Goal: Task Accomplishment & Management: Use online tool/utility

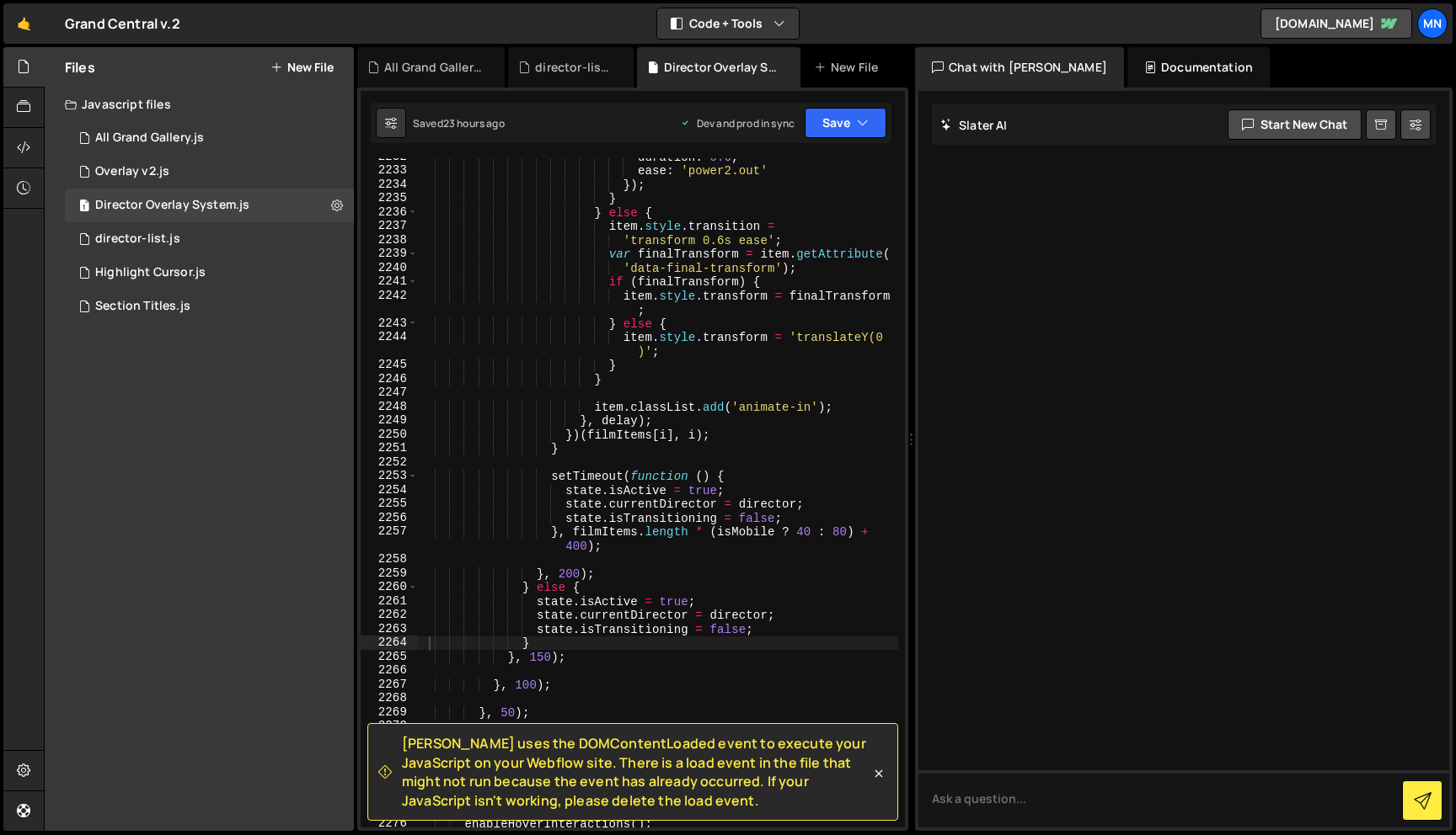
scroll to position [22283, 0]
click at [116, 308] on div "Section Titles.js" at bounding box center [142, 306] width 95 height 15
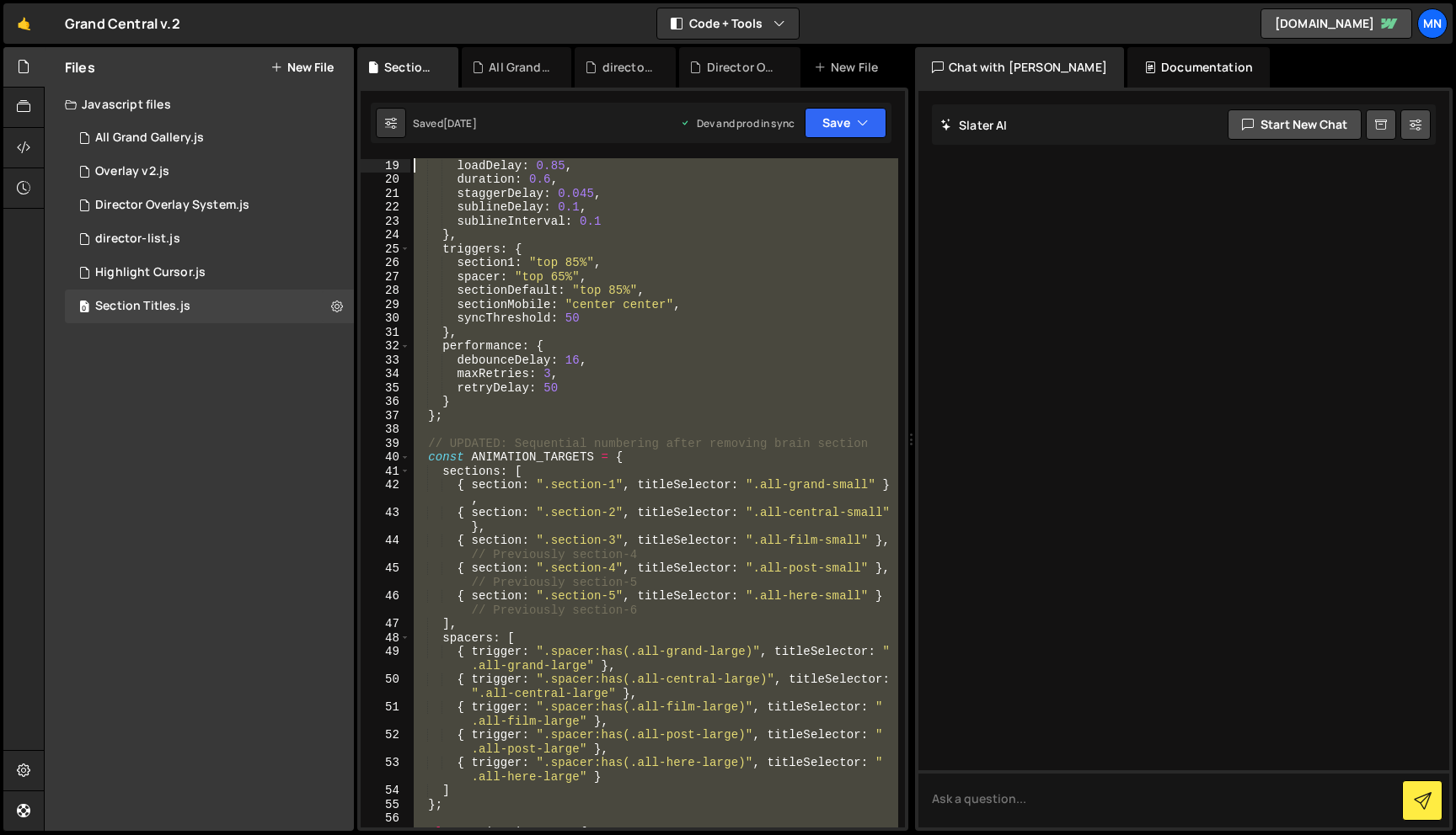
scroll to position [0, 0]
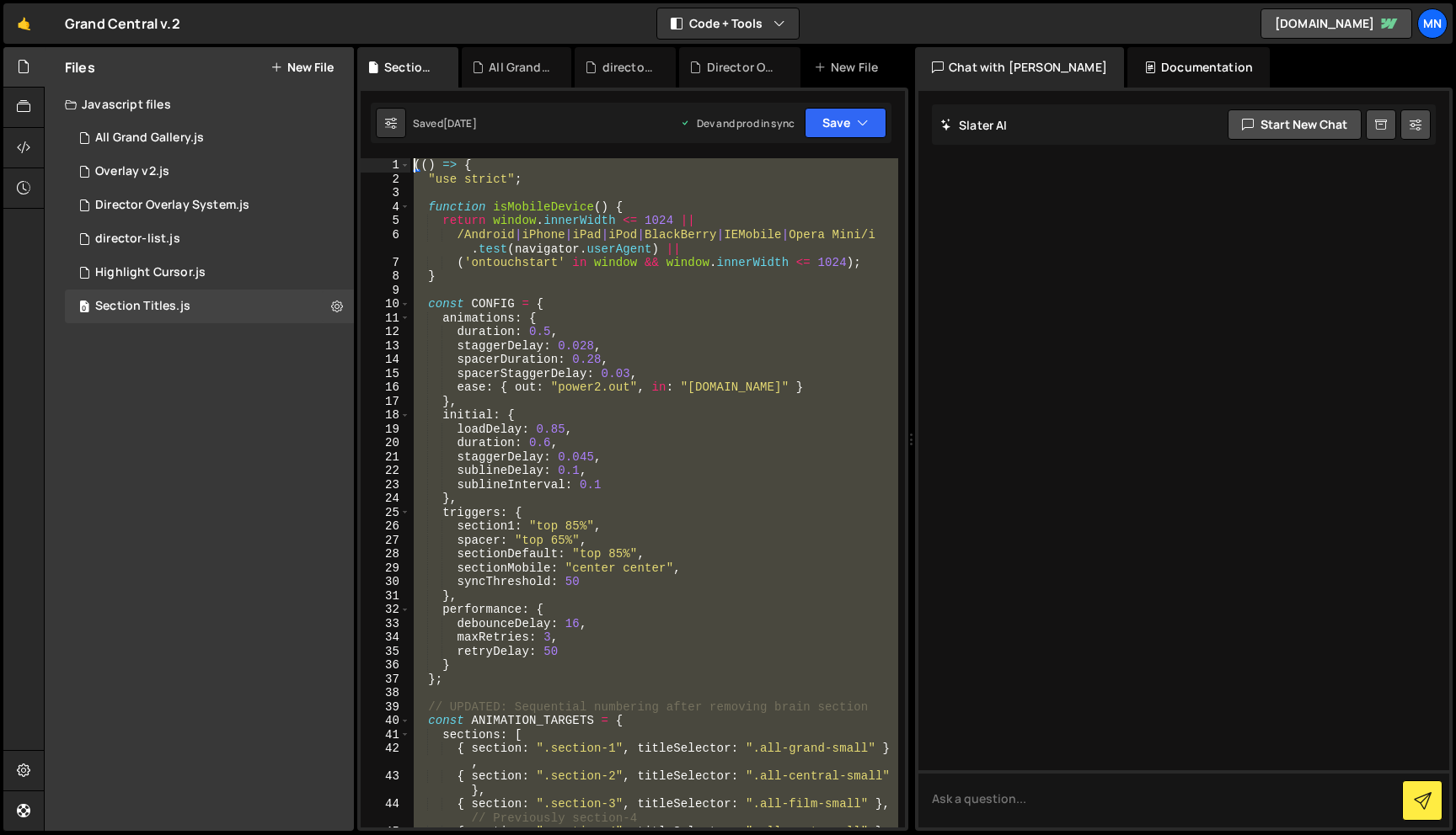
drag, startPoint x: 451, startPoint y: 777, endPoint x: 358, endPoint y: -62, distance: 844.1
click at [358, 0] on html "Projects [GEOGRAPHIC_DATA] Blog [GEOGRAPHIC_DATA] Projects Your Teams Invite te…" at bounding box center [728, 418] width 1456 height 835
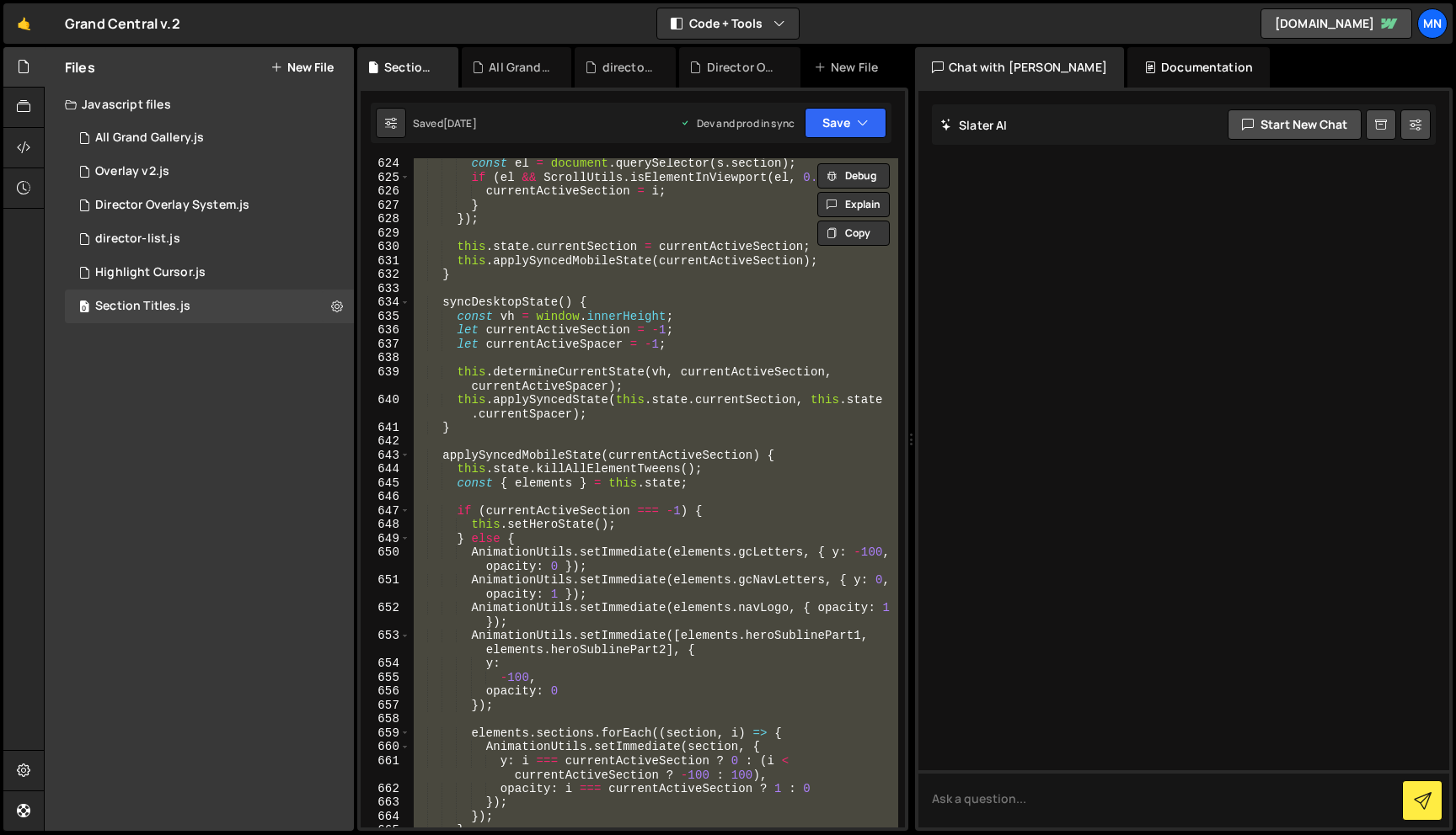
scroll to position [10172, 0]
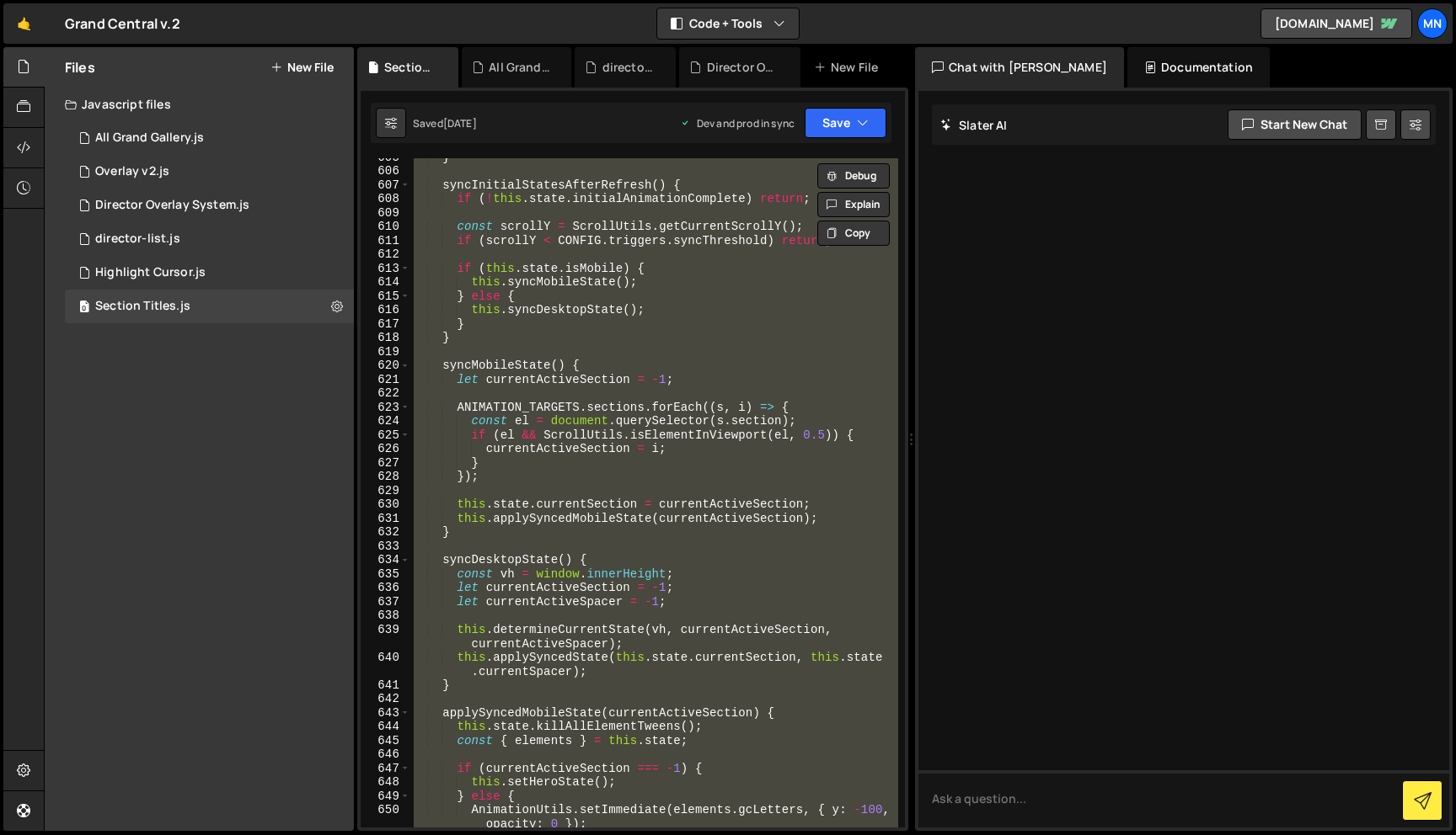
click at [639, 309] on div "} syncInitialStatesAfterRefresh ( ) { if ( ! this . state . initialAnimationCom…" at bounding box center [654, 493] width 488 height 669
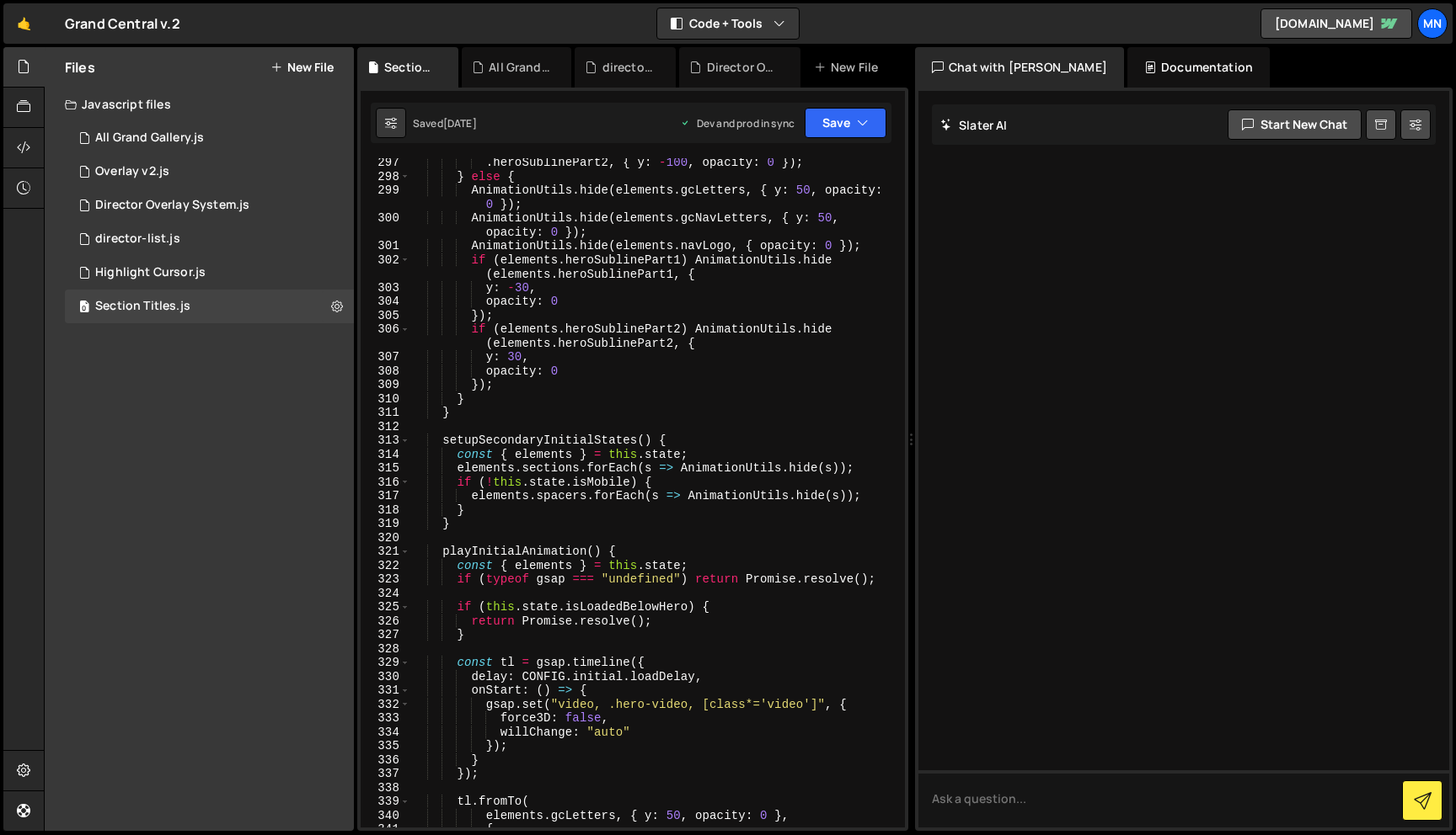
scroll to position [4759, 0]
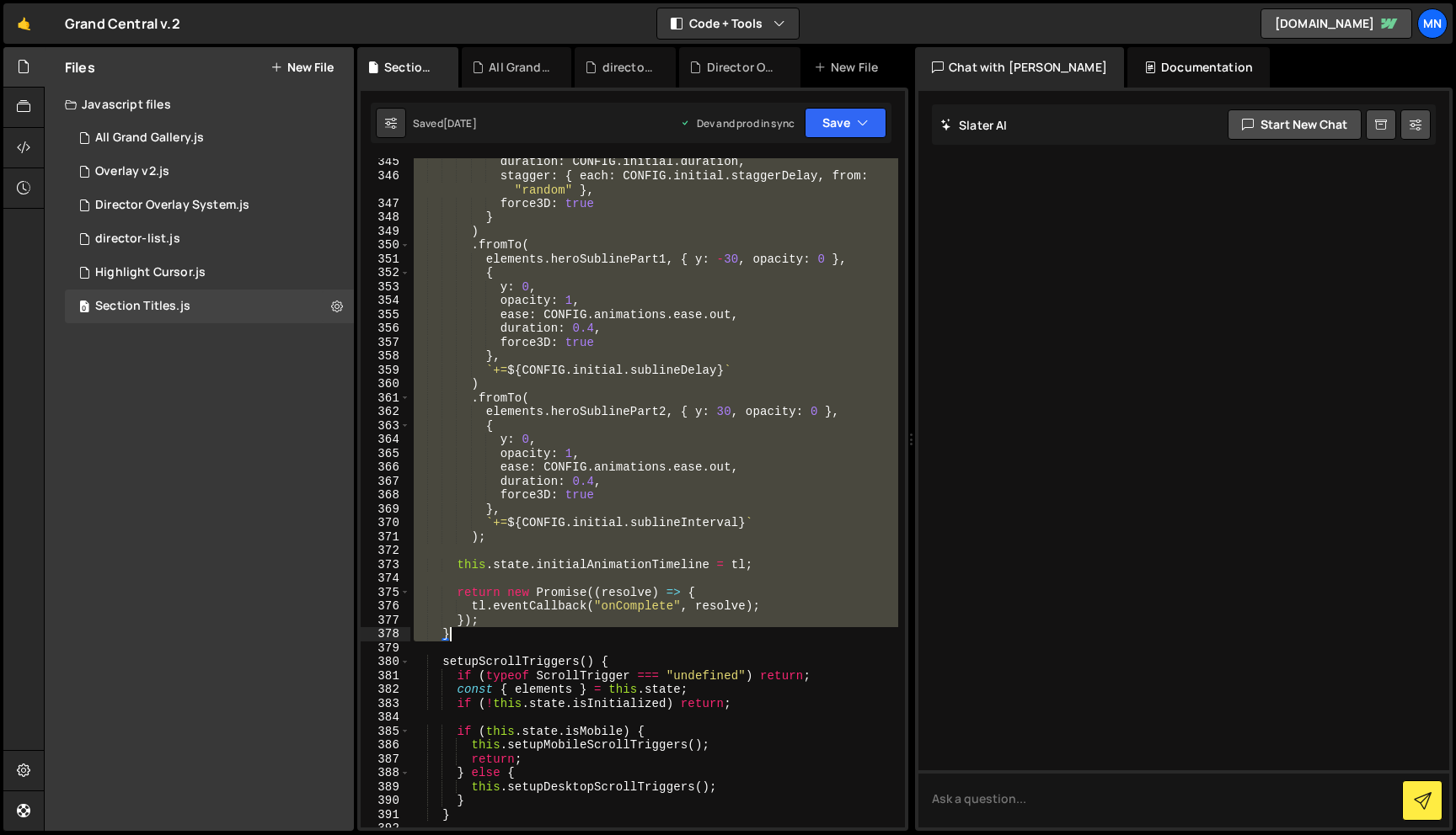
drag, startPoint x: 442, startPoint y: 543, endPoint x: 593, endPoint y: 632, distance: 175.3
click at [593, 632] on div "duration : CONFIG . initial . duration , stagger : { each : CONFIG . initial . …" at bounding box center [654, 503] width 488 height 697
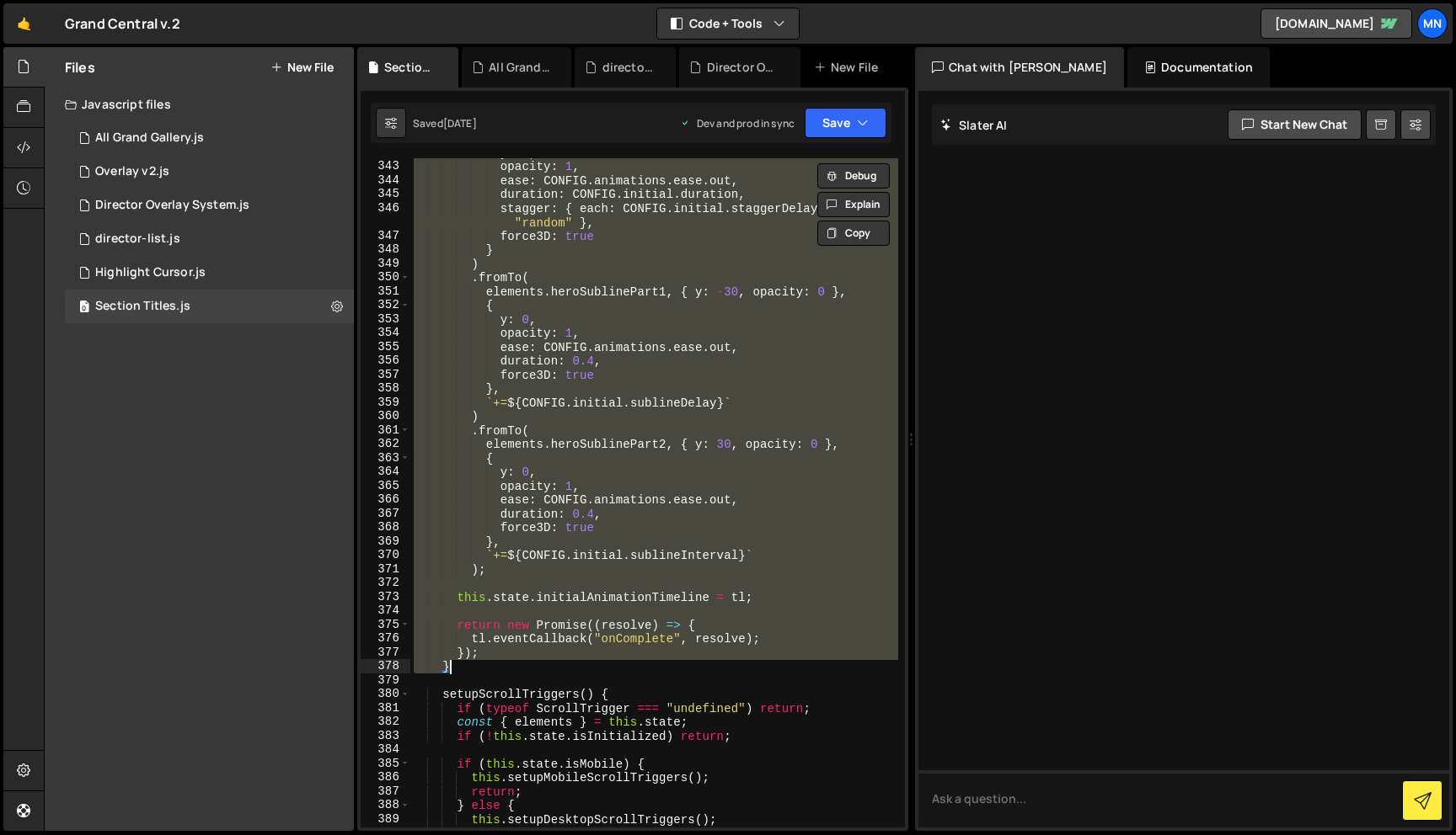
paste textarea
type textarea "}"
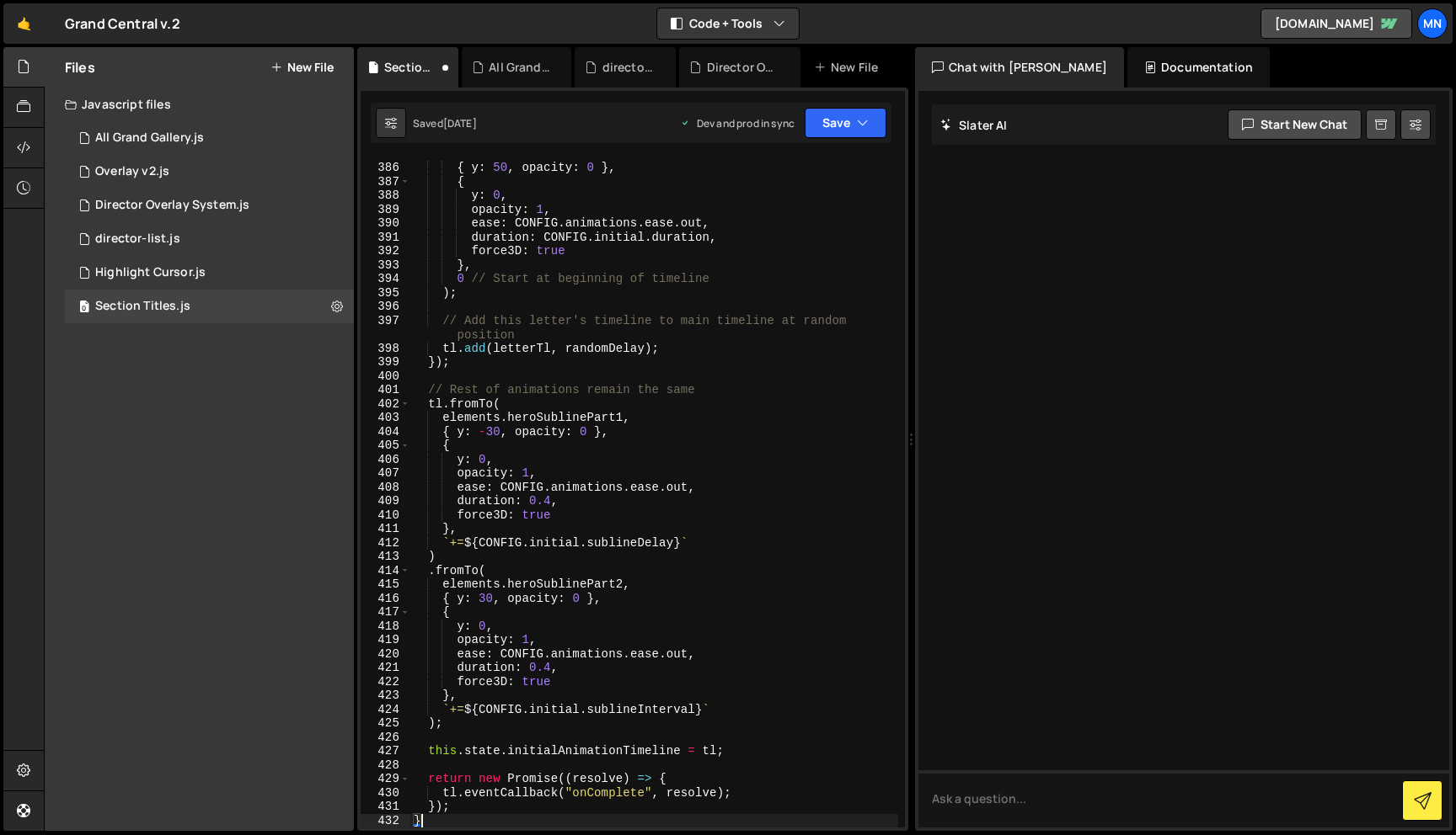
scroll to position [6138, 0]
click at [842, 123] on button "Save" at bounding box center [846, 122] width 82 height 31
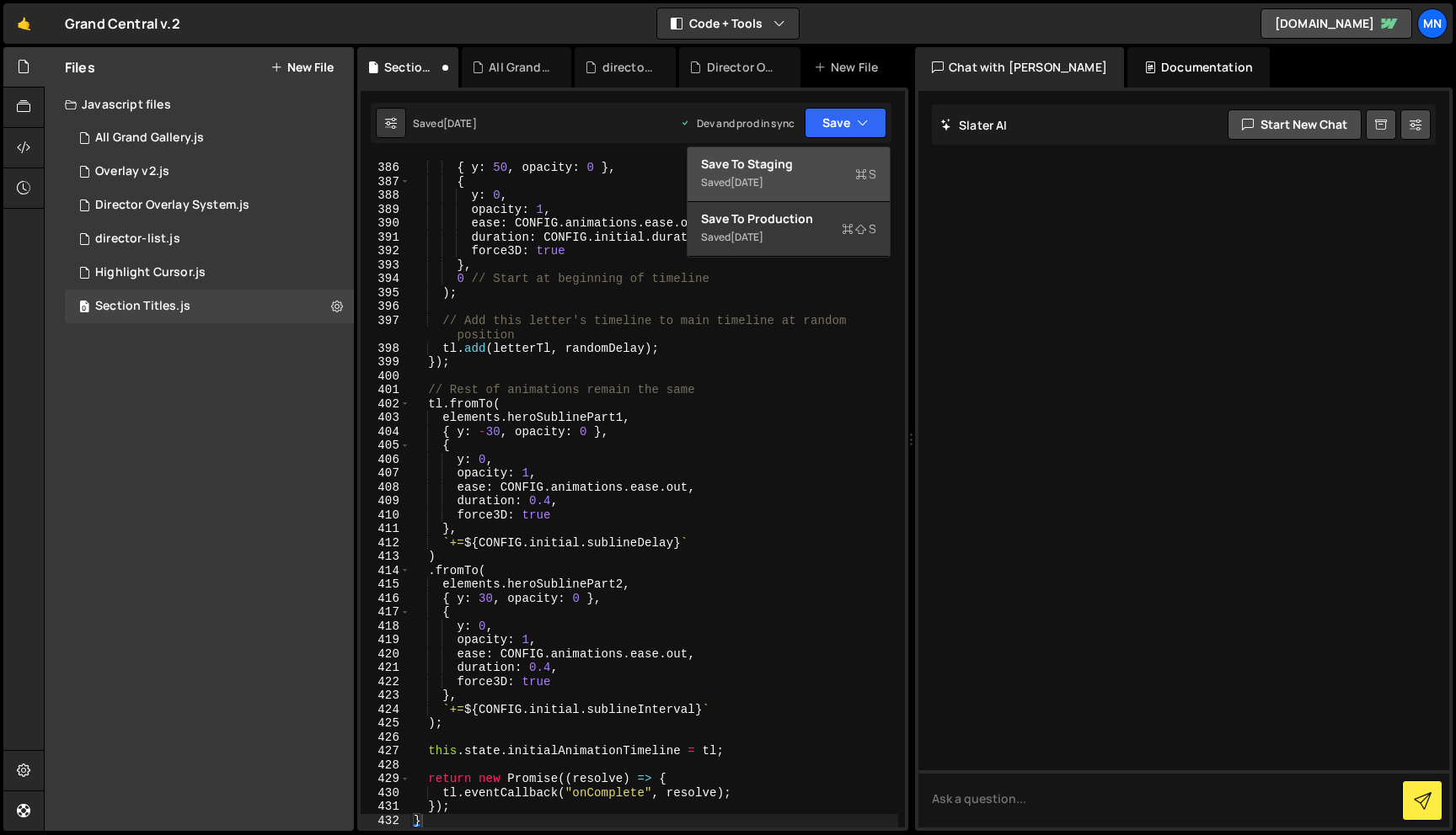
click at [829, 160] on div "Save to Staging S" at bounding box center [788, 163] width 176 height 17
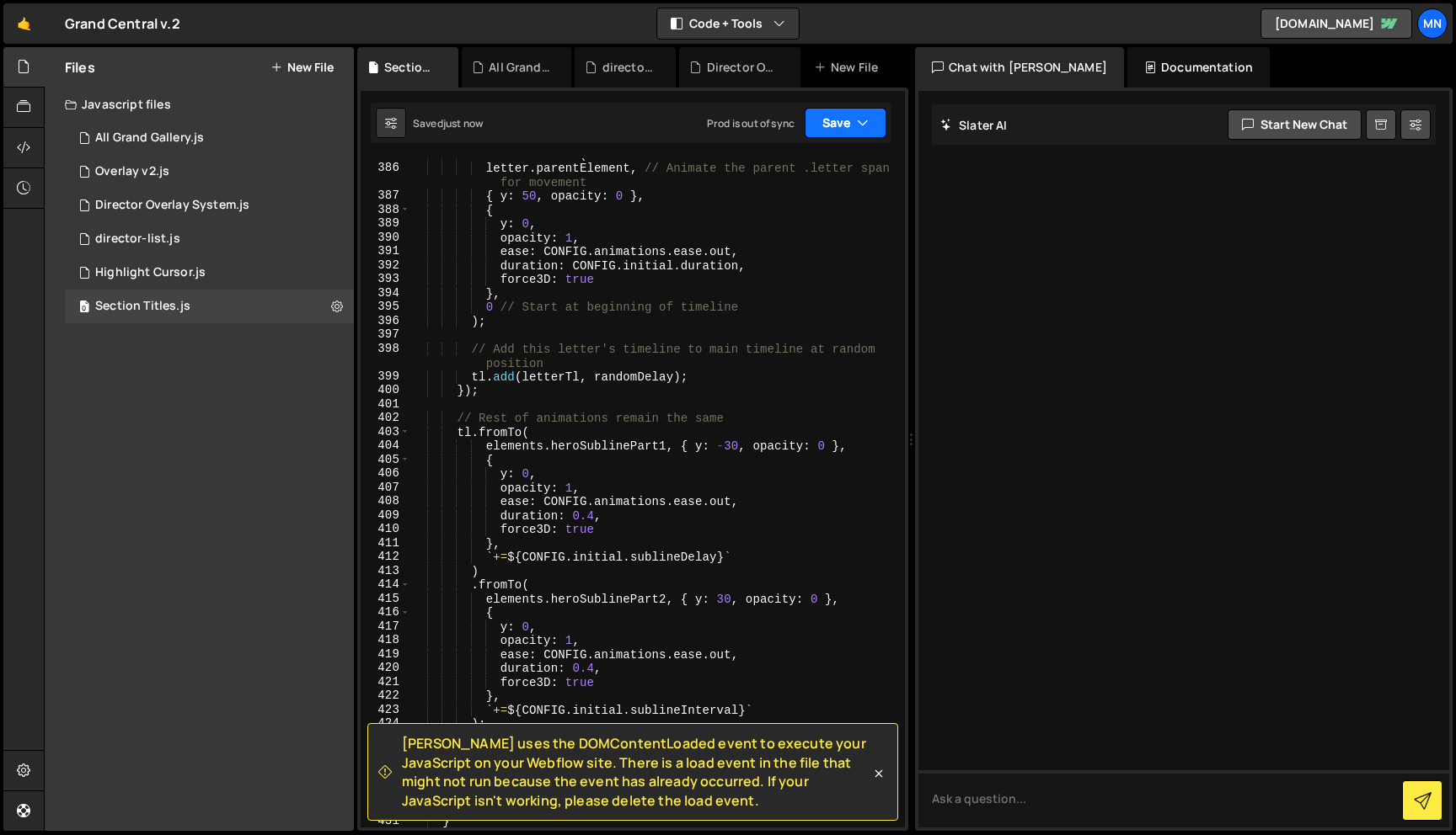
click at [856, 122] on button "Save" at bounding box center [846, 122] width 82 height 31
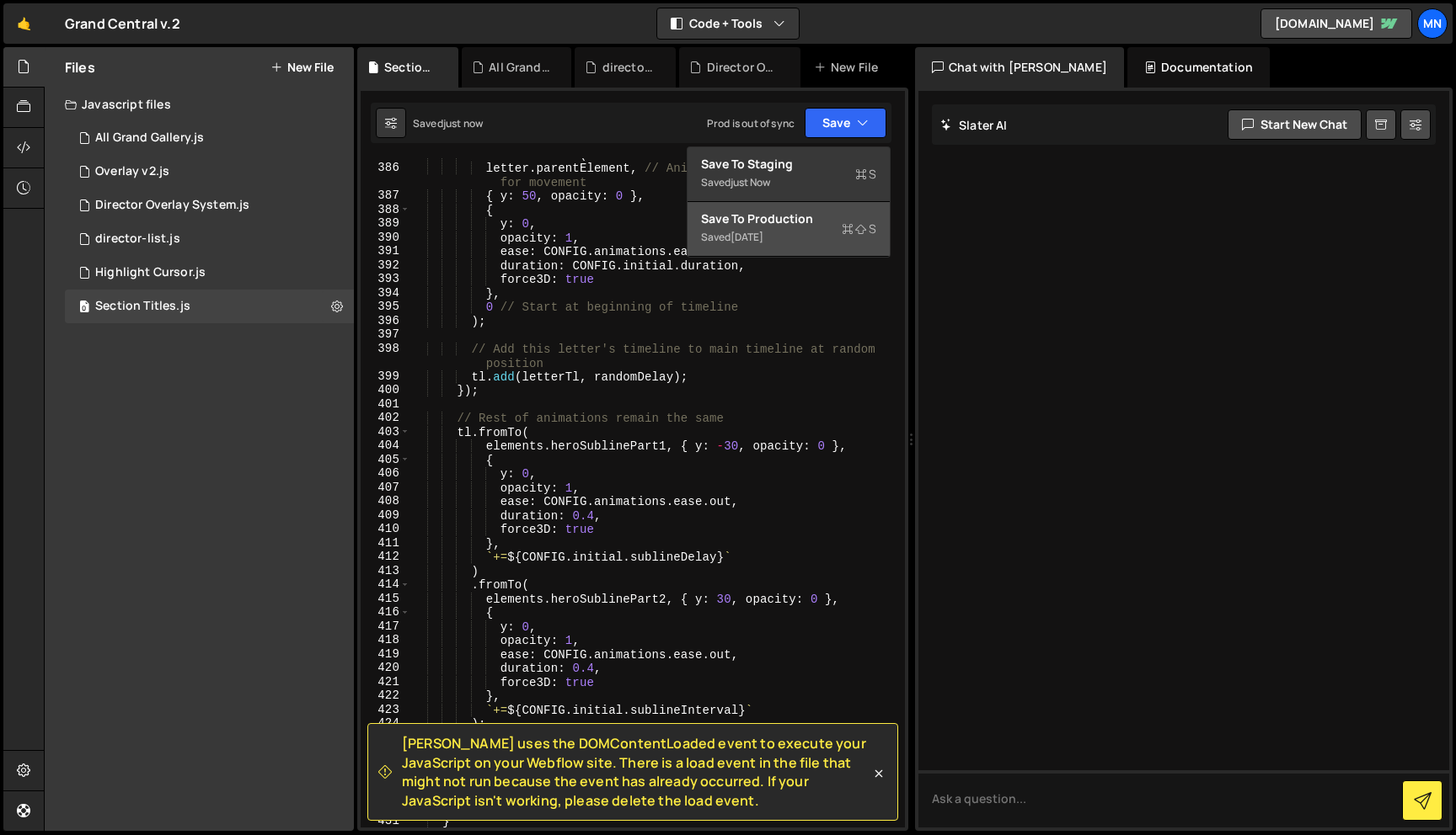
click at [829, 225] on div "Save to Production S" at bounding box center [788, 218] width 176 height 17
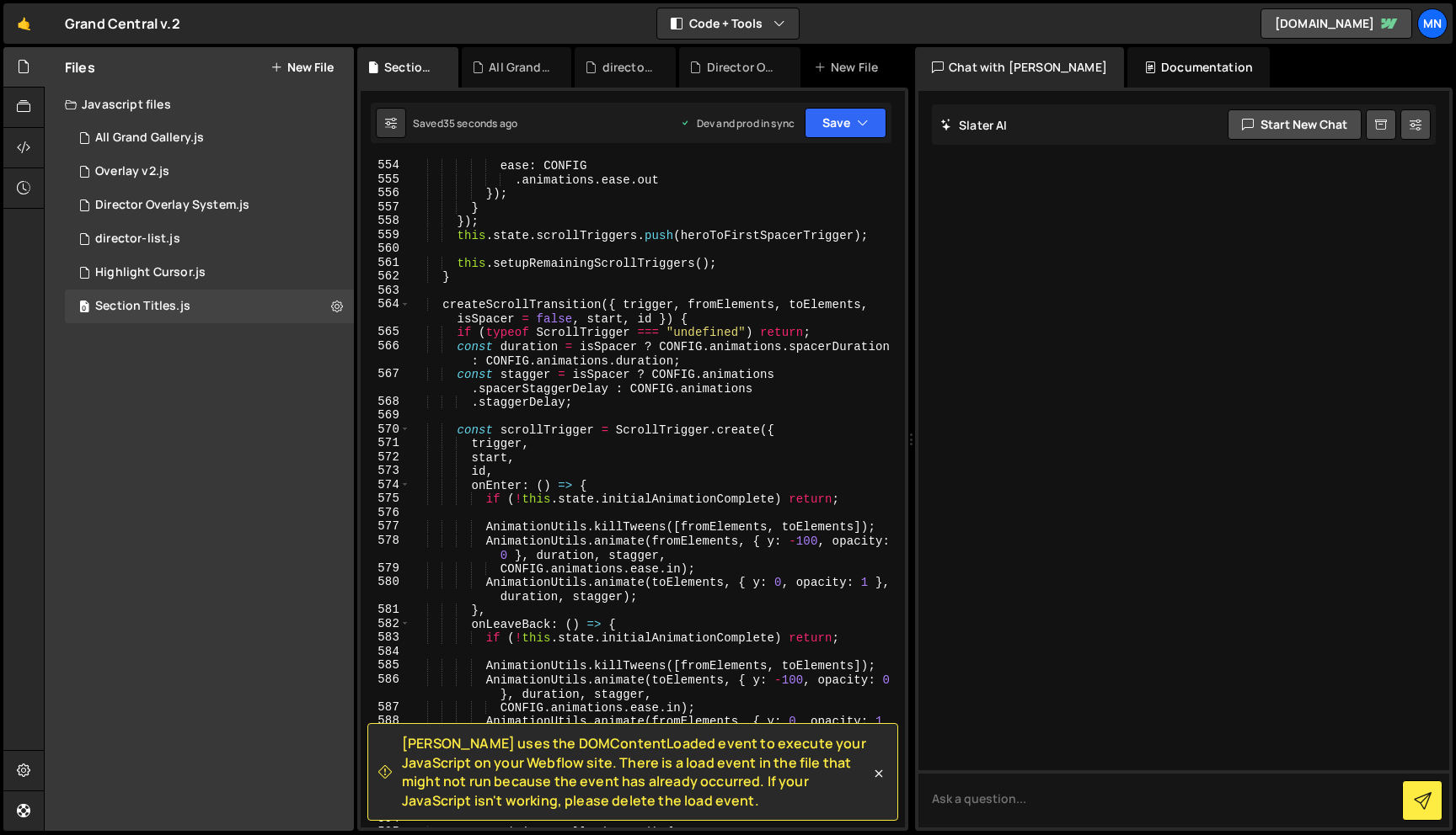
scroll to position [9194, 0]
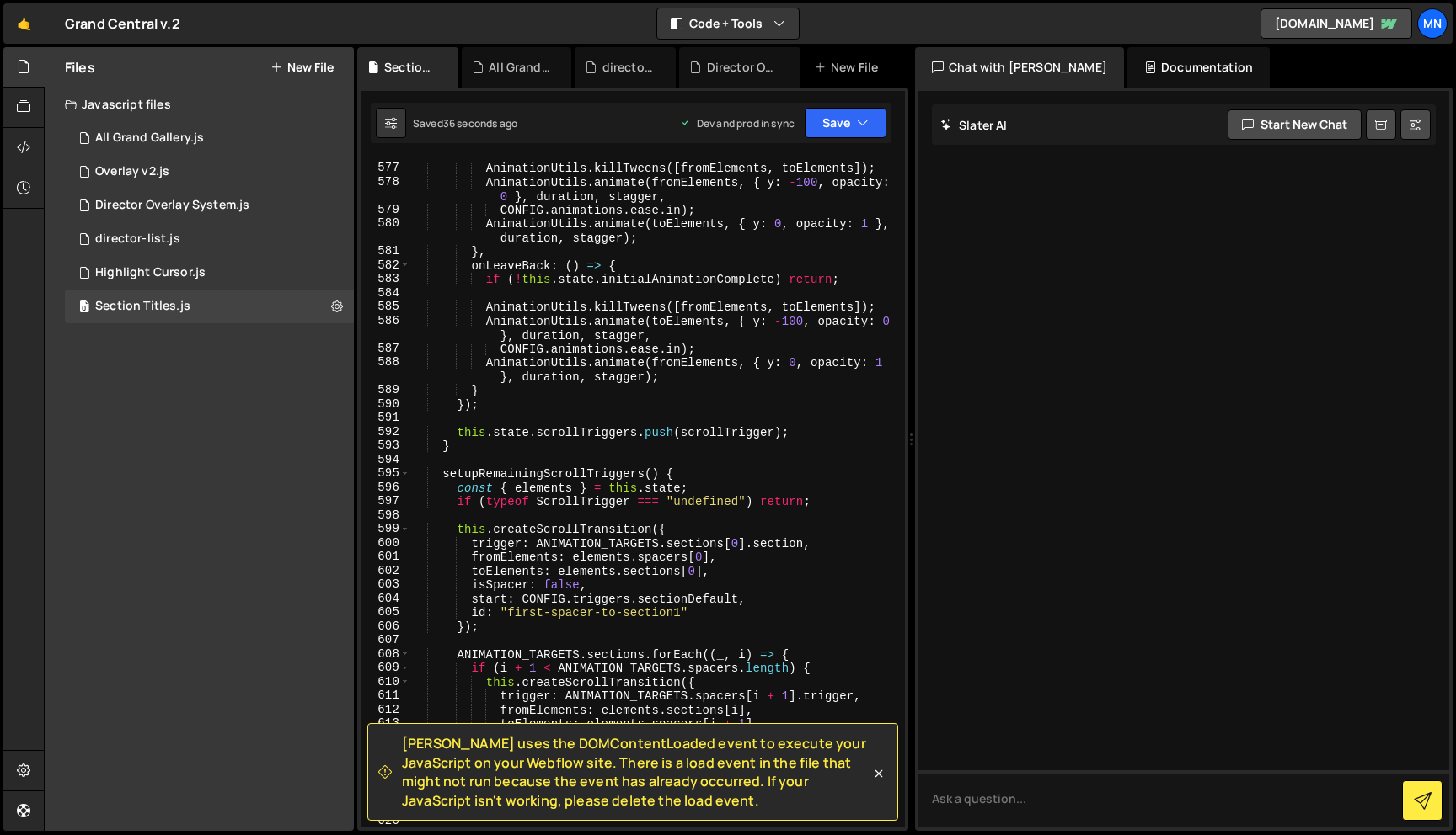
drag, startPoint x: 877, startPoint y: 770, endPoint x: 909, endPoint y: 671, distance: 104.0
click at [877, 769] on icon at bounding box center [878, 773] width 17 height 17
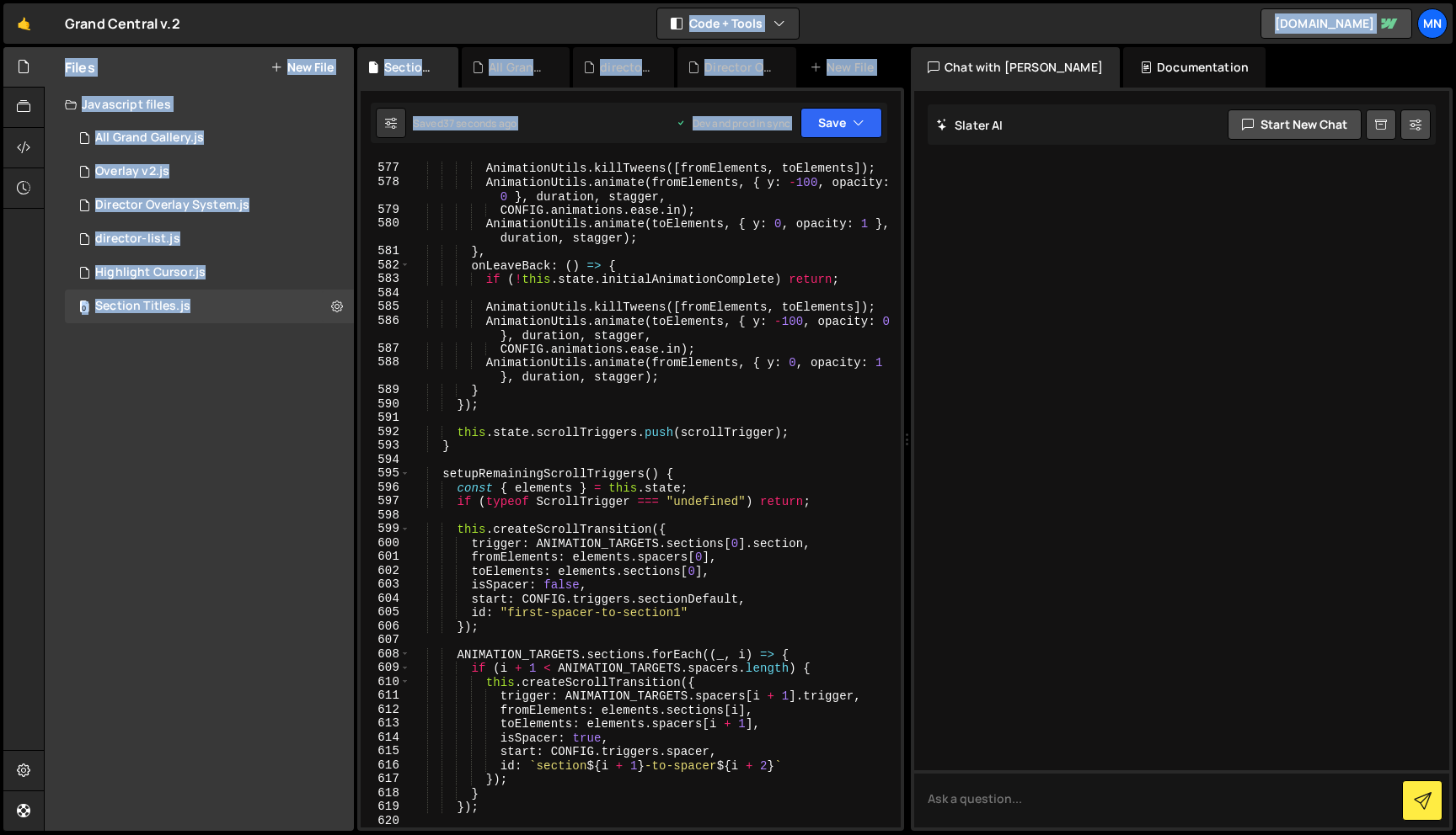
drag, startPoint x: 897, startPoint y: 770, endPoint x: 904, endPoint y: 714, distance: 56.4
click at [898, 832] on div "Hold on a sec... Are you certain you wish to leave this page? Any changes you'v…" at bounding box center [728, 418] width 1456 height 835
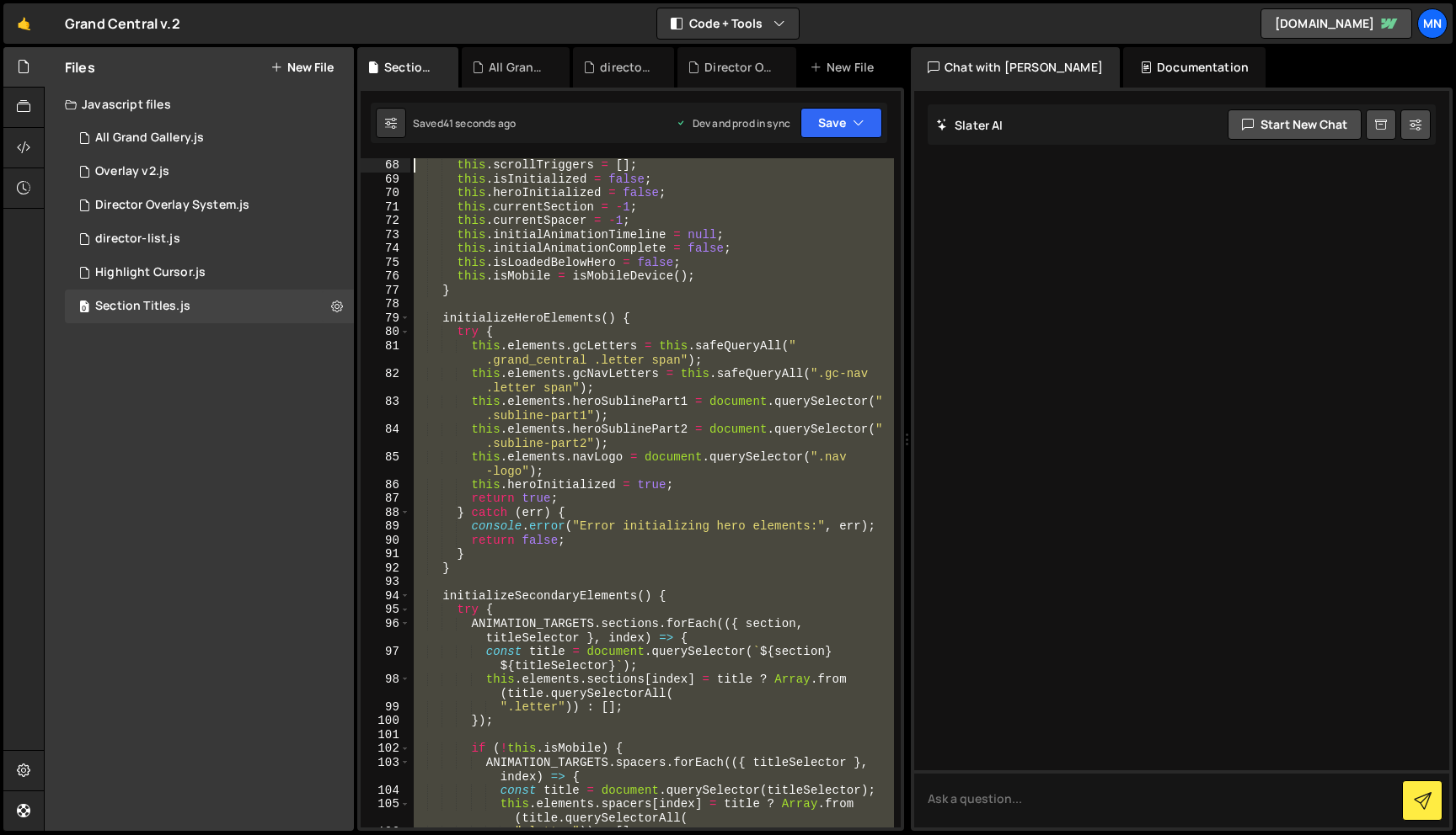
scroll to position [0, 0]
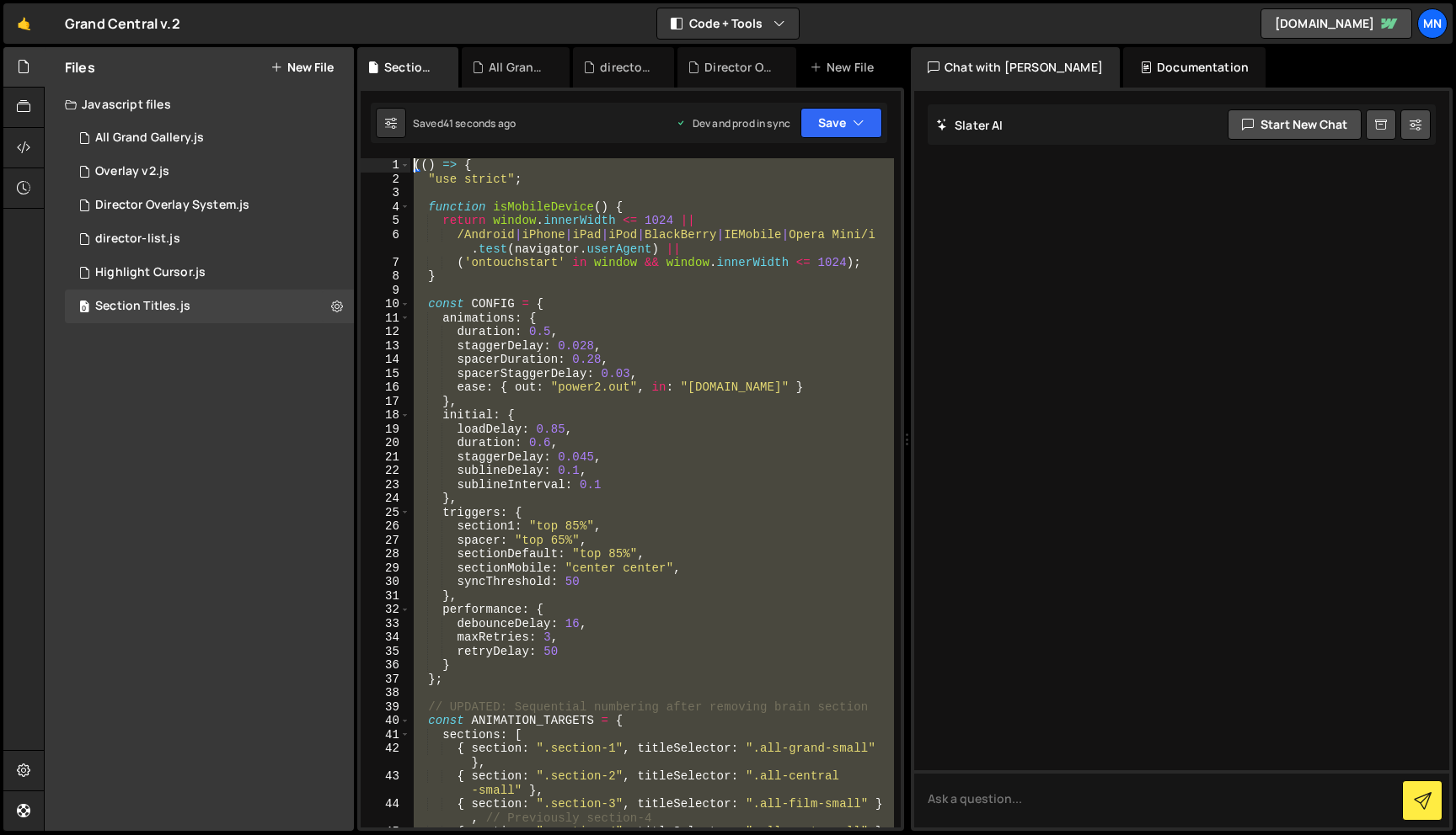
drag, startPoint x: 429, startPoint y: 742, endPoint x: 315, endPoint y: -105, distance: 854.6
click at [315, 0] on html "Projects [GEOGRAPHIC_DATA] Blog [GEOGRAPHIC_DATA] Projects Your Teams Invite te…" at bounding box center [728, 418] width 1456 height 835
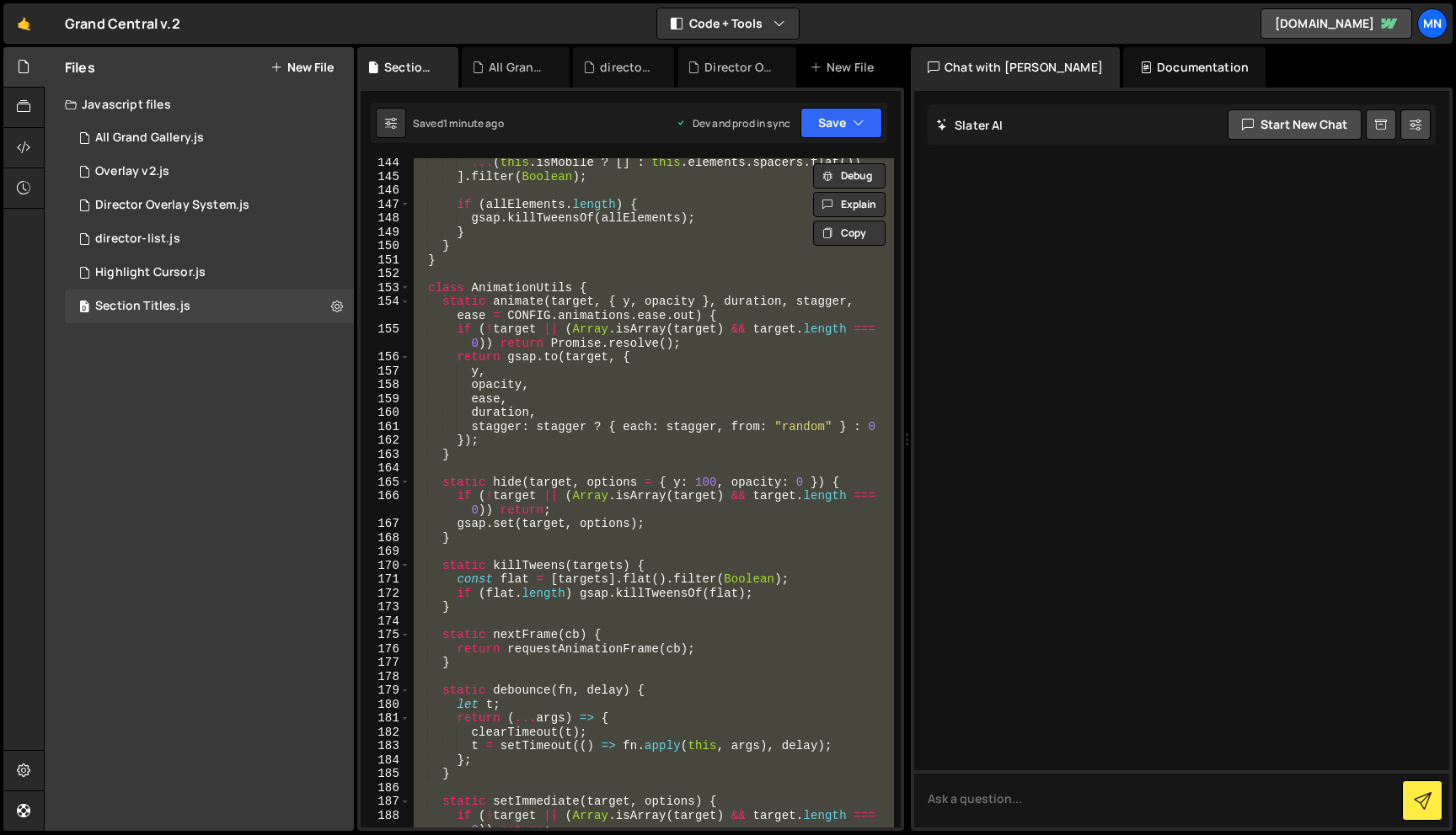
click at [635, 432] on div "... ( this . isMobile ? [ ] : this . elements . spacers . flat ( )) ] . filter …" at bounding box center [651, 493] width 483 height 669
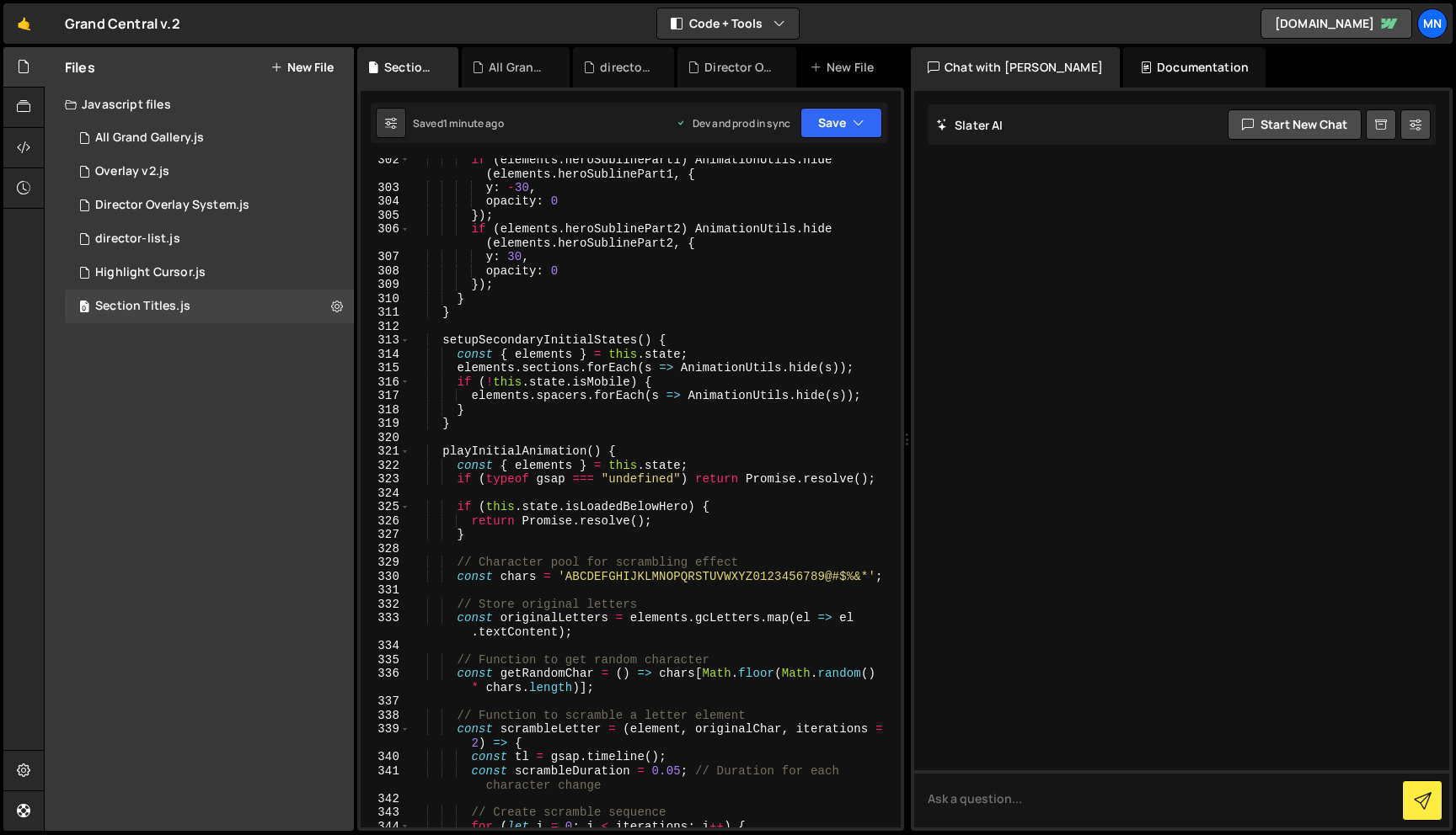
scroll to position [4858, 0]
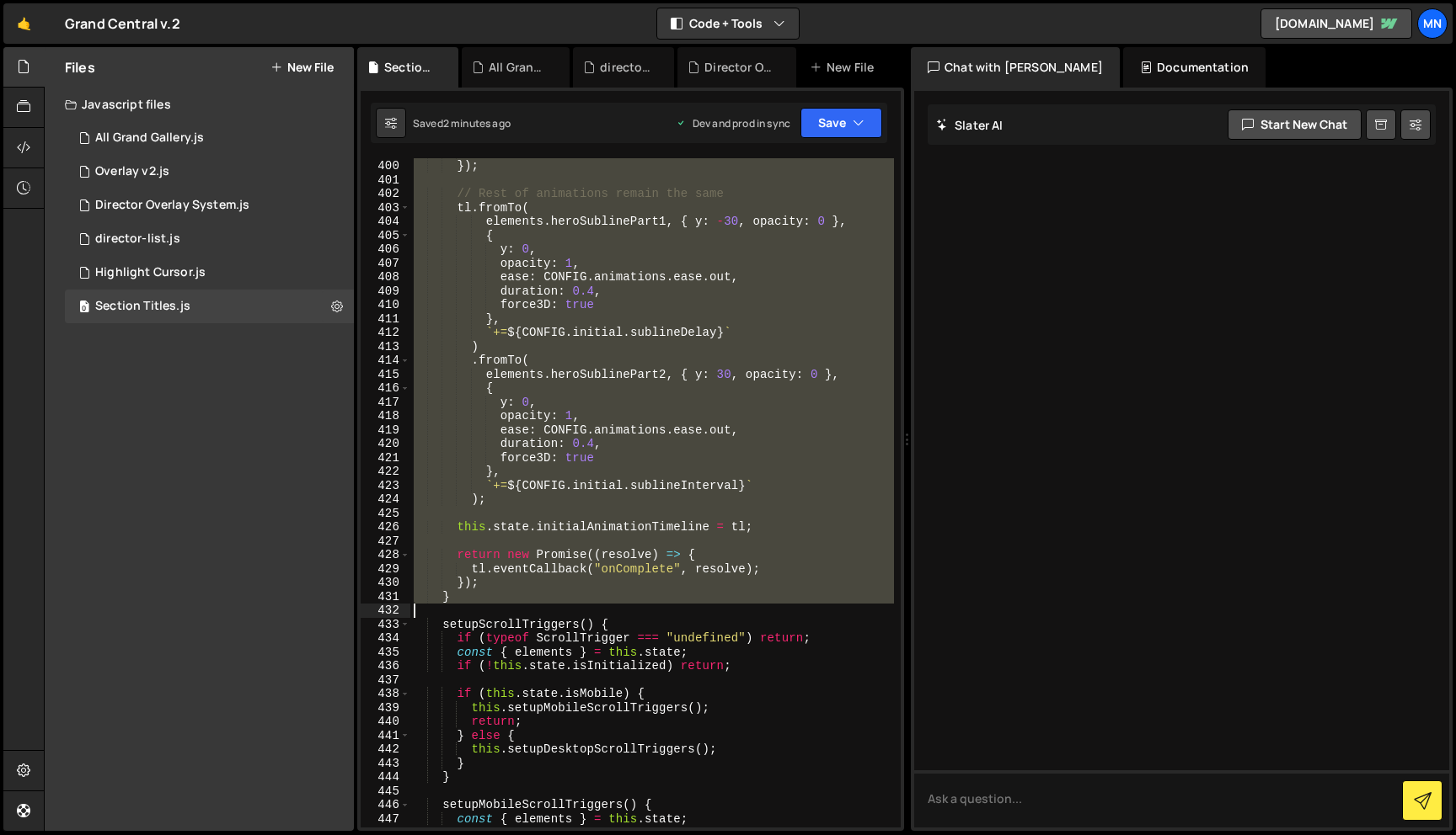
drag, startPoint x: 443, startPoint y: 451, endPoint x: 460, endPoint y: 609, distance: 158.9
click at [460, 609] on div "tl . add ( letterTl , randomDelay ) ; }) ; // Rest of animations remain the sam…" at bounding box center [651, 493] width 483 height 697
paste textarea "}"
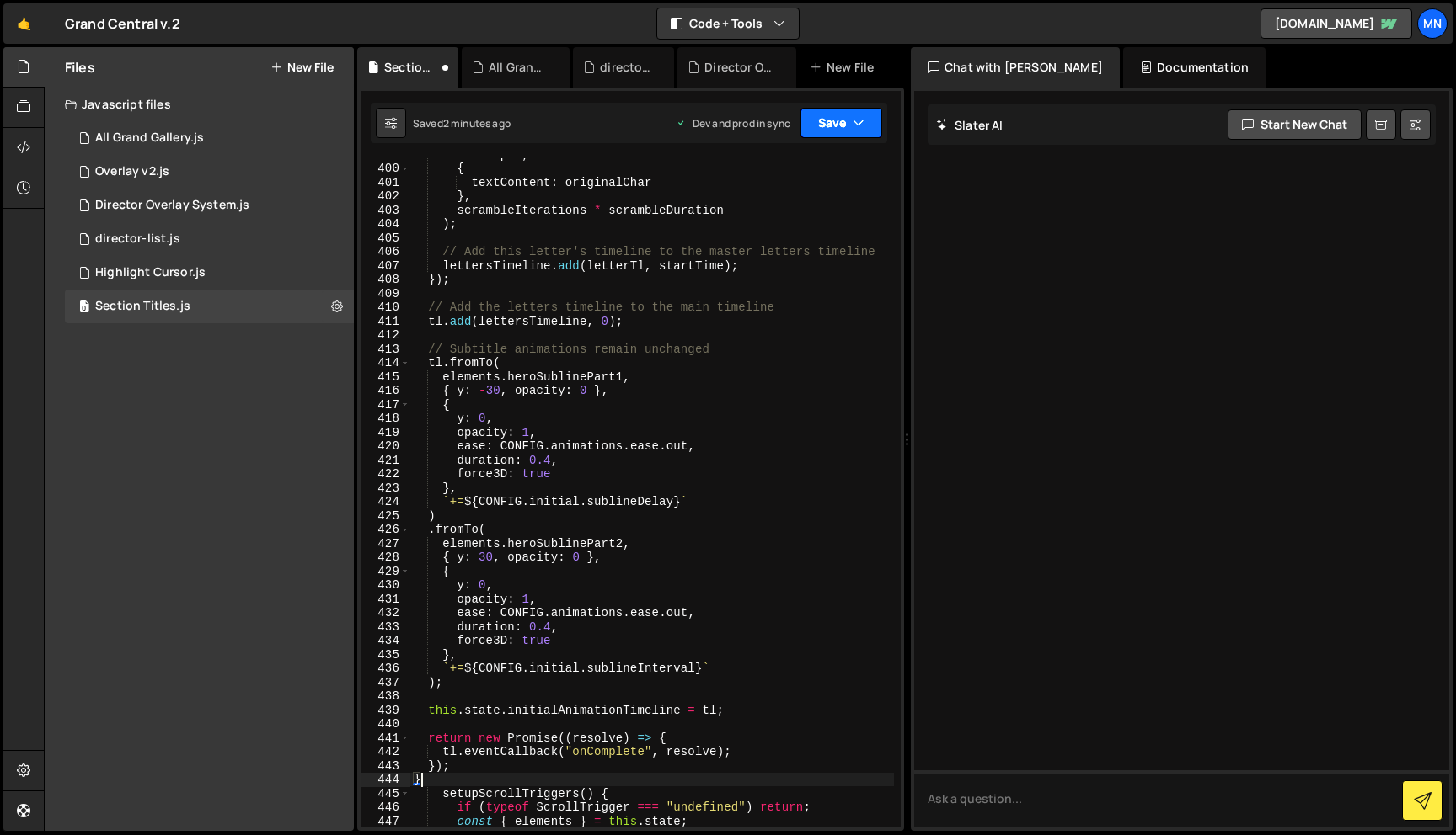
click at [843, 117] on button "Save" at bounding box center [842, 122] width 82 height 31
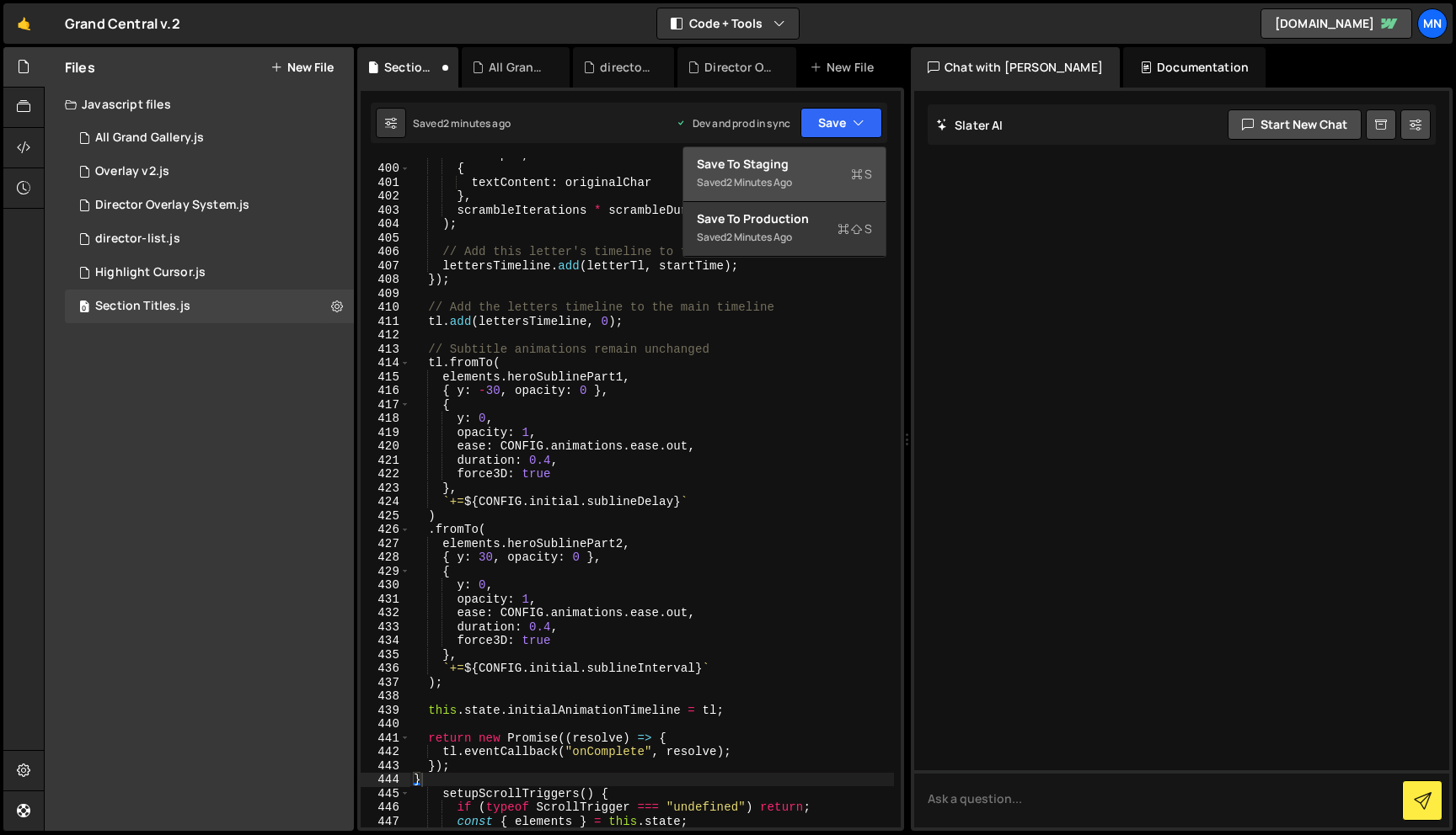
click at [829, 153] on button "Save to Staging S Saved 2 minutes ago" at bounding box center [784, 175] width 202 height 55
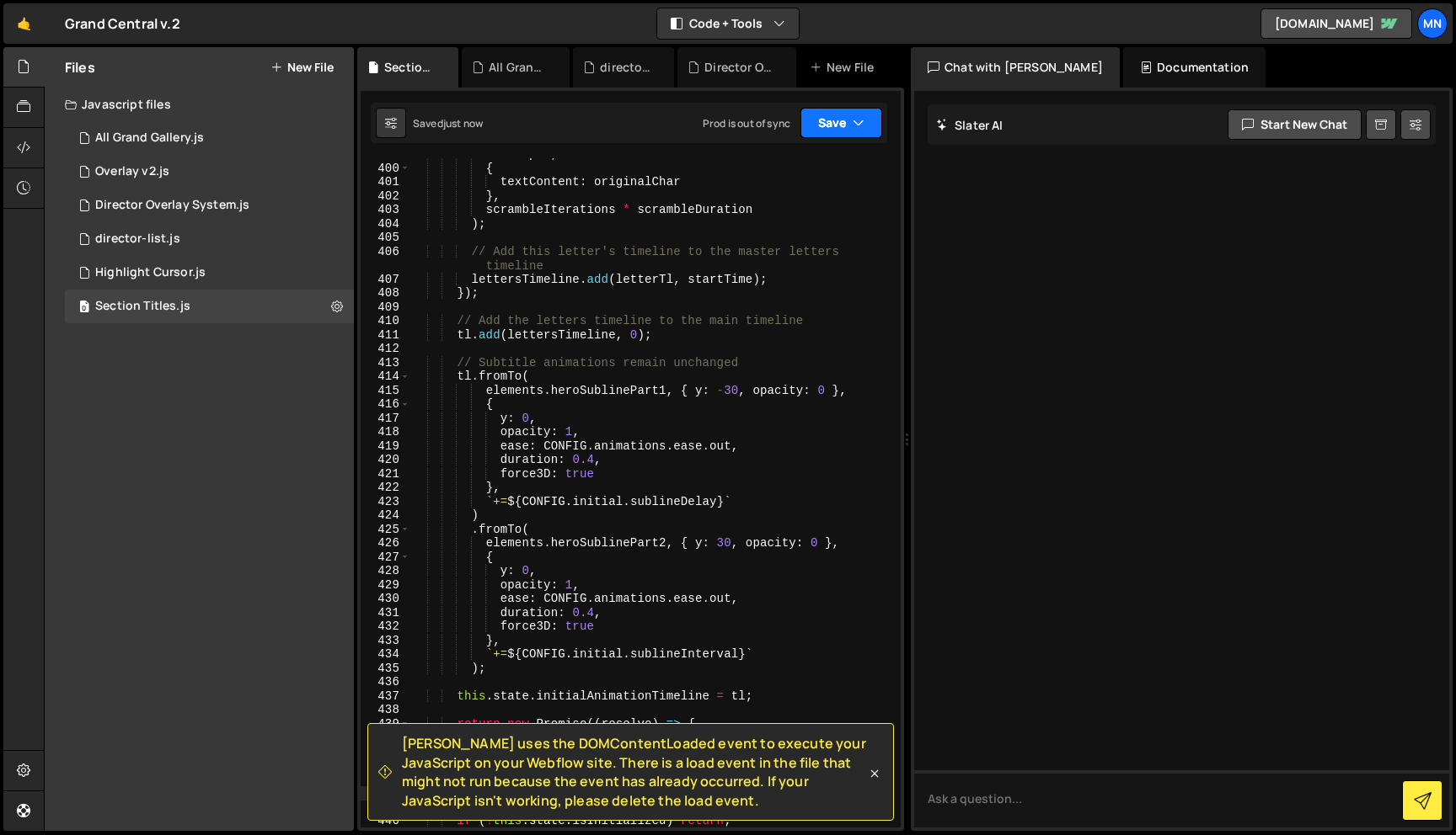
click at [847, 123] on button "Save" at bounding box center [842, 122] width 82 height 31
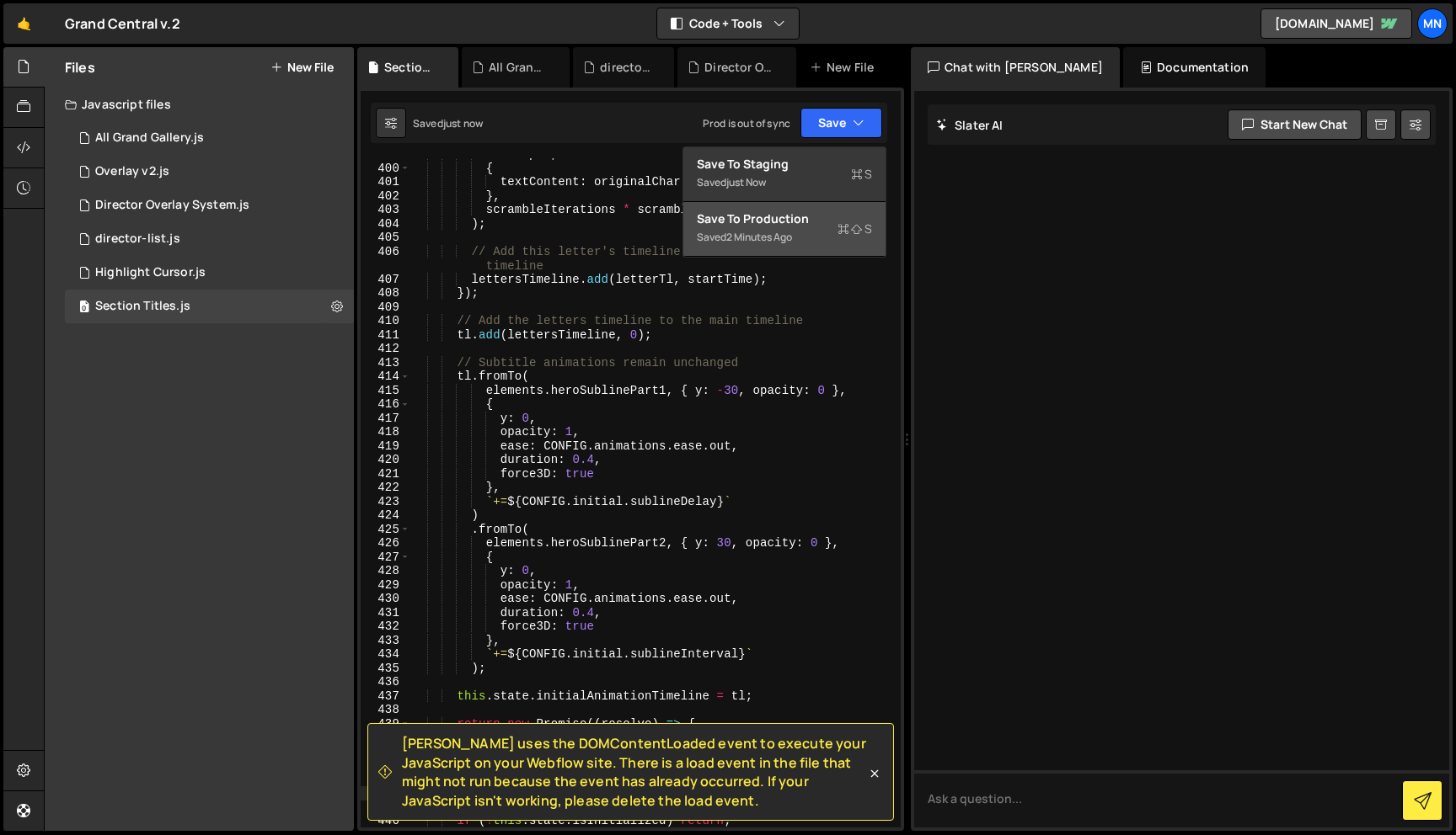
click at [825, 250] on button "Save to Production S Saved 2 minutes ago" at bounding box center [784, 229] width 202 height 55
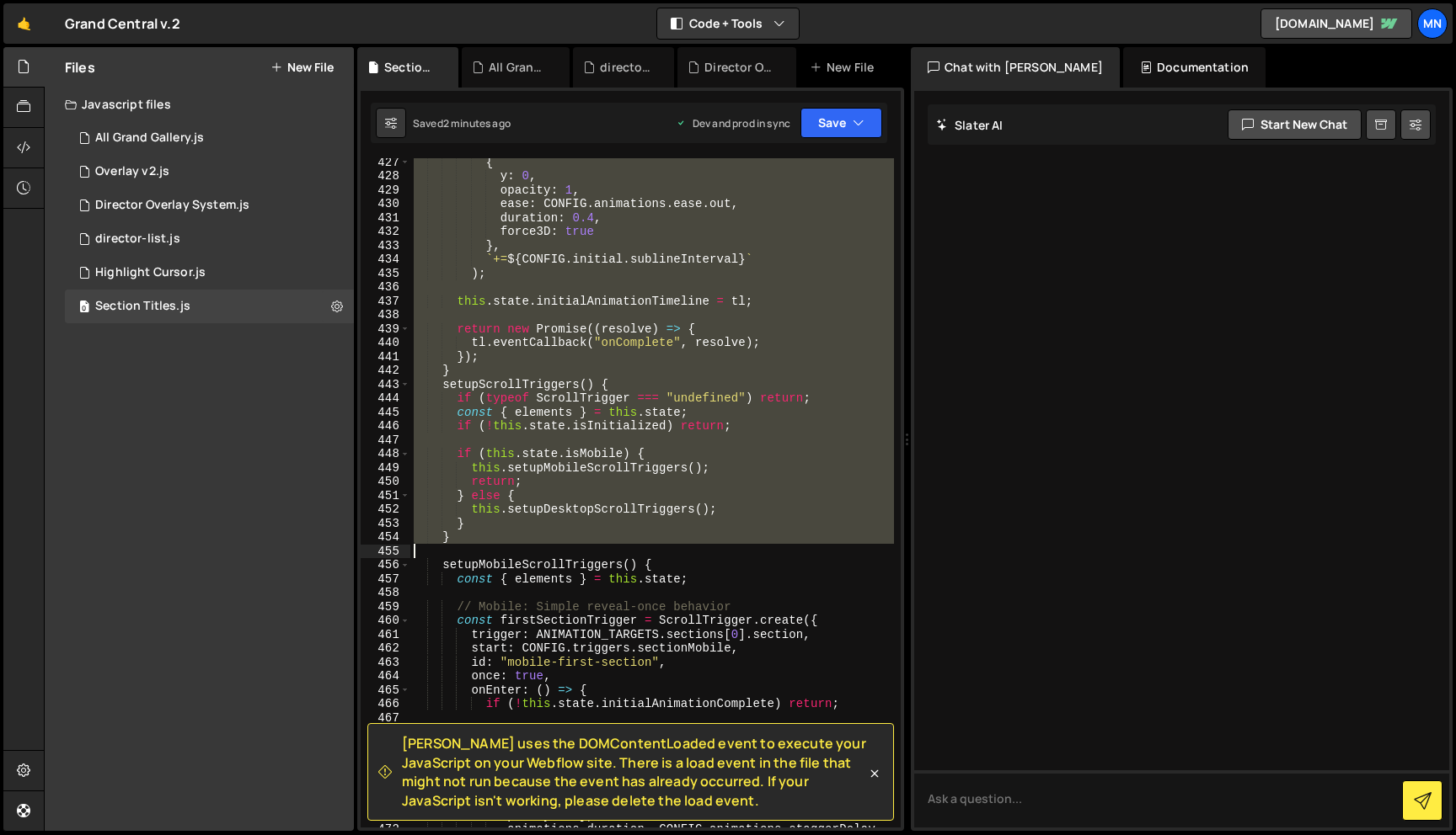
scroll to position [6684, 0]
drag, startPoint x: 440, startPoint y: 346, endPoint x: 476, endPoint y: 534, distance: 191.4
click at [476, 534] on div "{ y : 0 , opacity : 1 , ease : CONFIG . animations . ease . out , duration : 0.…" at bounding box center [651, 511] width 483 height 712
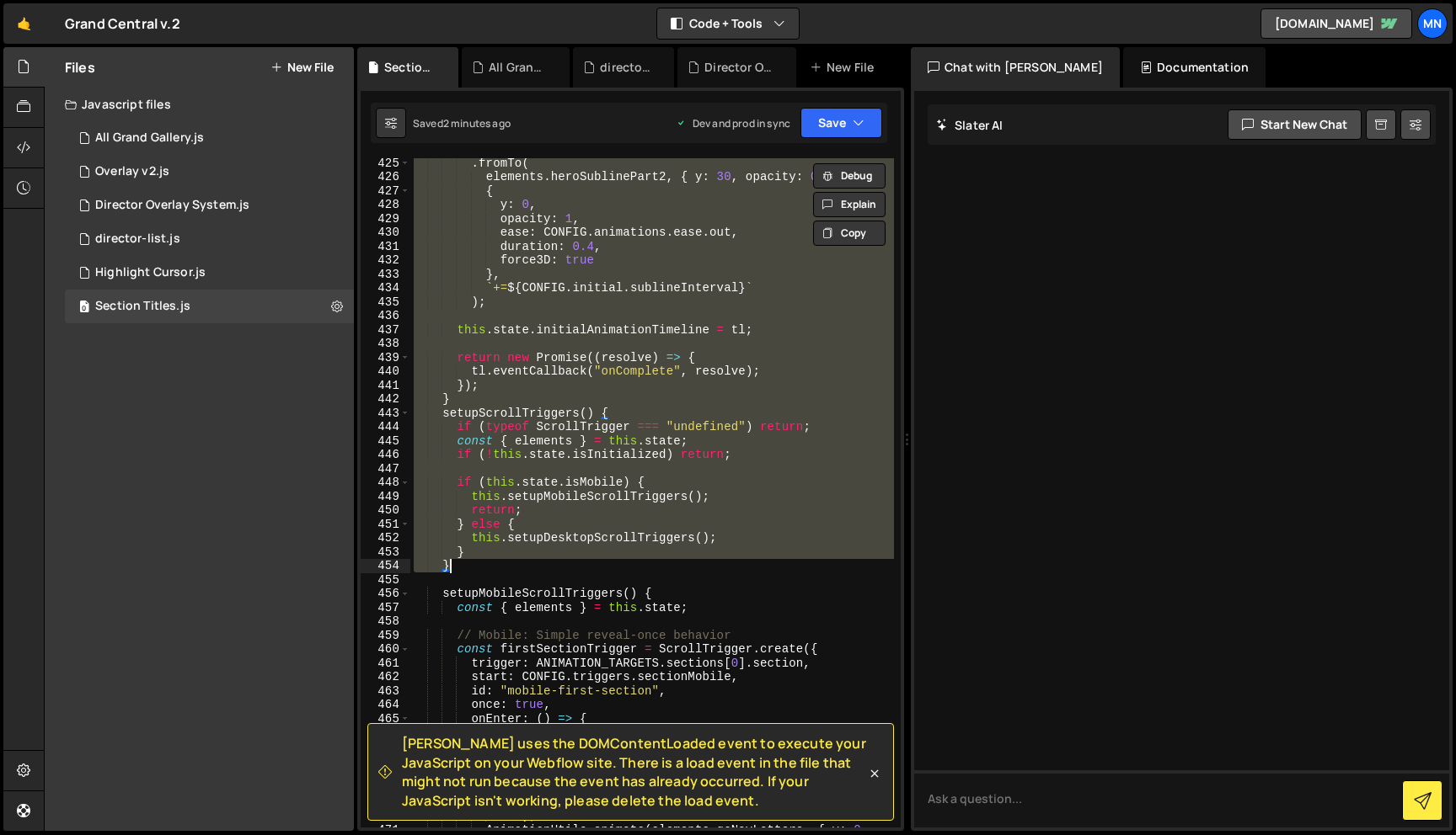
scroll to position [6649, 0]
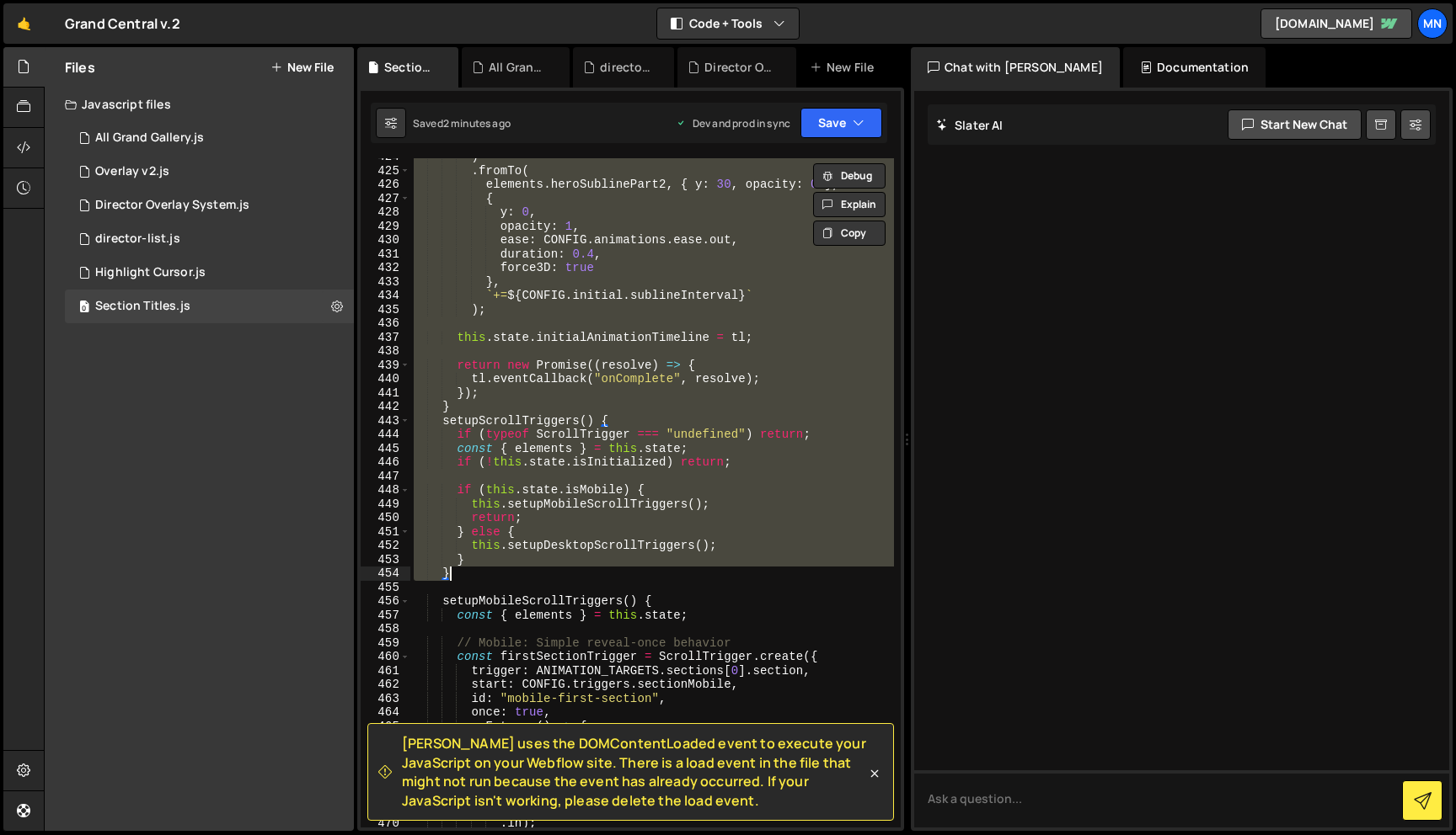
drag, startPoint x: 477, startPoint y: 406, endPoint x: 460, endPoint y: 409, distance: 17.3
click at [477, 406] on div ") . fromTo ( elements . heroSublinePart2 , { y : 30 , opacity : 0 } , { y : 0 ,…" at bounding box center [651, 493] width 483 height 669
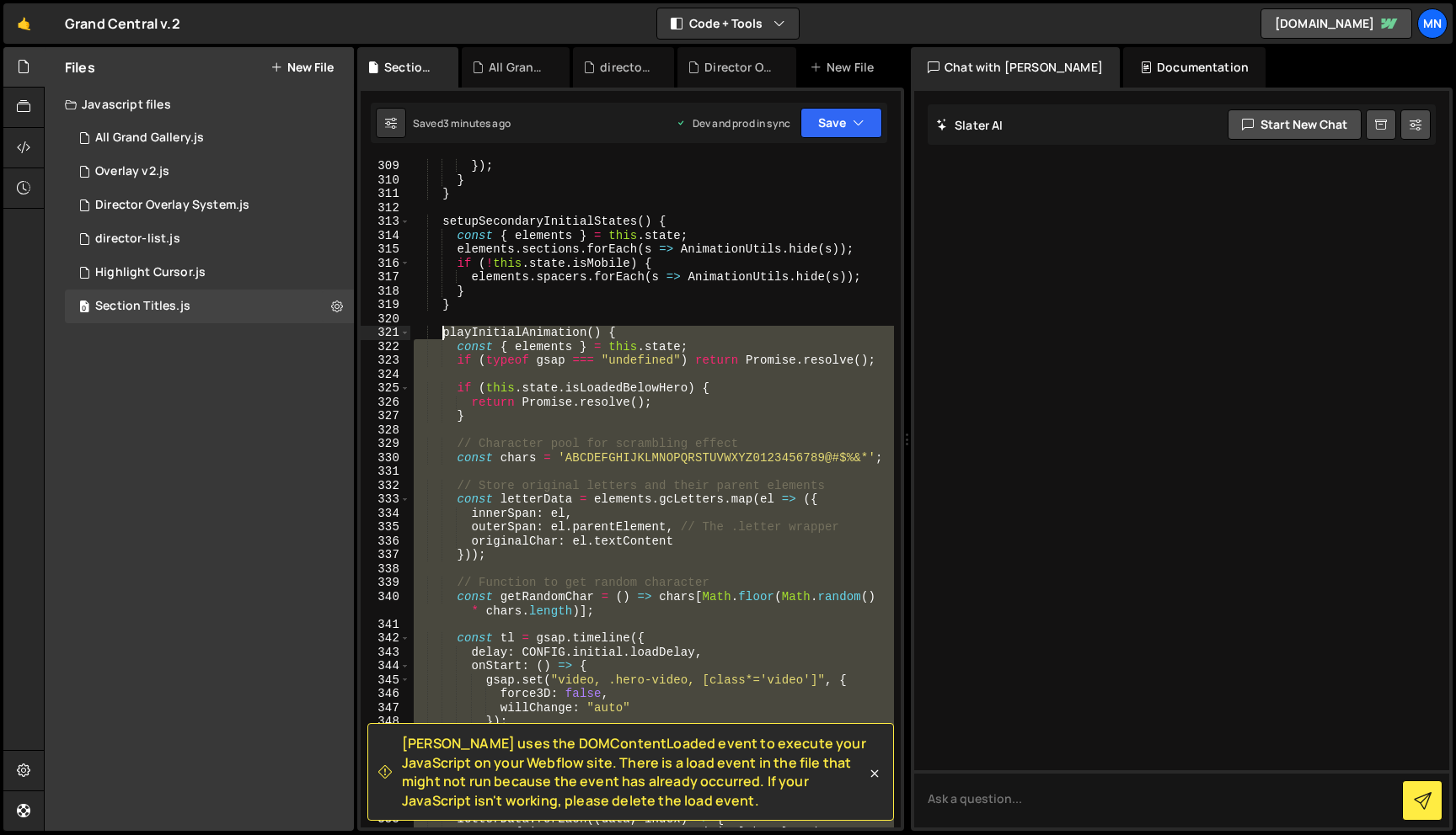
drag, startPoint x: 451, startPoint y: 407, endPoint x: 443, endPoint y: 336, distance: 71.4
click at [441, 334] on div "opacity : 0 }) ; } } setupSecondaryInitialStates ( ) { const { elements } = thi…" at bounding box center [651, 493] width 483 height 697
paste textarea "}"
type textarea "}"
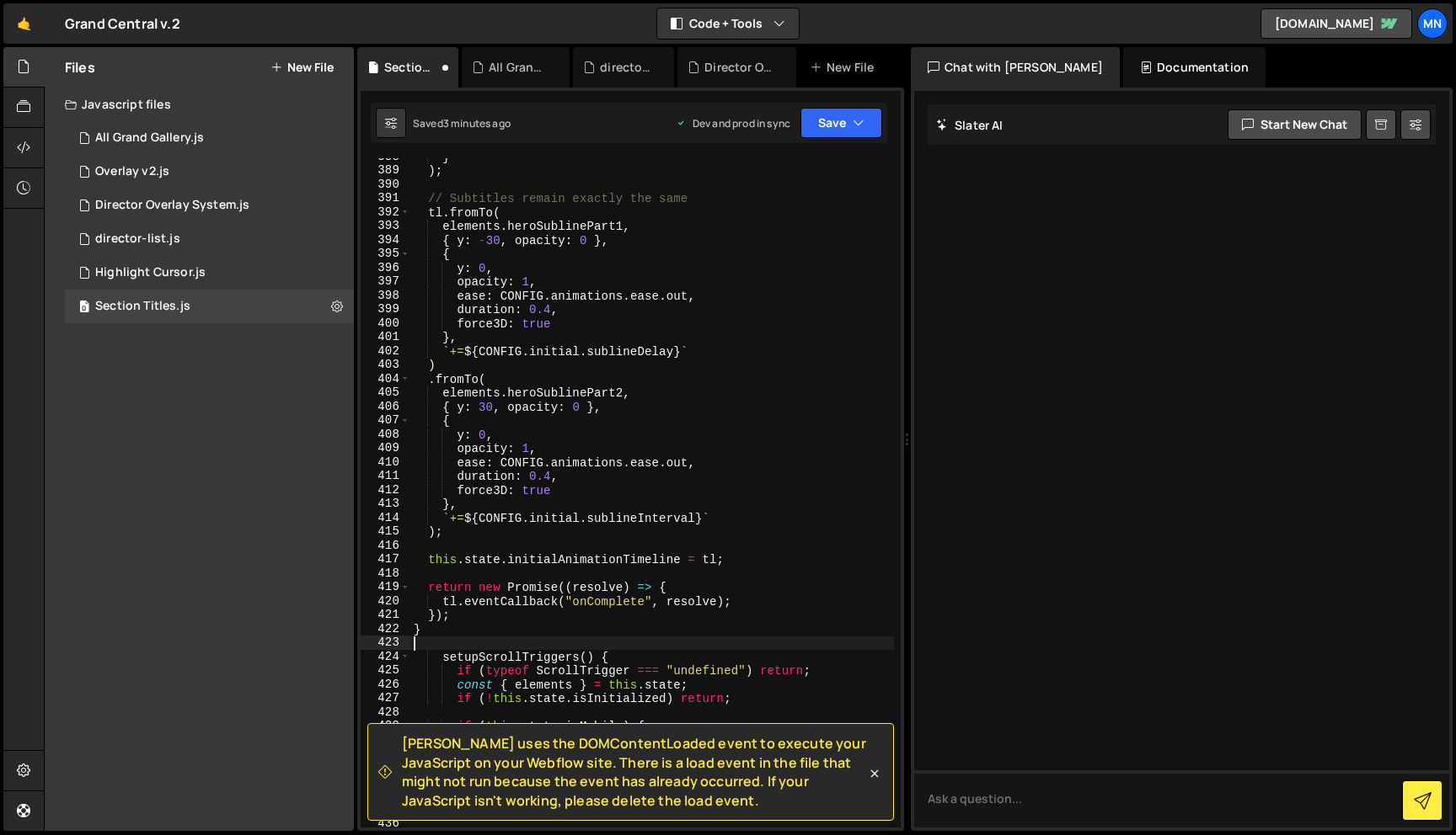
scroll to position [6162, 0]
drag, startPoint x: 856, startPoint y: 121, endPoint x: 849, endPoint y: 139, distance: 19.3
click at [856, 121] on icon "button" at bounding box center [858, 122] width 11 height 17
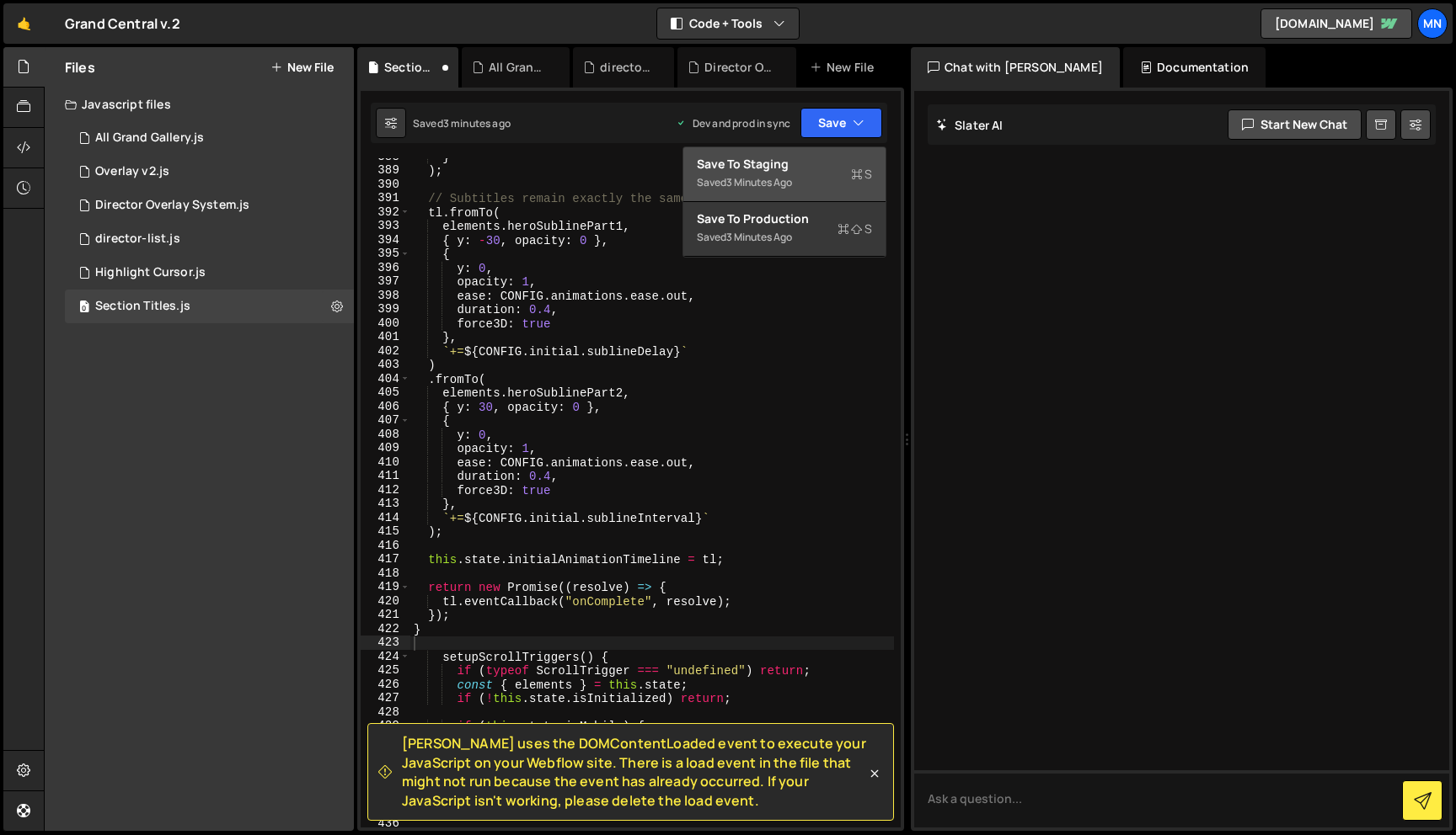
click at [834, 169] on div "Save to Staging S" at bounding box center [784, 163] width 176 height 17
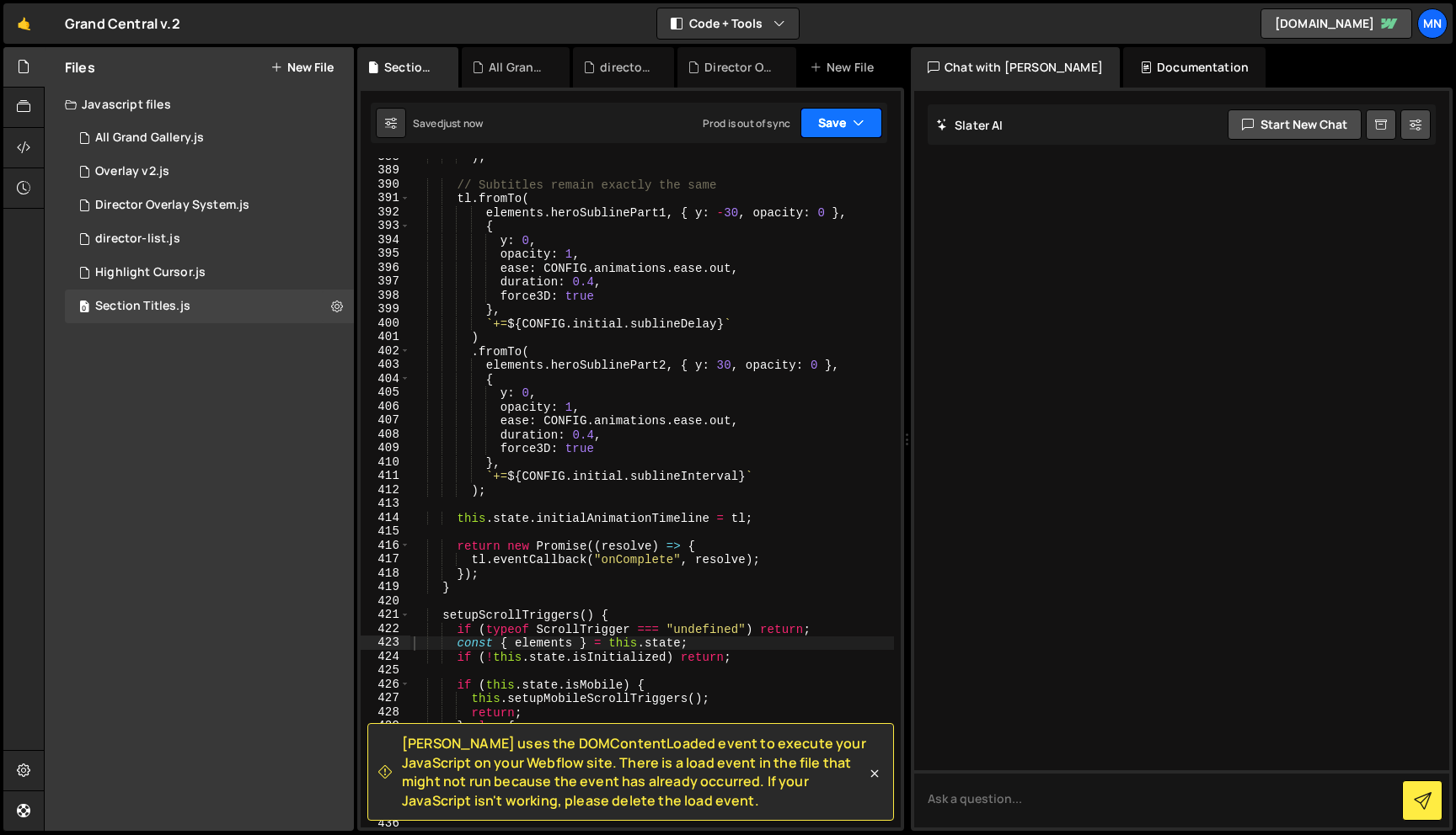
click at [846, 119] on button "Save" at bounding box center [842, 122] width 82 height 31
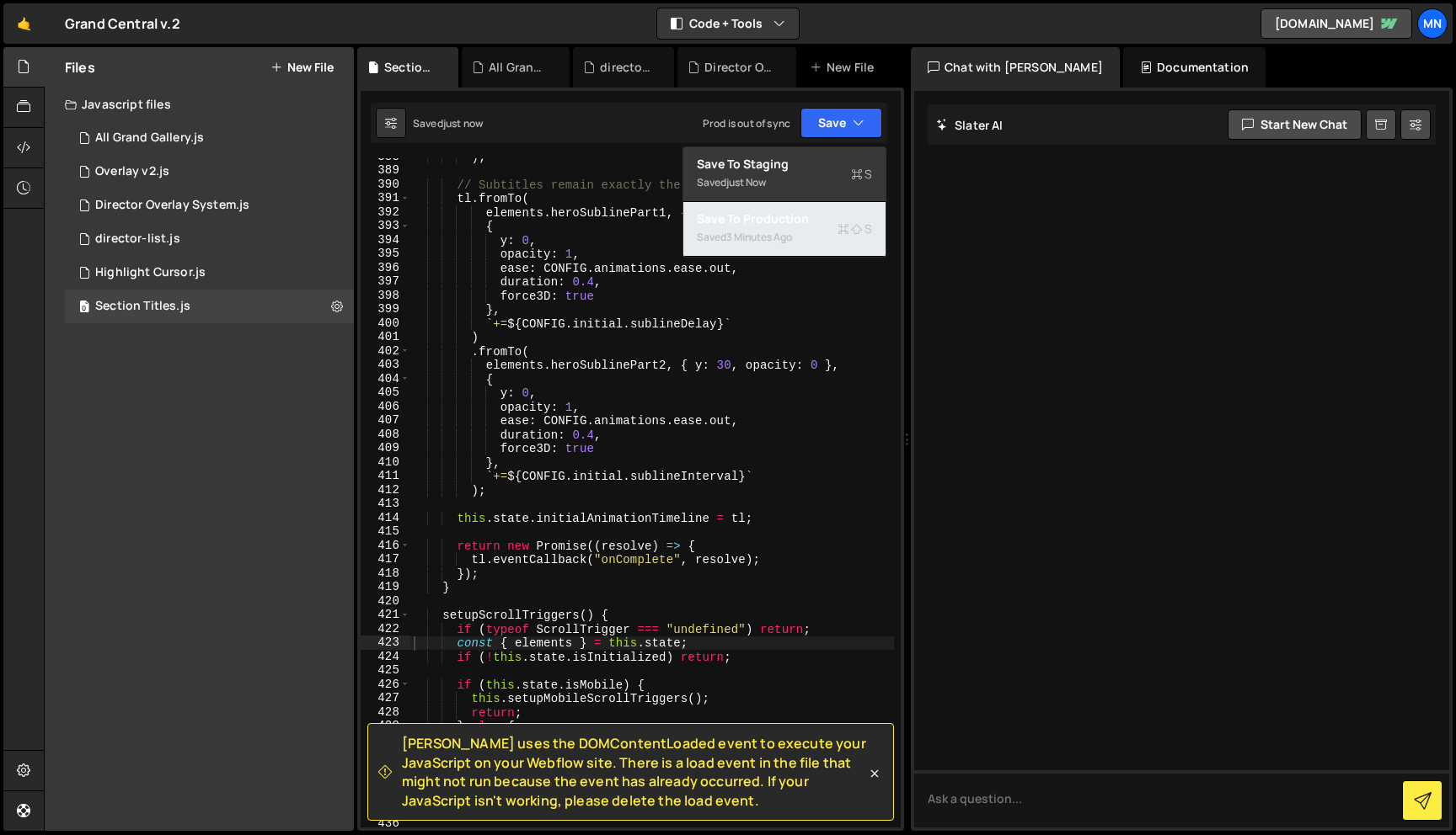
drag, startPoint x: 811, startPoint y: 241, endPoint x: 874, endPoint y: 375, distance: 148.1
click at [811, 242] on div "Saved 3 minutes ago" at bounding box center [784, 237] width 176 height 20
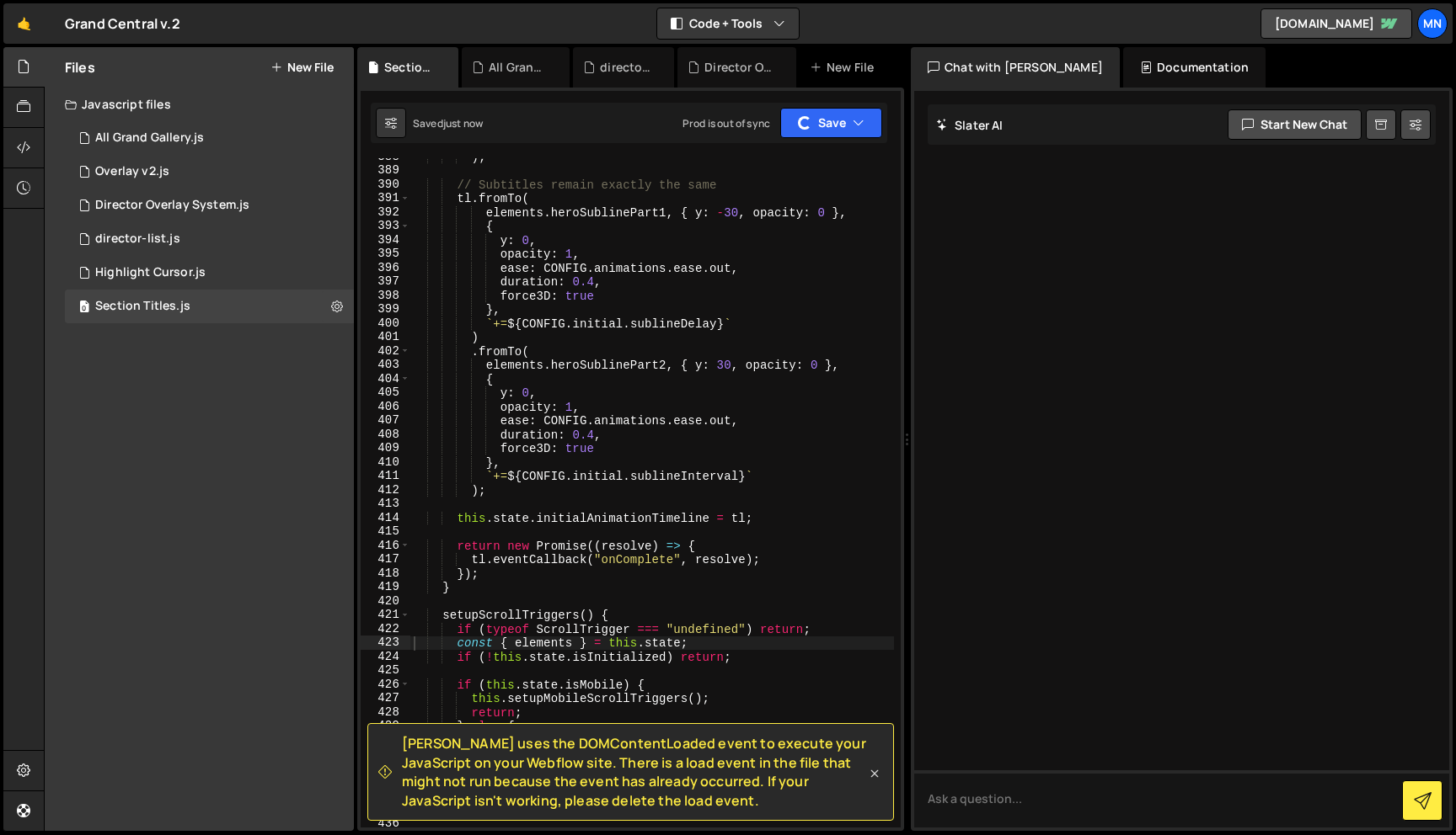
click at [871, 772] on icon at bounding box center [874, 773] width 17 height 17
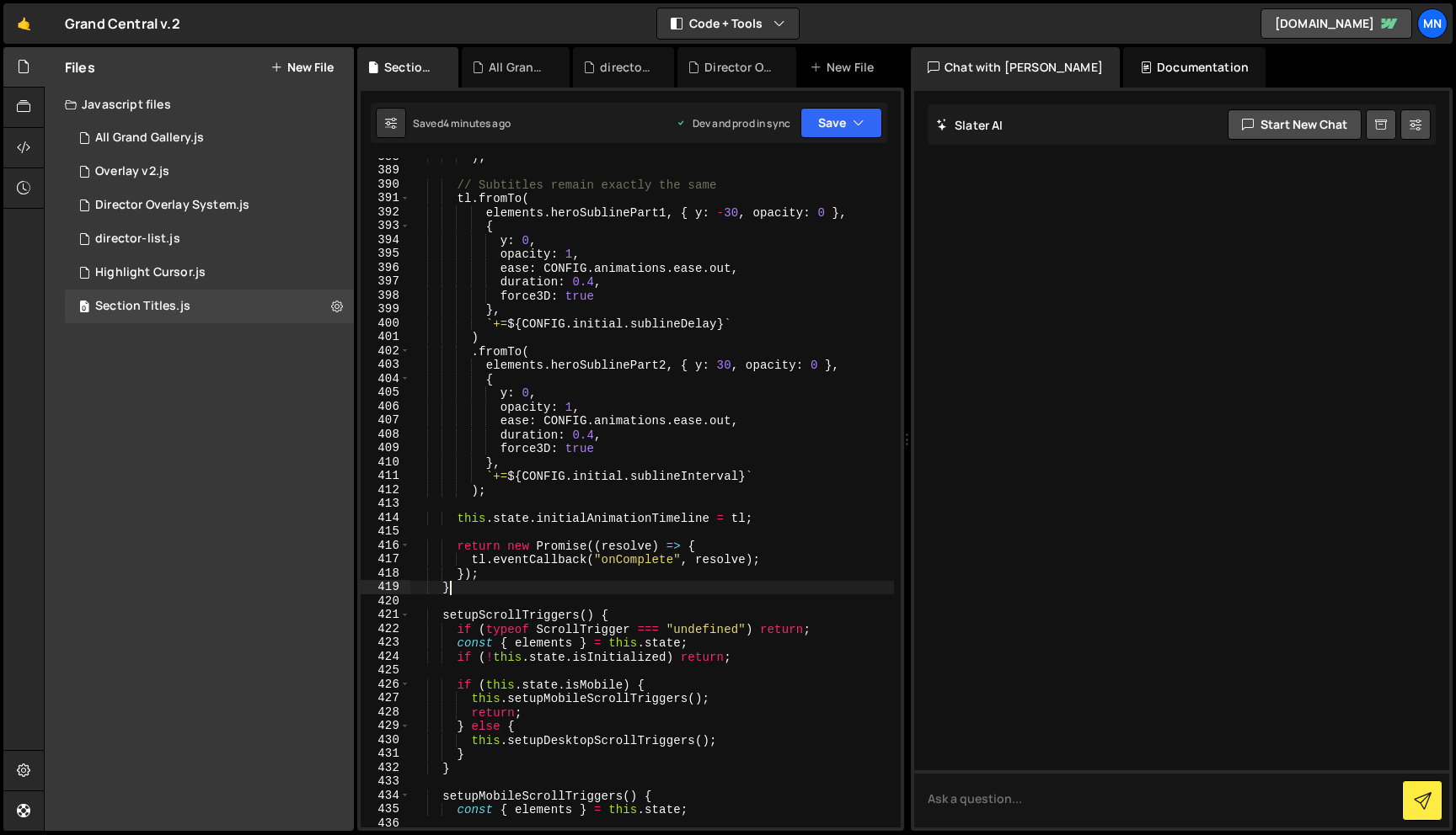
click at [456, 586] on div ") ; // Subtitles remain exactly the same tl . fromTo ( elements . heroSublinePa…" at bounding box center [651, 499] width 483 height 697
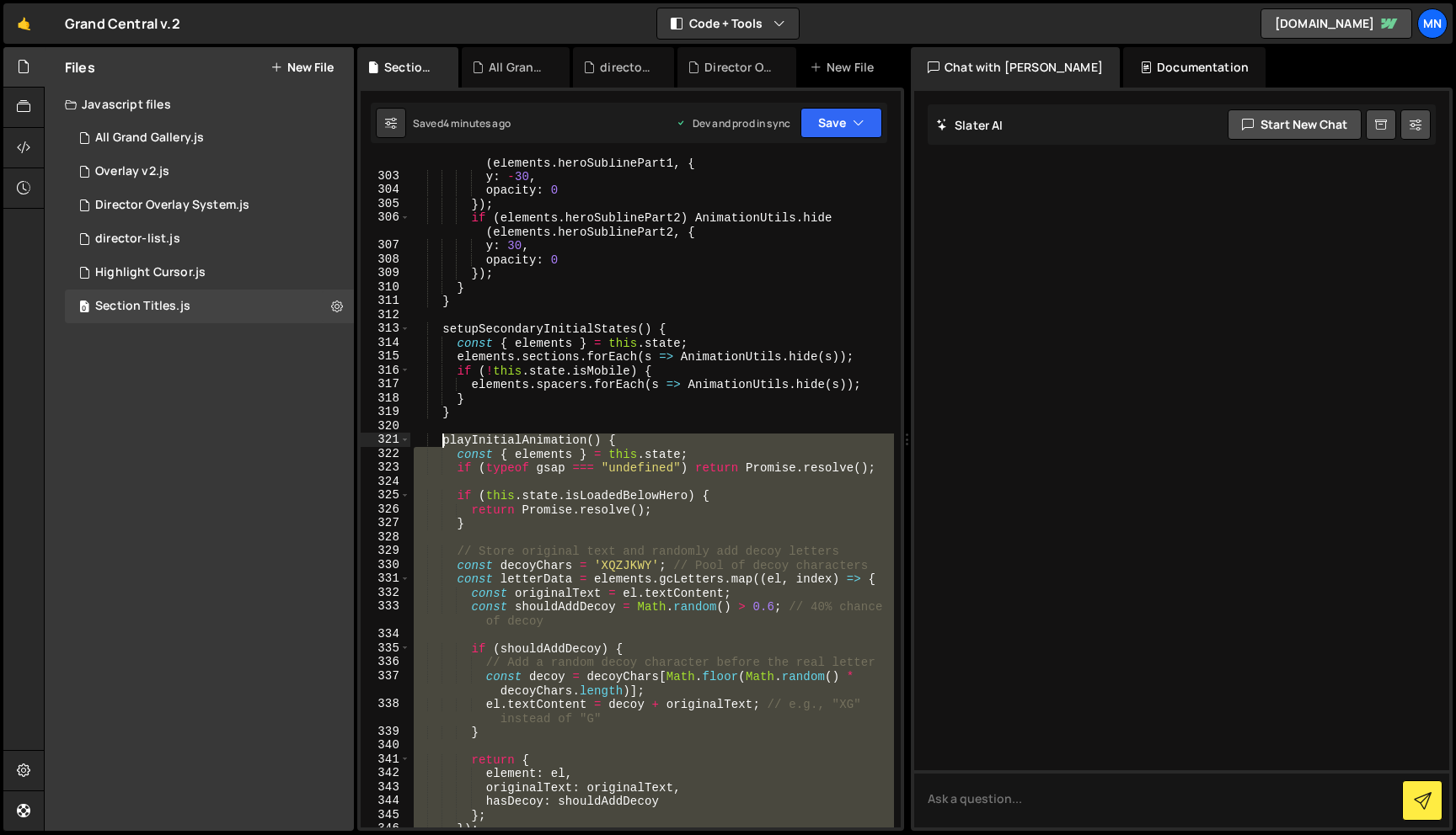
drag, startPoint x: 453, startPoint y: 587, endPoint x: 492, endPoint y: 494, distance: 100.8
click at [443, 442] on div "if ( elements . heroSublinePart1 ) AnimationUtils . hide ( elements . heroSubli…" at bounding box center [651, 497] width 483 height 712
paste textarea "}"
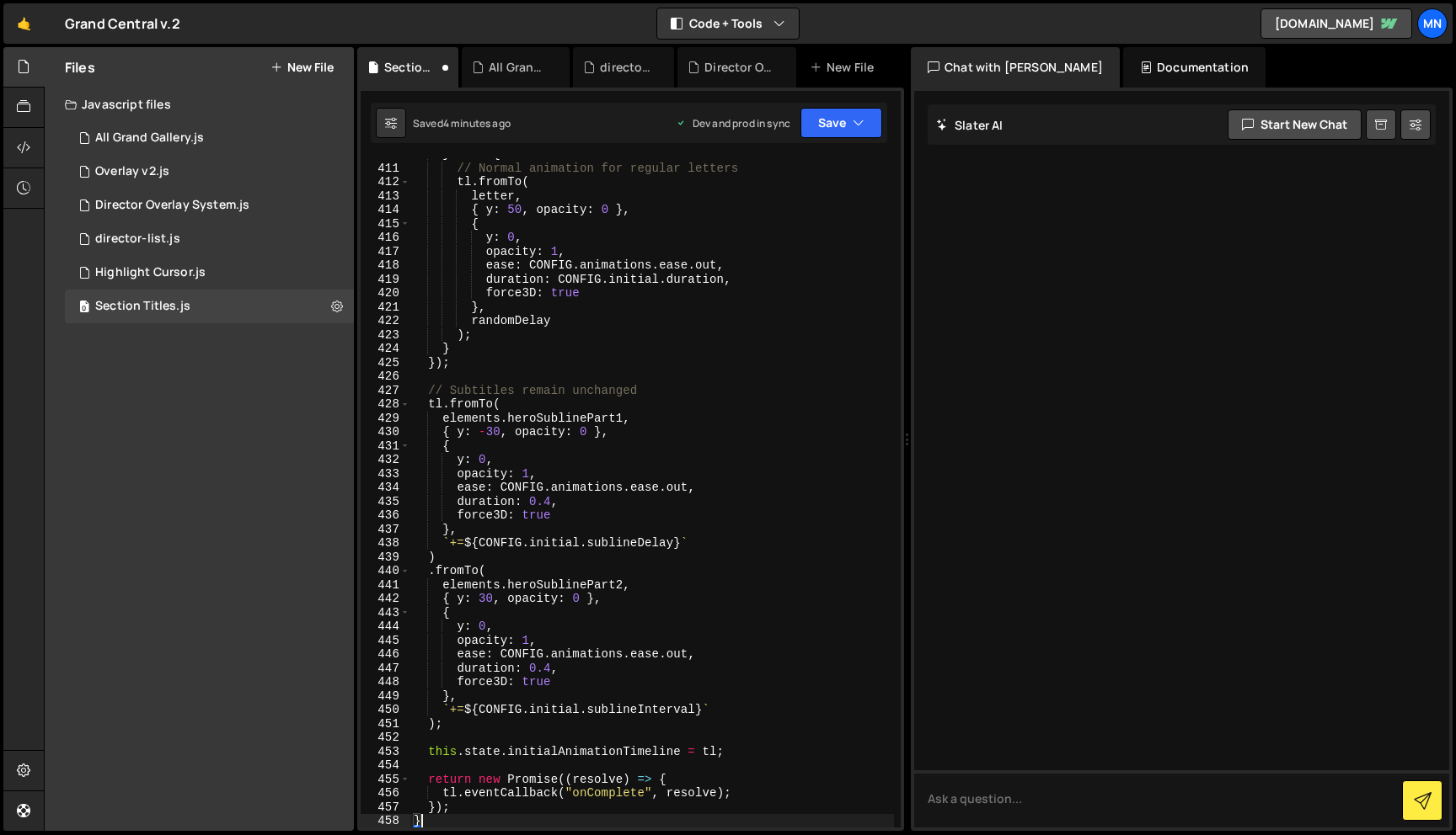
scroll to position [6485, 0]
drag, startPoint x: 852, startPoint y: 120, endPoint x: 832, endPoint y: 143, distance: 30.5
click at [853, 121] on icon "button" at bounding box center [858, 122] width 11 height 17
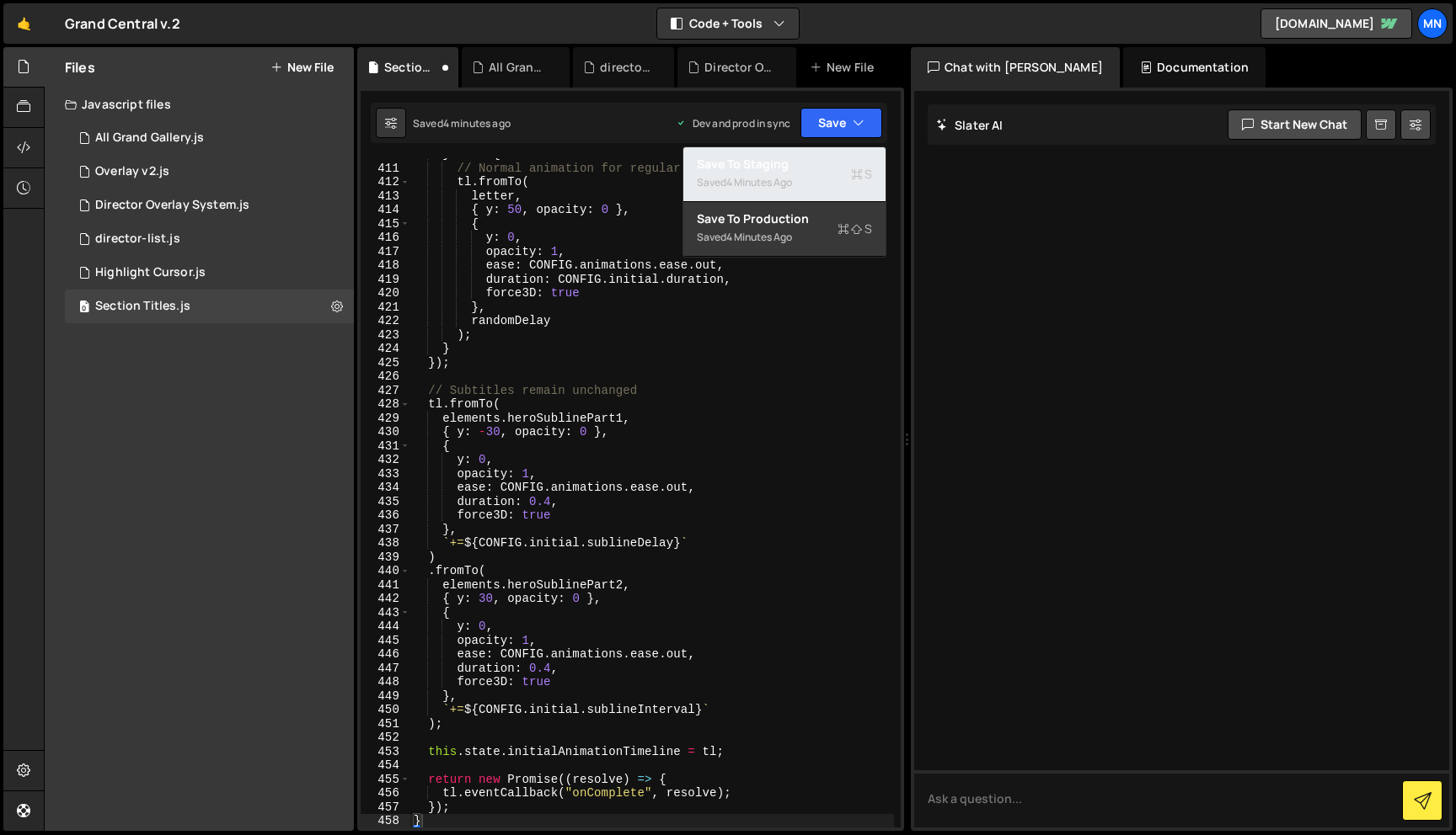
click at [824, 167] on div "Save to Staging S" at bounding box center [784, 163] width 176 height 17
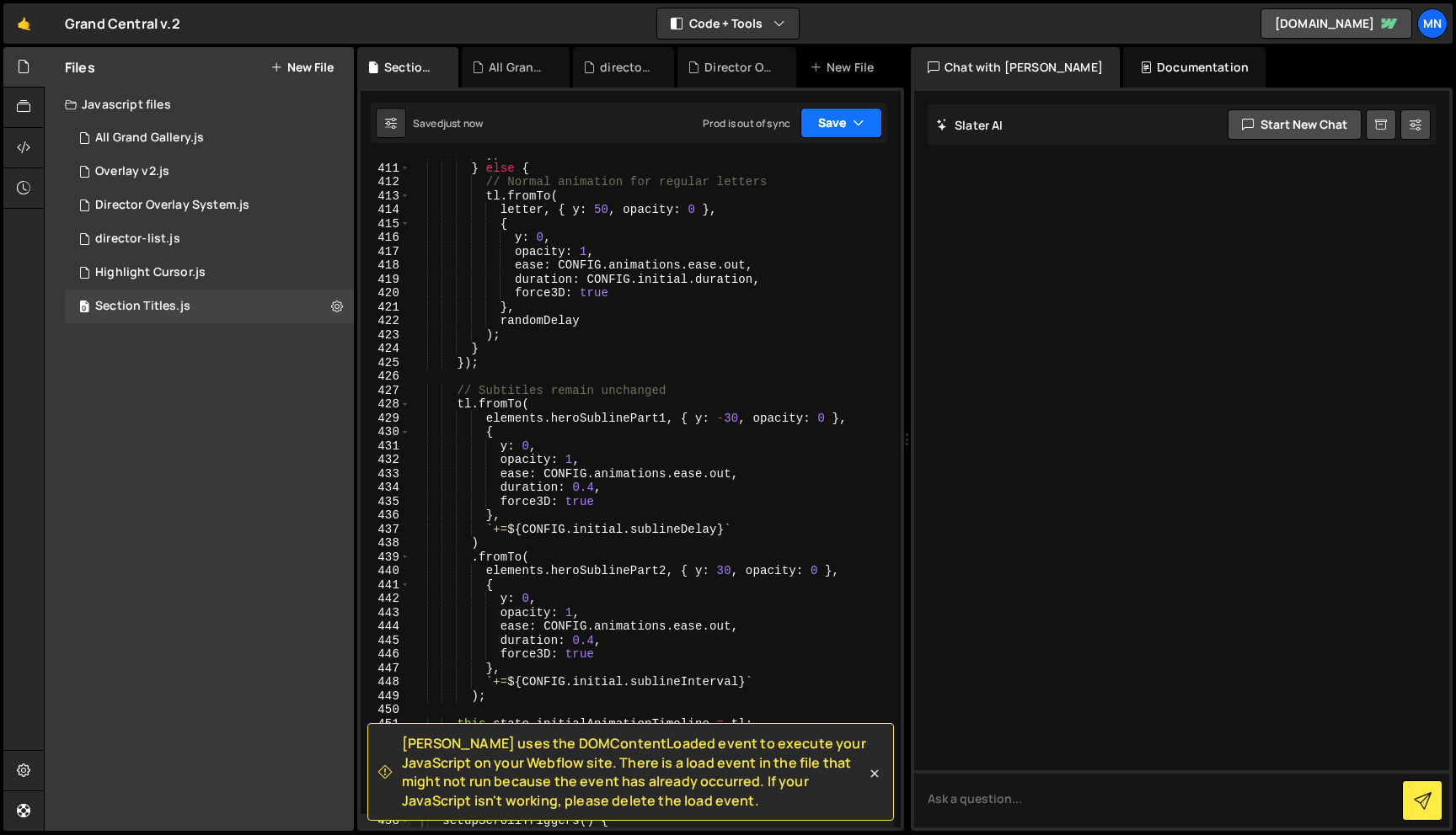
click at [846, 125] on button "Save" at bounding box center [842, 122] width 82 height 31
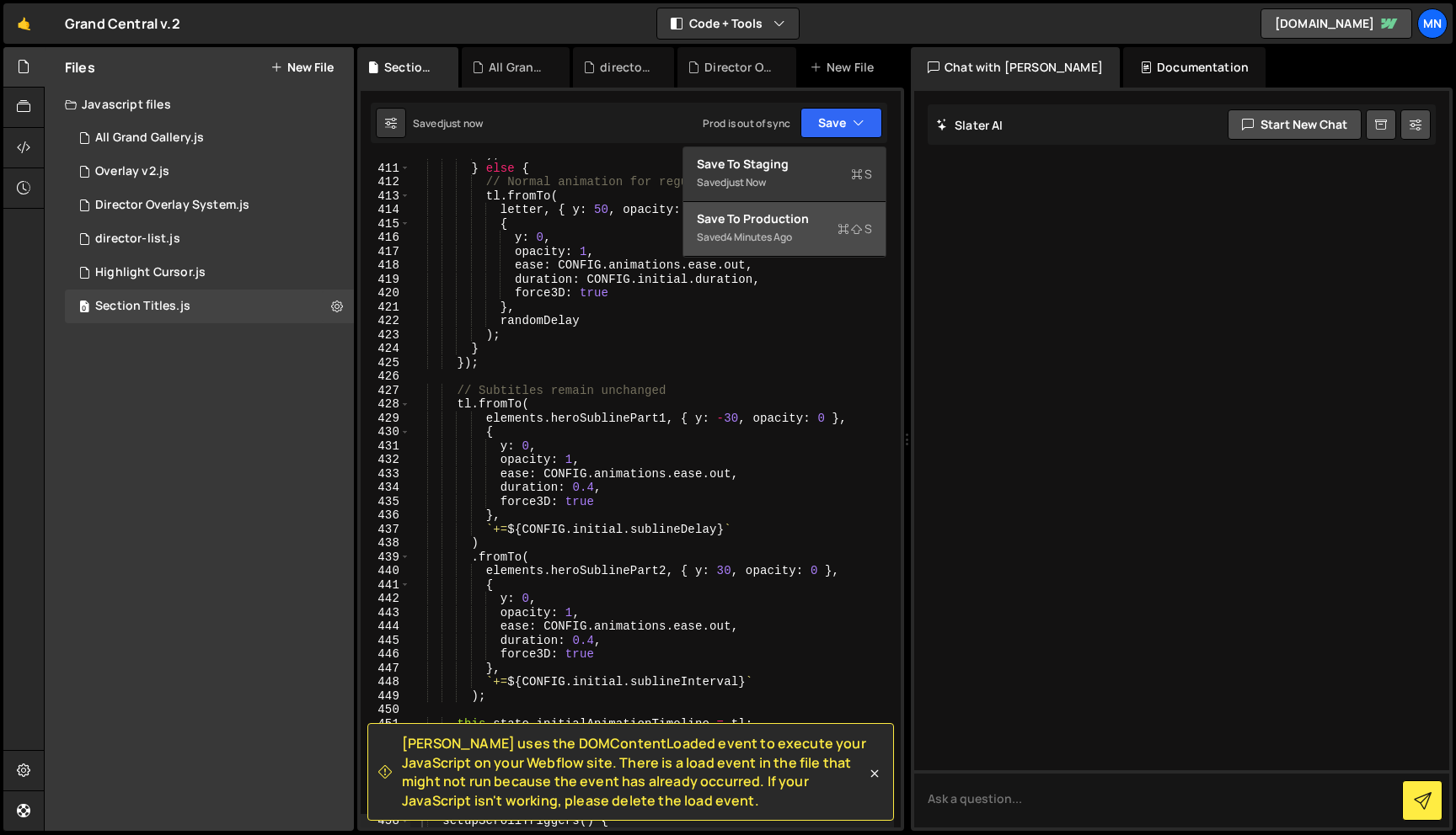
click at [825, 231] on div "Saved 4 minutes ago" at bounding box center [784, 237] width 176 height 20
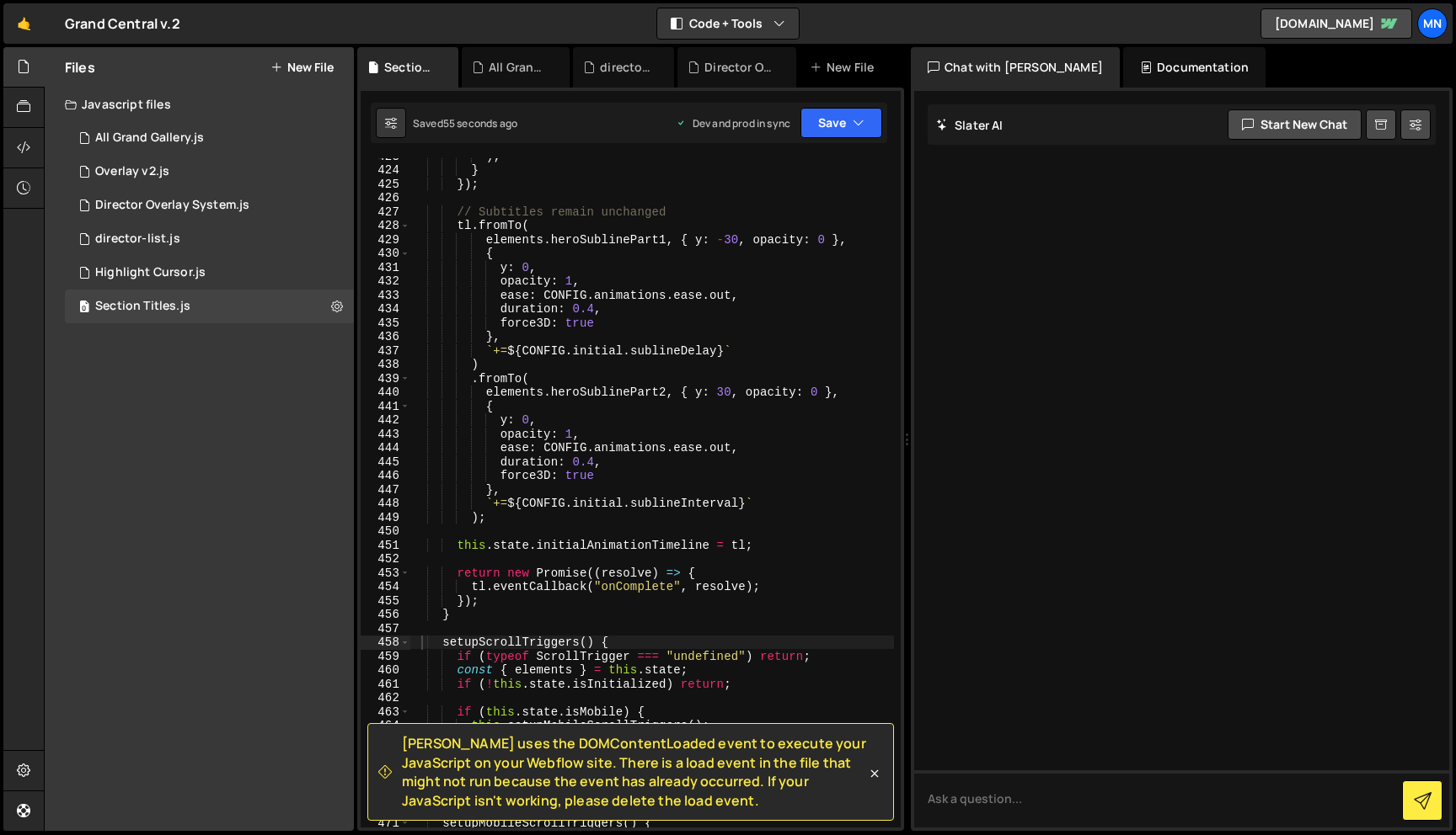
scroll to position [6663, 0]
click at [456, 618] on div ") ; } }) ; // Subtitles remain unchanged tl . fromTo ( elements . heroSublinePa…" at bounding box center [651, 498] width 483 height 697
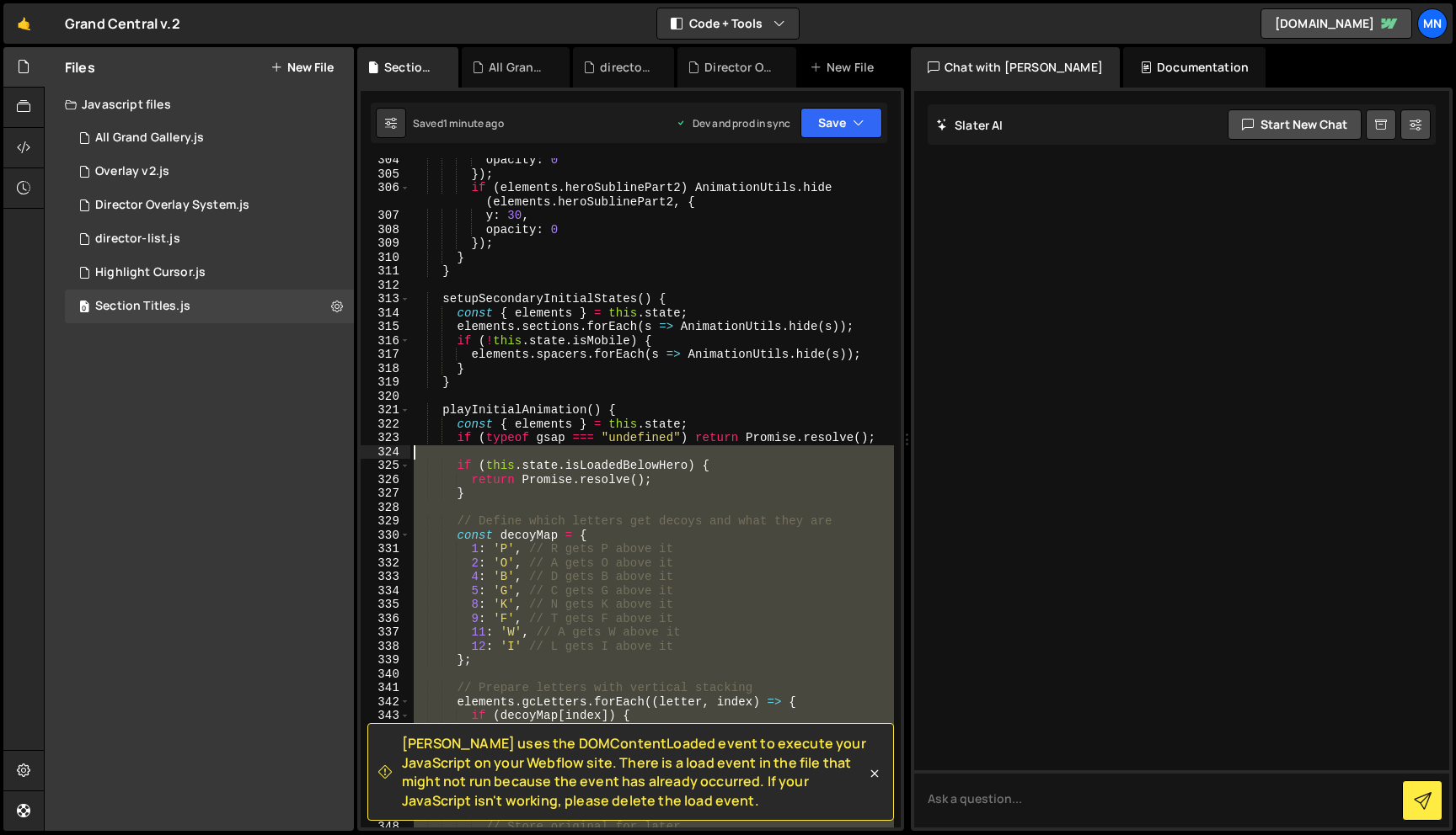
scroll to position [4871, 0]
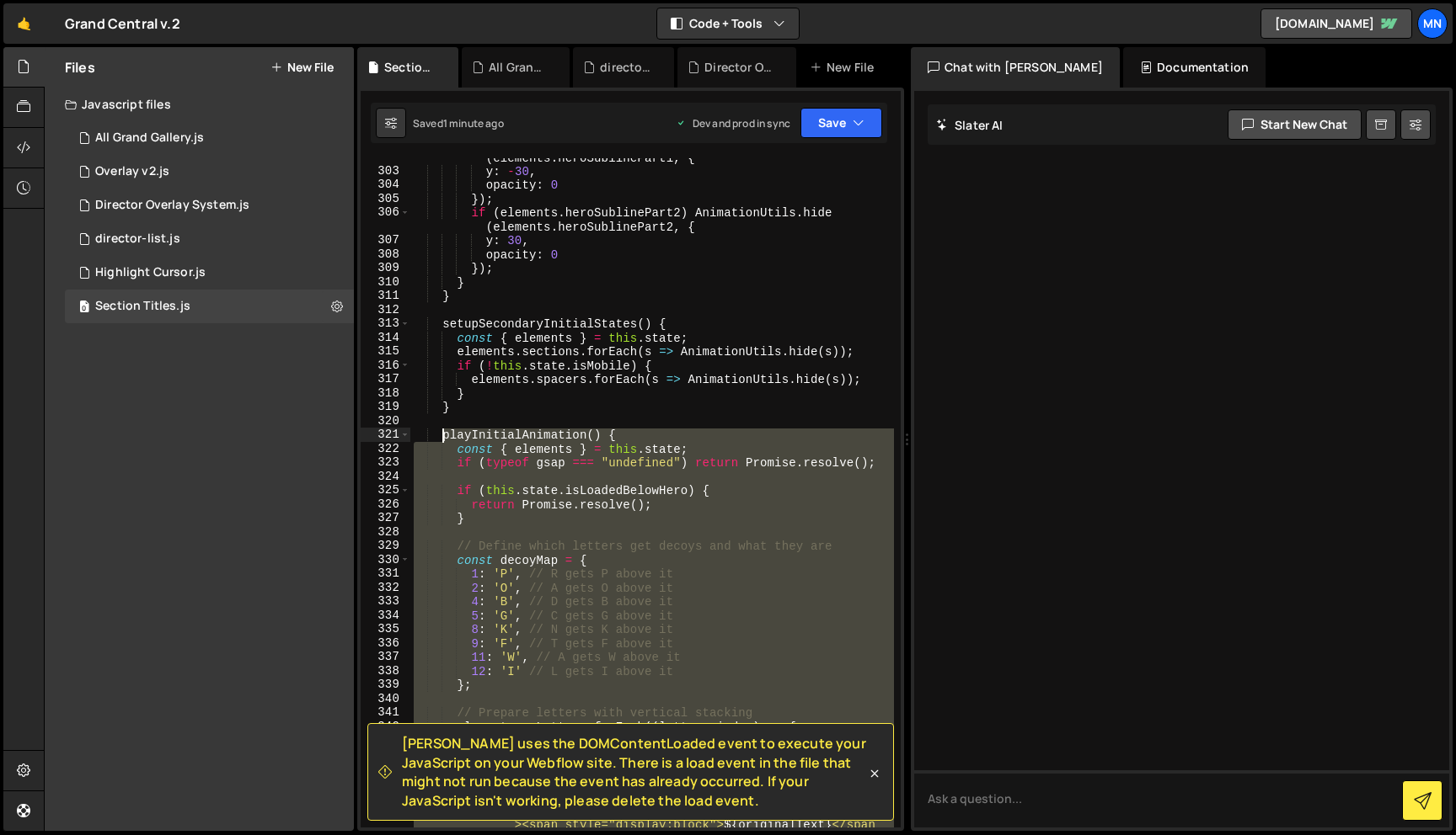
drag, startPoint x: 460, startPoint y: 617, endPoint x: 442, endPoint y: 437, distance: 180.9
click at [442, 437] on div "if ( elements . heroSublinePart1 ) AnimationUtils . hide ( elements . heroSubli…" at bounding box center [651, 506] width 483 height 739
paste textarea "}"
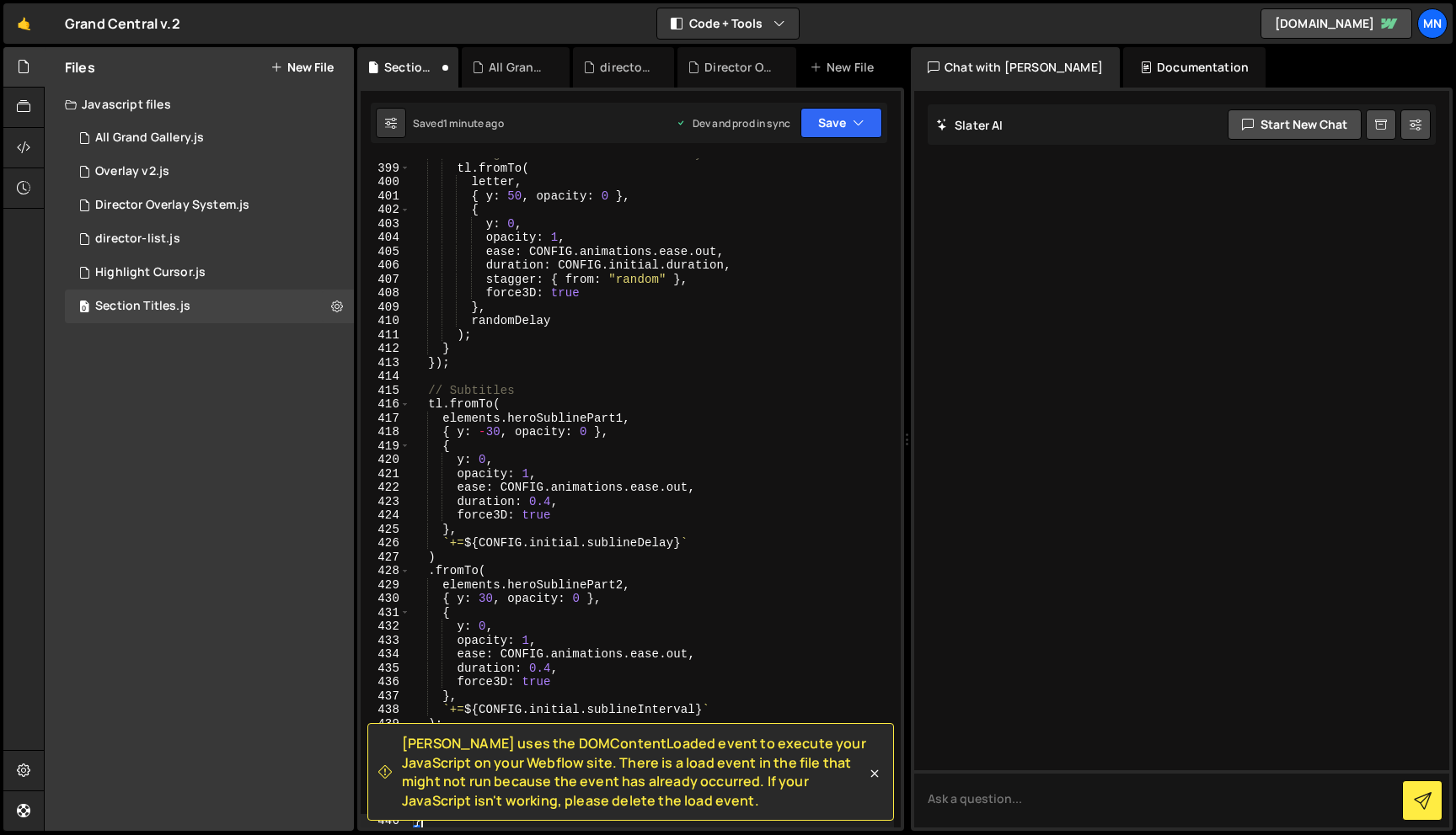
scroll to position [6318, 0]
click at [850, 112] on button "Save" at bounding box center [842, 122] width 82 height 31
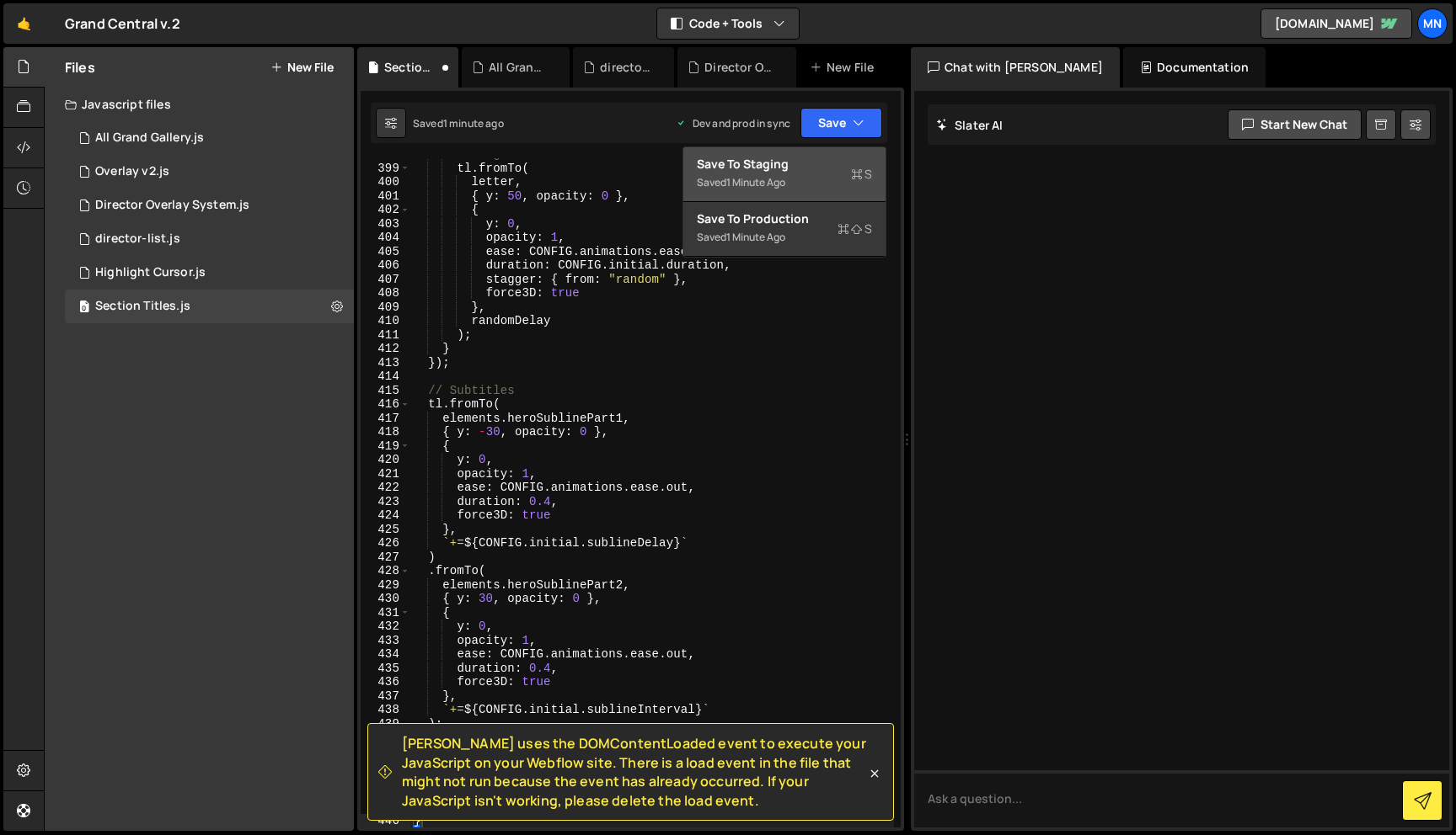
click at [807, 169] on div "Save to Staging S" at bounding box center [784, 163] width 176 height 17
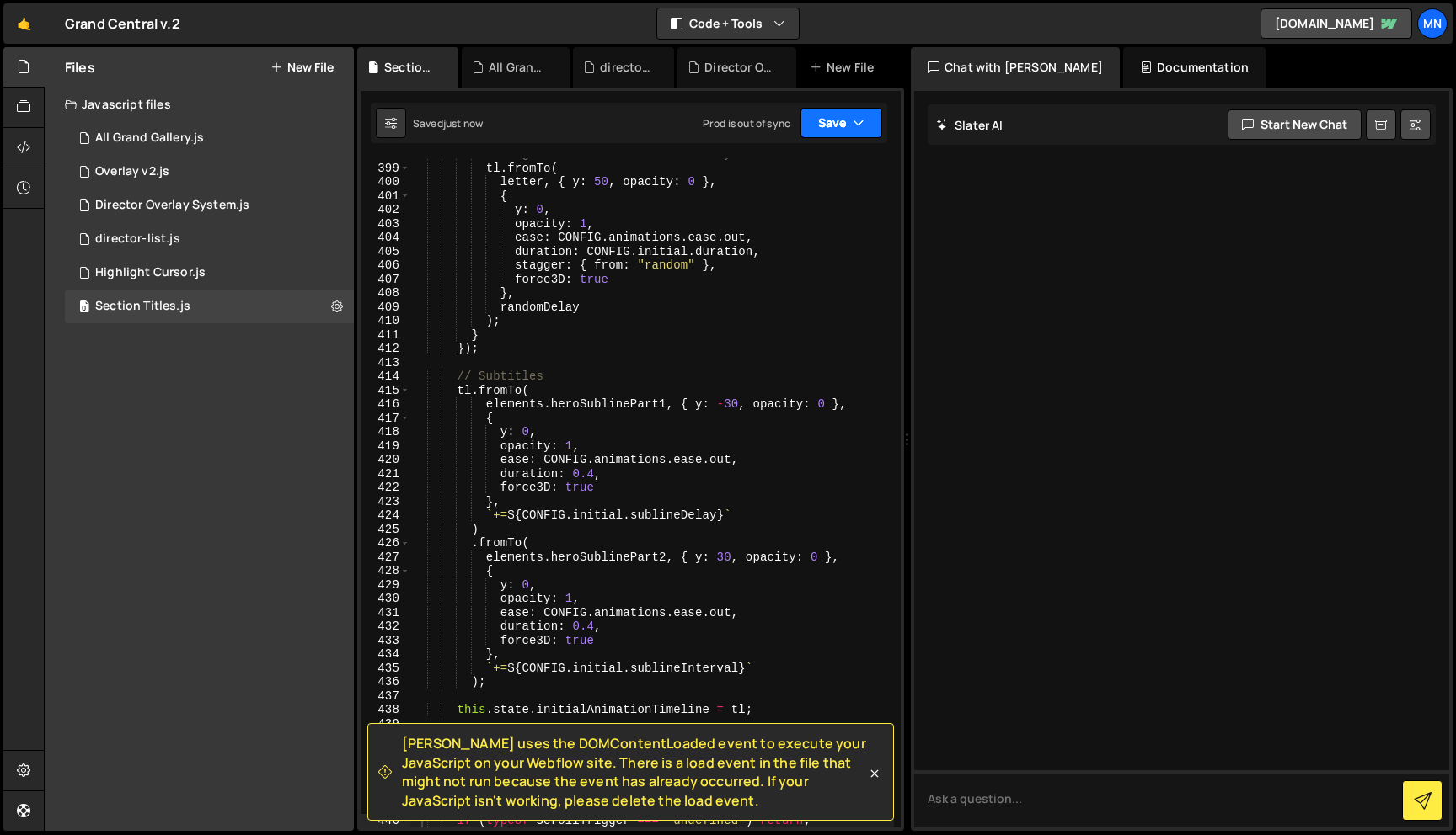
click at [849, 123] on button "Save" at bounding box center [842, 122] width 82 height 31
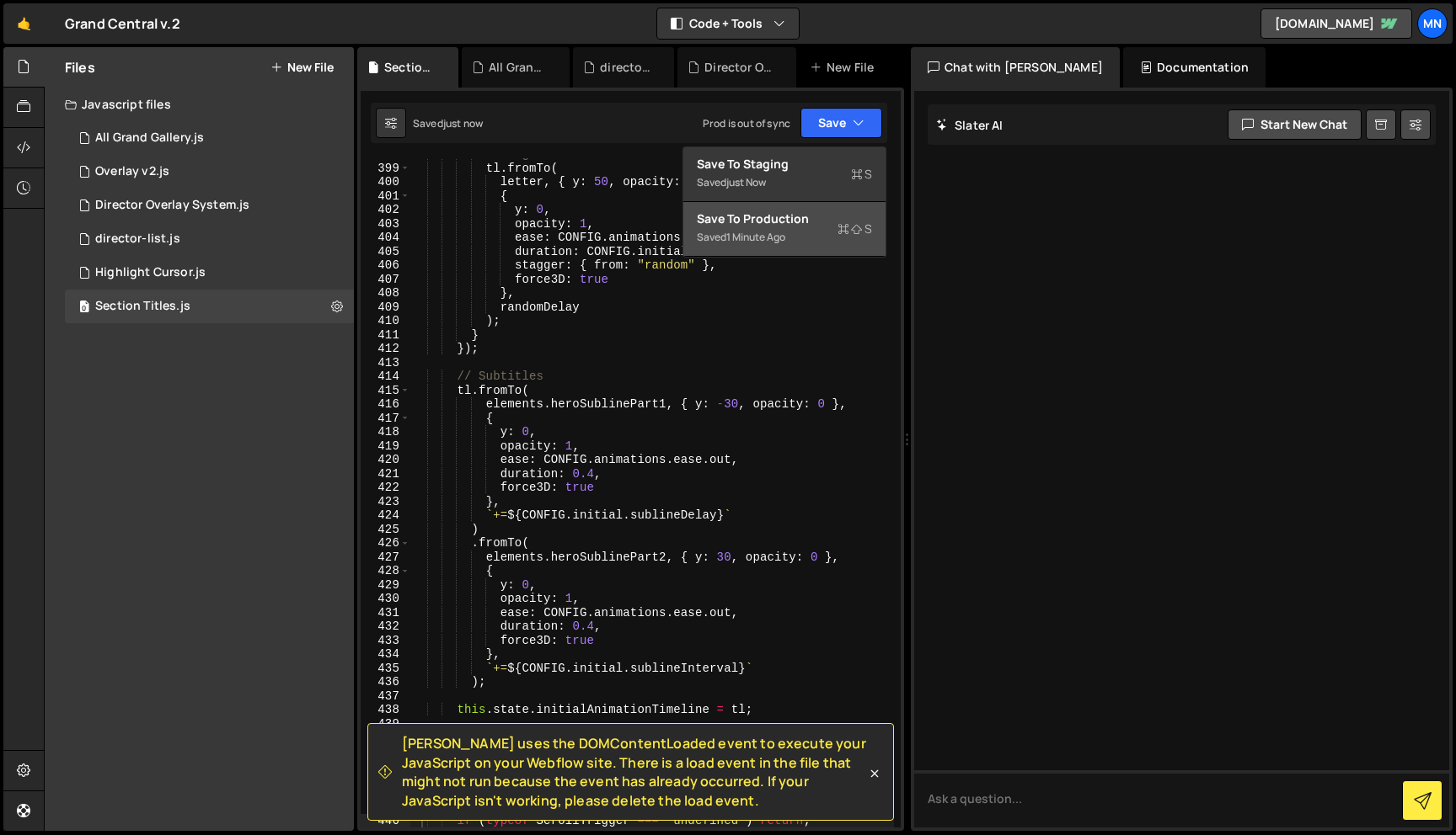
click at [810, 232] on div "Saved 1 minute ago" at bounding box center [784, 237] width 176 height 20
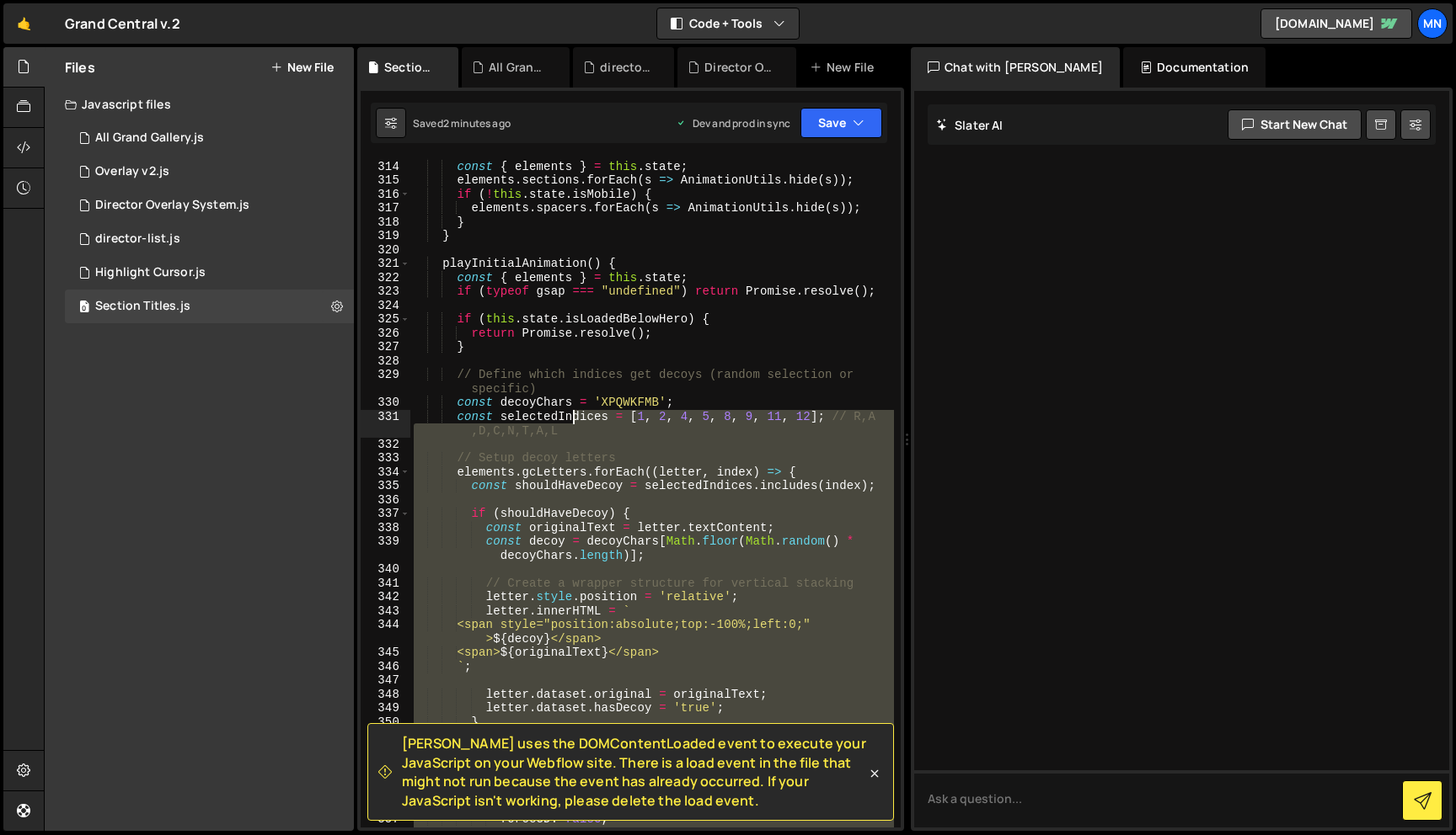
scroll to position [4960, 0]
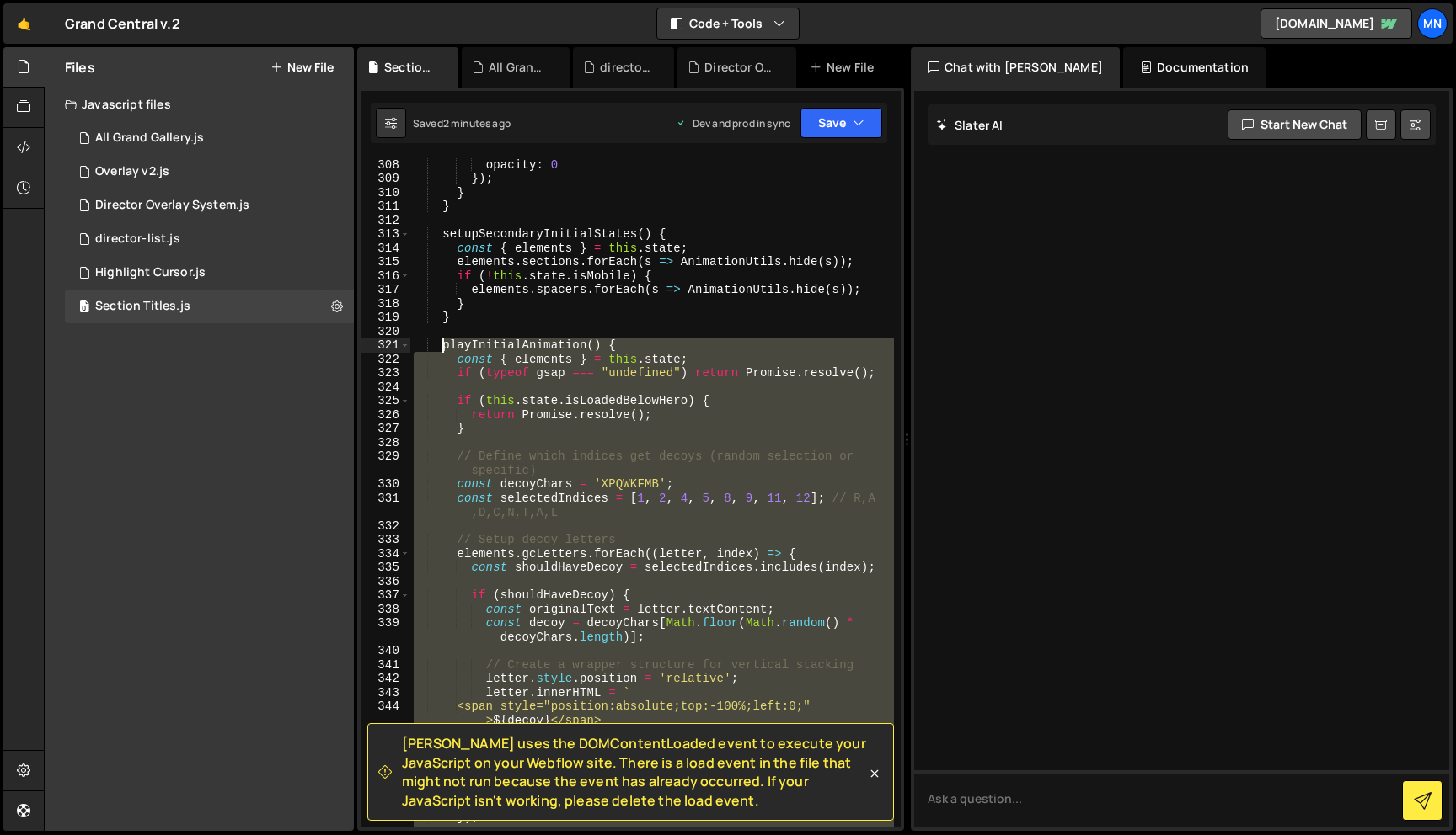
drag, startPoint x: 457, startPoint y: 639, endPoint x: 441, endPoint y: 344, distance: 295.4
click at [441, 344] on div "opacity : 0 }) ; } } setupSecondaryInitialStates ( ) { const { elements } = thi…" at bounding box center [651, 506] width 483 height 697
paste textarea "}"
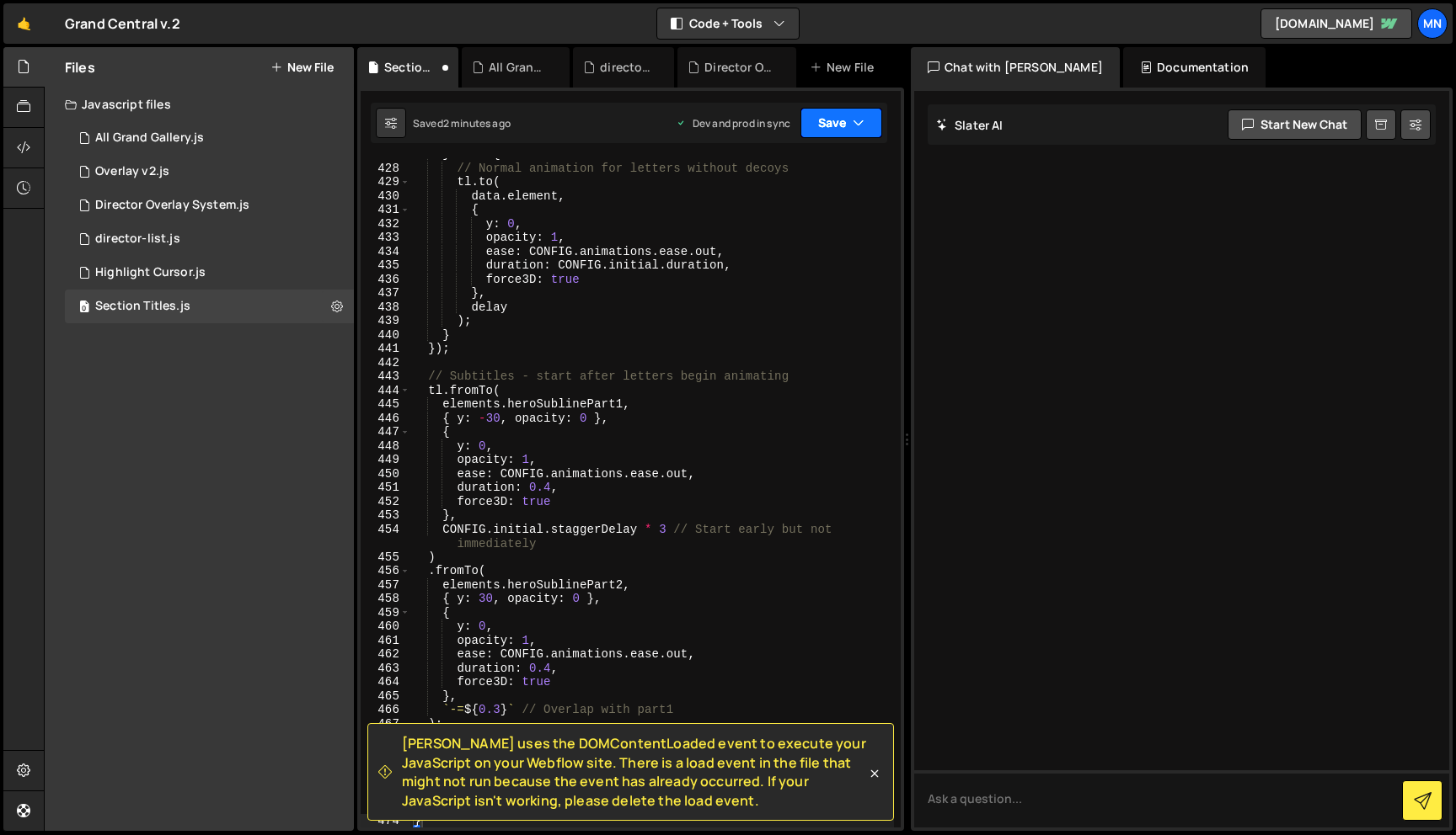
click at [844, 122] on button "Save" at bounding box center [842, 122] width 82 height 31
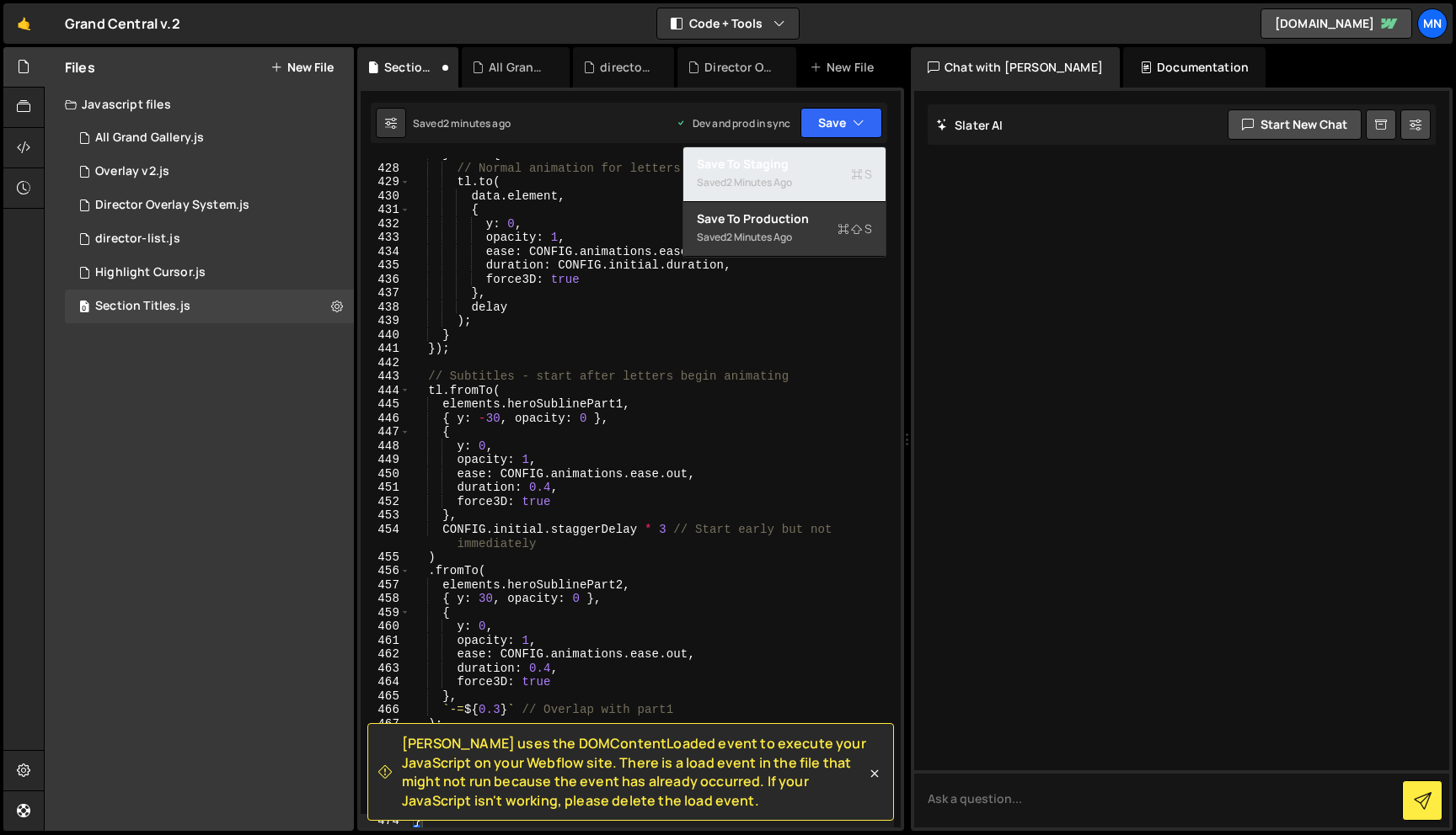
drag, startPoint x: 813, startPoint y: 182, endPoint x: 823, endPoint y: 176, distance: 11.7
click at [813, 182] on div "Saved 2 minutes ago" at bounding box center [784, 183] width 176 height 20
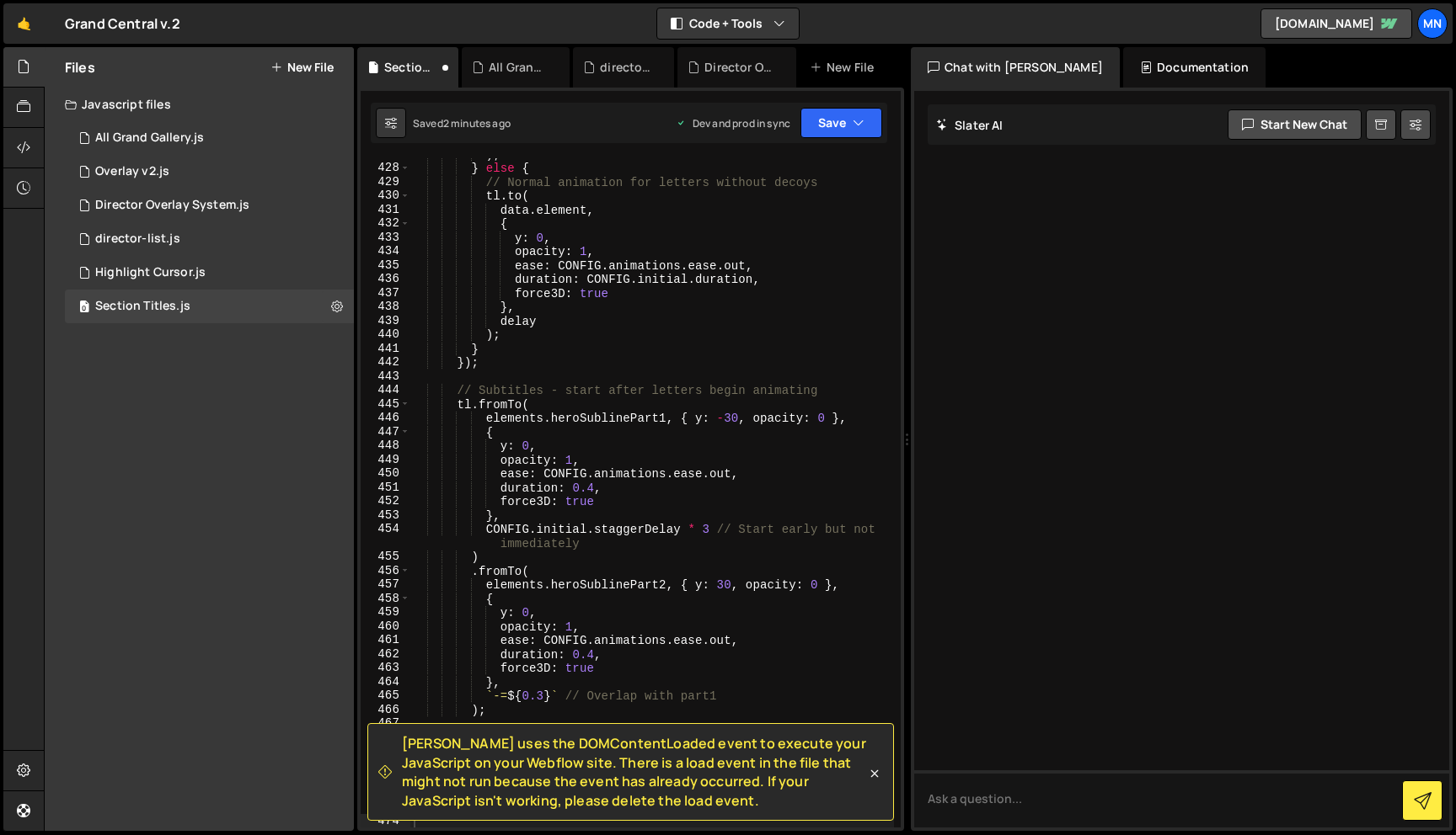
scroll to position [6721, 0]
click at [851, 126] on button "Save" at bounding box center [842, 122] width 82 height 31
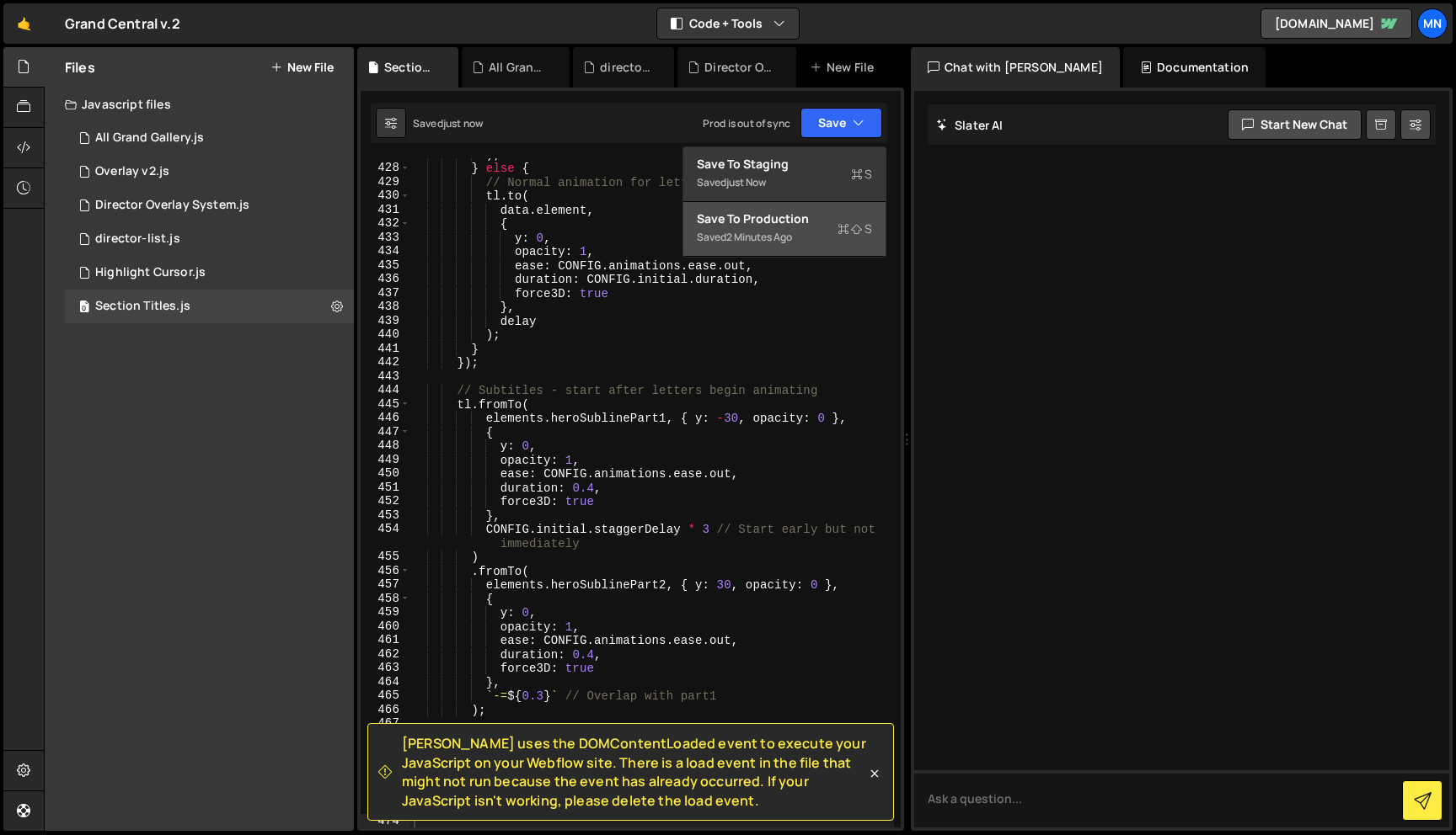
click at [822, 238] on div "Saved 2 minutes ago" at bounding box center [784, 237] width 176 height 20
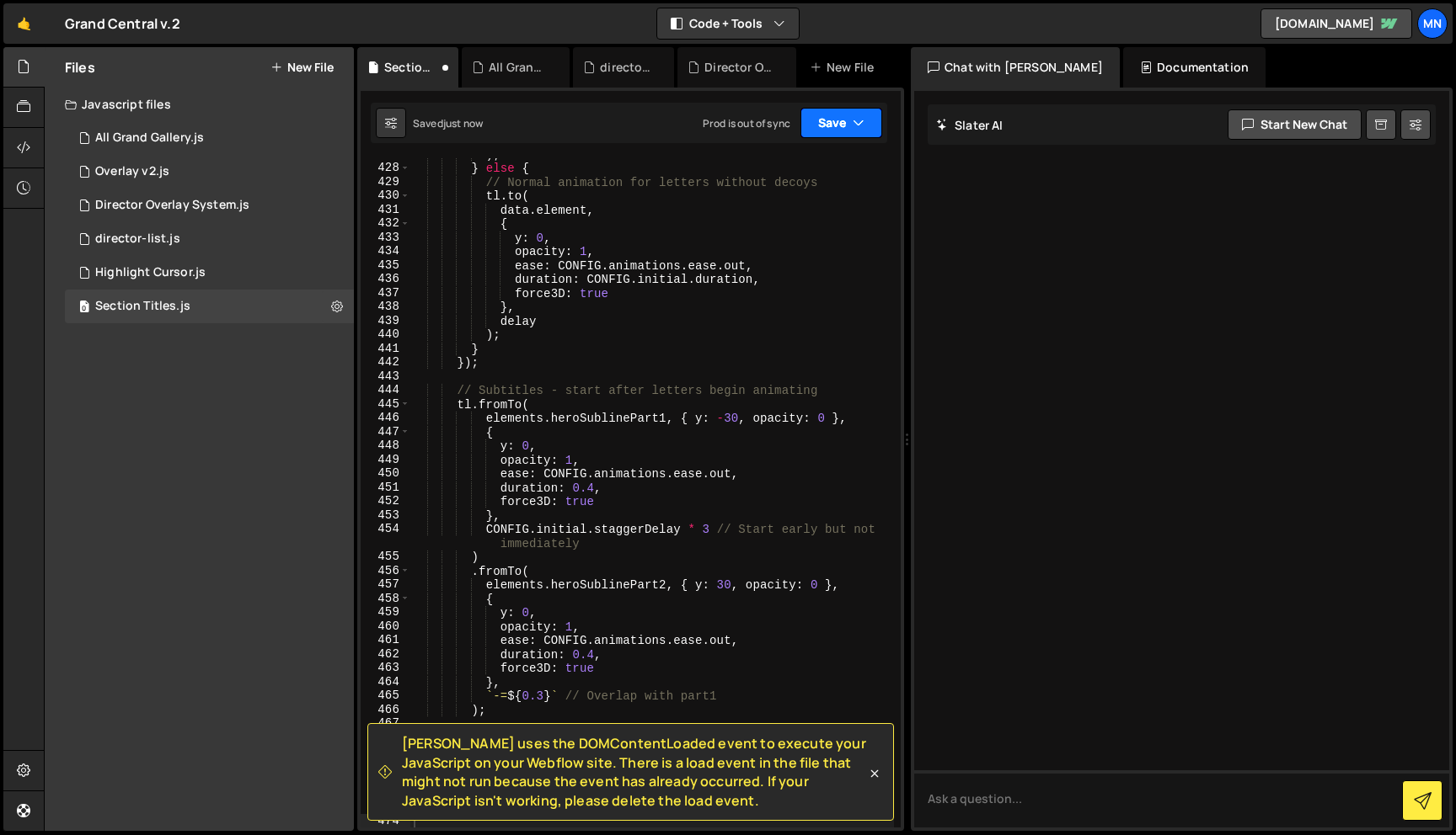
click at [845, 118] on button "Save" at bounding box center [842, 122] width 82 height 31
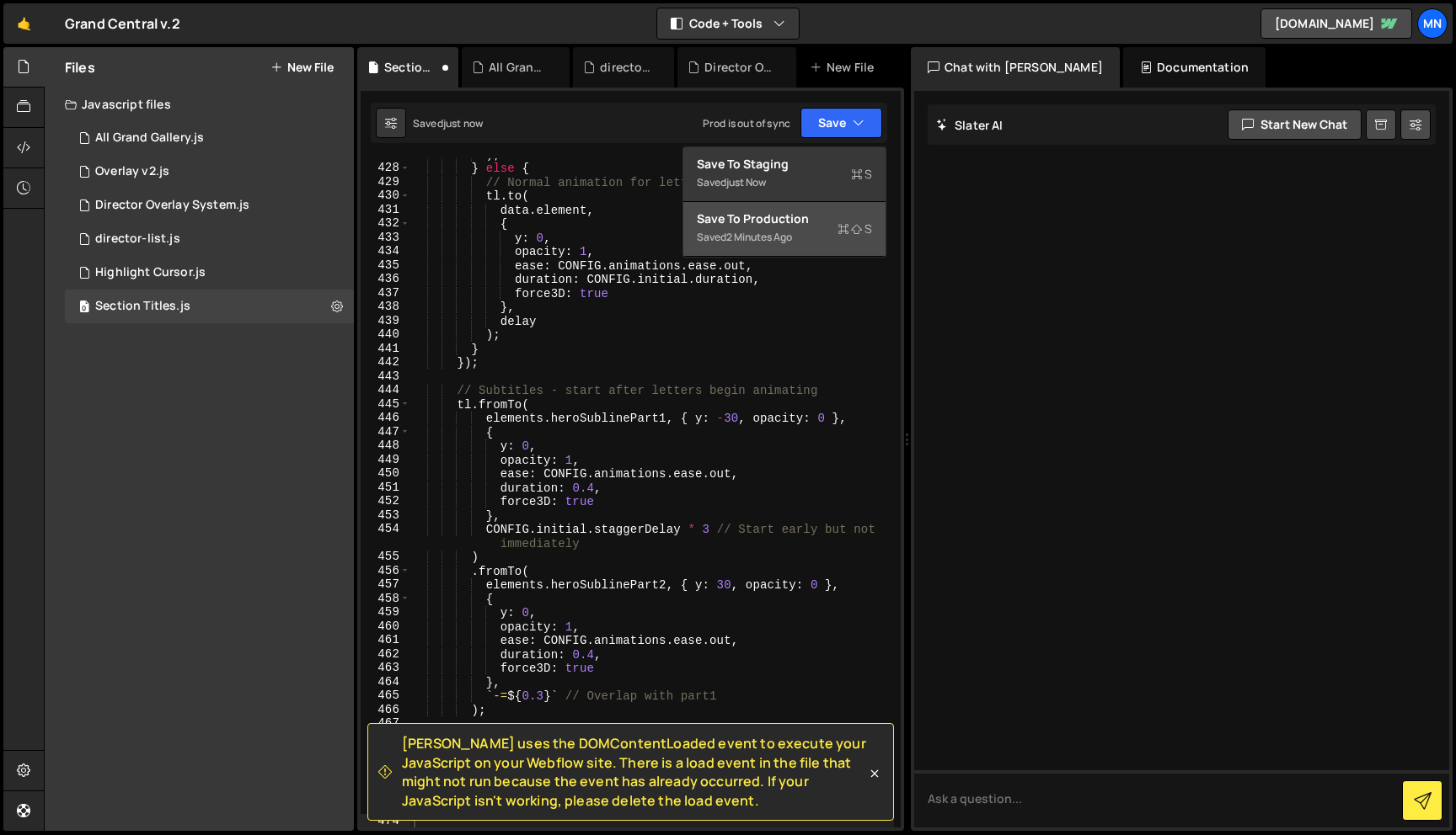
click at [789, 215] on div "Save to Production S" at bounding box center [784, 218] width 176 height 17
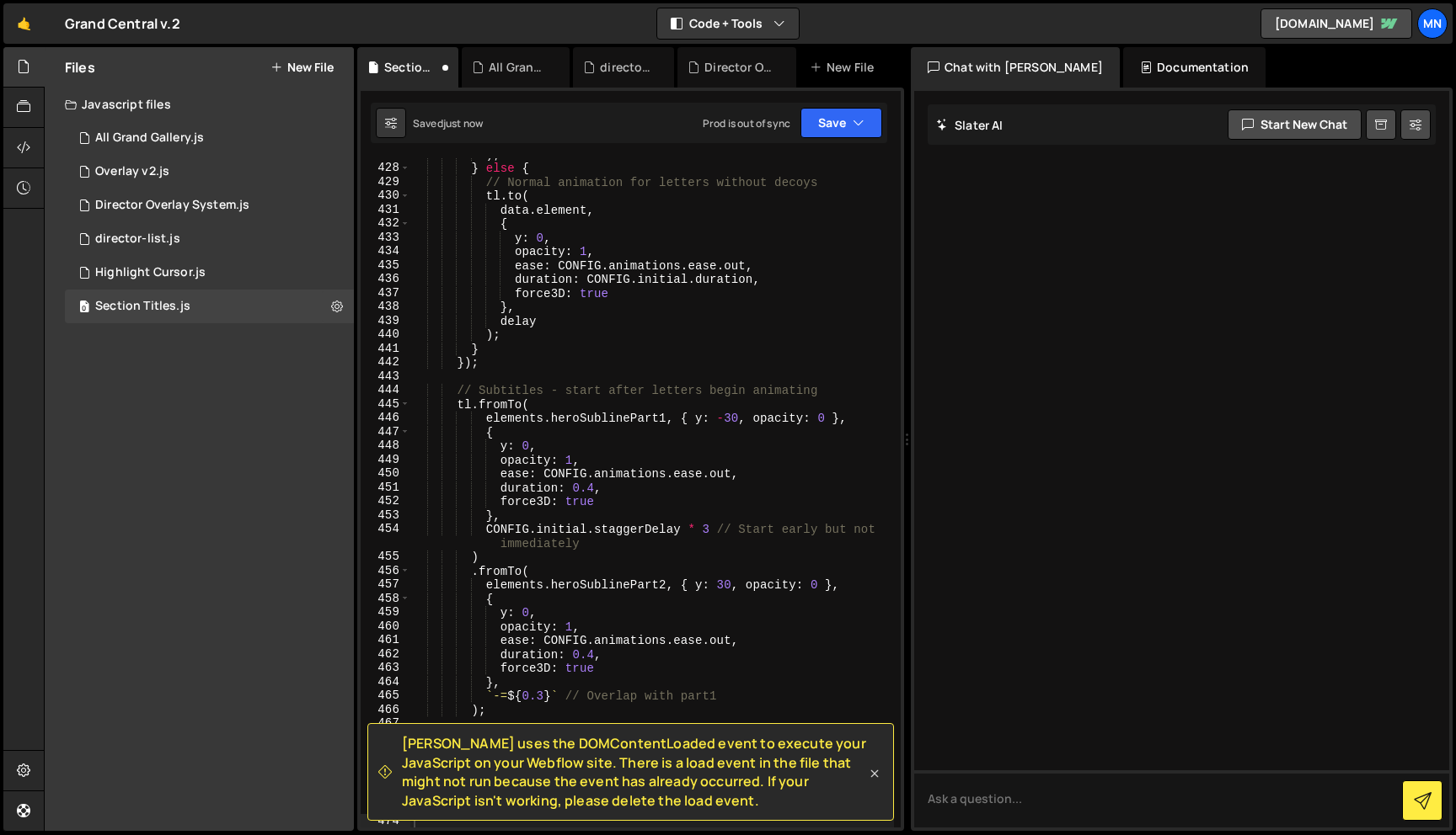
click at [877, 774] on icon at bounding box center [874, 773] width 17 height 17
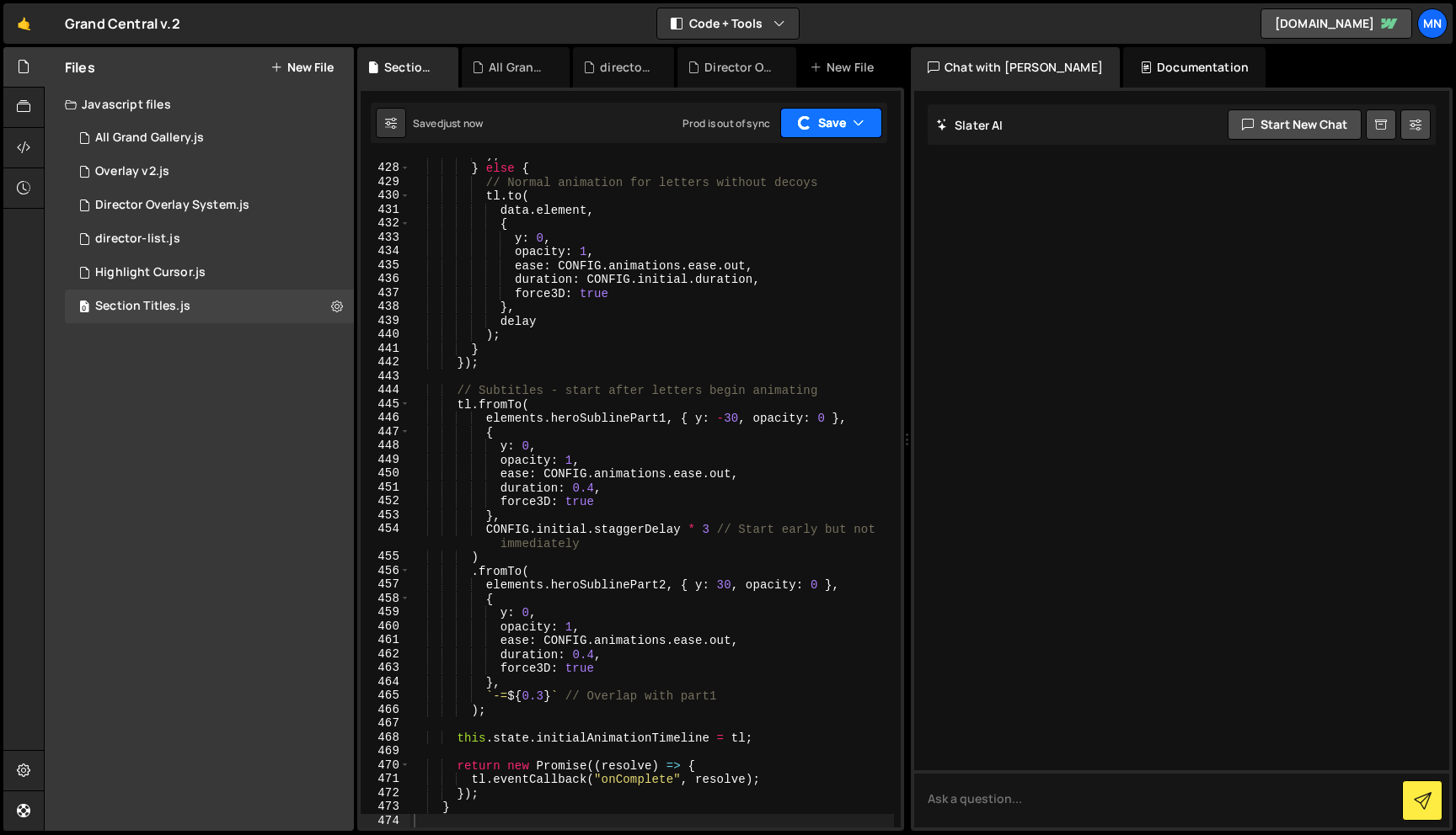
click at [845, 130] on button "Save" at bounding box center [831, 122] width 102 height 31
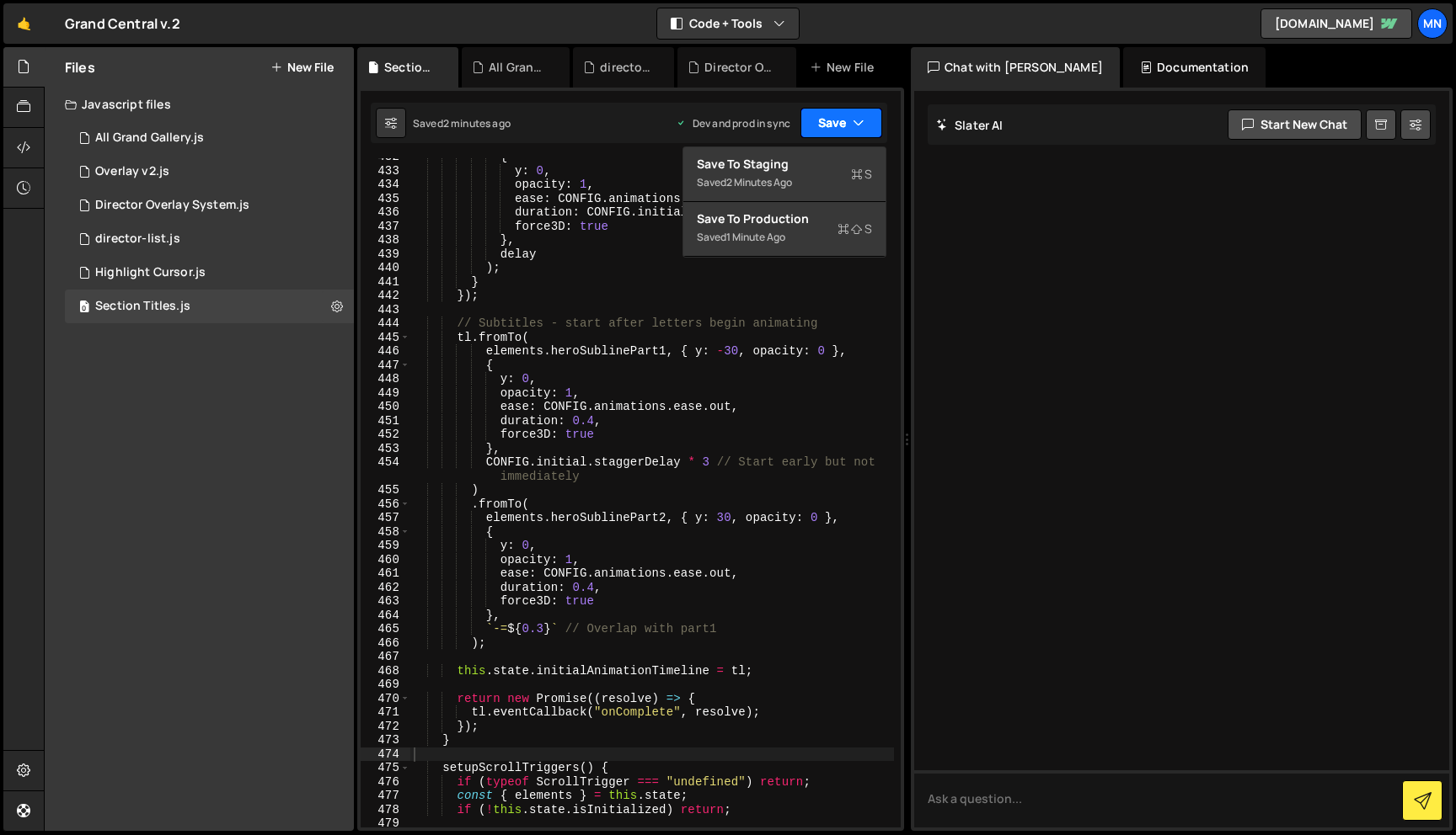
scroll to position [6809, 0]
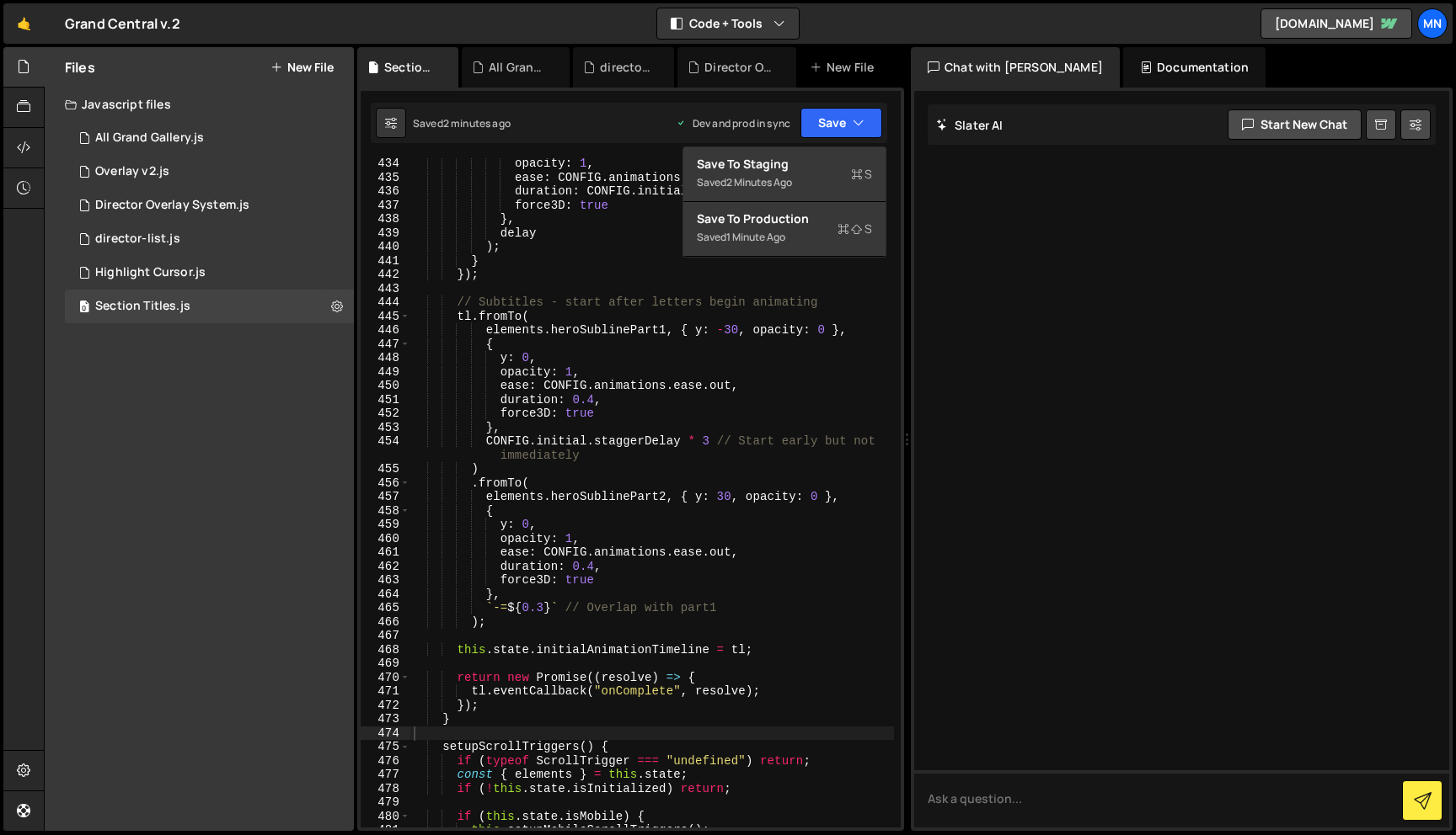
click at [456, 719] on div "opacity : 1 , ease : CONFIG . animations . ease . out , duration : CONFIG . ini…" at bounding box center [651, 505] width 483 height 697
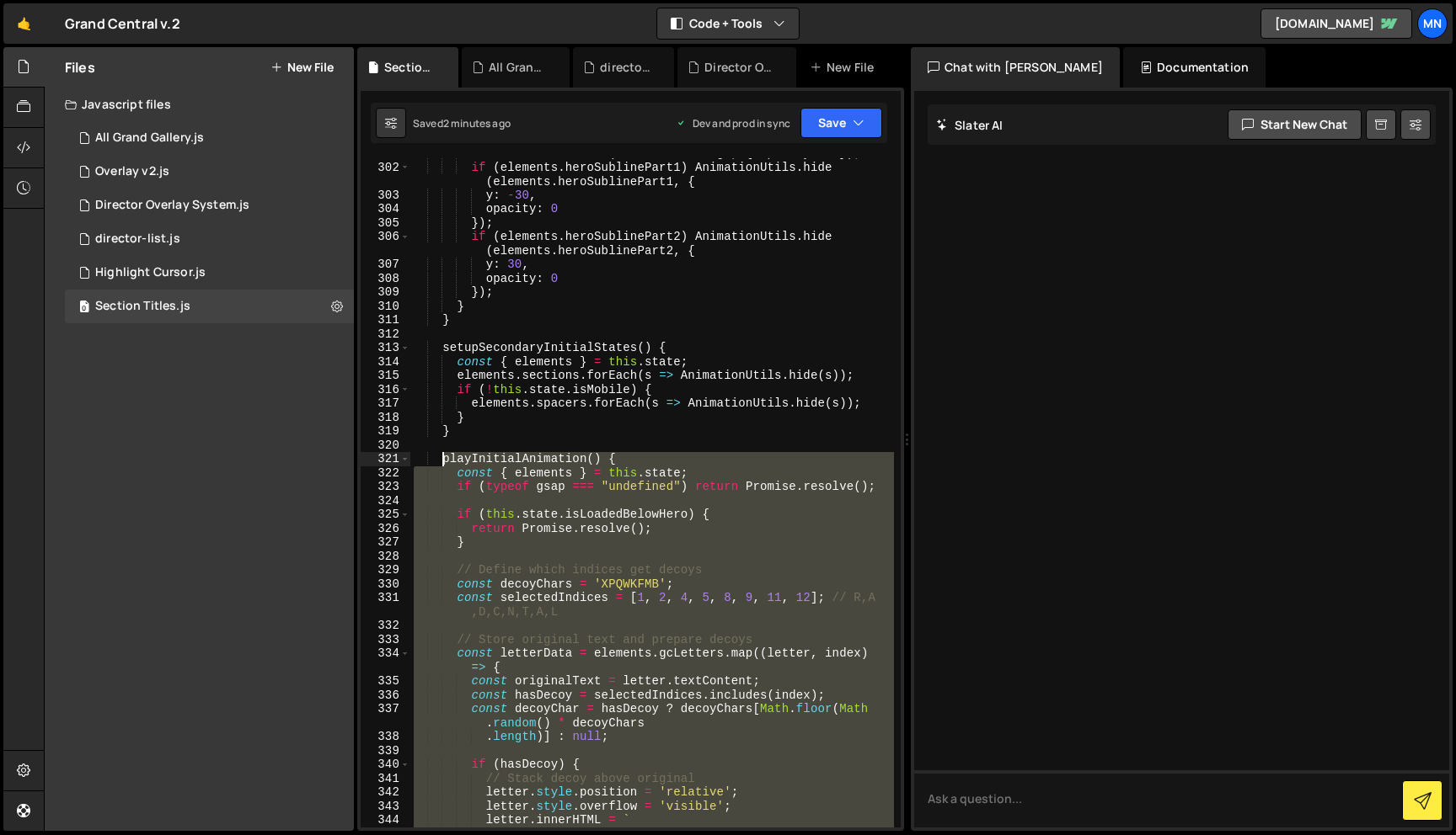
scroll to position [4850, 0]
drag, startPoint x: 456, startPoint y: 721, endPoint x: 442, endPoint y: 465, distance: 256.4
click at [442, 465] on div "AnimationUtils . hide ( elements . navLogo , { opacity : 0 }) ; if ( elements .…" at bounding box center [651, 502] width 483 height 712
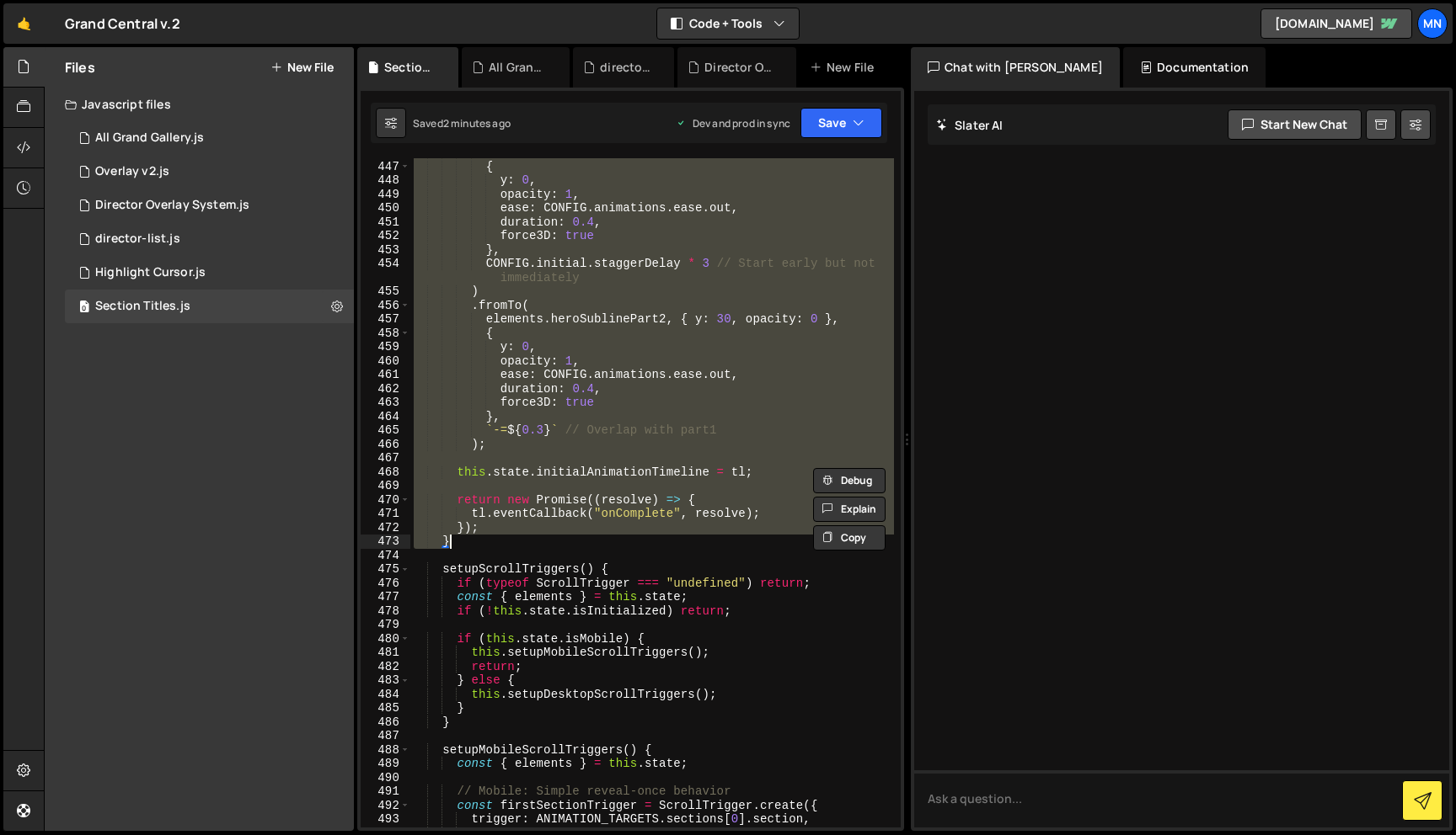
drag, startPoint x: 443, startPoint y: 453, endPoint x: 462, endPoint y: 541, distance: 90.0
click at [462, 541] on div "elements . heroSublinePart1 , { y : - 30 , opacity : 0 } , { y : 0 , opacity : …" at bounding box center [651, 494] width 483 height 697
paste textarea
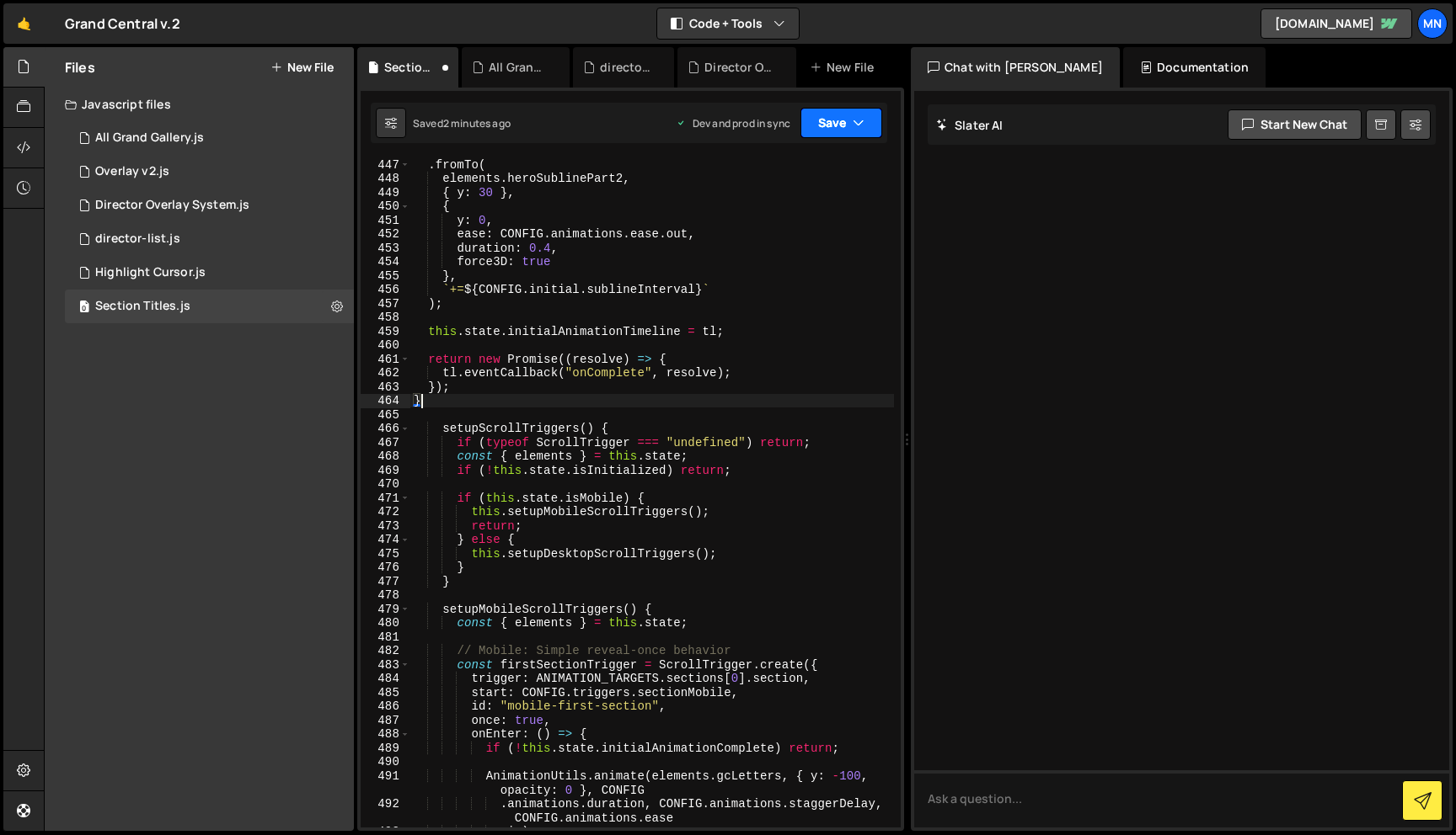
click at [833, 128] on button "Save" at bounding box center [842, 122] width 82 height 31
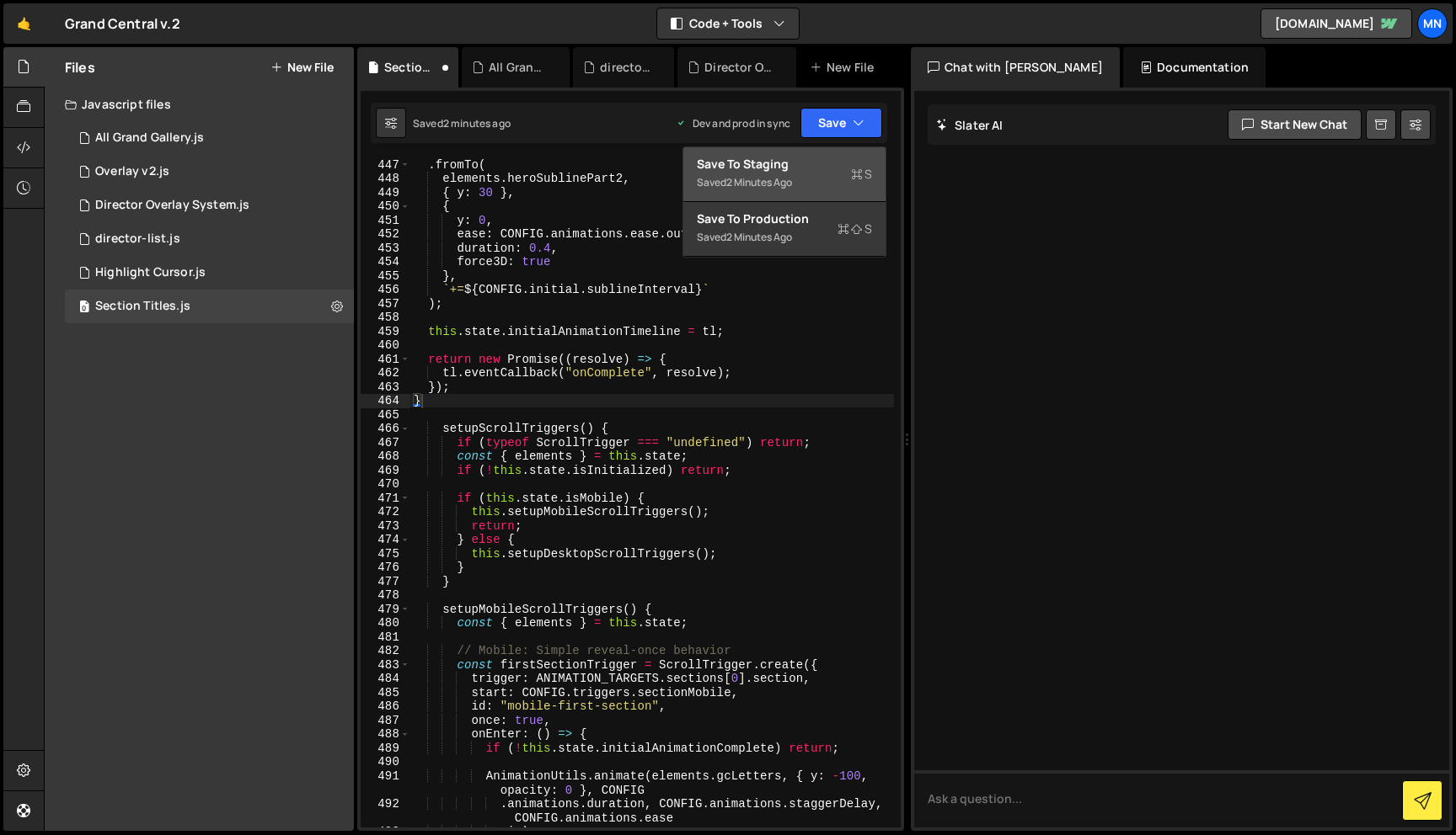
click at [804, 173] on div "Saved 2 minutes ago" at bounding box center [784, 183] width 176 height 20
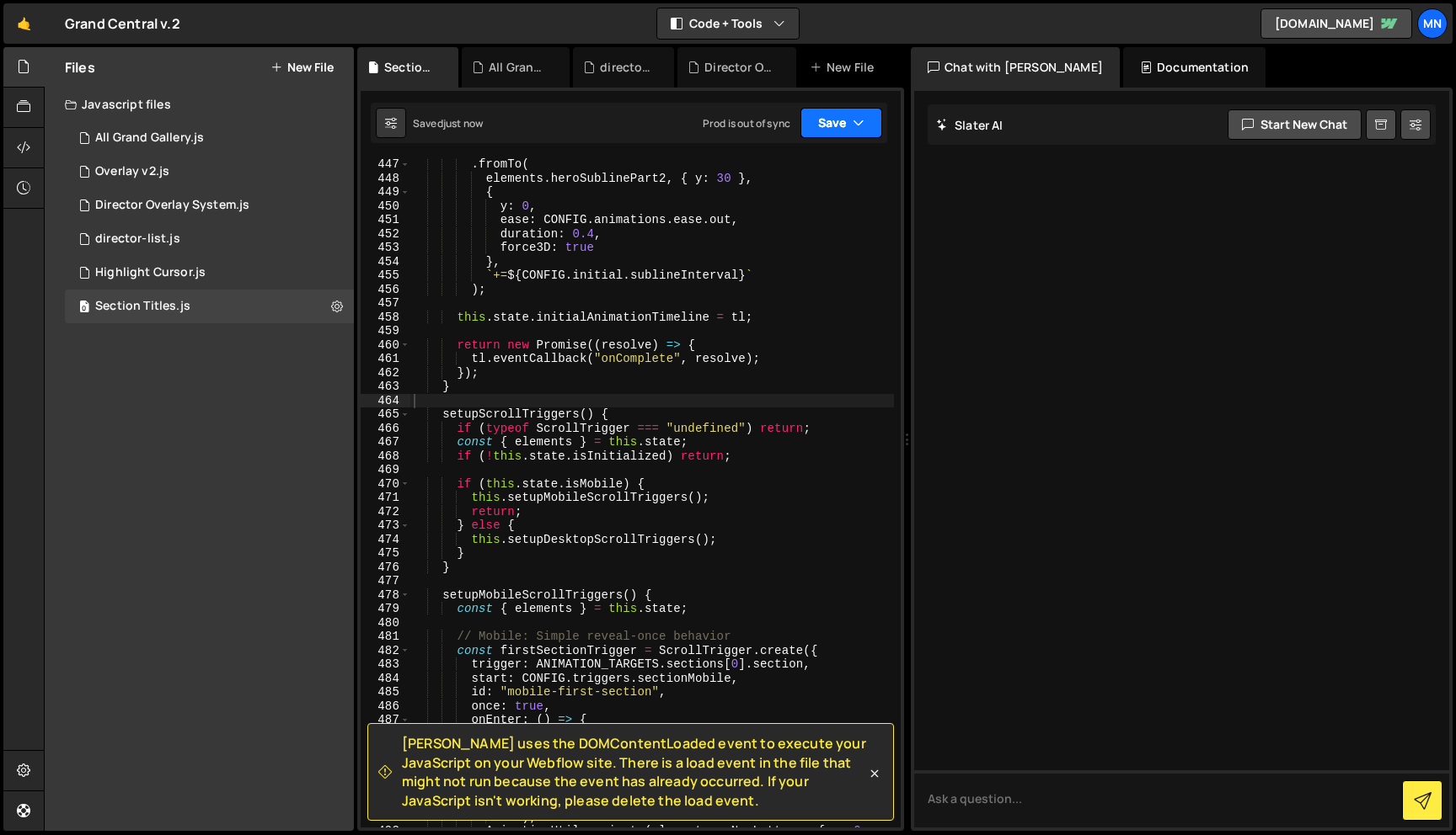
drag, startPoint x: 847, startPoint y: 124, endPoint x: 837, endPoint y: 192, distance: 68.7
click at [847, 124] on button "Save" at bounding box center [842, 122] width 82 height 31
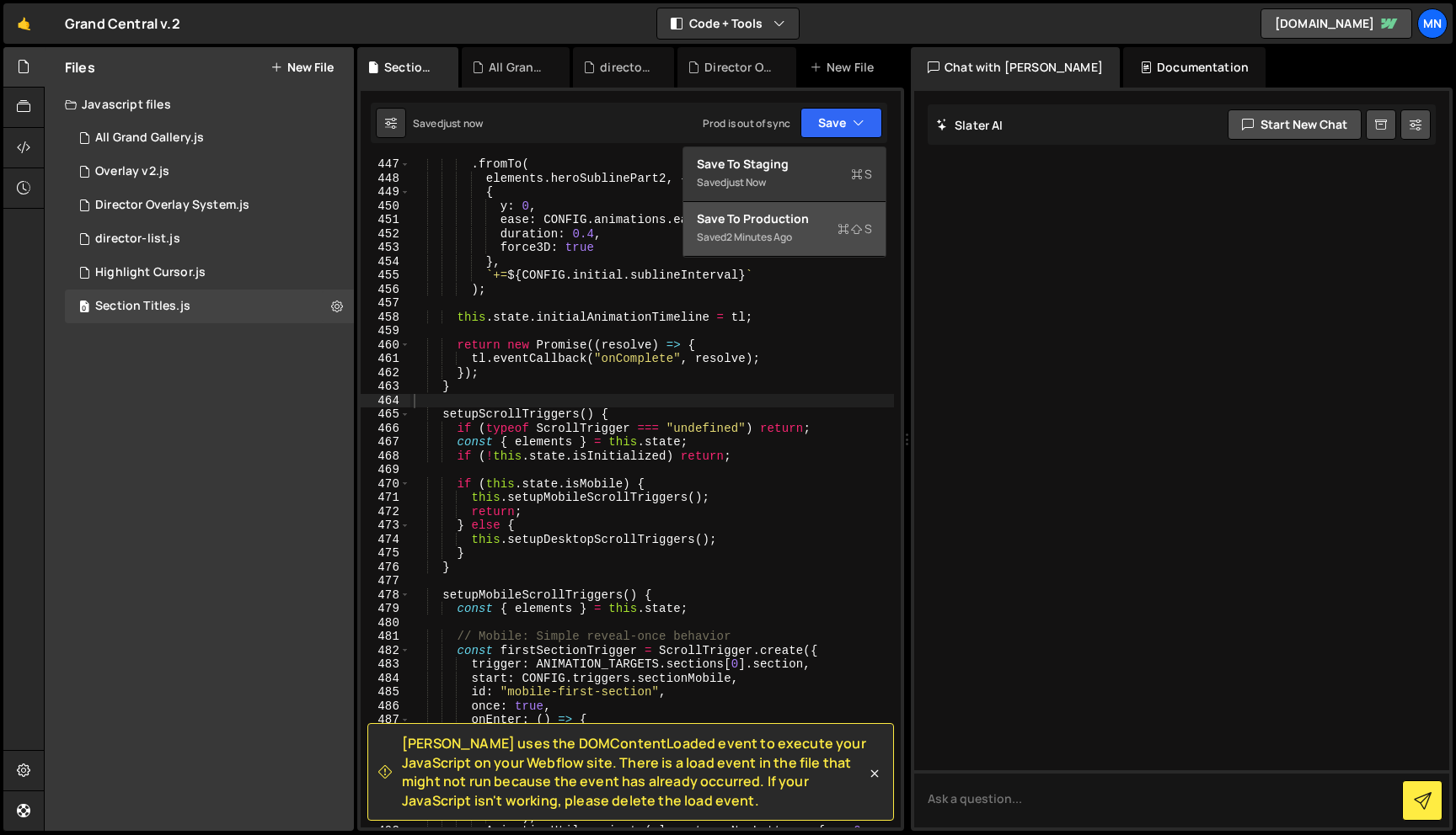
click at [832, 228] on div "Saved 2 minutes ago" at bounding box center [784, 237] width 176 height 20
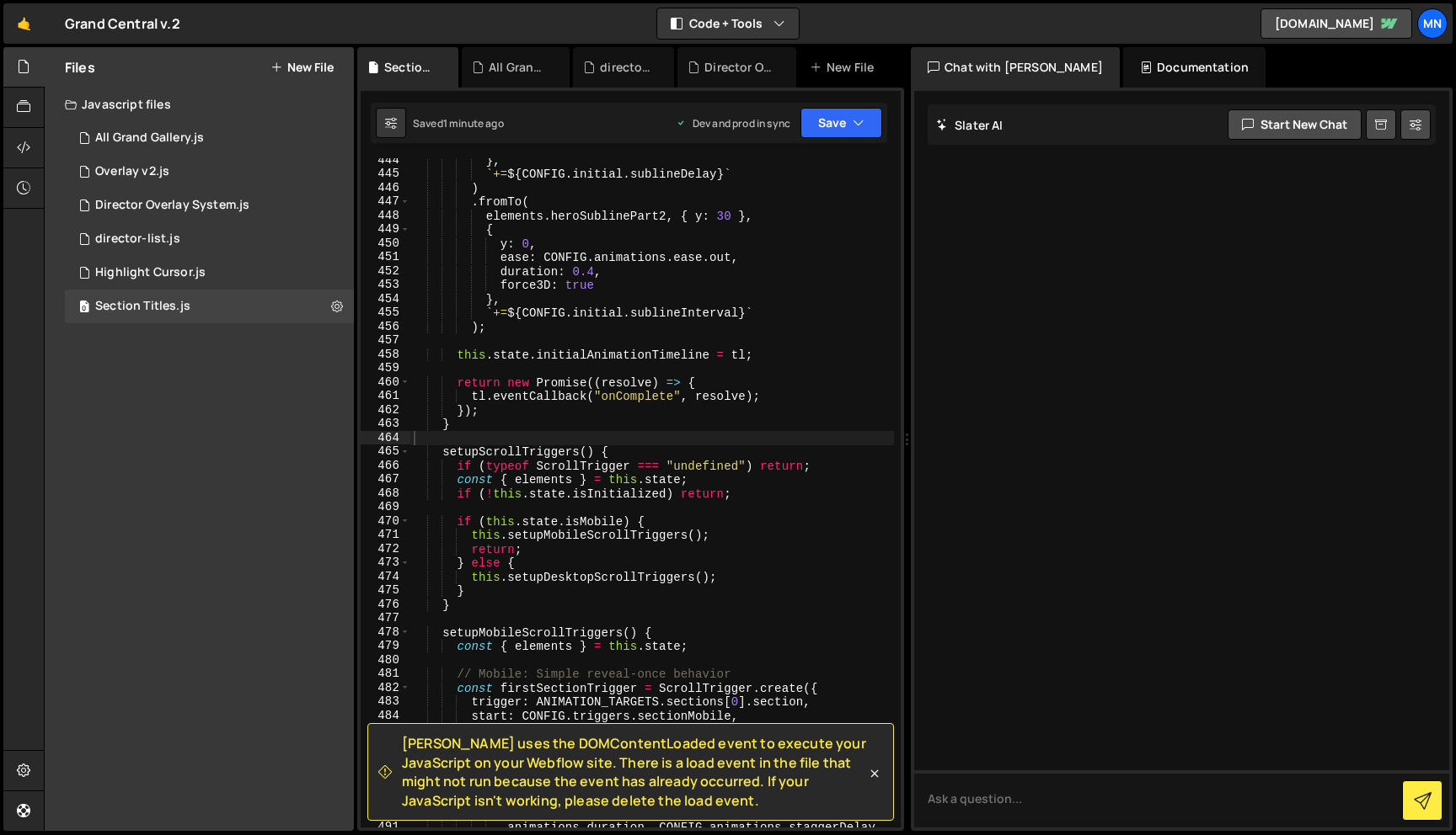
scroll to position [6965, 0]
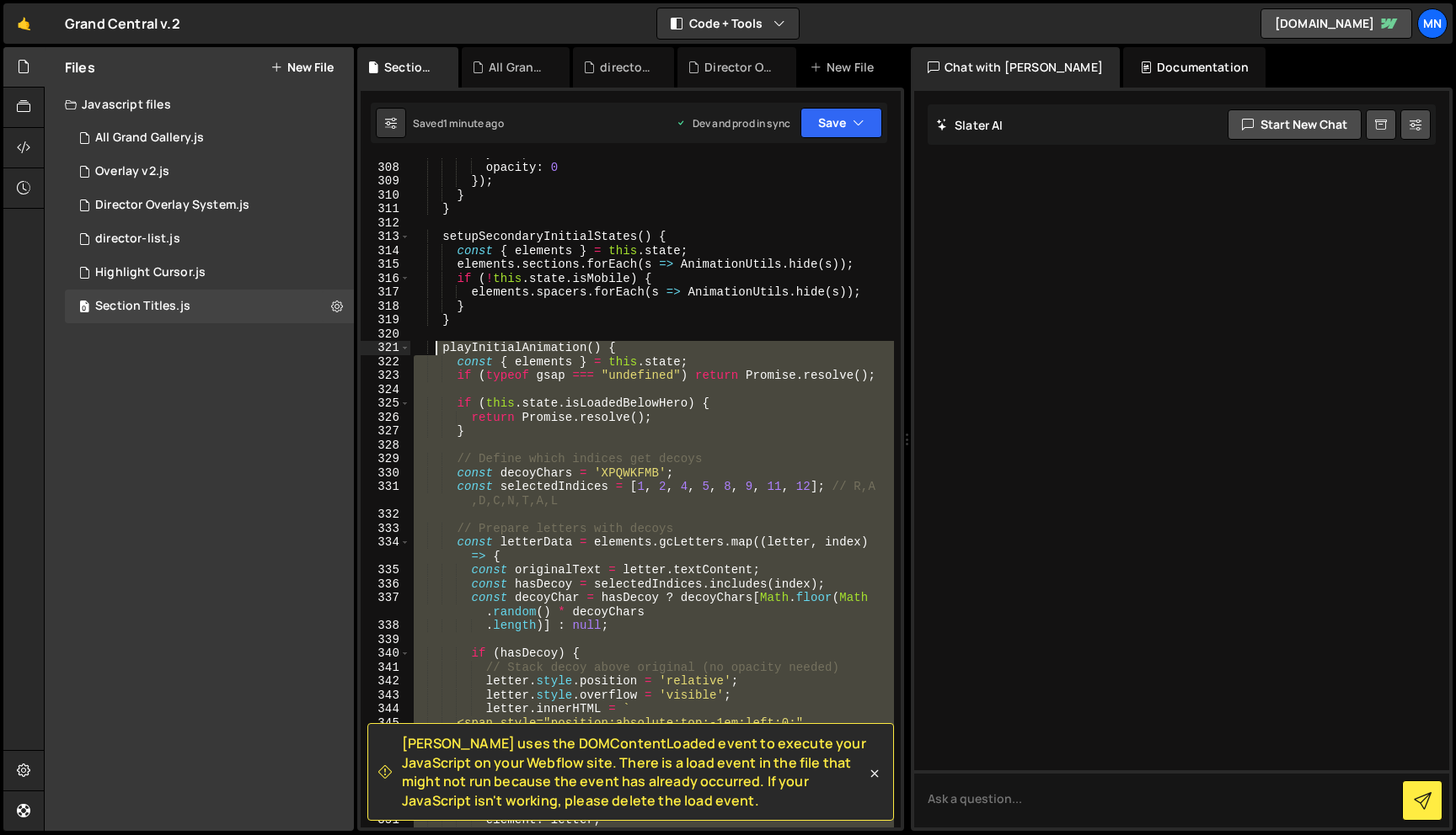
drag, startPoint x: 461, startPoint y: 426, endPoint x: 433, endPoint y: 344, distance: 86.6
click at [433, 344] on div "y : 30 , opacity : 0 }) ; } } setupSecondaryInitialStates ( ) { const { element…" at bounding box center [651, 495] width 483 height 697
paste textarea "}"
type textarea "}"
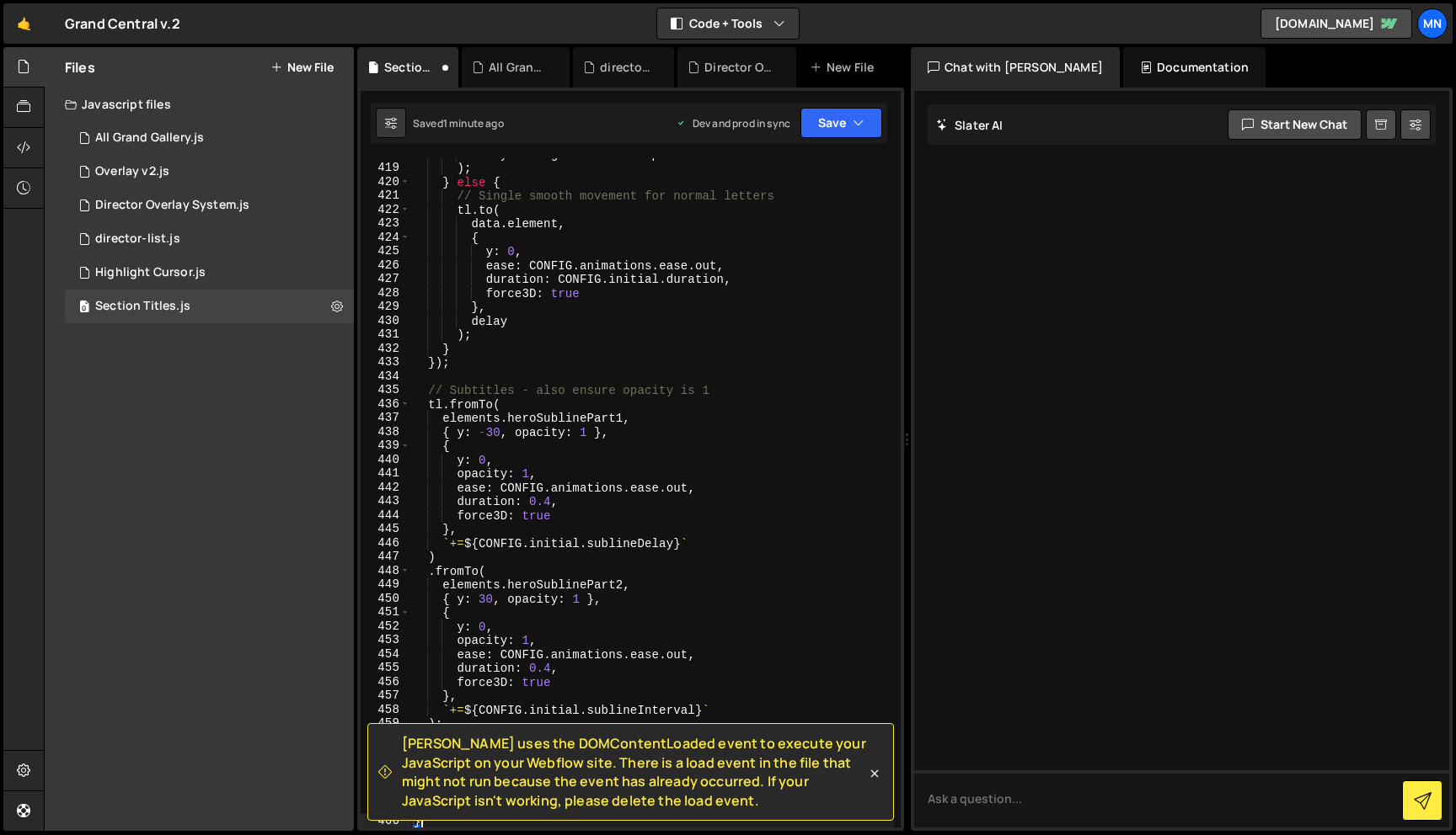
scroll to position [6582, 0]
click at [829, 122] on button "Save" at bounding box center [842, 122] width 82 height 31
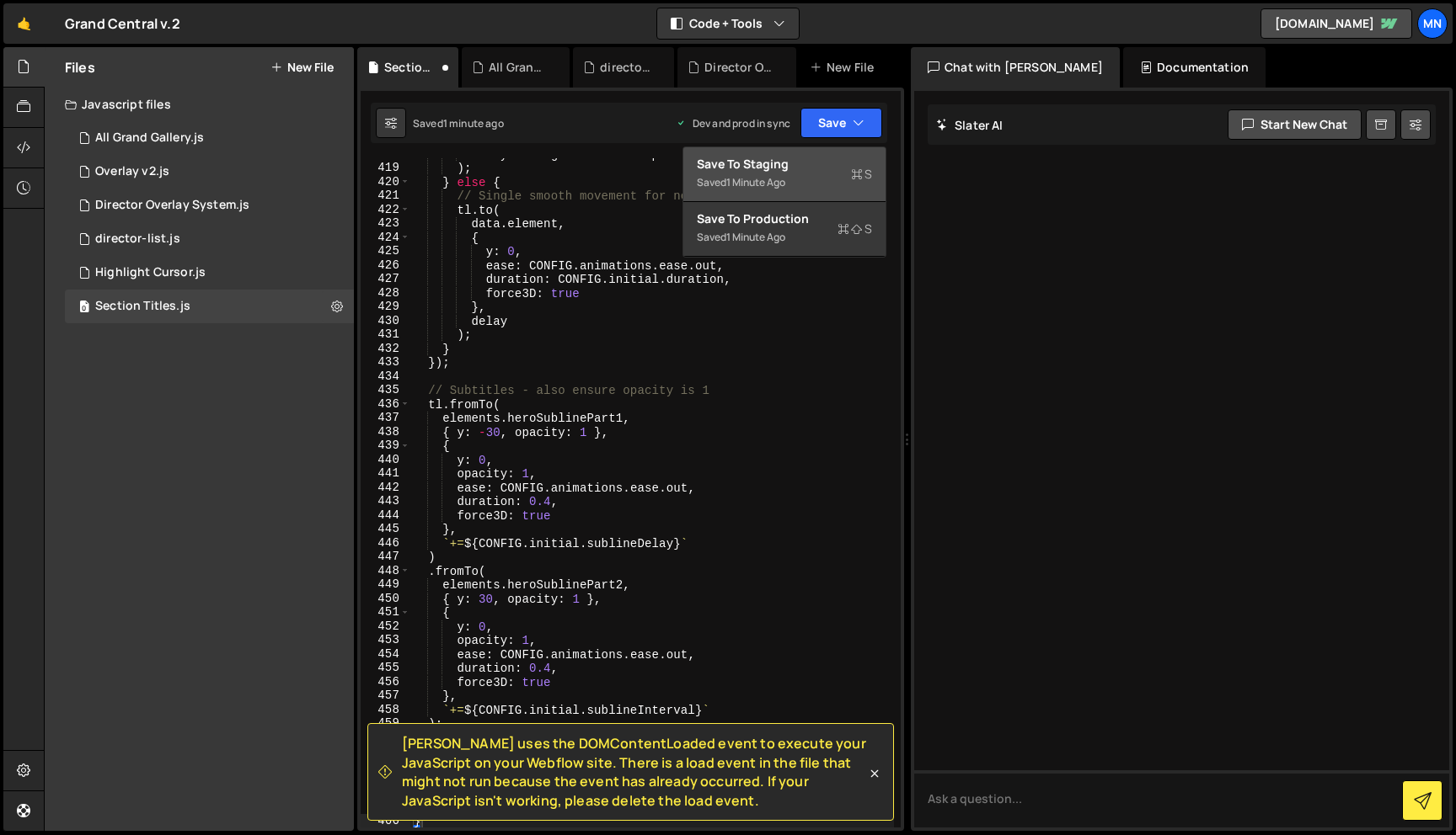
click at [828, 167] on div "Save to Staging S" at bounding box center [784, 163] width 176 height 17
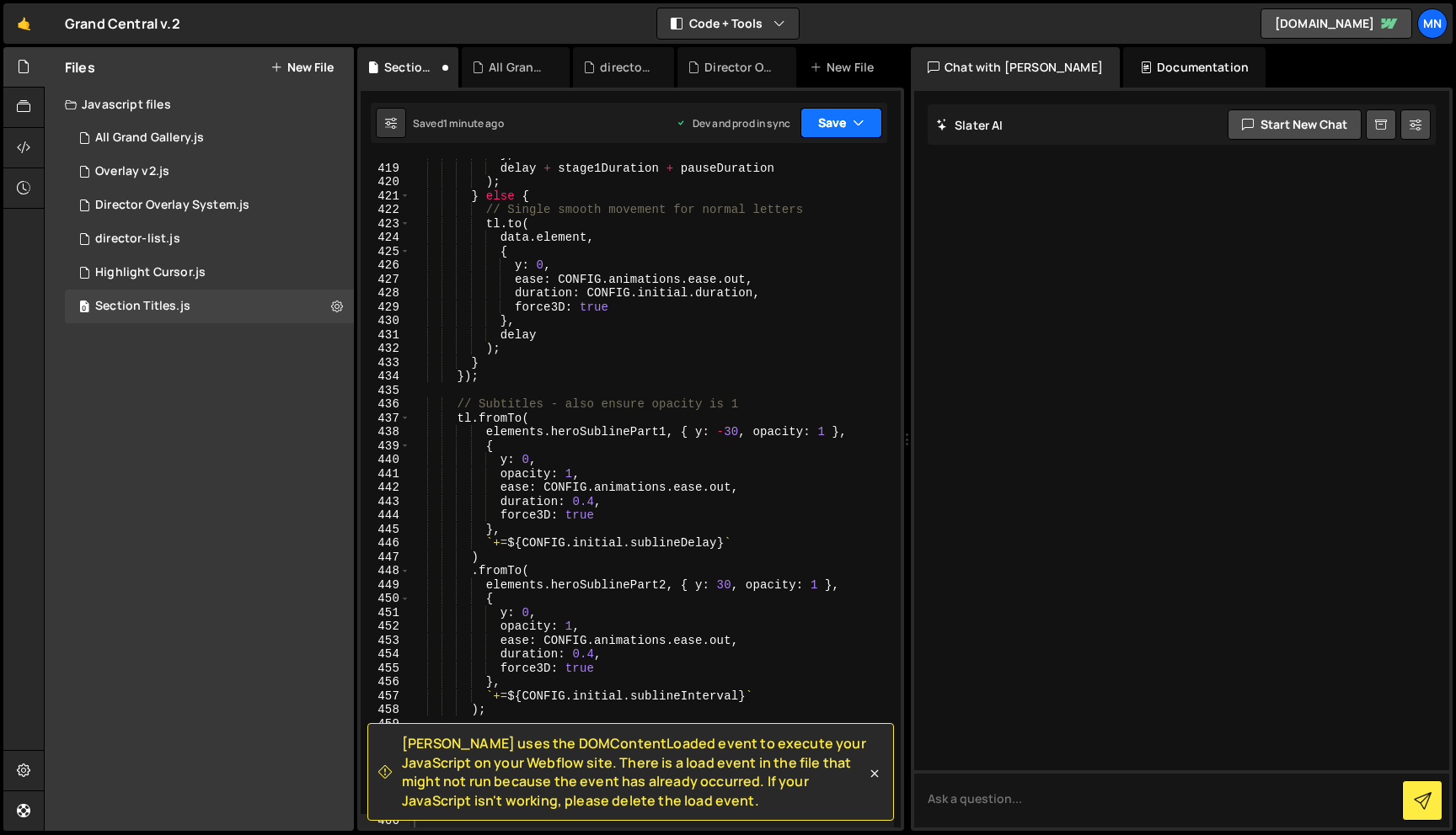
click at [850, 123] on button "Save" at bounding box center [842, 122] width 82 height 31
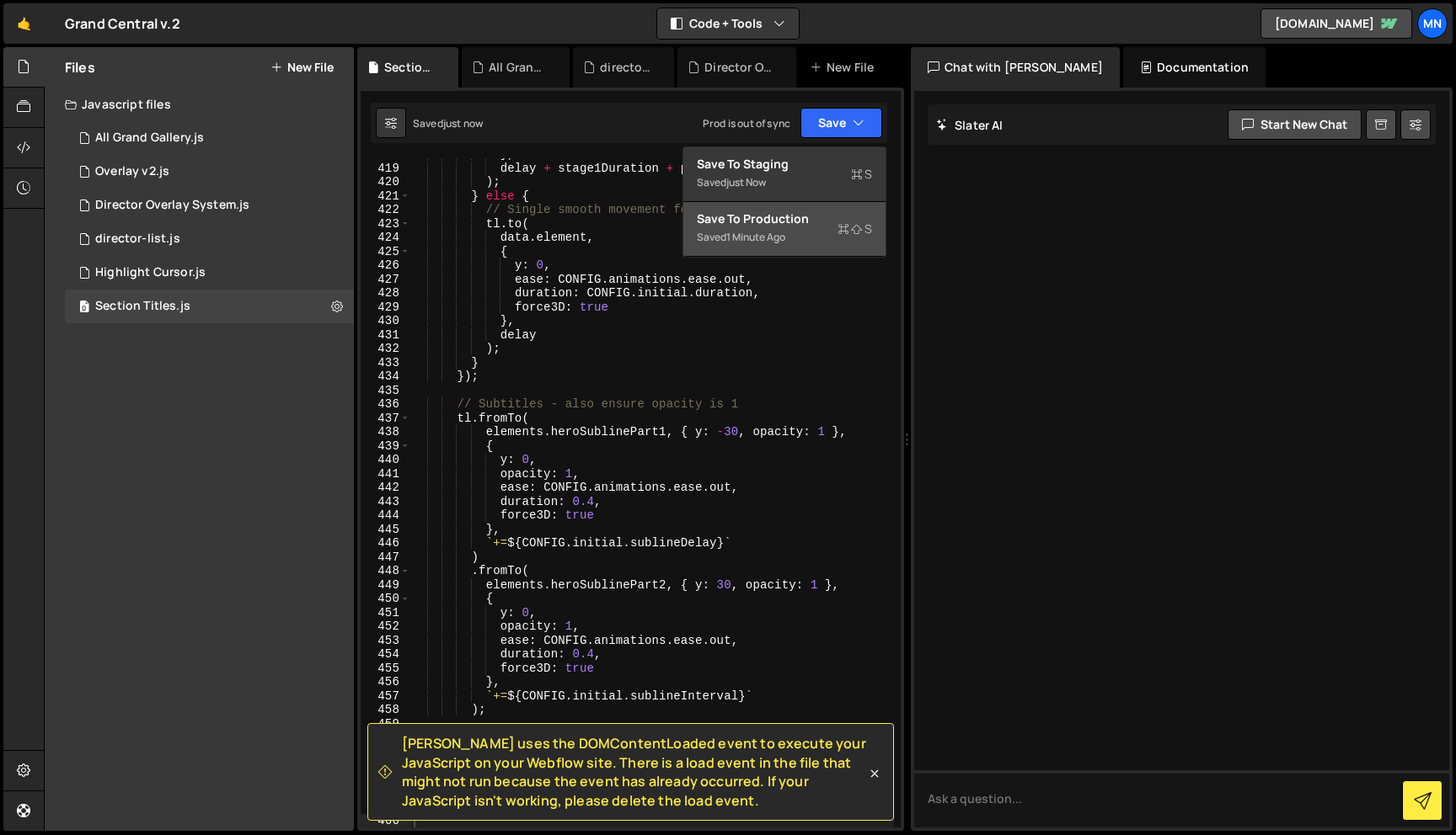
click at [822, 236] on div "Saved 1 minute ago" at bounding box center [784, 237] width 176 height 20
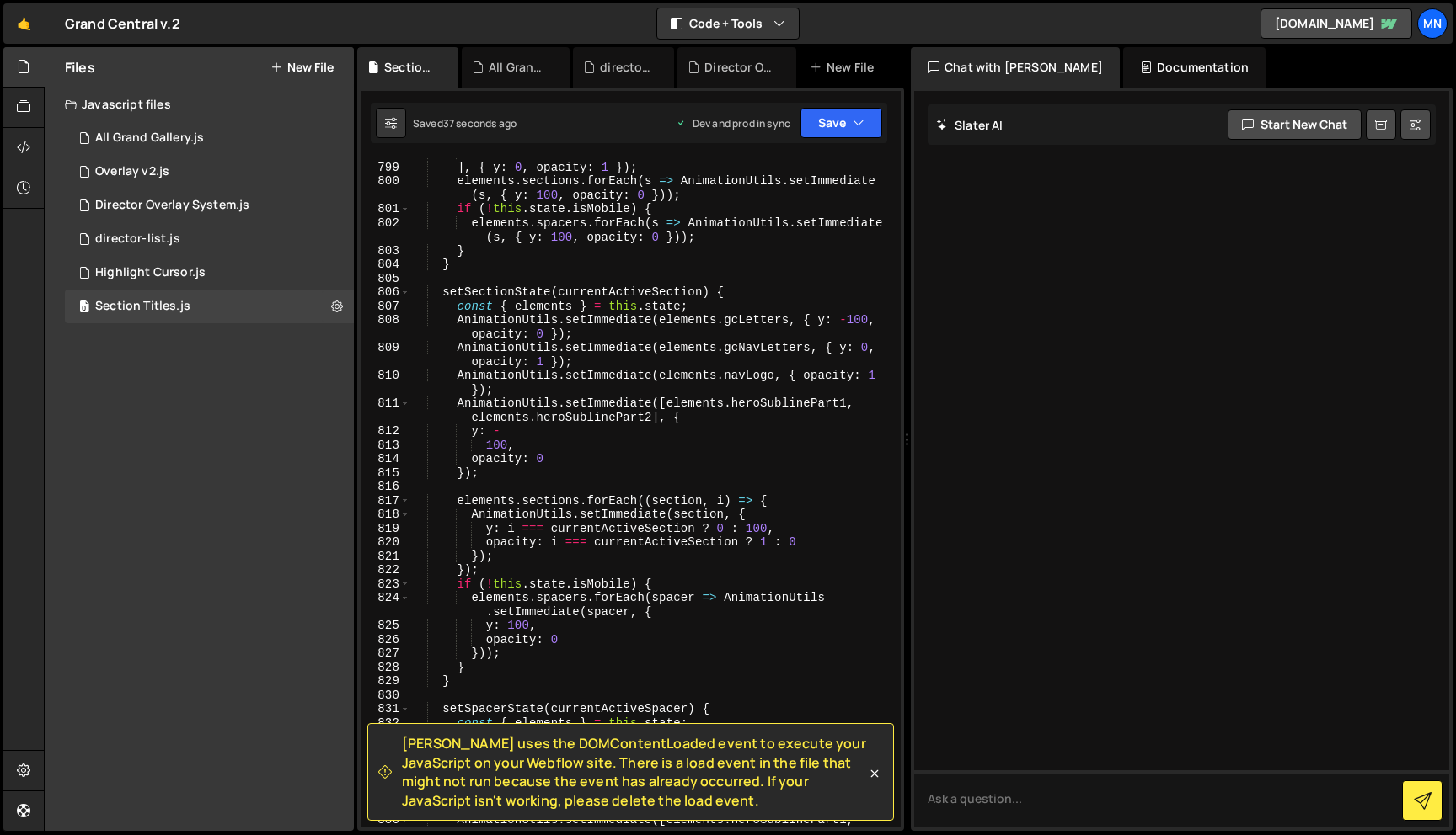
scroll to position [13529, 0]
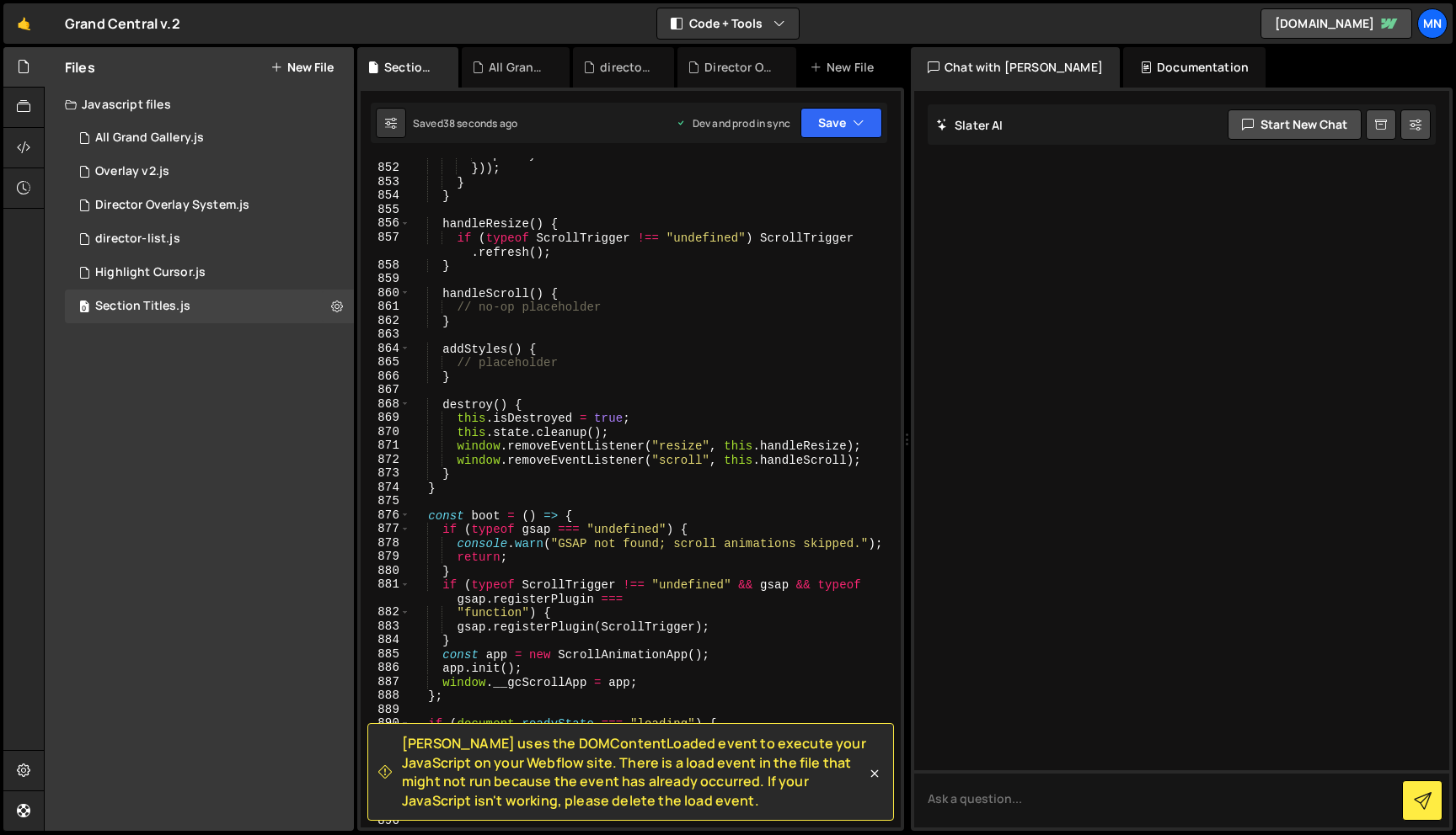
click at [873, 769] on icon at bounding box center [874, 773] width 17 height 17
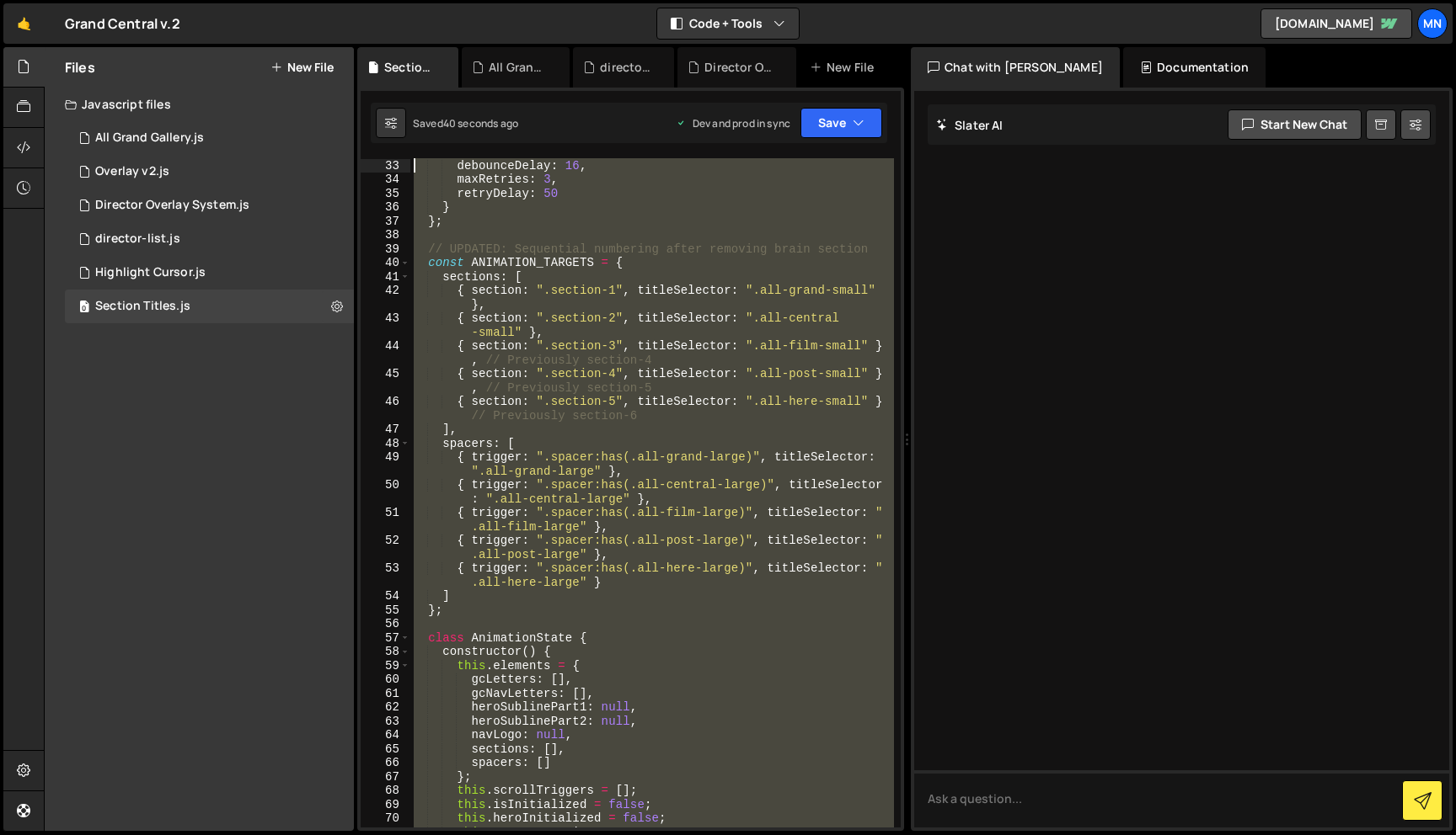
scroll to position [0, 0]
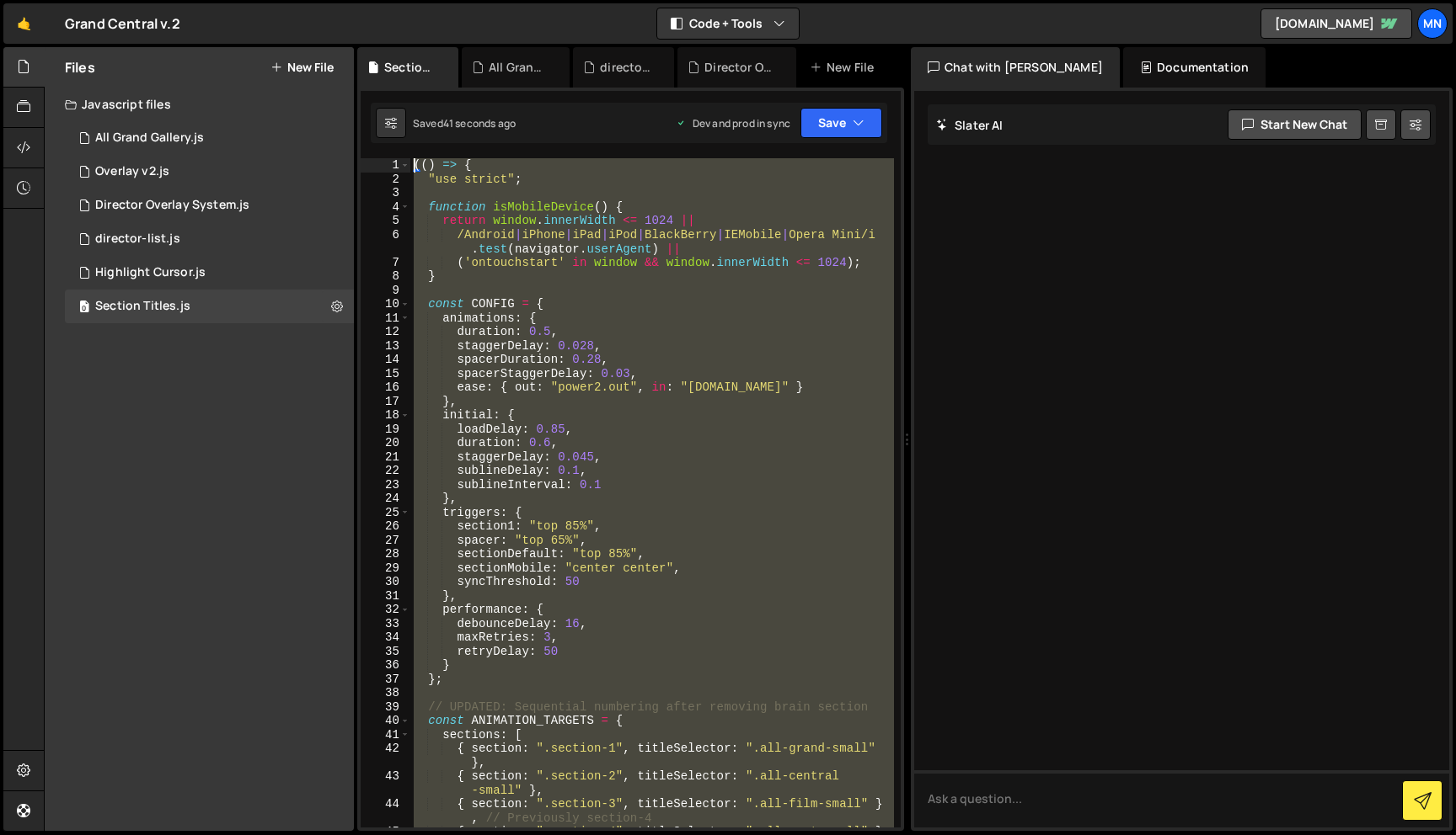
drag, startPoint x: 405, startPoint y: 693, endPoint x: 355, endPoint y: -105, distance: 799.6
click at [355, 0] on html "Projects [GEOGRAPHIC_DATA] Blog [GEOGRAPHIC_DATA] Projects Your Teams Invite te…" at bounding box center [728, 418] width 1456 height 835
paste textarea "})()"
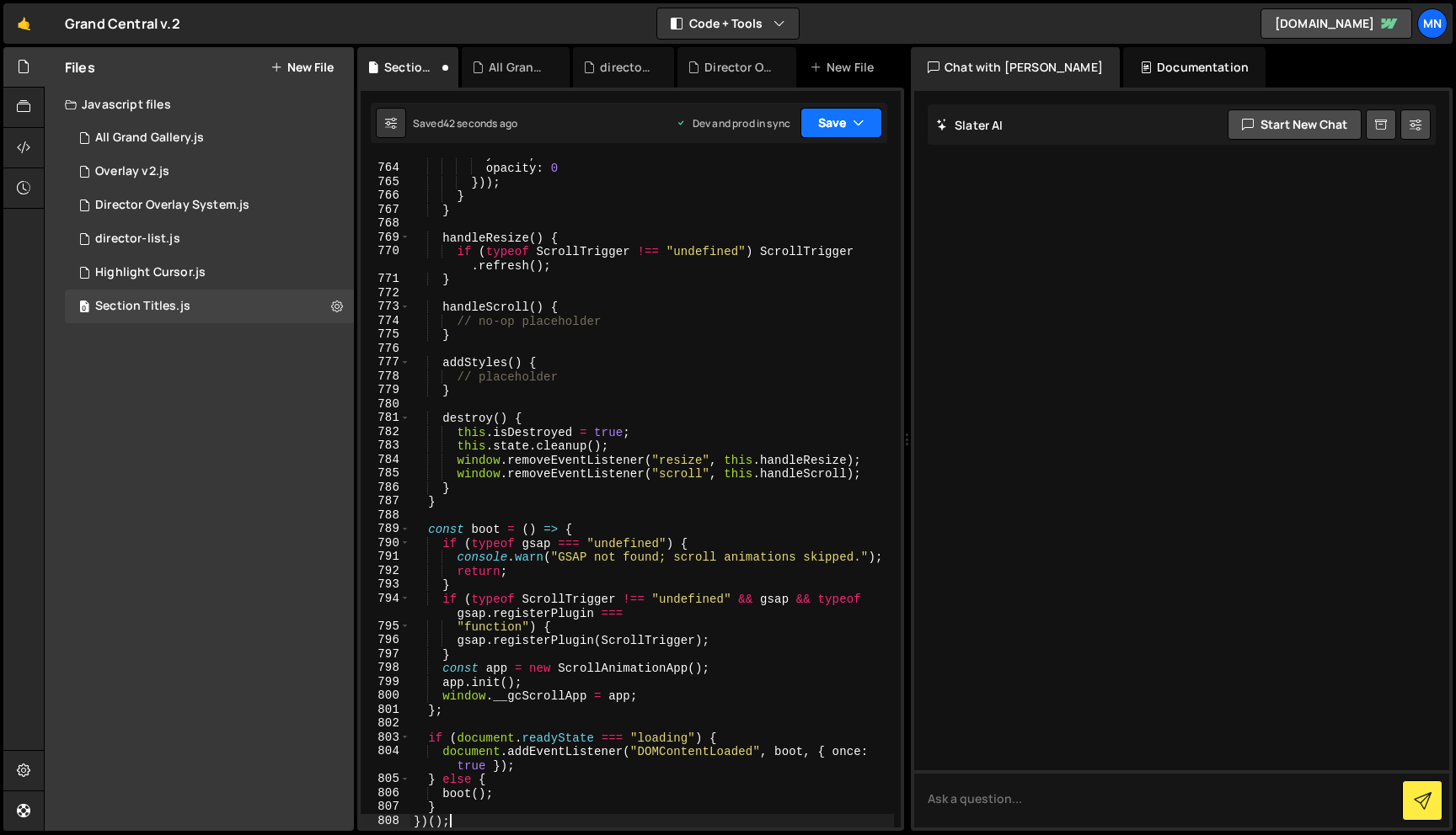
click at [857, 120] on icon "button" at bounding box center [858, 122] width 11 height 17
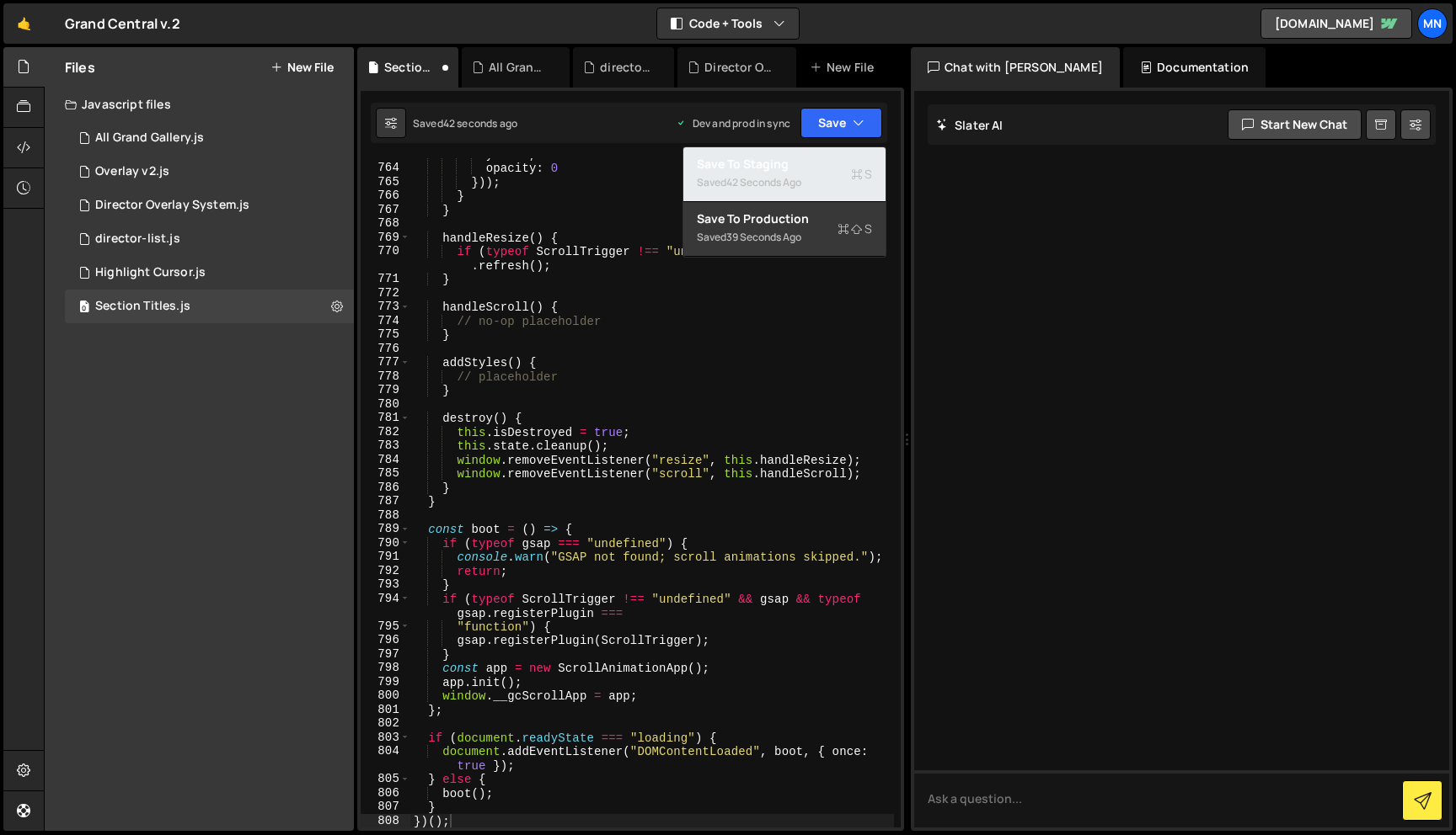
drag, startPoint x: 763, startPoint y: 173, endPoint x: 830, endPoint y: 145, distance: 72.6
click at [766, 173] on div "Saved 42 seconds ago" at bounding box center [784, 183] width 176 height 20
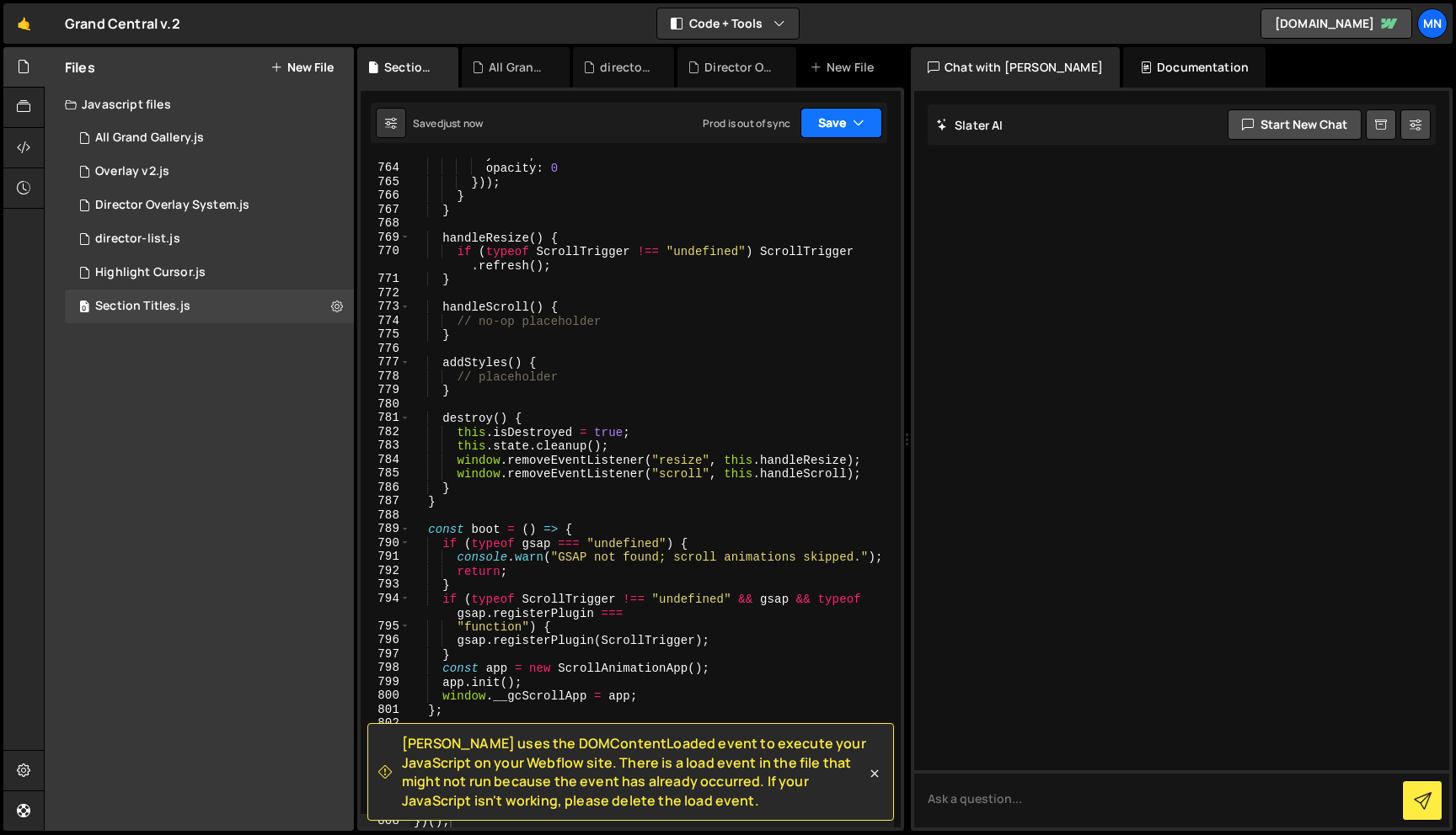
click at [838, 129] on button "Save" at bounding box center [842, 122] width 82 height 31
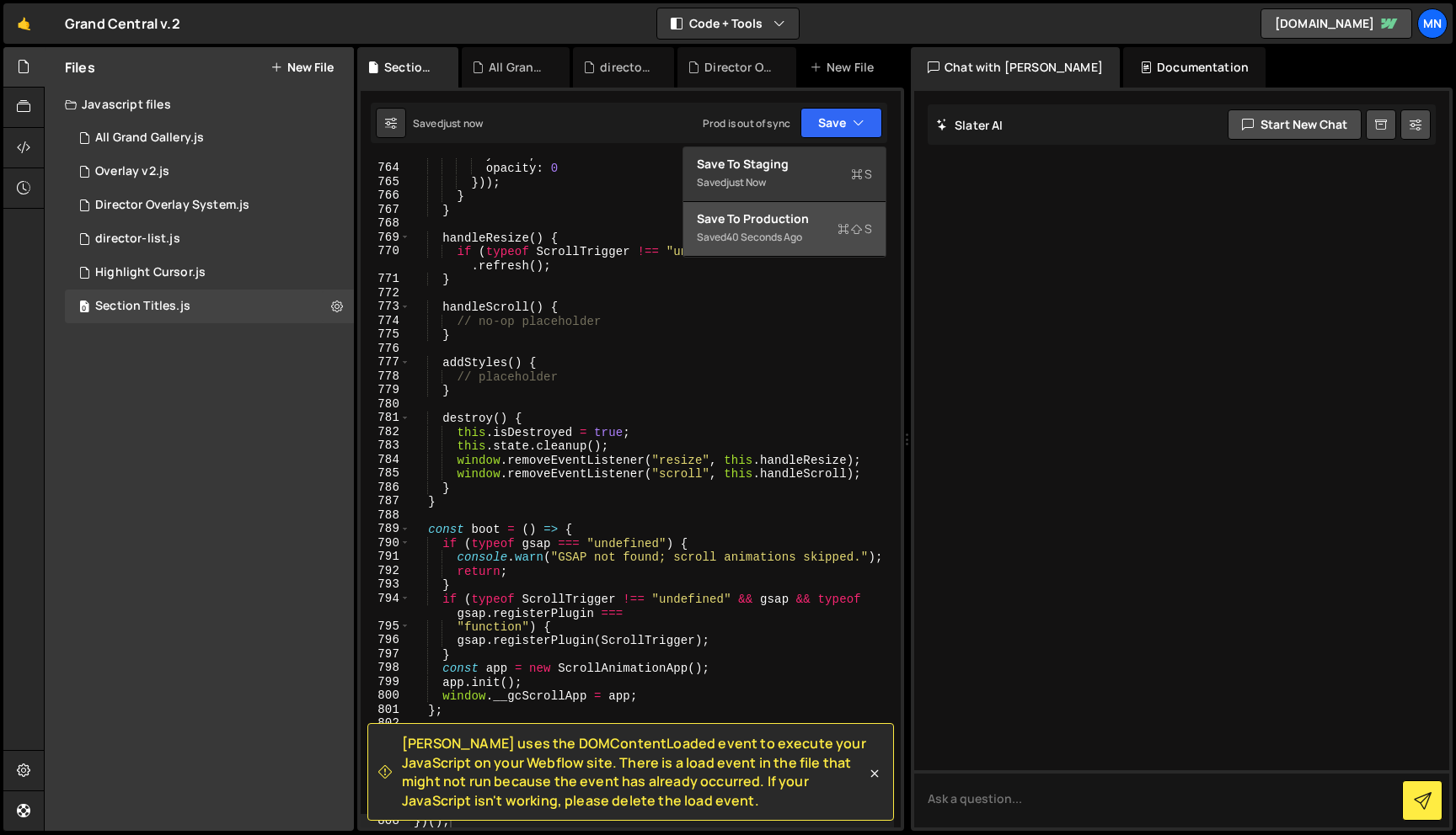
click at [780, 225] on div "Save to Production S" at bounding box center [784, 218] width 176 height 17
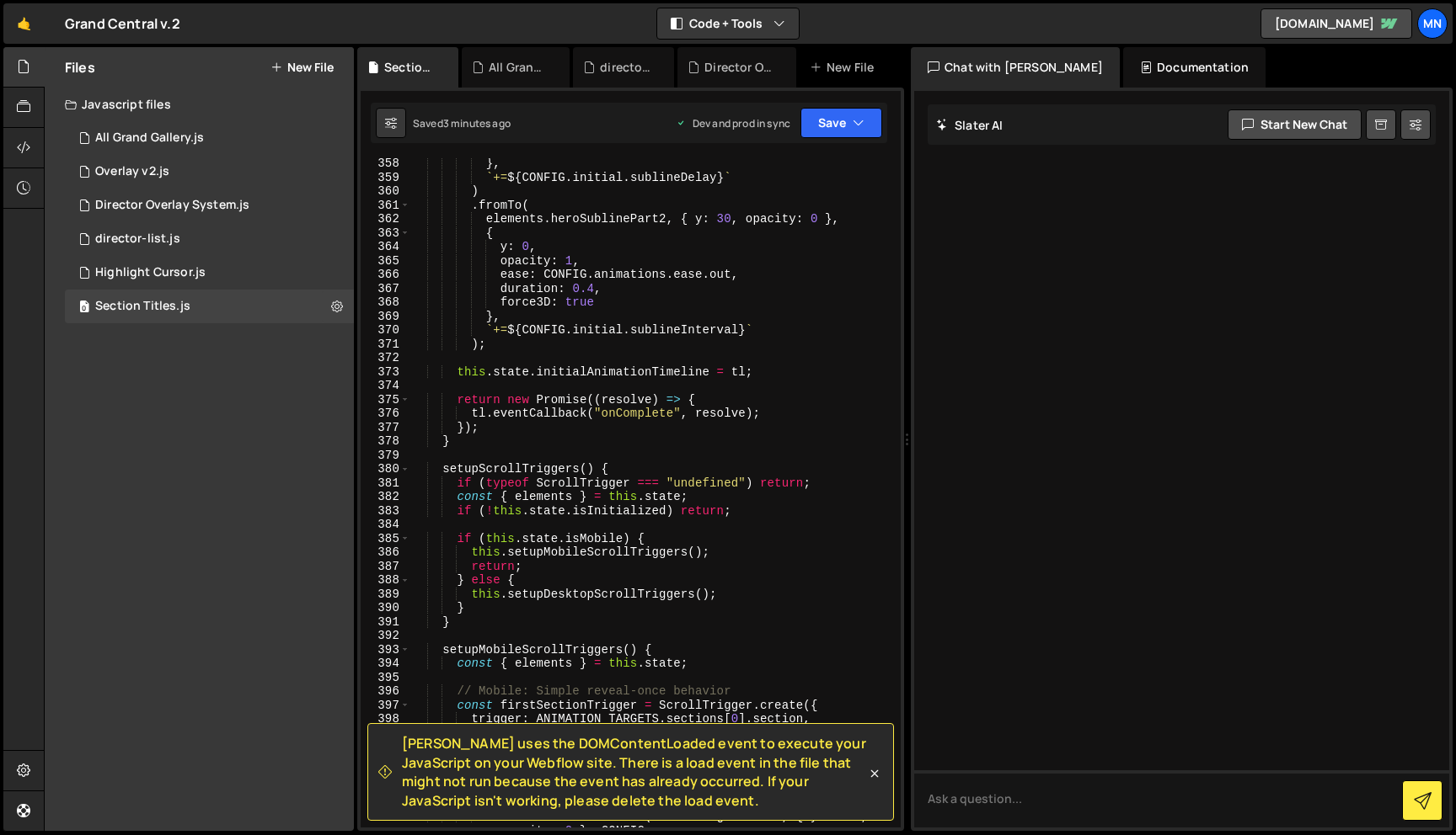
scroll to position [5669, 0]
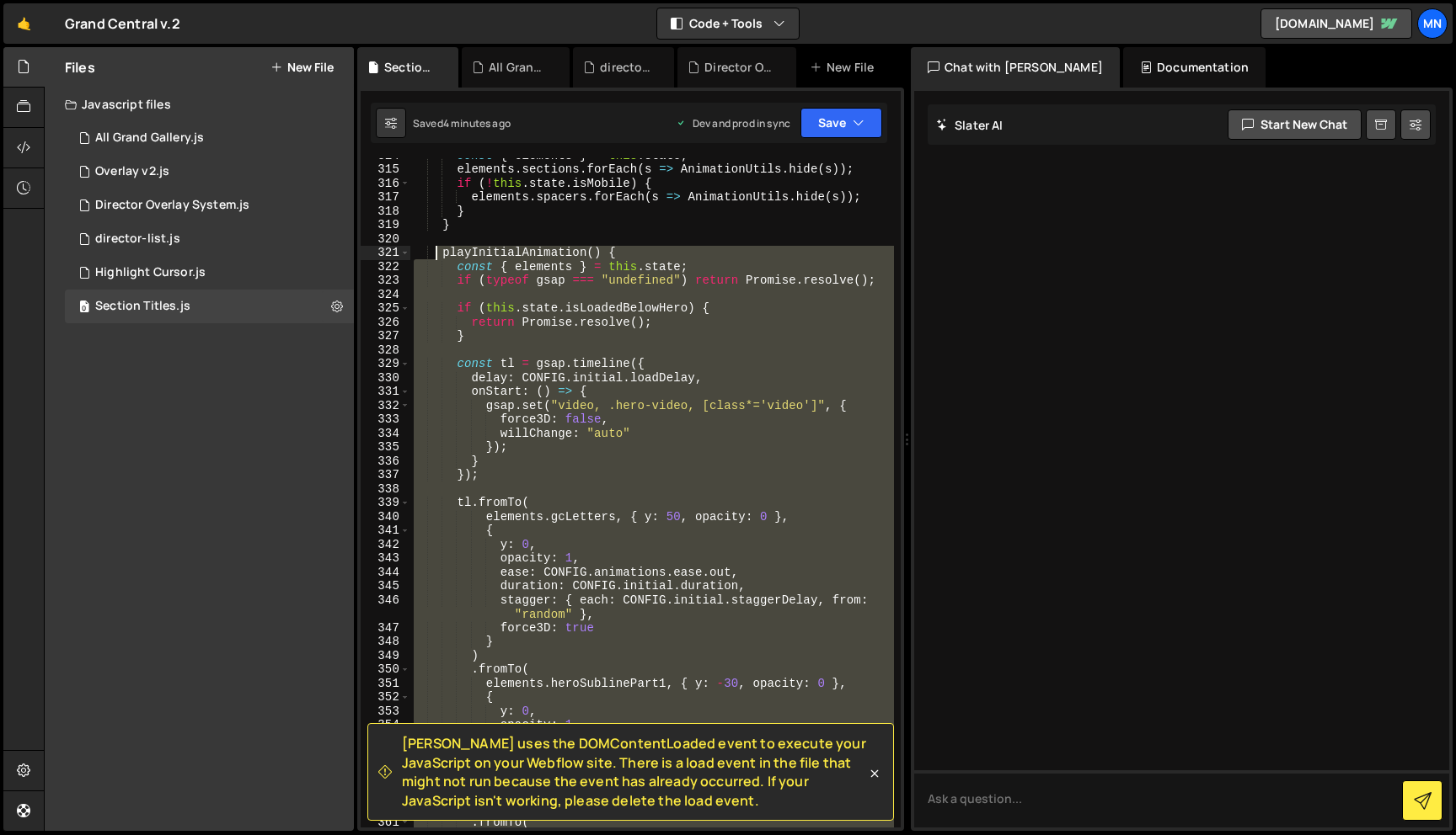
drag, startPoint x: 454, startPoint y: 443, endPoint x: 438, endPoint y: 254, distance: 189.7
click at [438, 253] on div "const { elements } = this . state ; elements . sections . forEach ( s => Animat…" at bounding box center [651, 497] width 483 height 697
paste textarea "}"
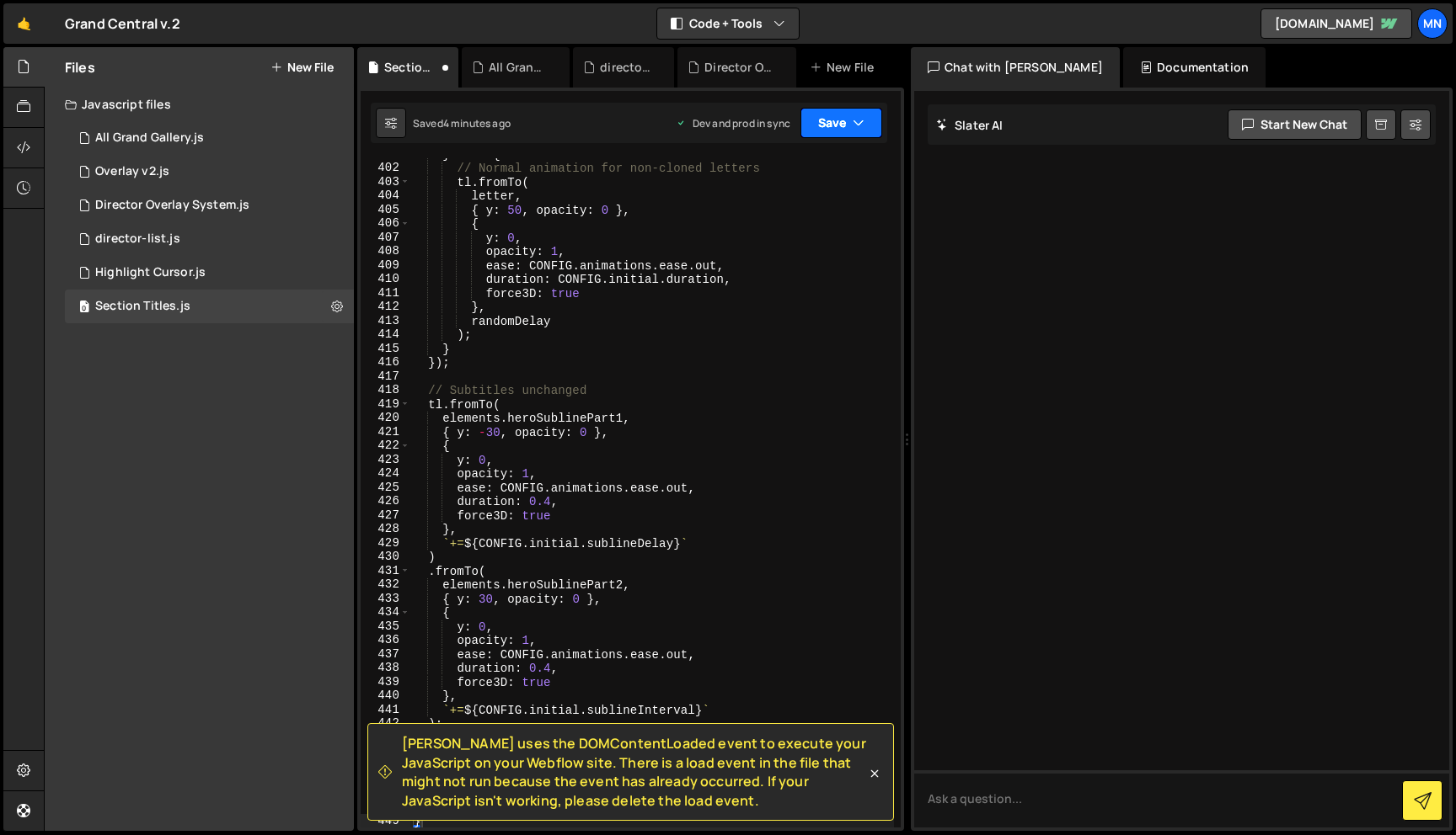
drag, startPoint x: 823, startPoint y: 114, endPoint x: 812, endPoint y: 153, distance: 40.5
click at [824, 114] on button "Save" at bounding box center [842, 122] width 82 height 31
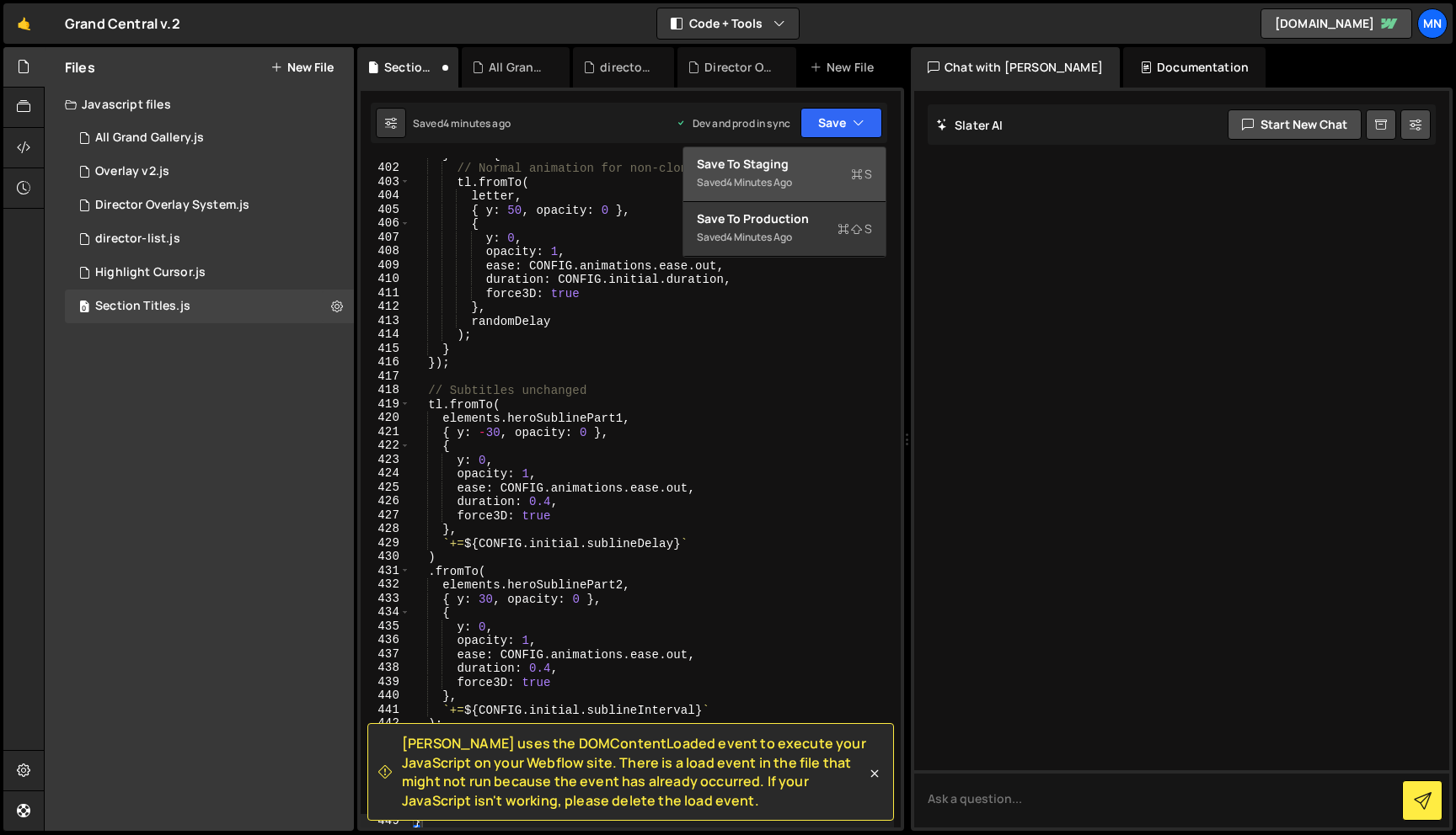
click at [811, 157] on div "Save to Staging S" at bounding box center [784, 163] width 176 height 17
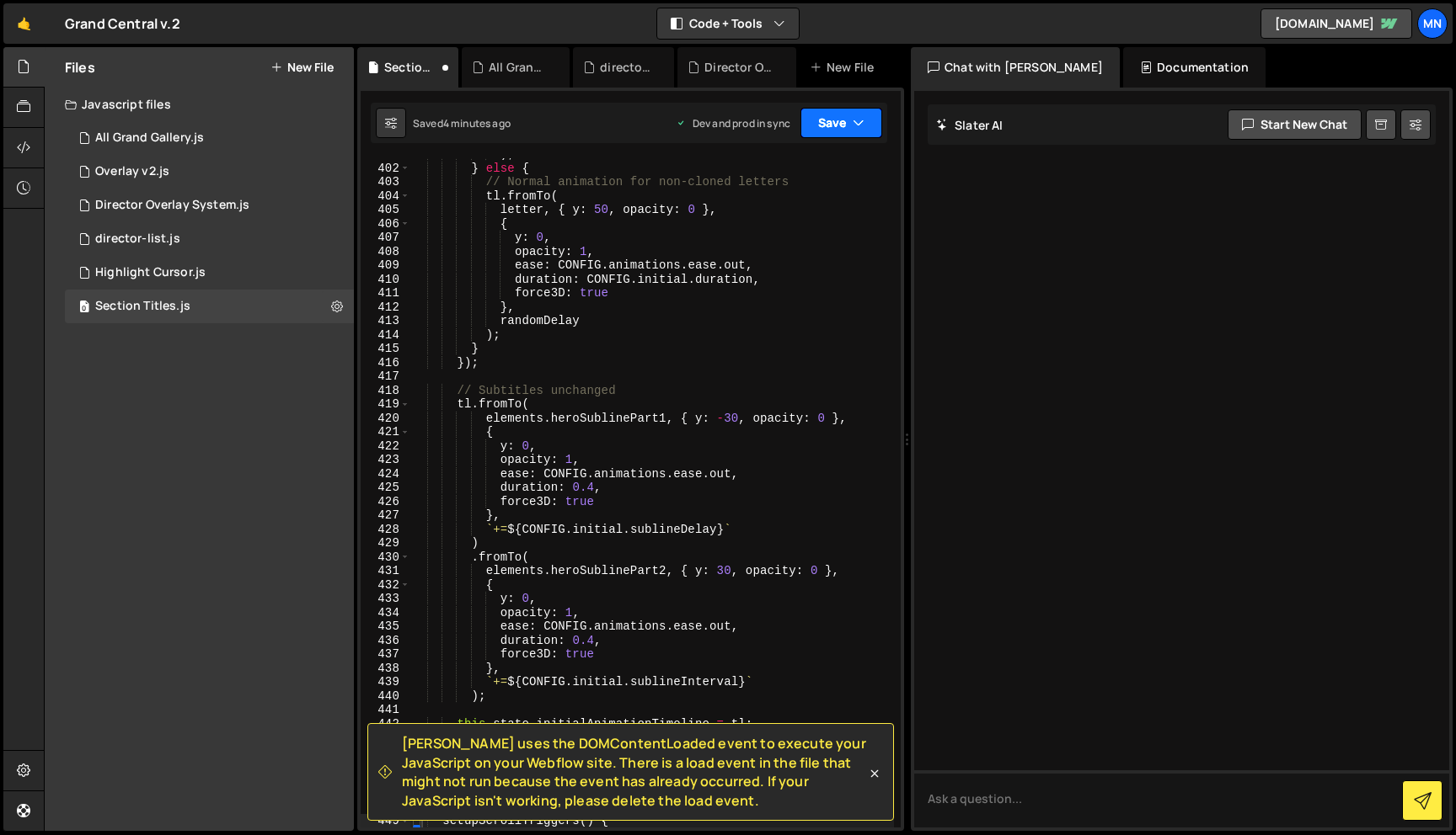
scroll to position [6346, 0]
click at [835, 125] on button "Save" at bounding box center [842, 122] width 82 height 31
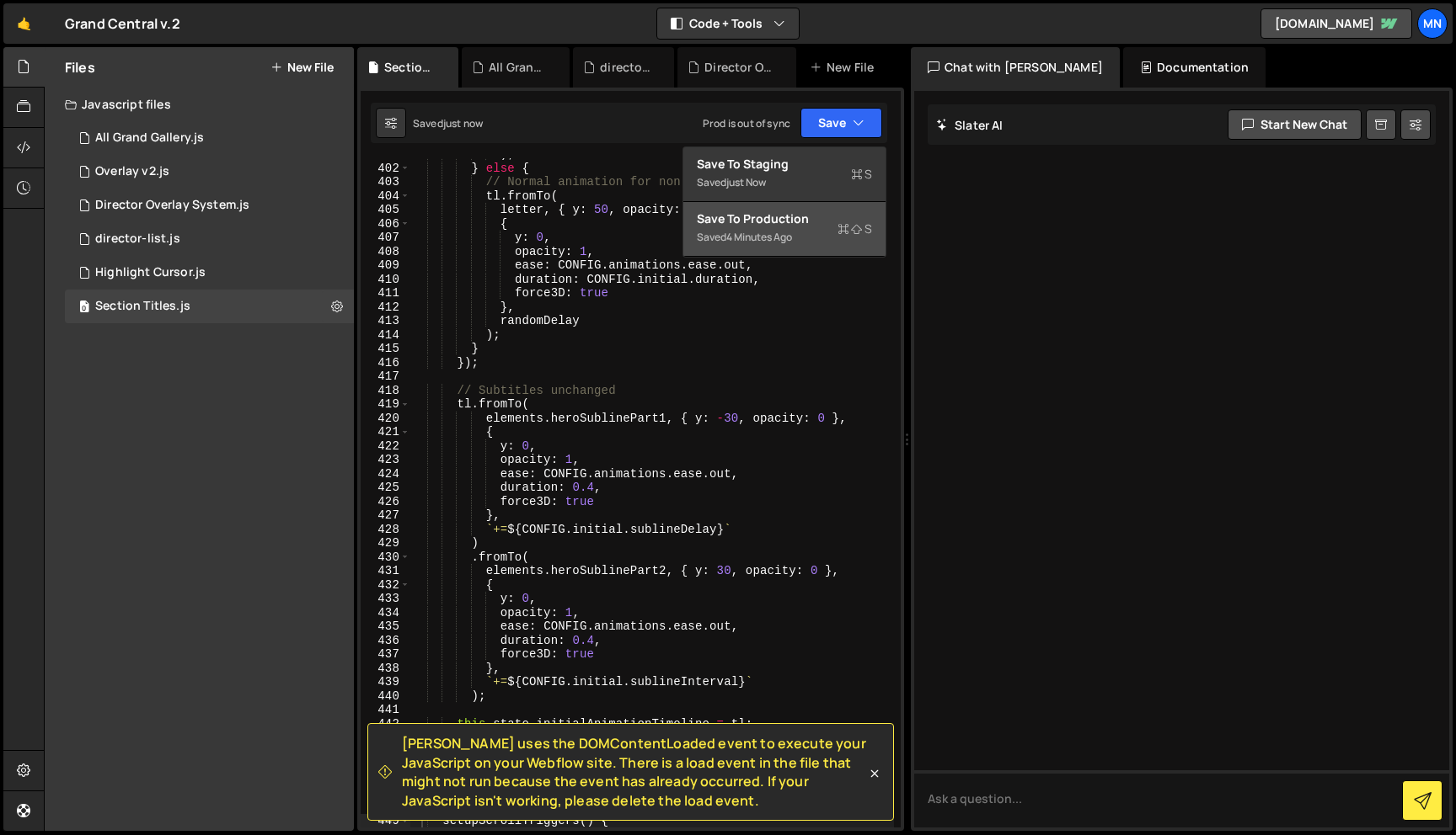
click at [807, 228] on div "Saved 4 minutes ago" at bounding box center [784, 237] width 176 height 20
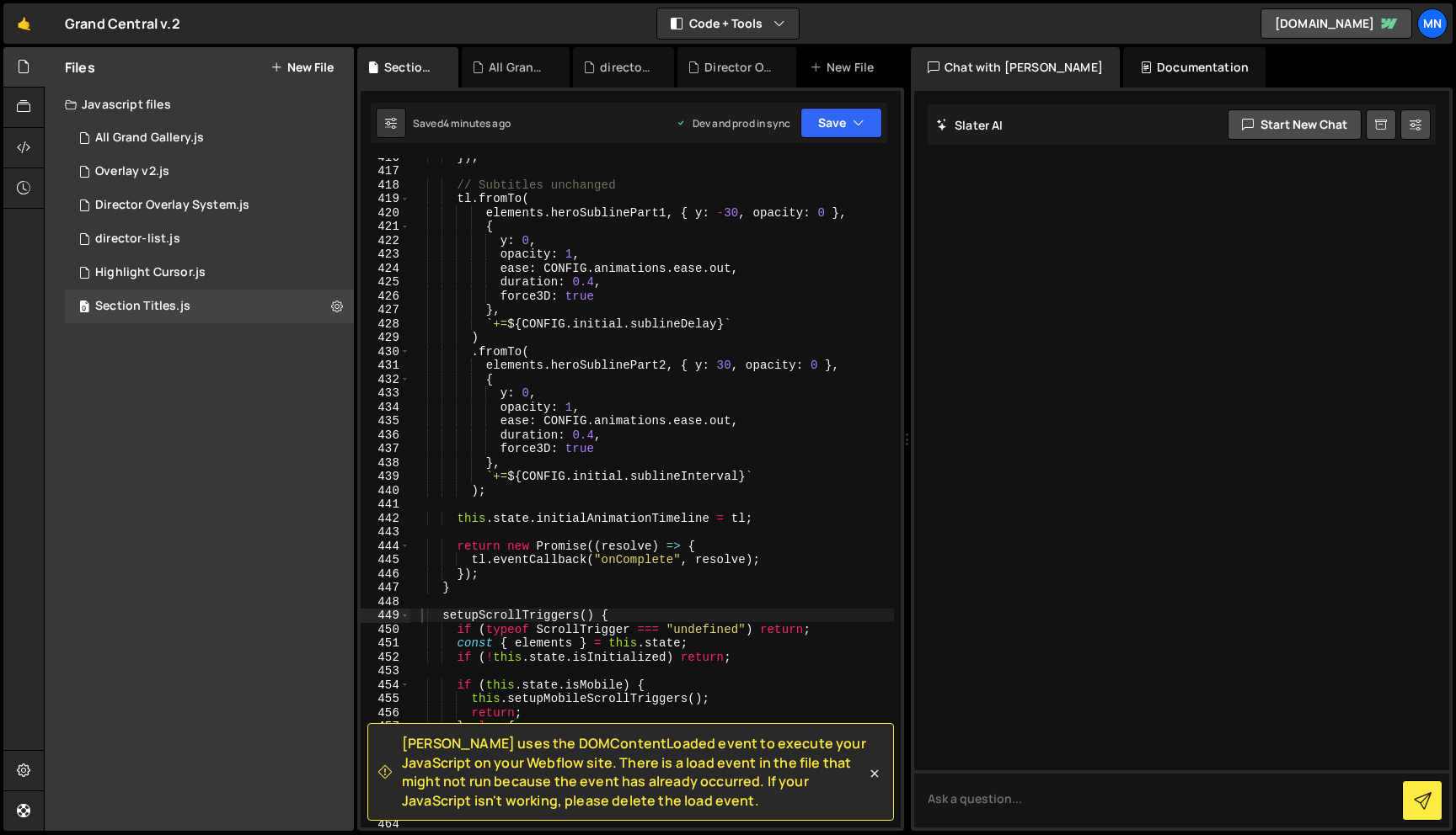
scroll to position [6560, 0]
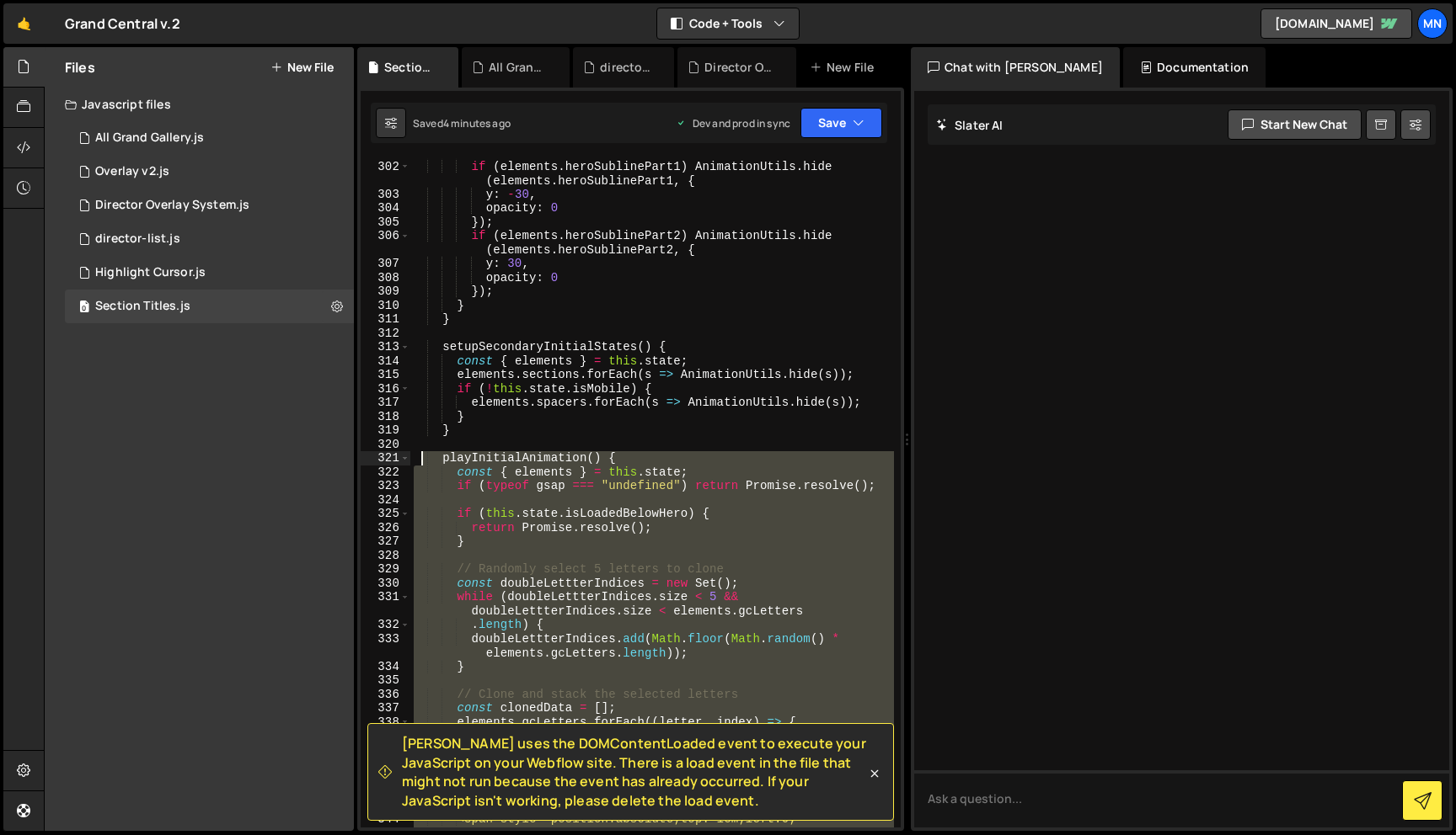
drag, startPoint x: 455, startPoint y: 575, endPoint x: 411, endPoint y: 458, distance: 125.0
click at [411, 458] on div "AnimationUtils . hide ( elements . navLogo , { opacity : 0 }) ; if ( elements .…" at bounding box center [651, 501] width 483 height 712
paste textarea "}"
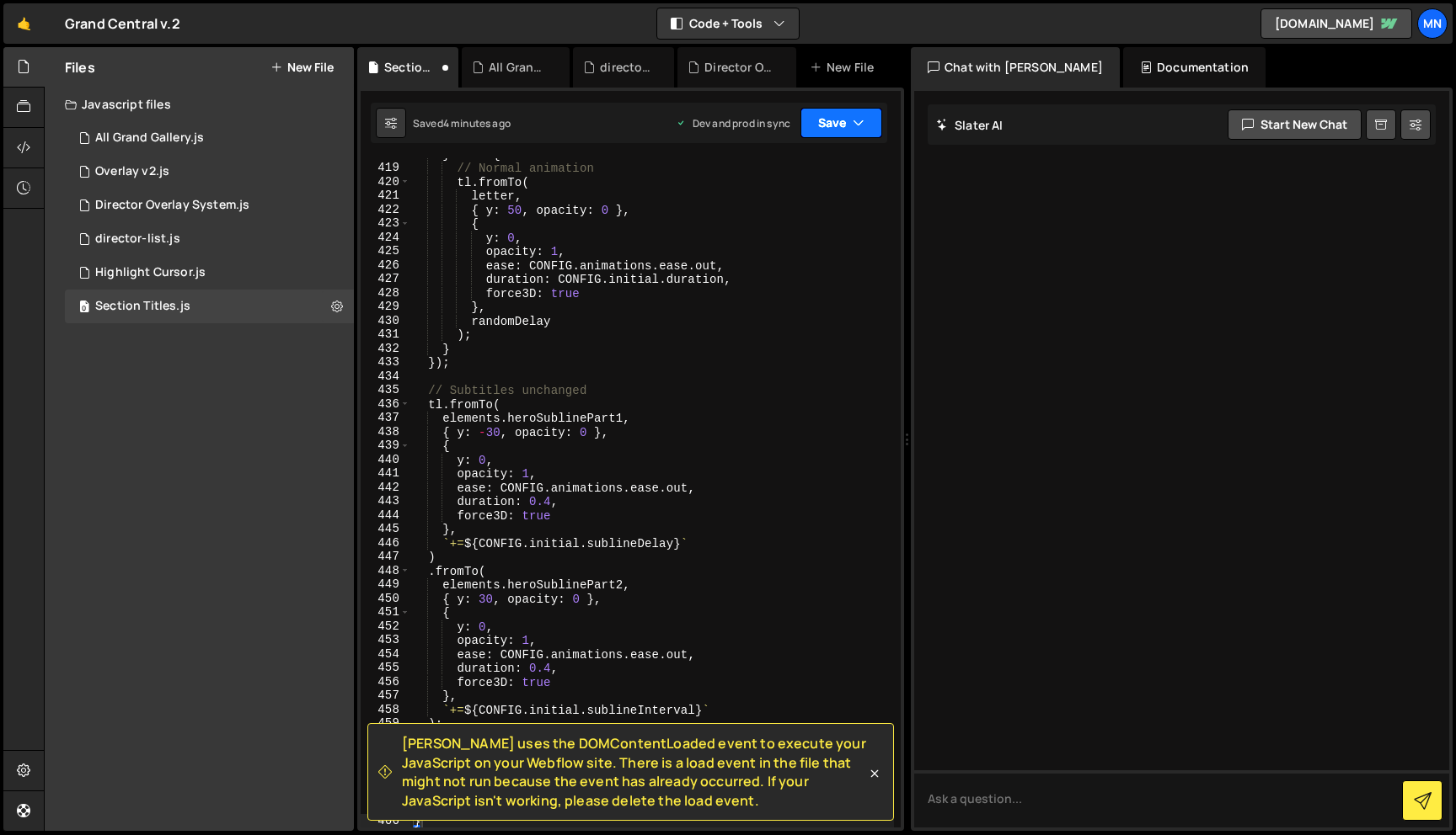
drag, startPoint x: 822, startPoint y: 116, endPoint x: 809, endPoint y: 161, distance: 46.8
click at [823, 117] on button "Save" at bounding box center [842, 122] width 82 height 31
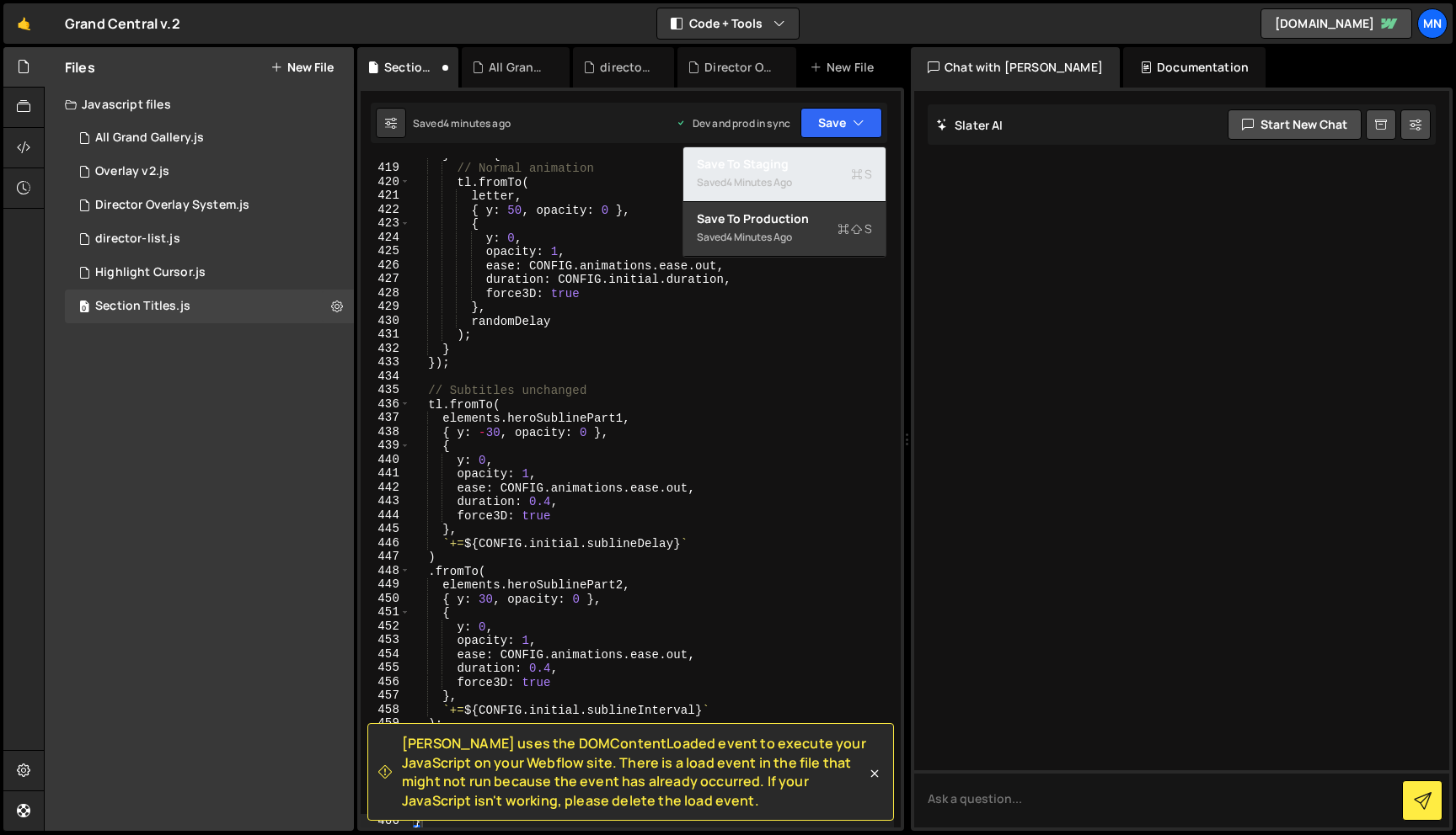
drag, startPoint x: 808, startPoint y: 168, endPoint x: 839, endPoint y: 141, distance: 41.1
click at [809, 167] on div "Save to Staging S" at bounding box center [784, 163] width 176 height 17
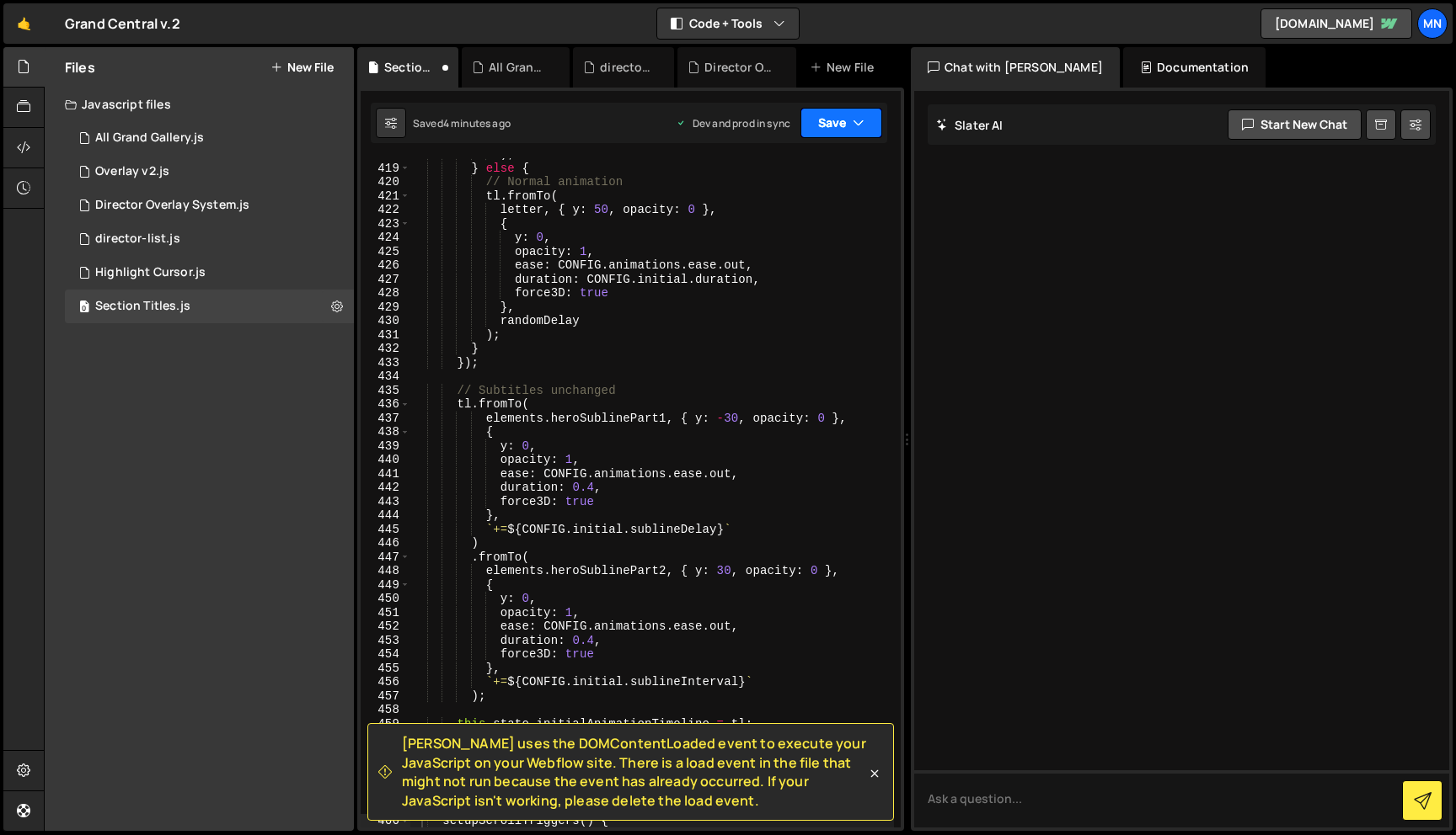
scroll to position [6568, 0]
drag, startPoint x: 842, startPoint y: 116, endPoint x: 829, endPoint y: 173, distance: 58.5
click at [842, 116] on button "Save" at bounding box center [842, 122] width 82 height 31
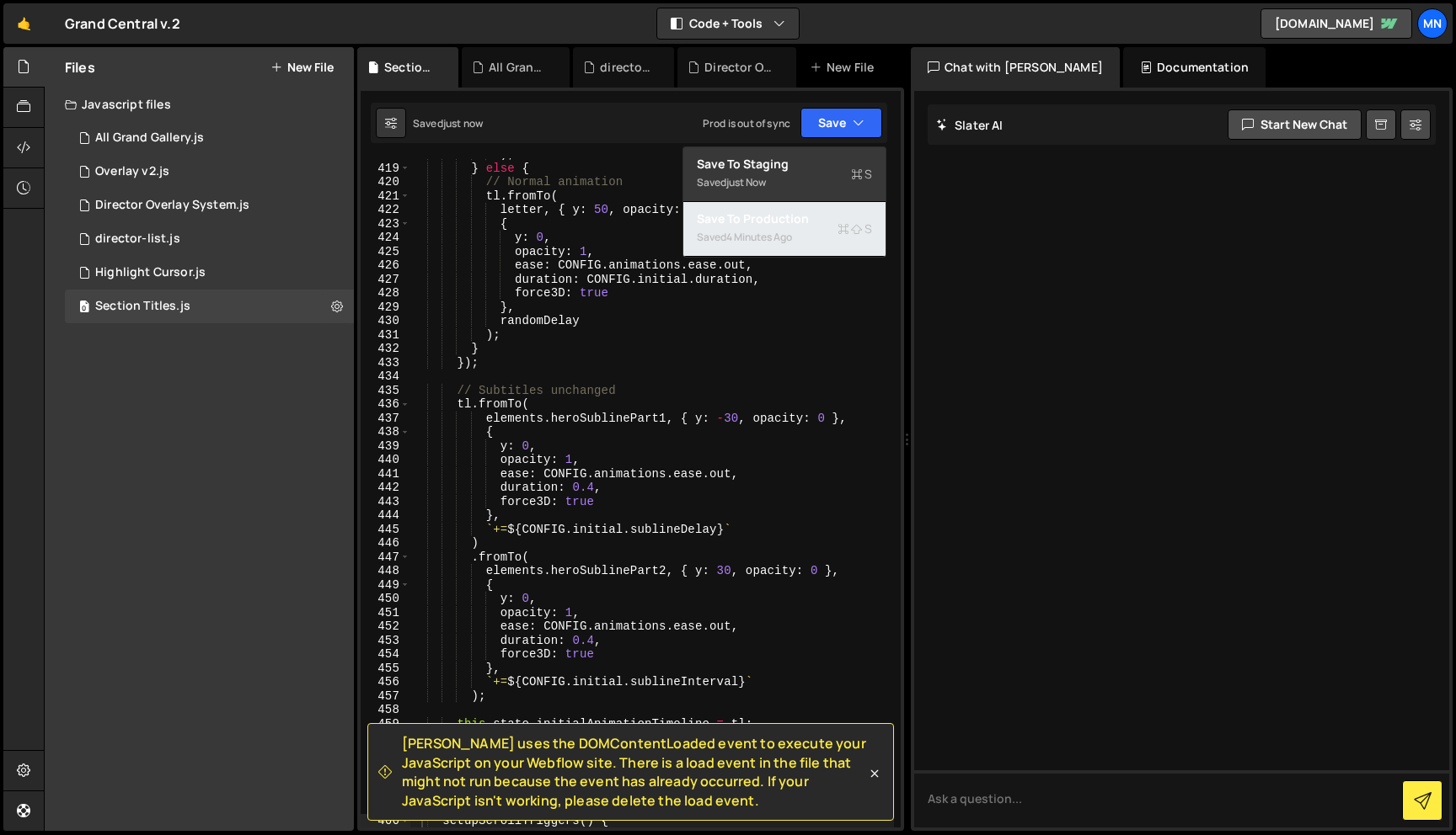
click at [809, 228] on div "Saved 4 minutes ago" at bounding box center [784, 237] width 176 height 20
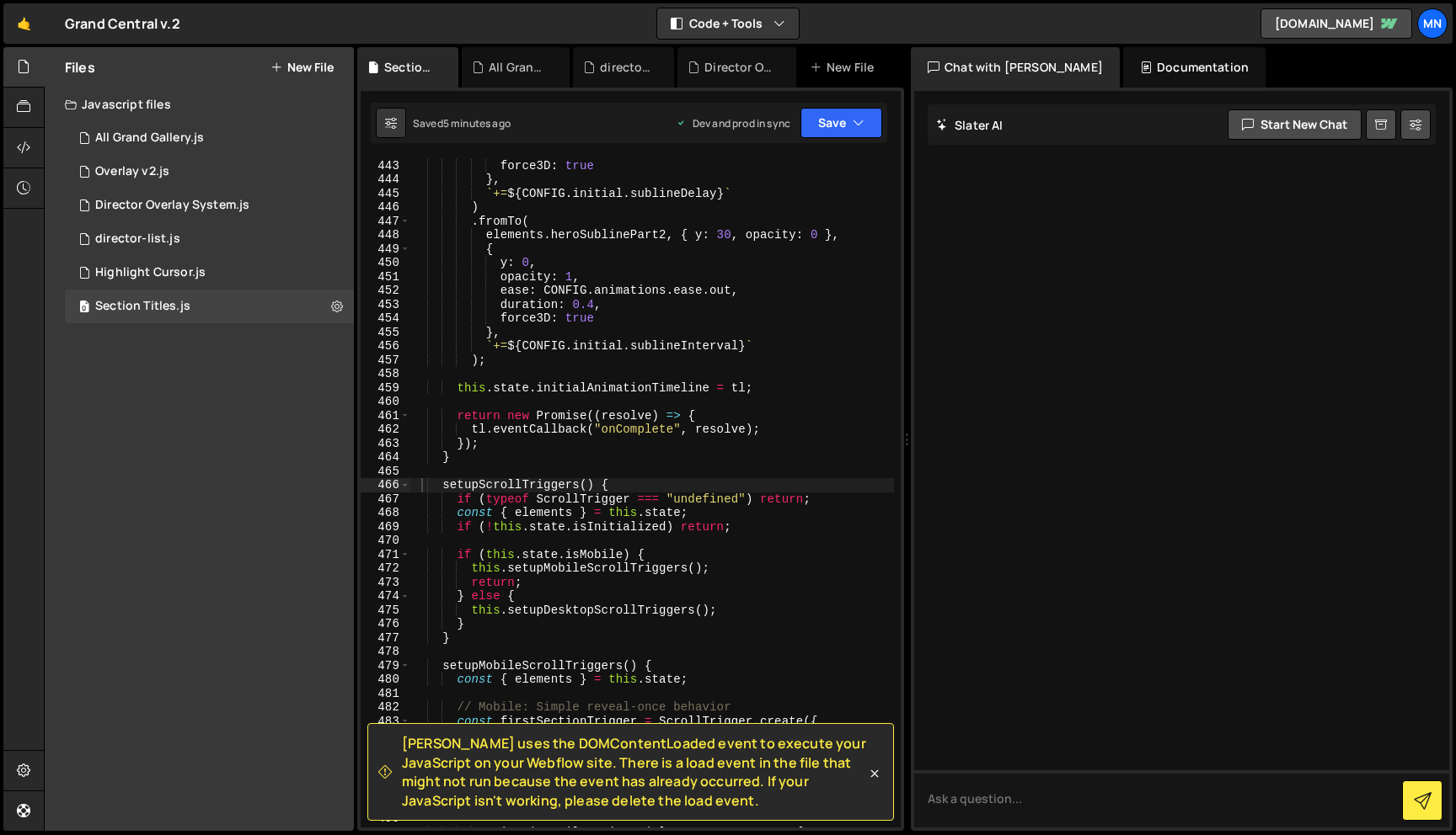
scroll to position [7188, 0]
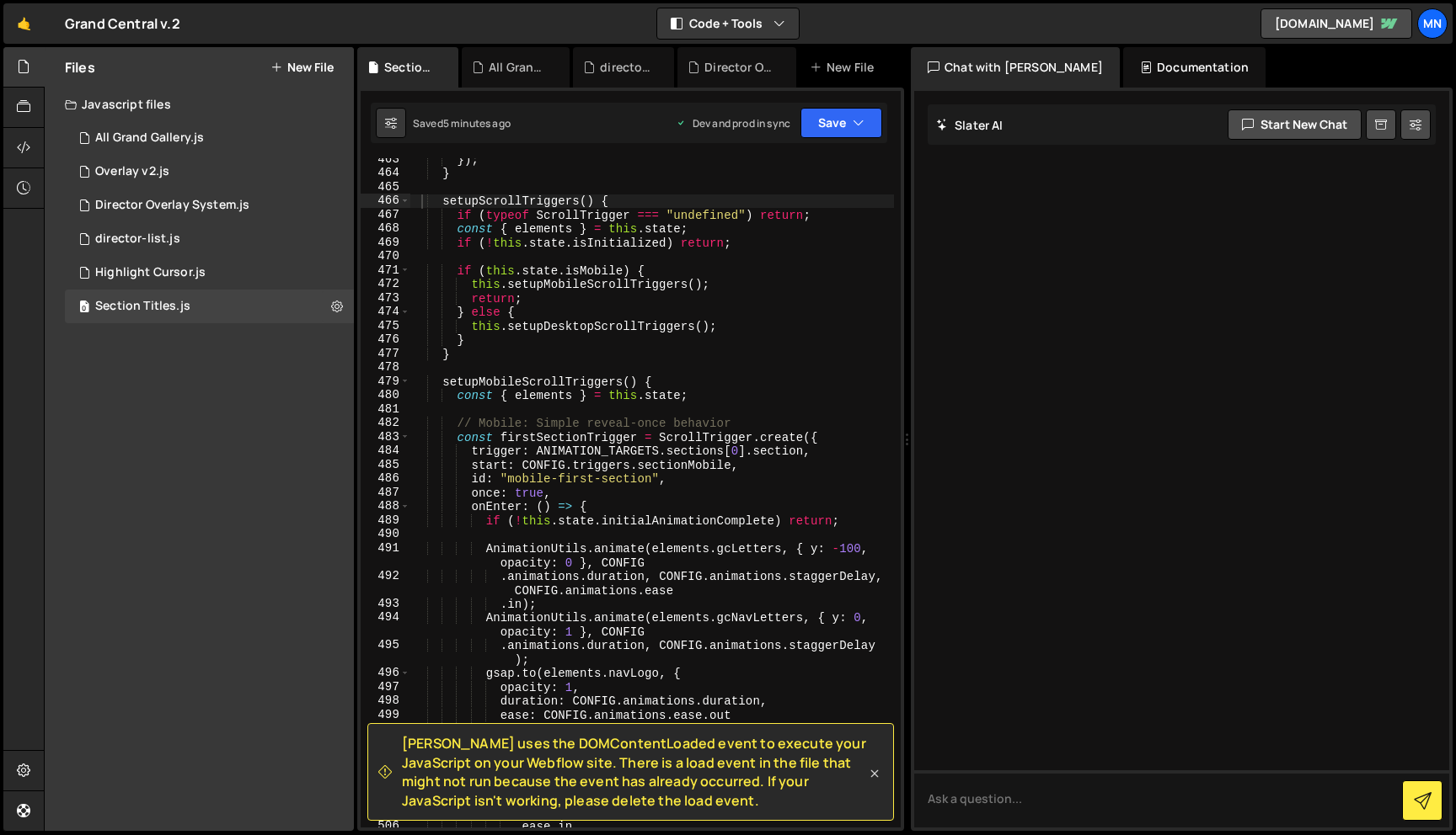
click at [875, 776] on icon at bounding box center [874, 773] width 17 height 17
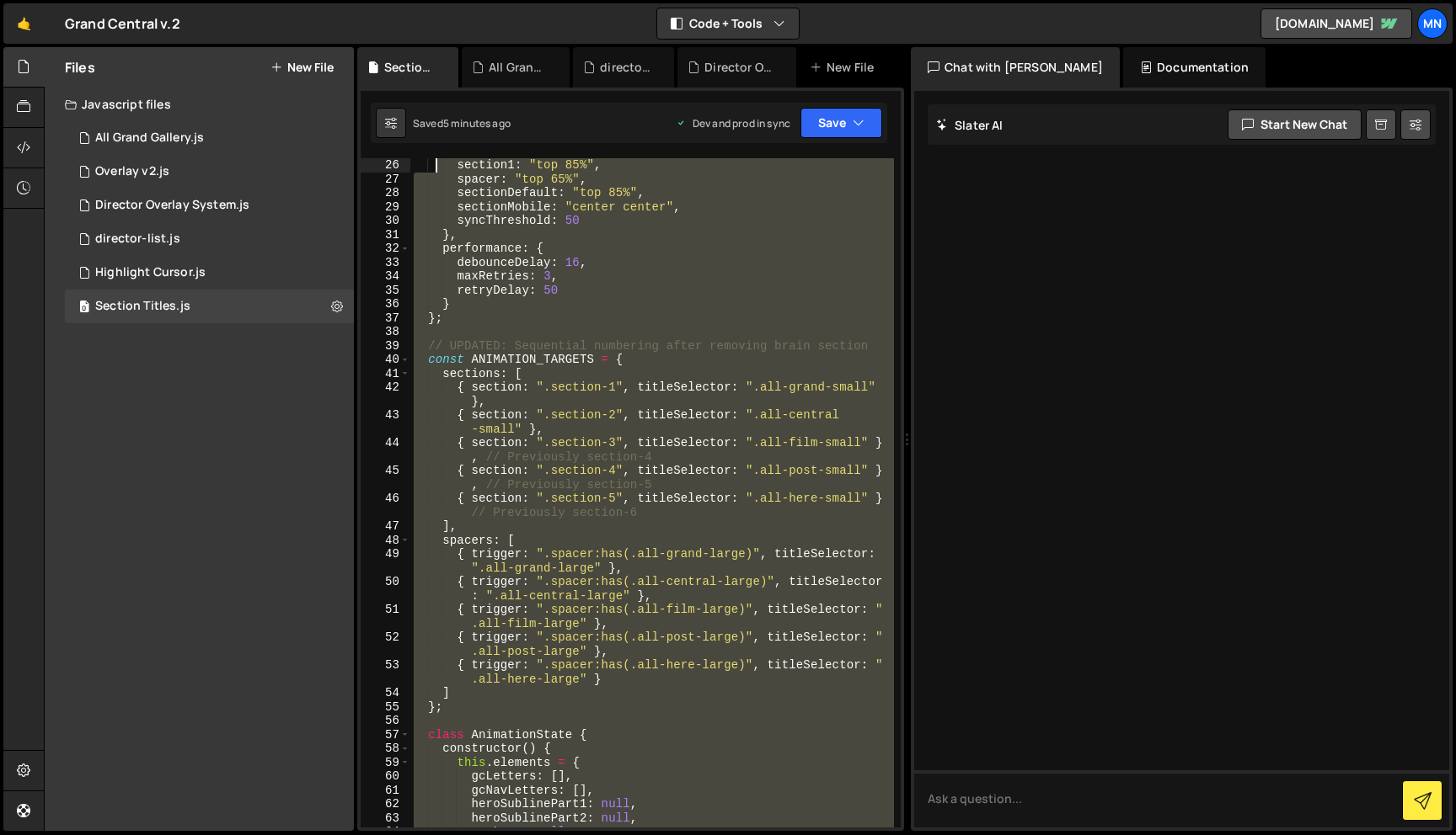
scroll to position [0, 0]
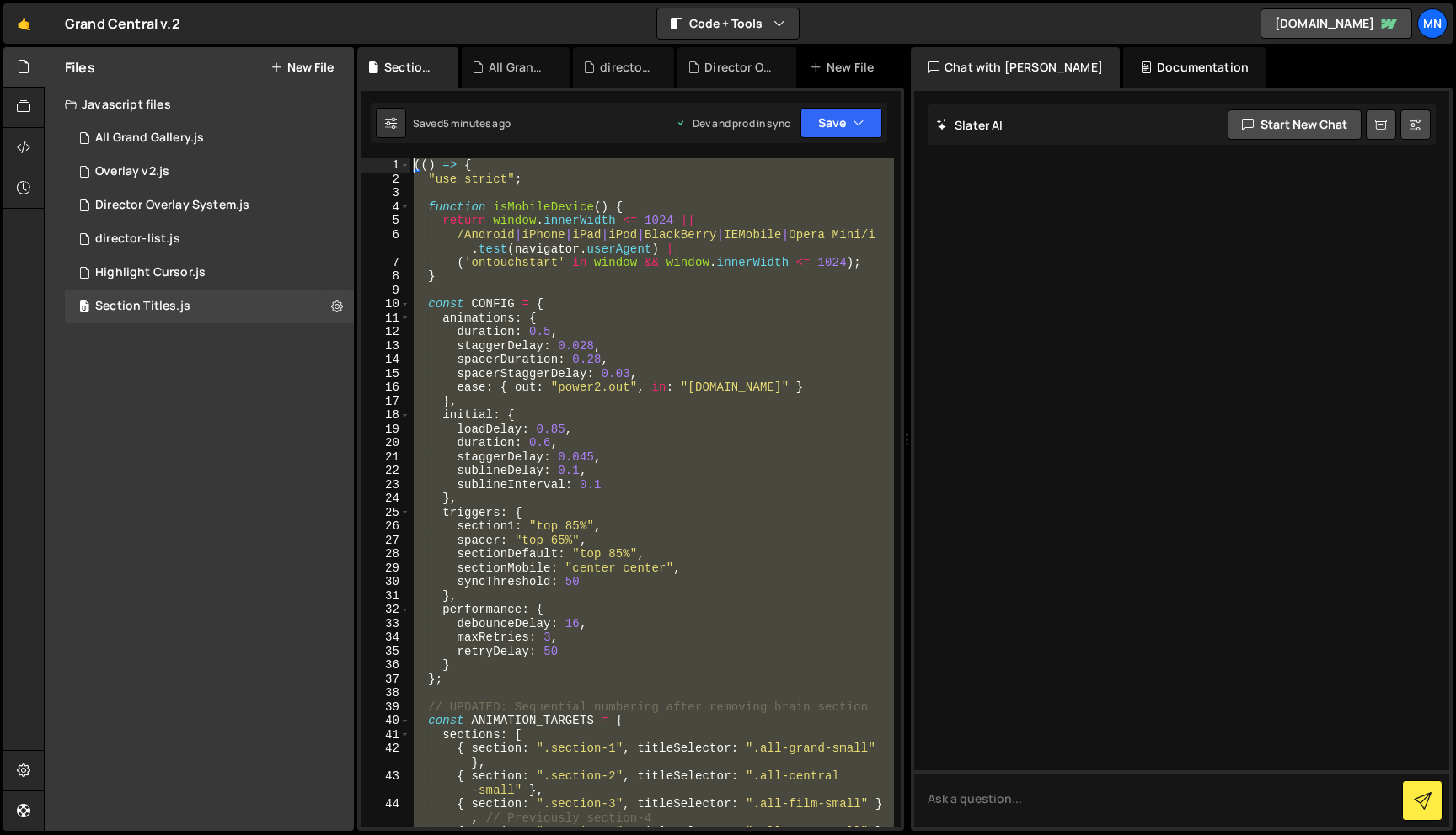
drag, startPoint x: 457, startPoint y: 806, endPoint x: 438, endPoint y: -105, distance: 911.2
click at [438, 0] on html "Projects [GEOGRAPHIC_DATA] Blog [GEOGRAPHIC_DATA] Projects Your Teams Invite te…" at bounding box center [728, 418] width 1456 height 835
paste textarea "})()"
type textarea "})();"
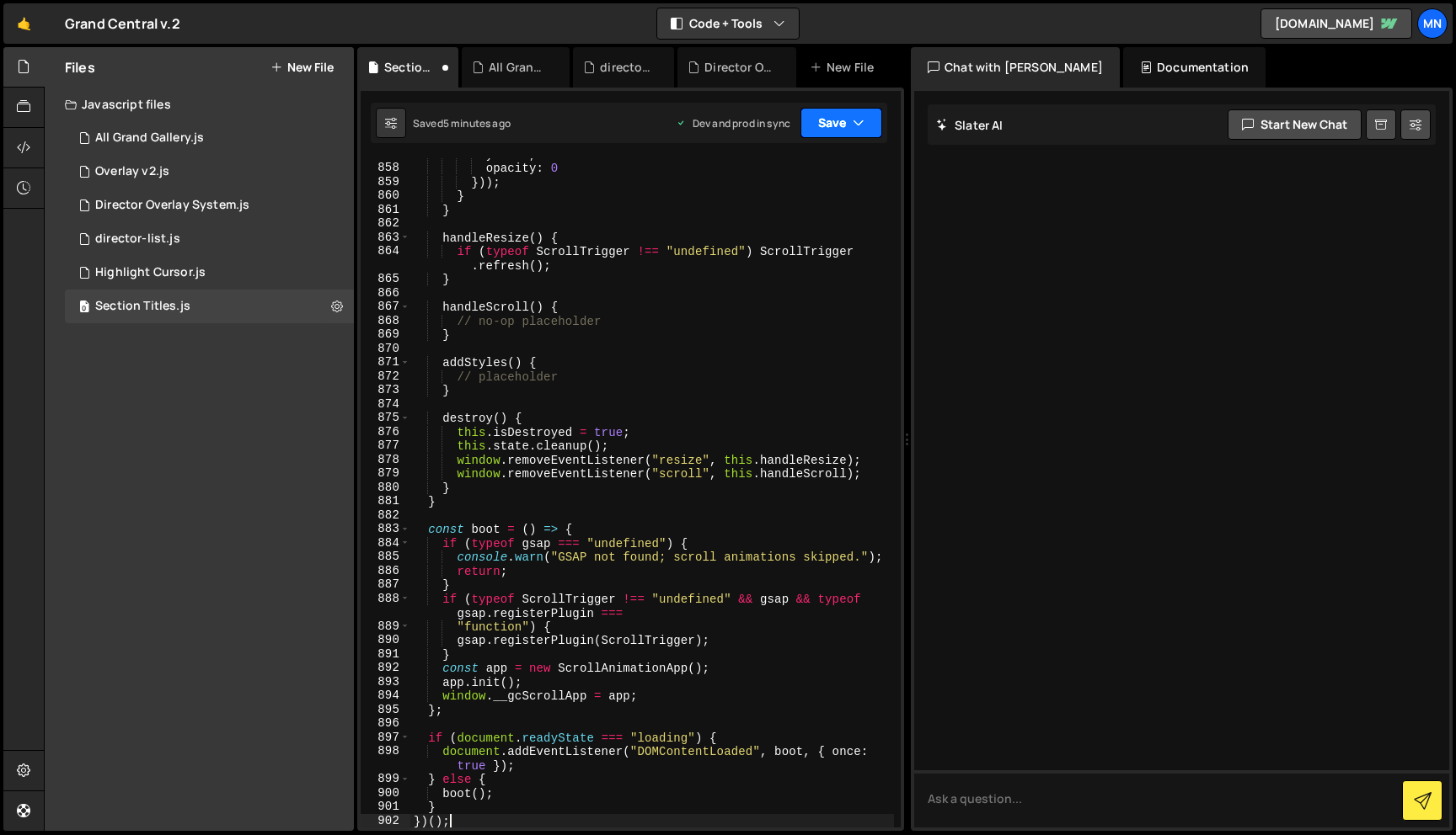
click at [837, 125] on button "Save" at bounding box center [842, 122] width 82 height 31
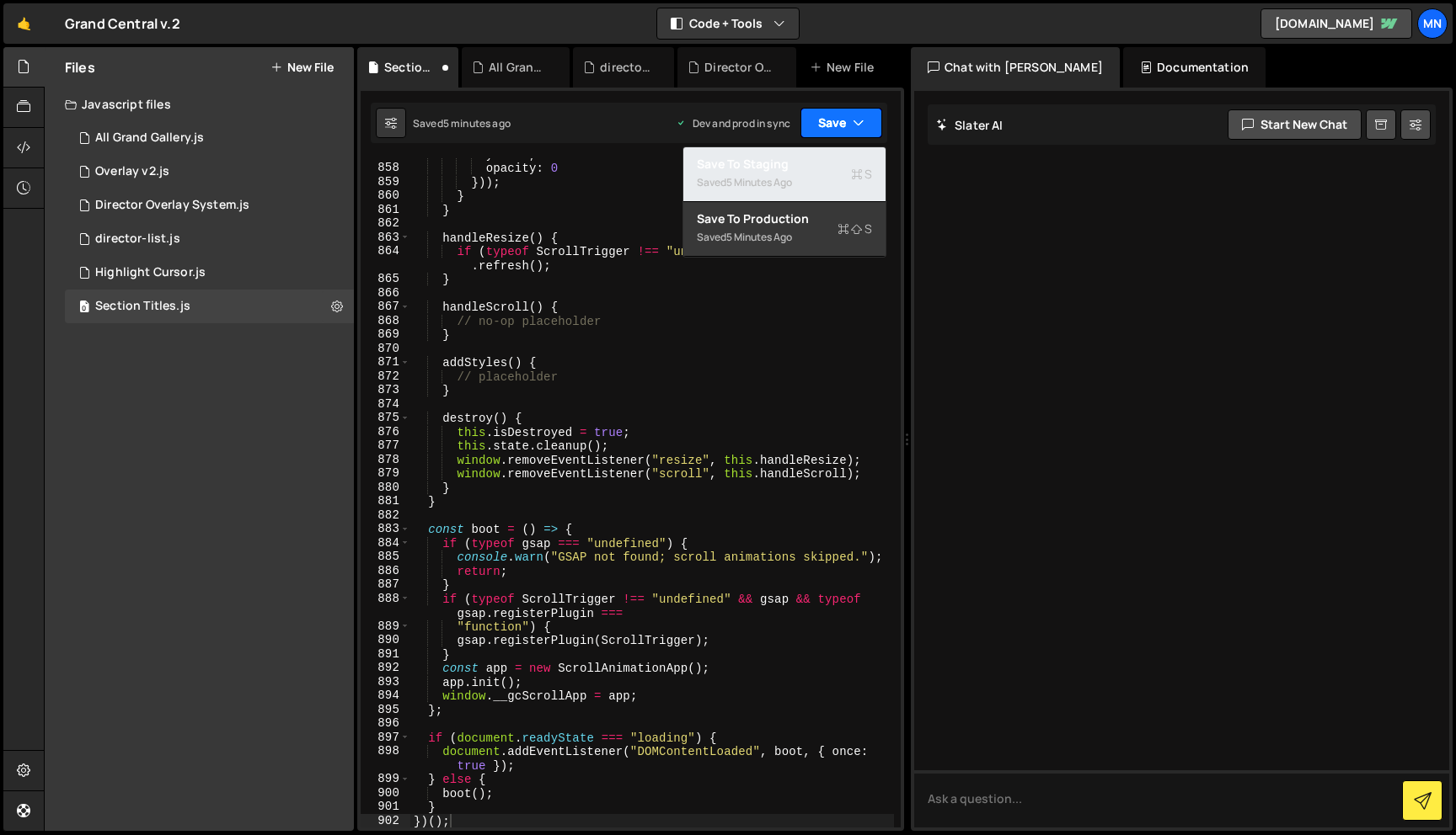
drag, startPoint x: 780, startPoint y: 167, endPoint x: 840, endPoint y: 135, distance: 68.0
click at [780, 167] on div "Save to Staging S" at bounding box center [784, 163] width 176 height 17
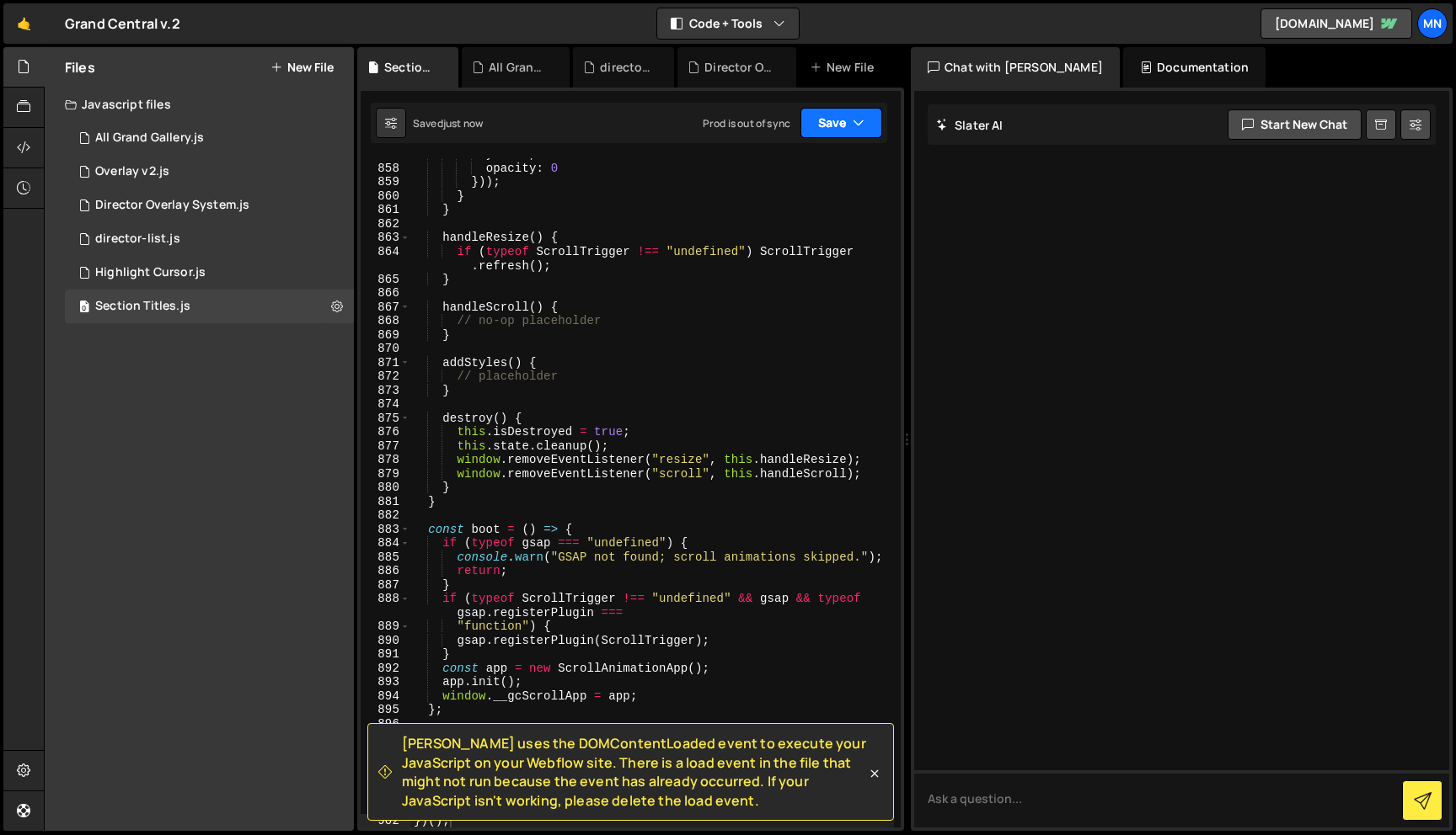
click at [848, 121] on button "Save" at bounding box center [842, 122] width 82 height 31
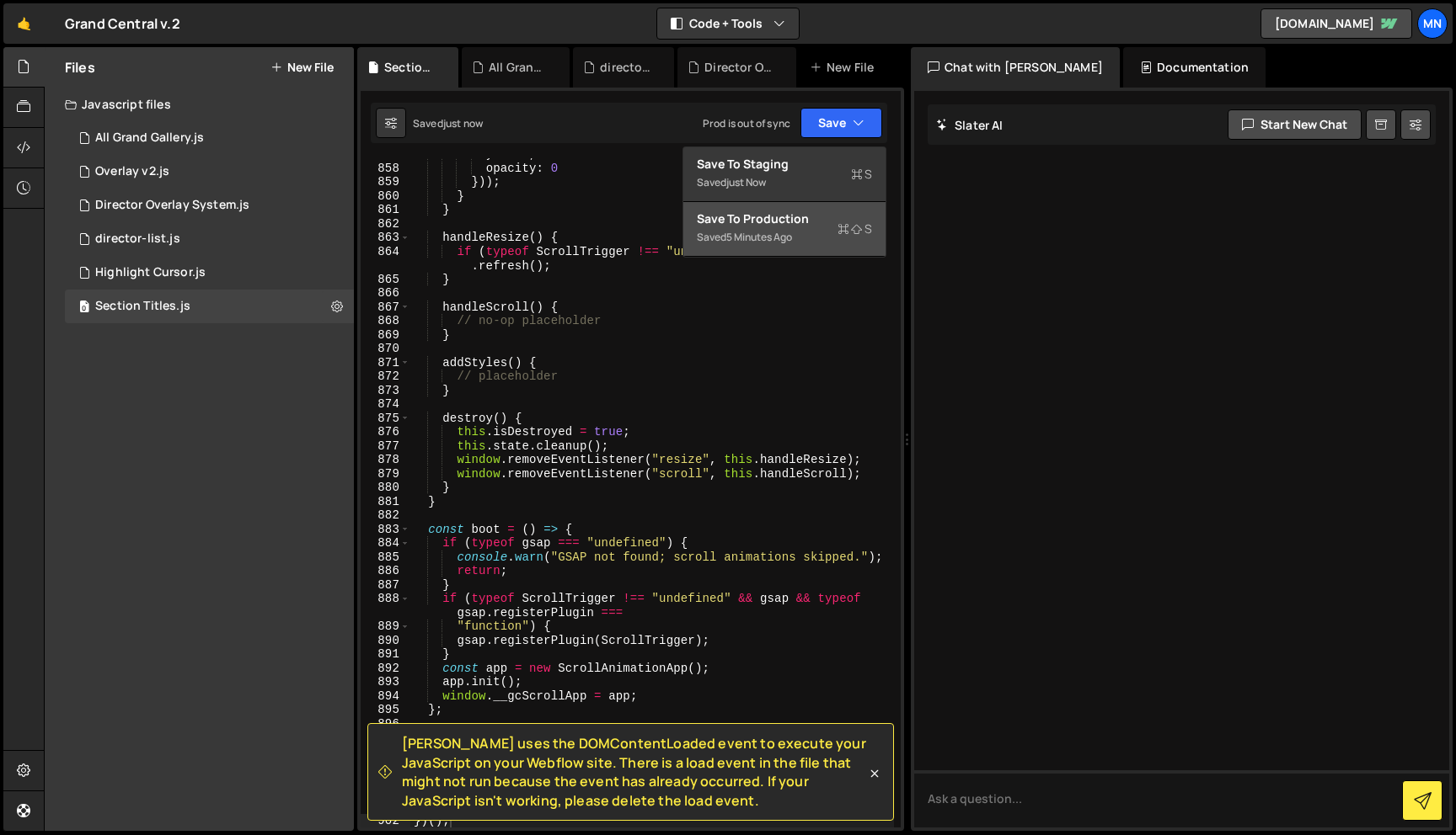
click at [766, 214] on div "Save to Production S" at bounding box center [784, 218] width 176 height 17
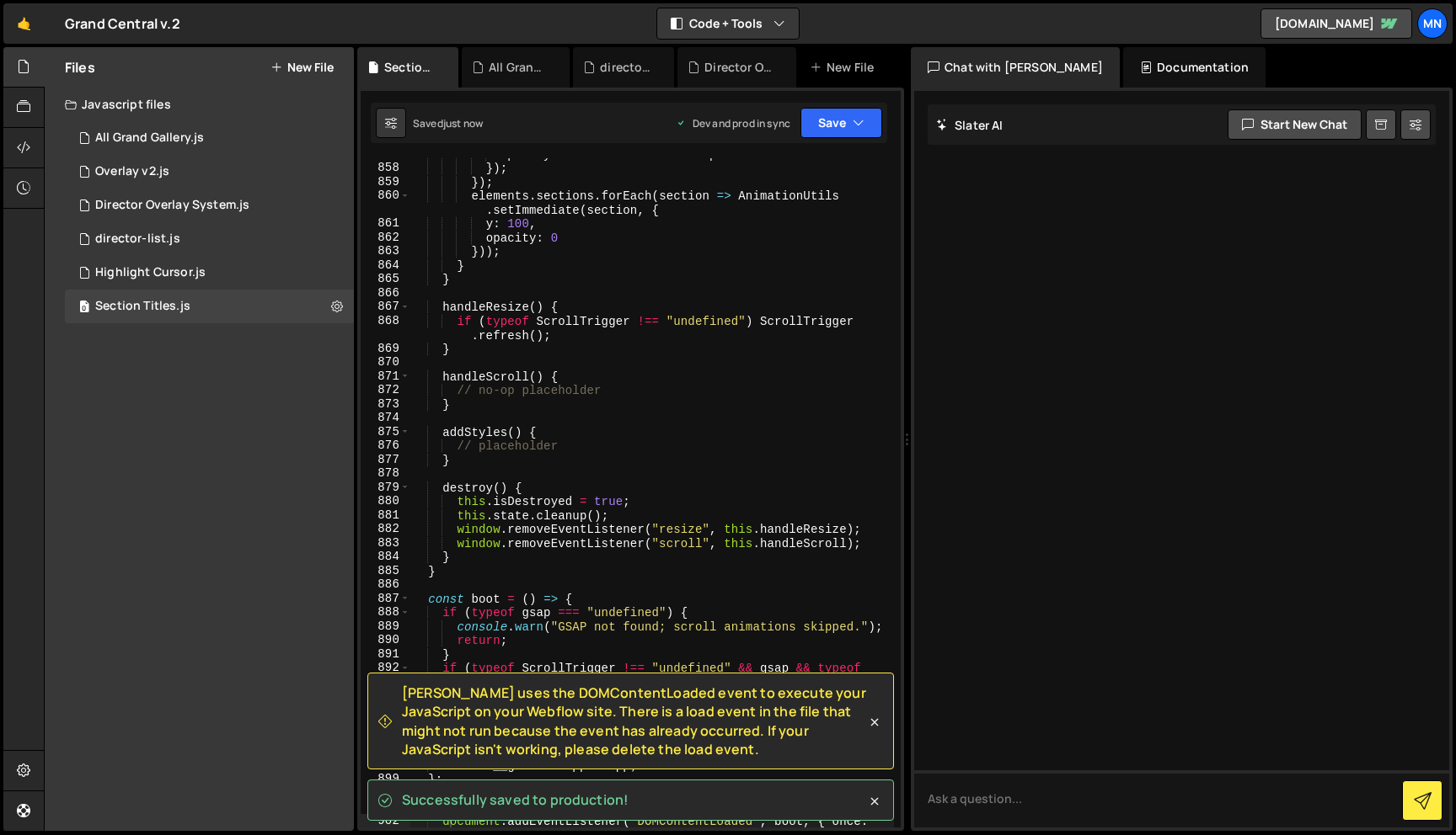
drag, startPoint x: 404, startPoint y: 692, endPoint x: 658, endPoint y: 756, distance: 261.9
click at [658, 756] on span "[PERSON_NAME] uses the DOMContentLoaded event to execute your JavaScript on you…" at bounding box center [634, 721] width 464 height 76
copy span "[PERSON_NAME] uses the DOMContentLoaded event to execute your JavaScript on you…"
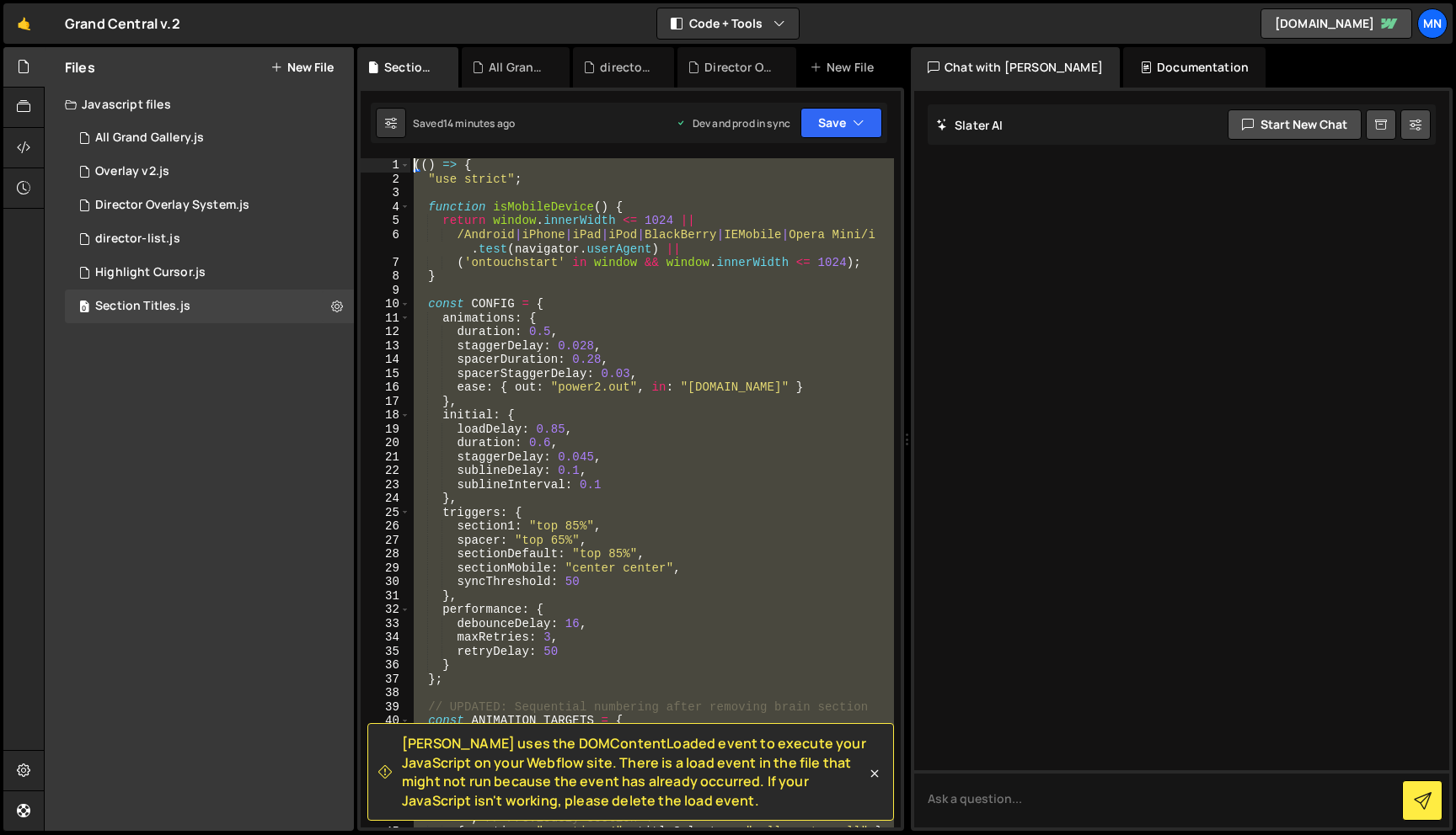
scroll to position [0, 0]
drag, startPoint x: 447, startPoint y: 598, endPoint x: 355, endPoint y: -84, distance: 688.2
click at [355, 0] on html "Projects [GEOGRAPHIC_DATA] Blog [GEOGRAPHIC_DATA] Projects Your Teams Invite te…" at bounding box center [728, 418] width 1456 height 835
paste textarea "})()"
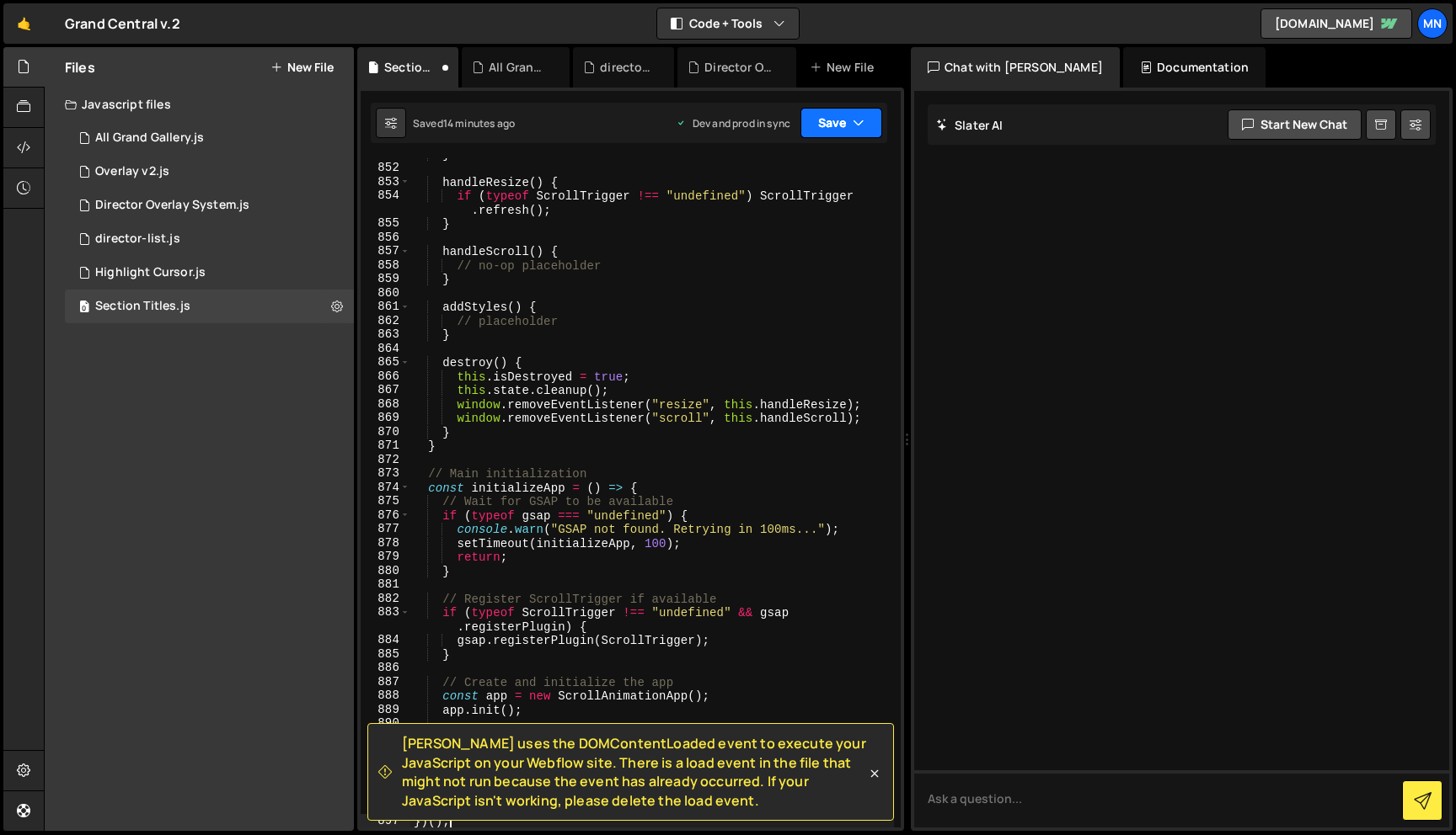
drag, startPoint x: 854, startPoint y: 120, endPoint x: 834, endPoint y: 146, distance: 32.8
click at [854, 120] on icon "button" at bounding box center [858, 122] width 11 height 17
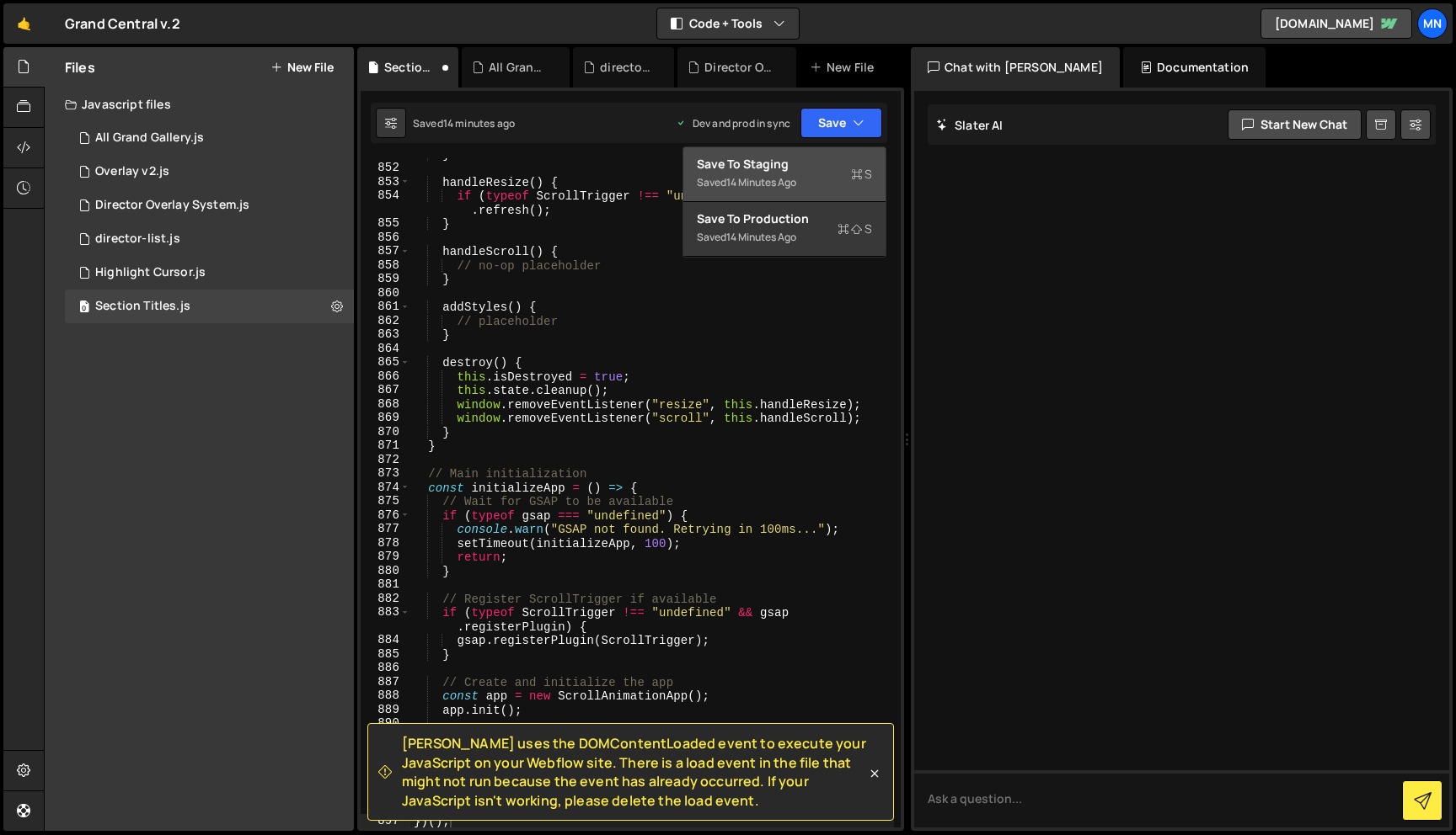
click at [827, 155] on div "Save to Staging S" at bounding box center [784, 163] width 176 height 17
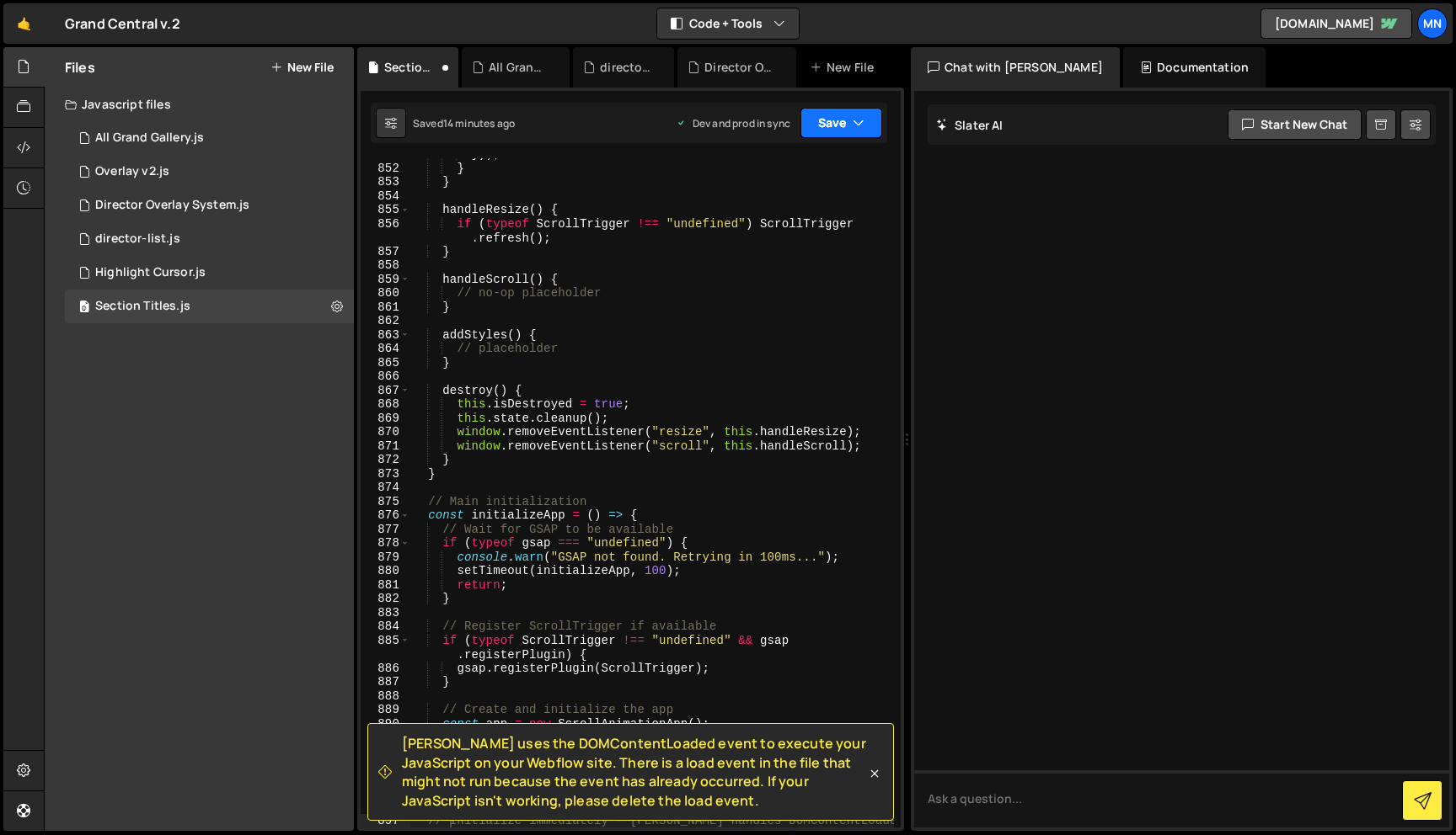
scroll to position [13515, 0]
click at [851, 110] on button "Save" at bounding box center [842, 122] width 82 height 31
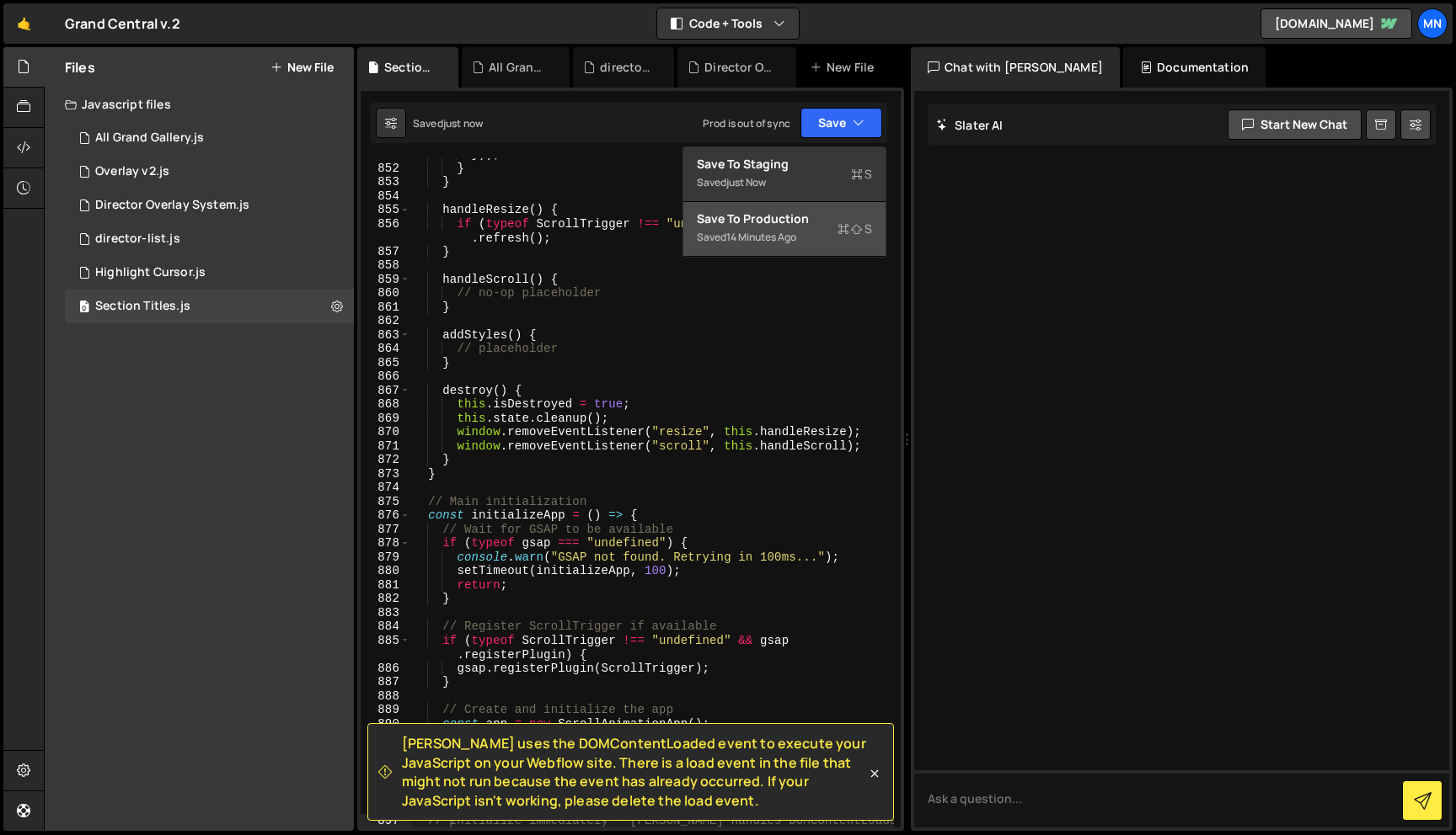
click at [822, 225] on div "Save to Production S" at bounding box center [784, 218] width 176 height 17
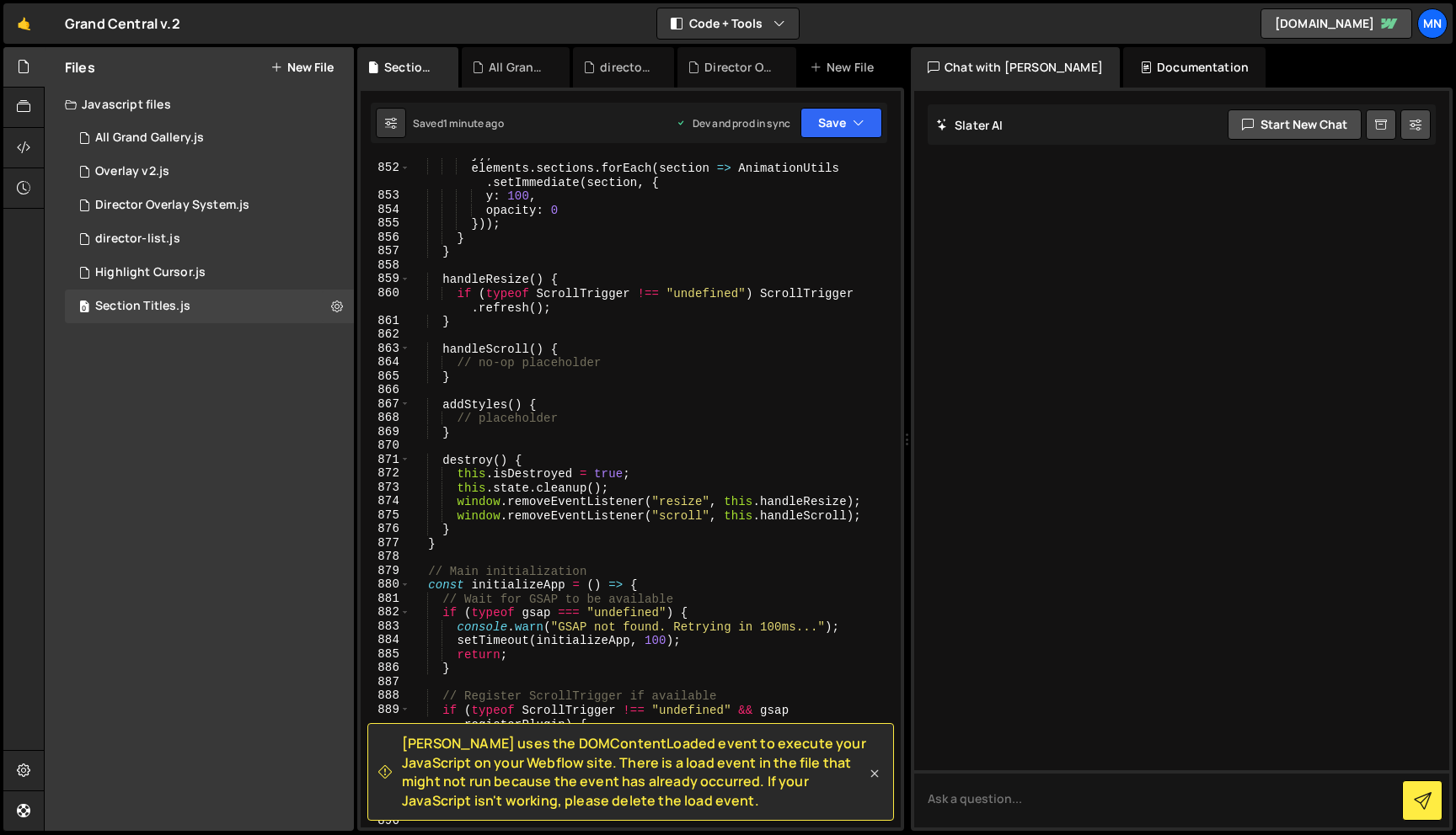
click at [875, 773] on icon at bounding box center [875, 773] width 8 height 8
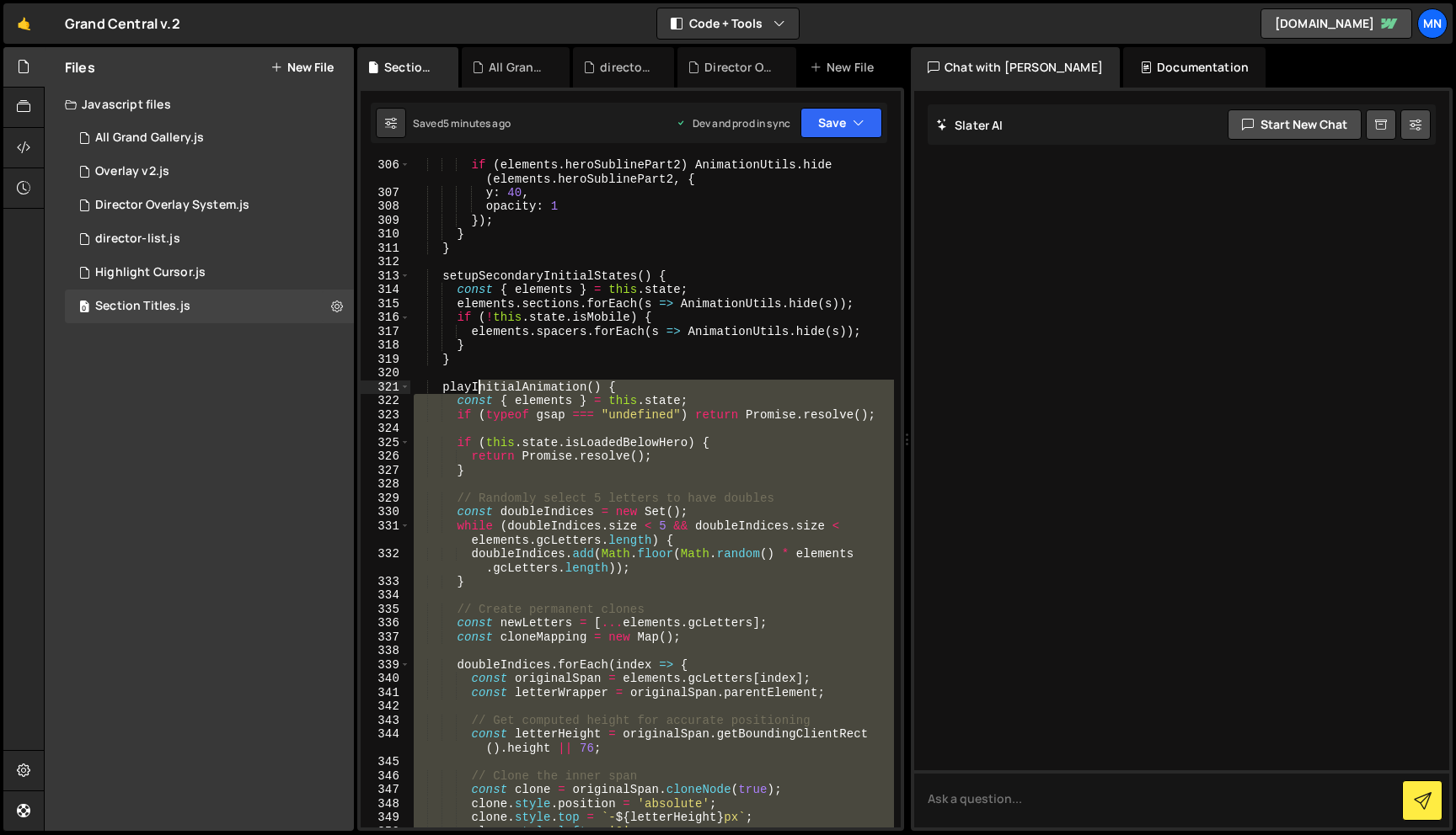
scroll to position [4865, 0]
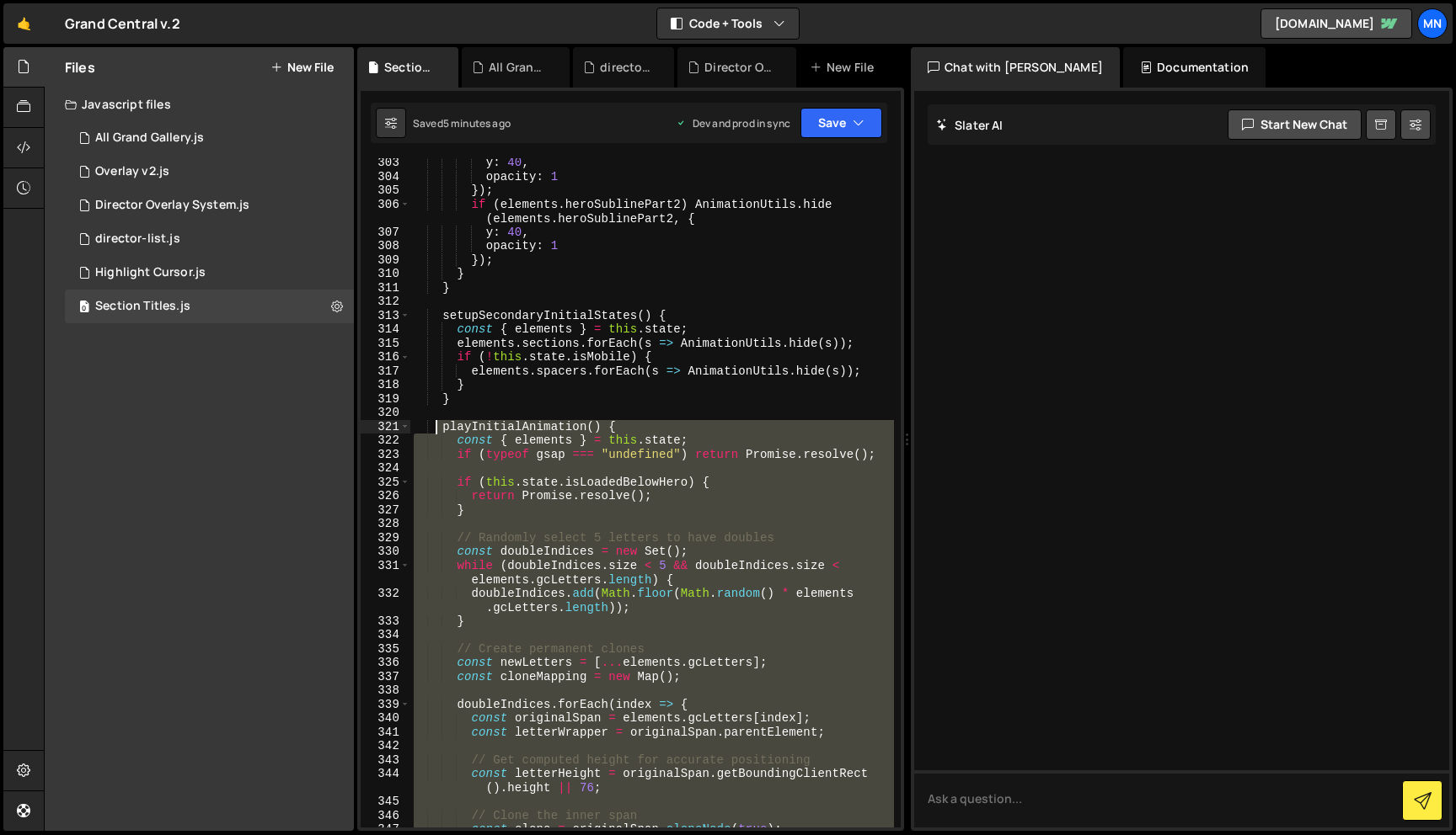
drag, startPoint x: 455, startPoint y: 459, endPoint x: 438, endPoint y: 431, distance: 32.8
click at [438, 431] on div "y : 40 , opacity : 1 }) ; if ( elements . heroSublinePart2 ) AnimationUtils . h…" at bounding box center [651, 504] width 483 height 697
paste textarea "}"
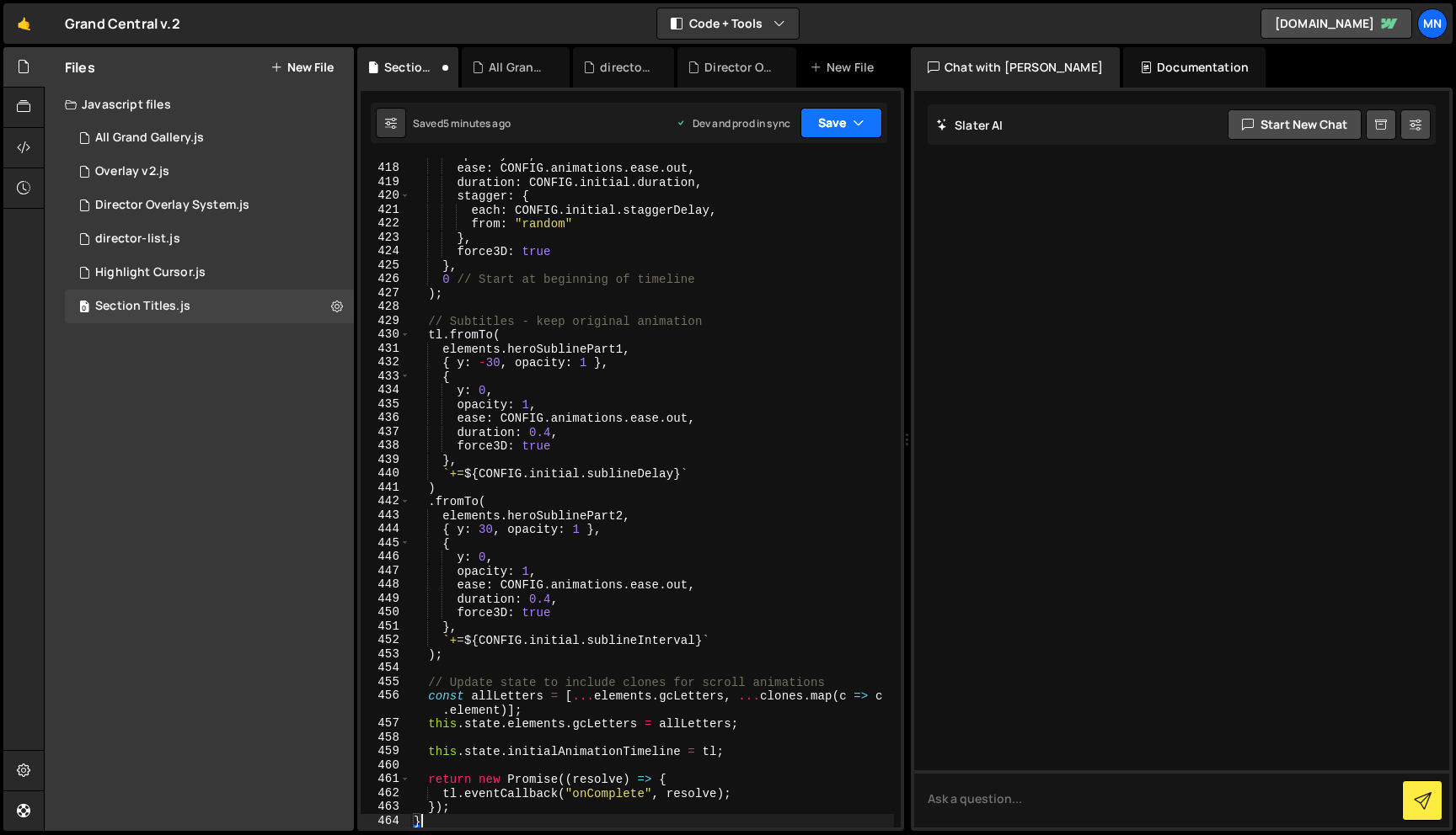
drag, startPoint x: 836, startPoint y: 115, endPoint x: 835, endPoint y: 135, distance: 20.0
click at [836, 115] on button "Save" at bounding box center [842, 122] width 82 height 31
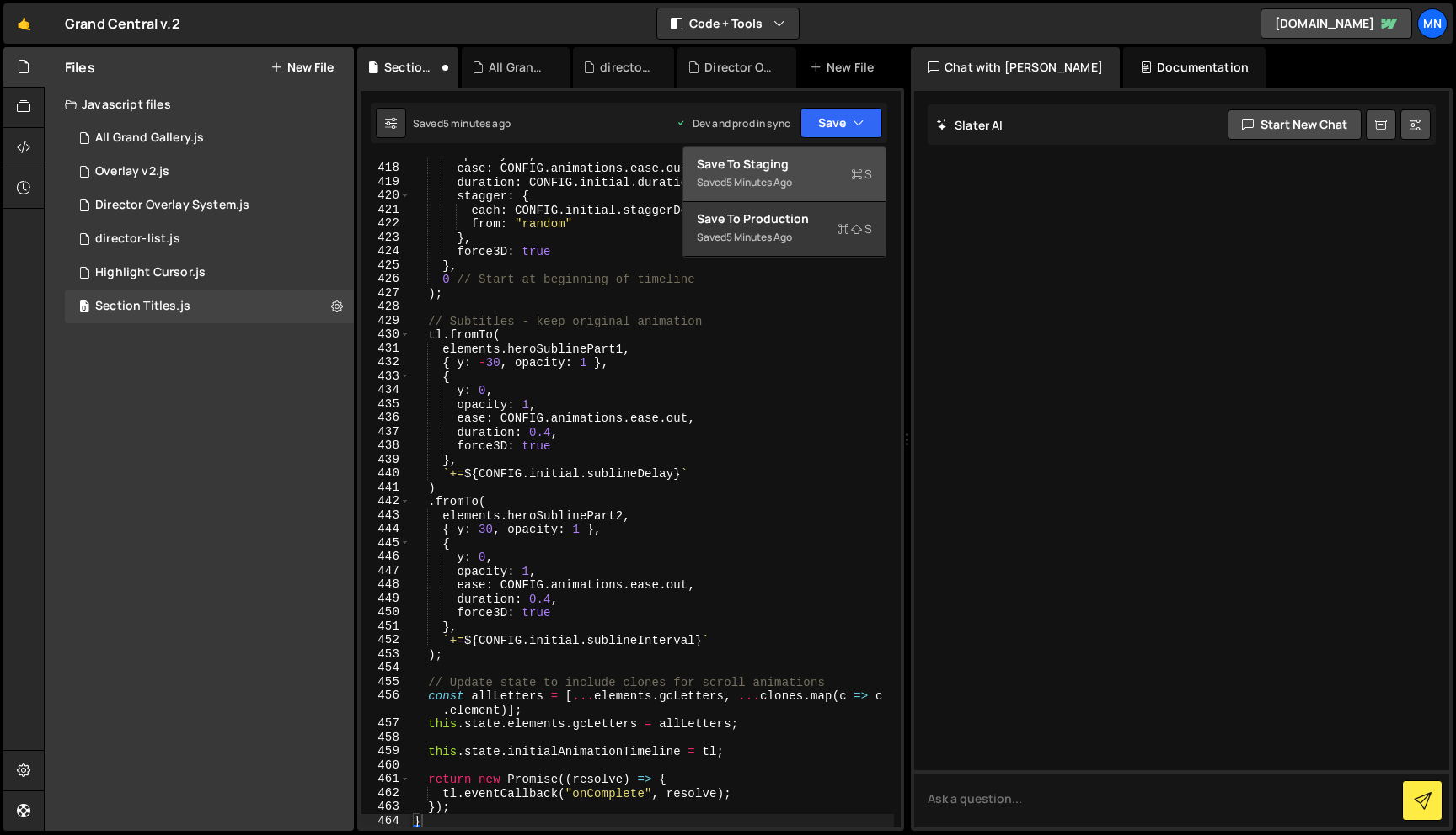
click at [829, 173] on div "Saved 5 minutes ago" at bounding box center [784, 183] width 176 height 20
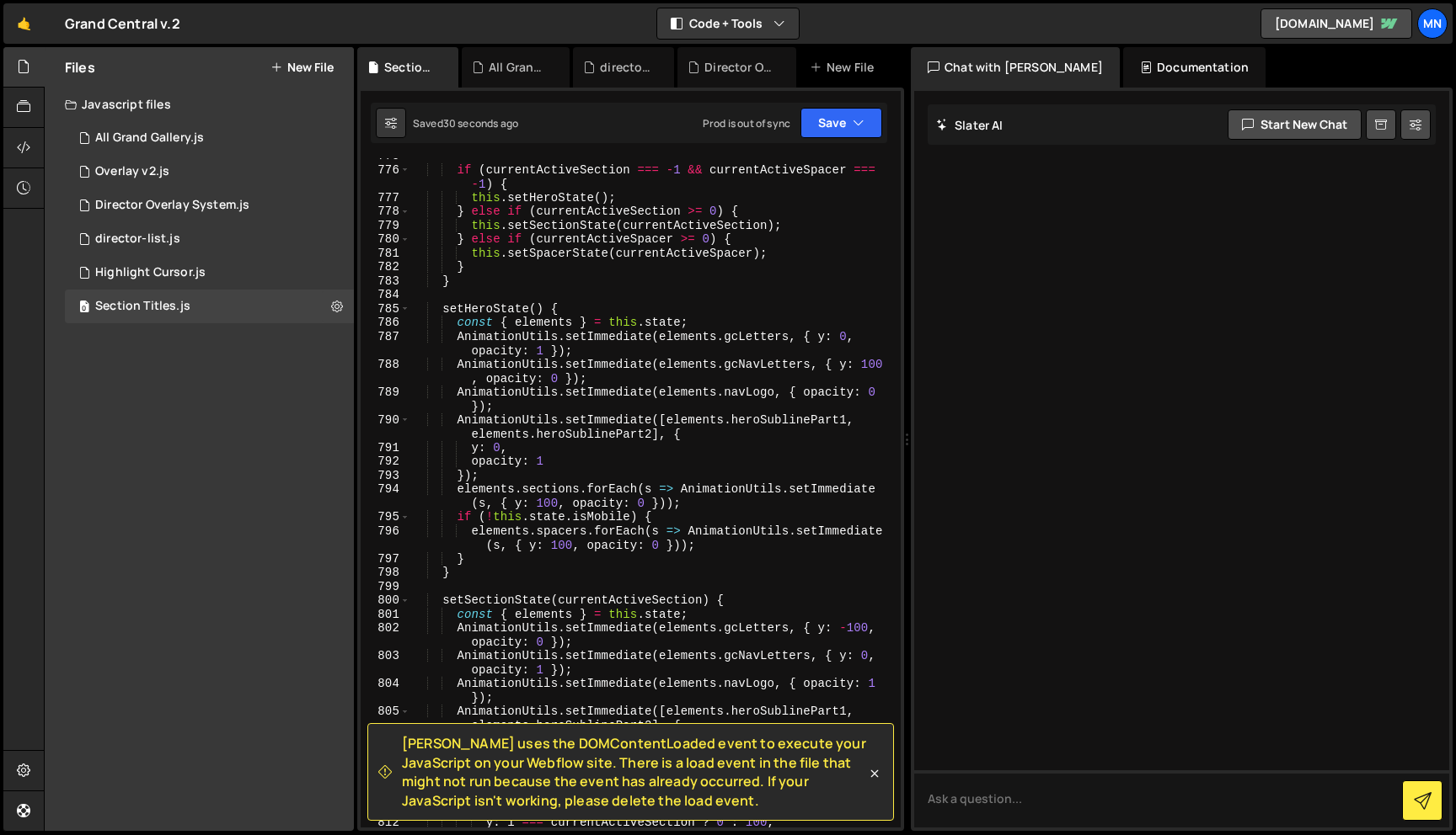
scroll to position [12183, 0]
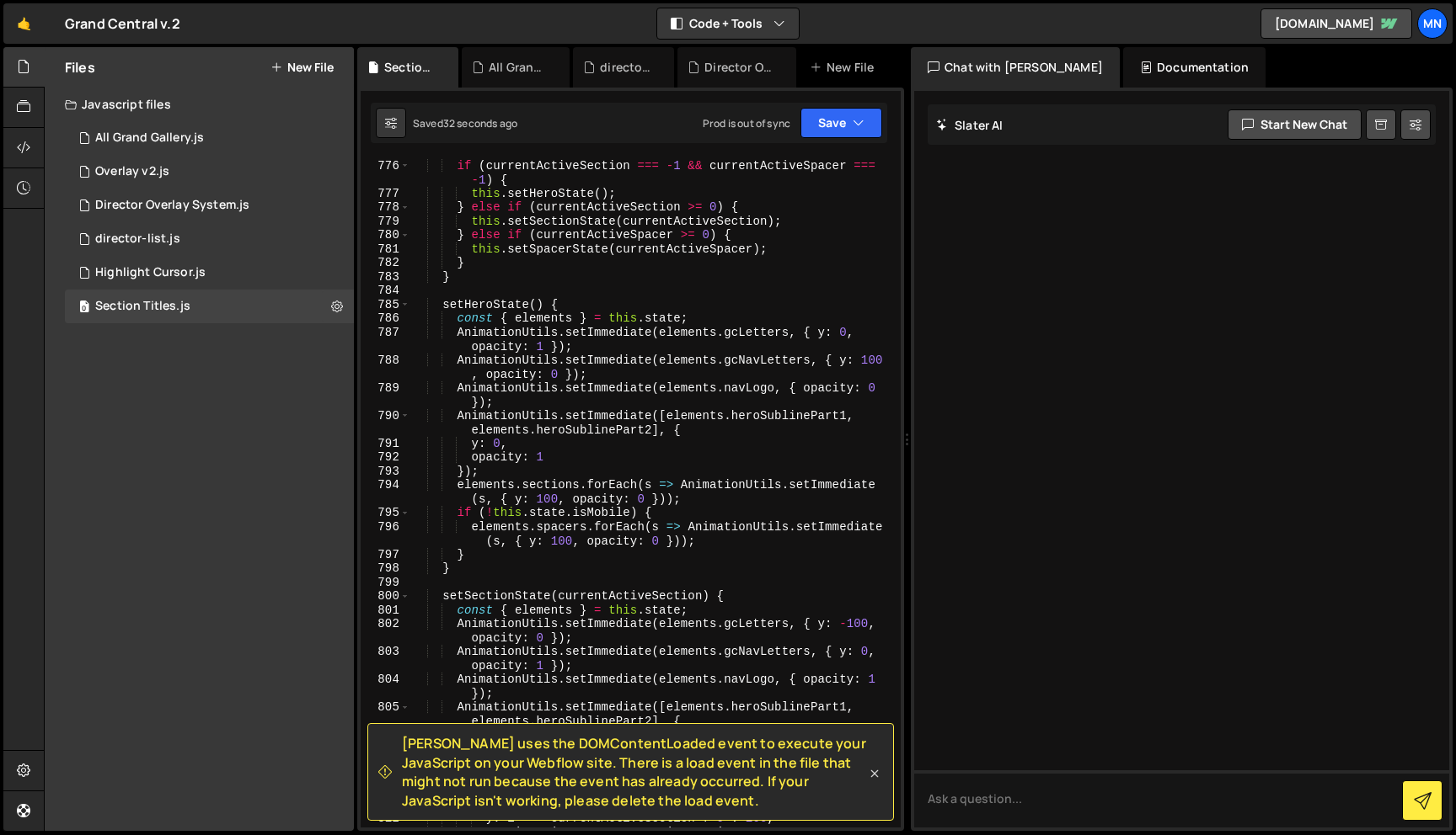
click at [877, 774] on icon at bounding box center [874, 773] width 17 height 17
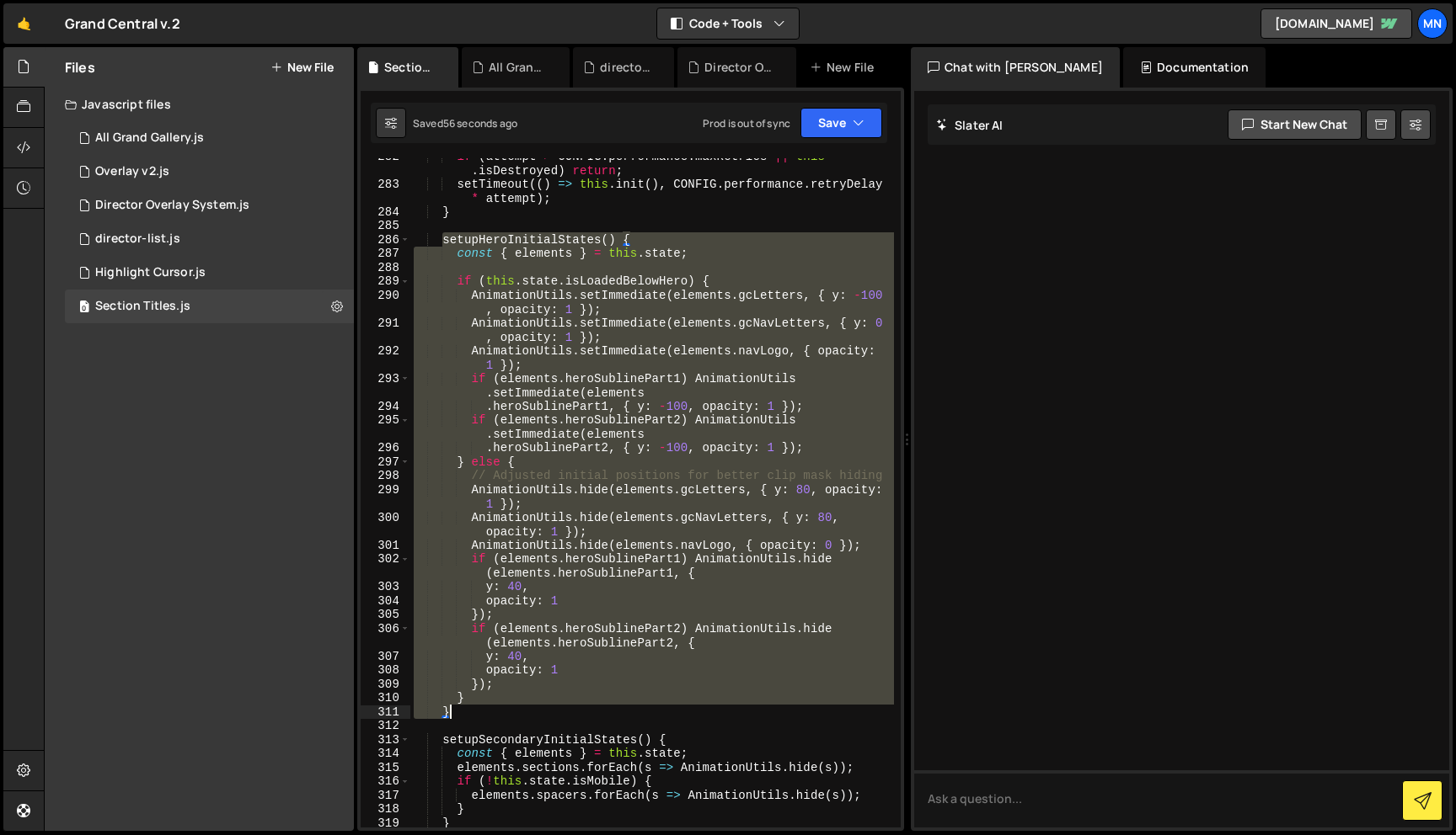
scroll to position [4442, 0]
drag, startPoint x: 444, startPoint y: 459, endPoint x: 486, endPoint y: 707, distance: 251.5
click at [486, 707] on div "if ( attempt > CONFIG . performance . maxRetries || this . isDestroyed ) return…" at bounding box center [651, 504] width 483 height 712
paste textarea
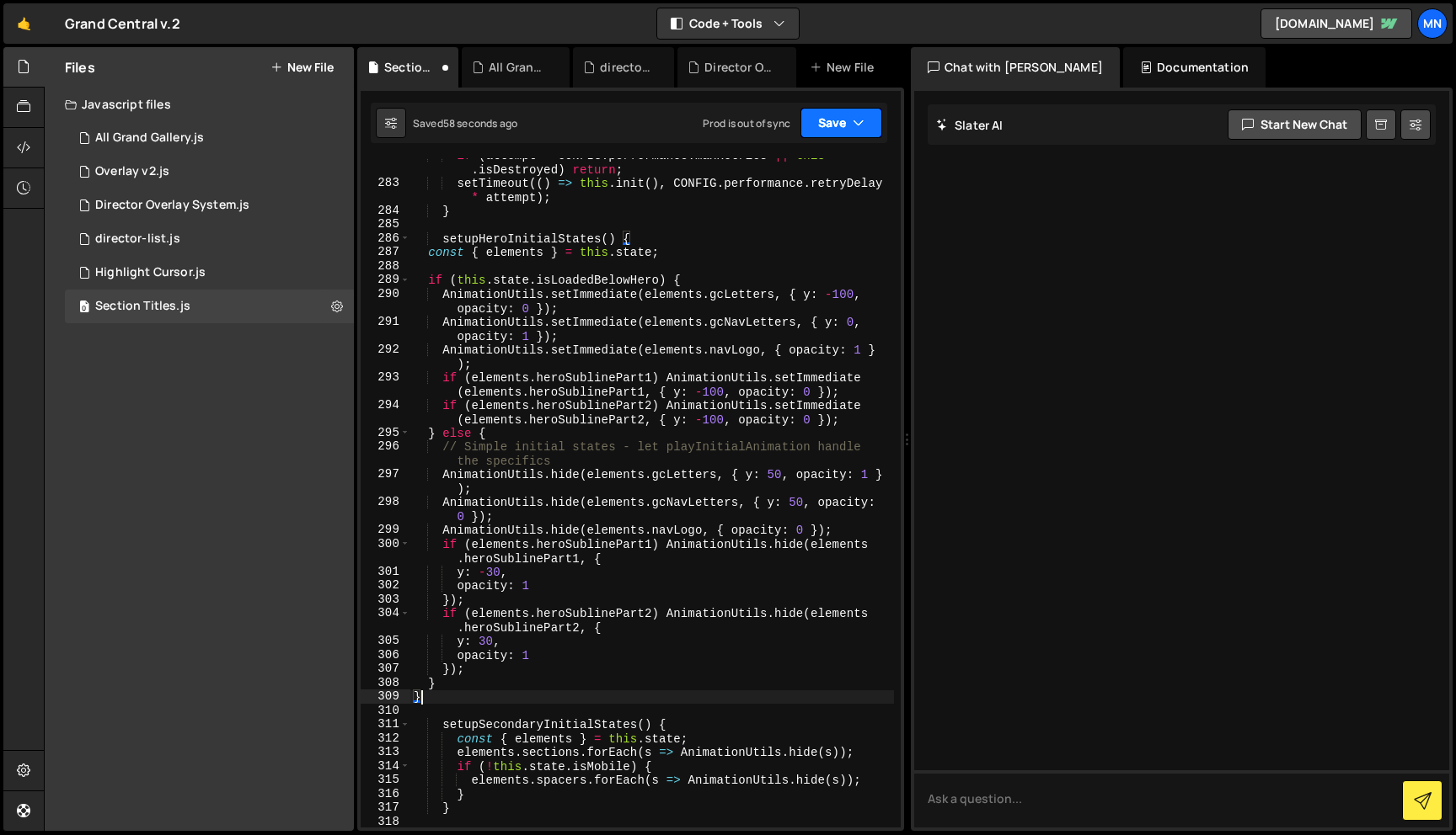
click at [828, 125] on button "Save" at bounding box center [842, 122] width 82 height 31
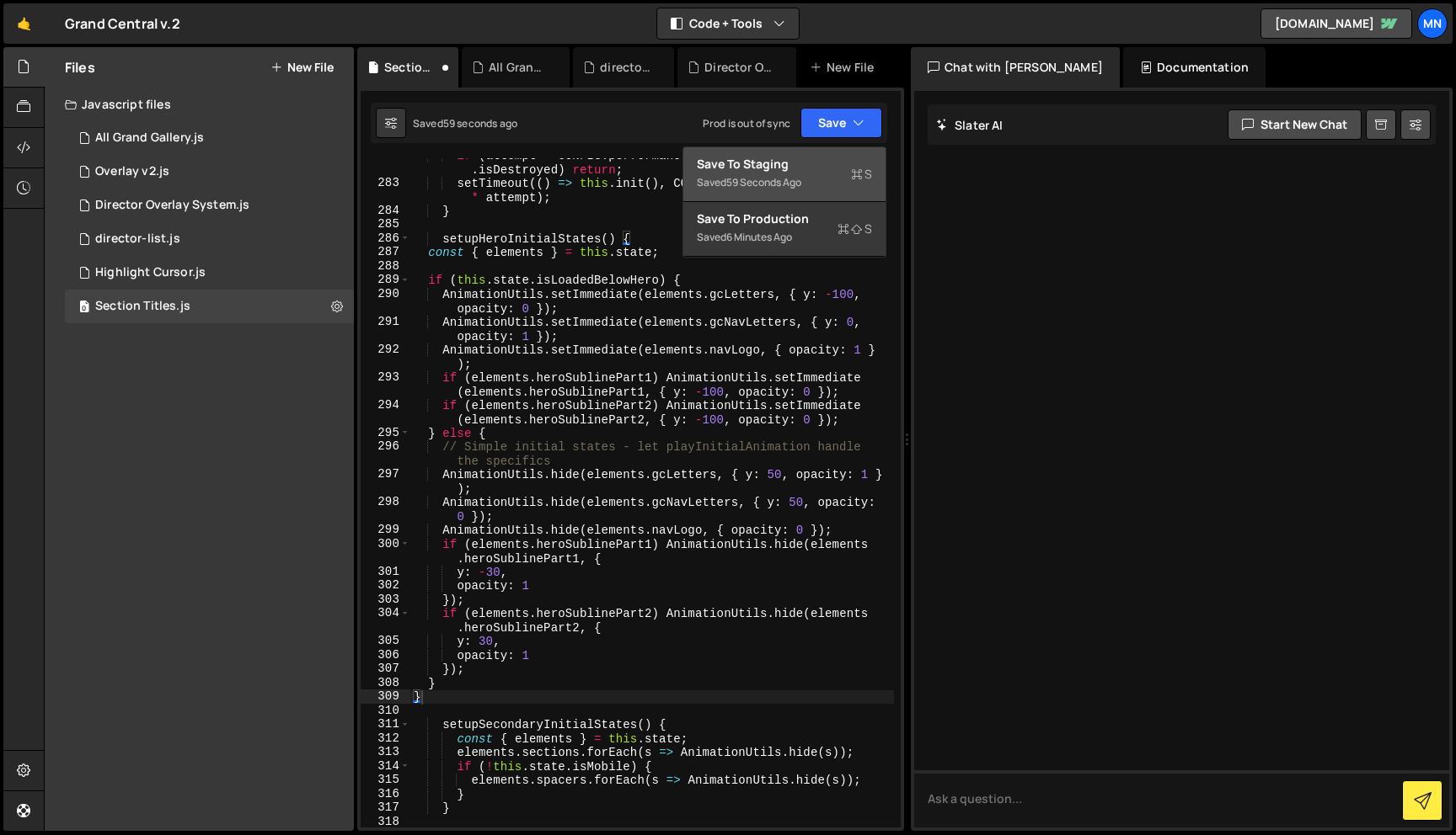
click at [808, 160] on div "Save to Staging S" at bounding box center [784, 163] width 176 height 17
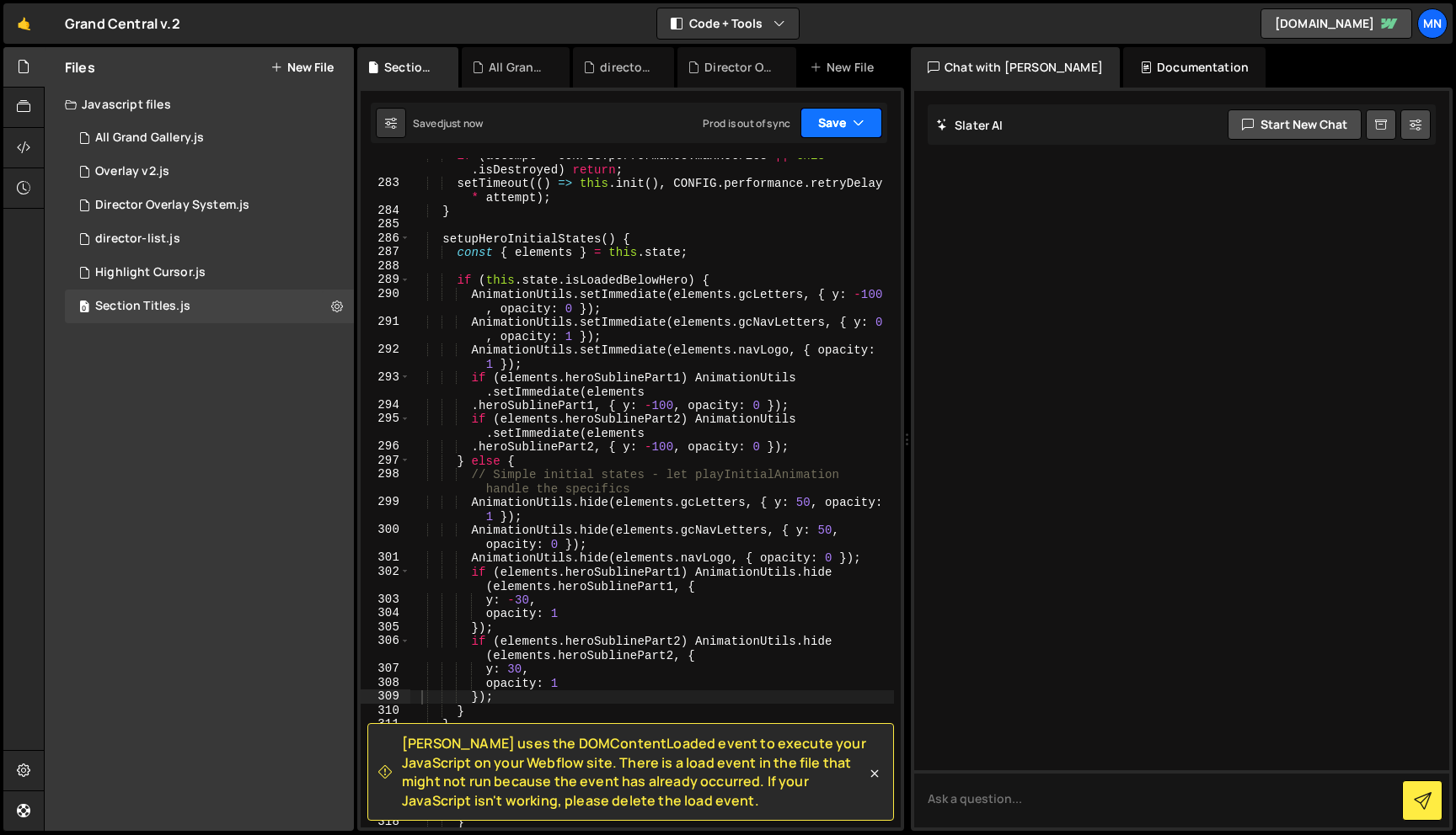
click at [854, 124] on icon "button" at bounding box center [858, 122] width 11 height 17
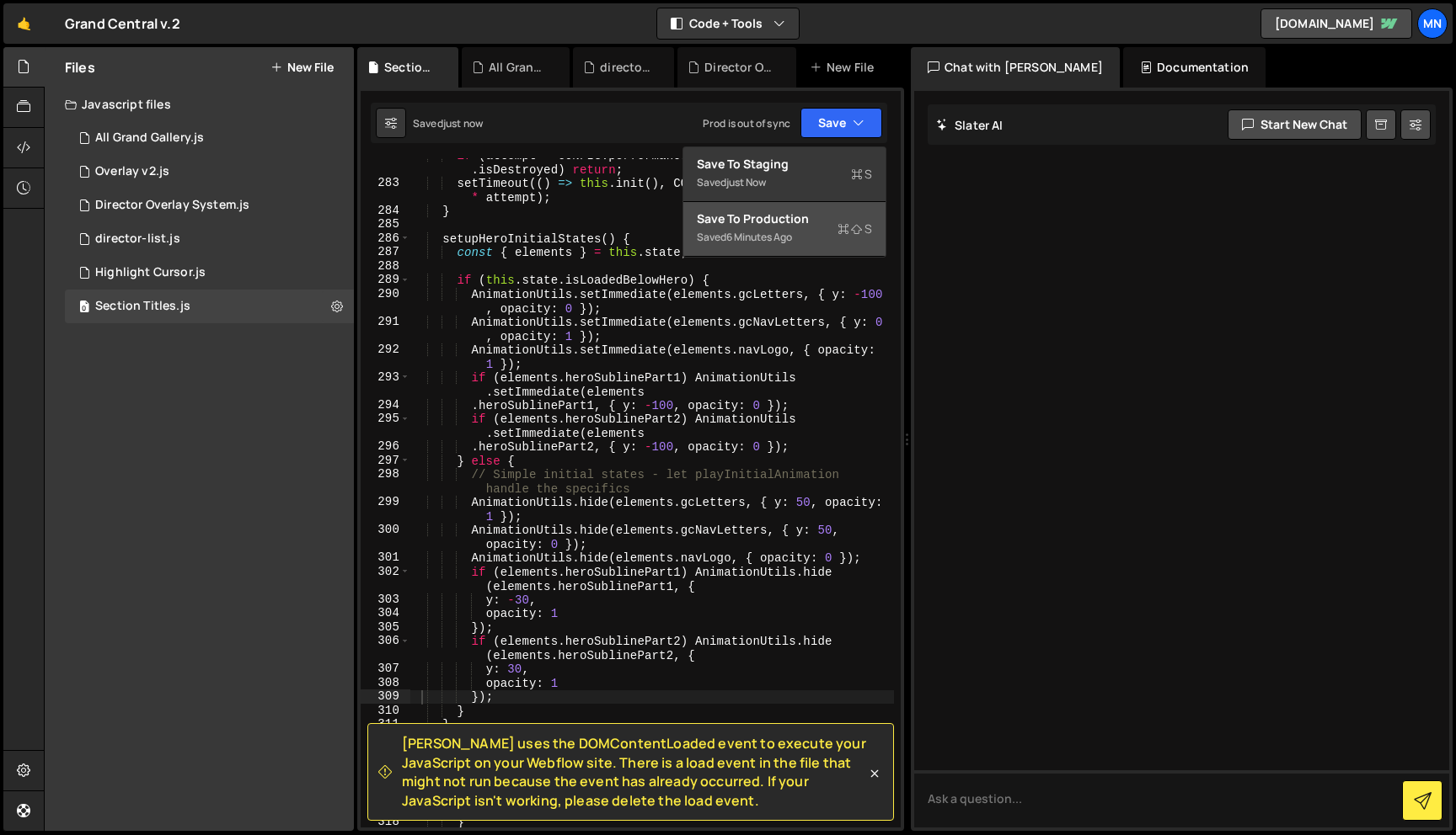
click at [824, 238] on div "Saved 6 minutes ago" at bounding box center [784, 237] width 176 height 20
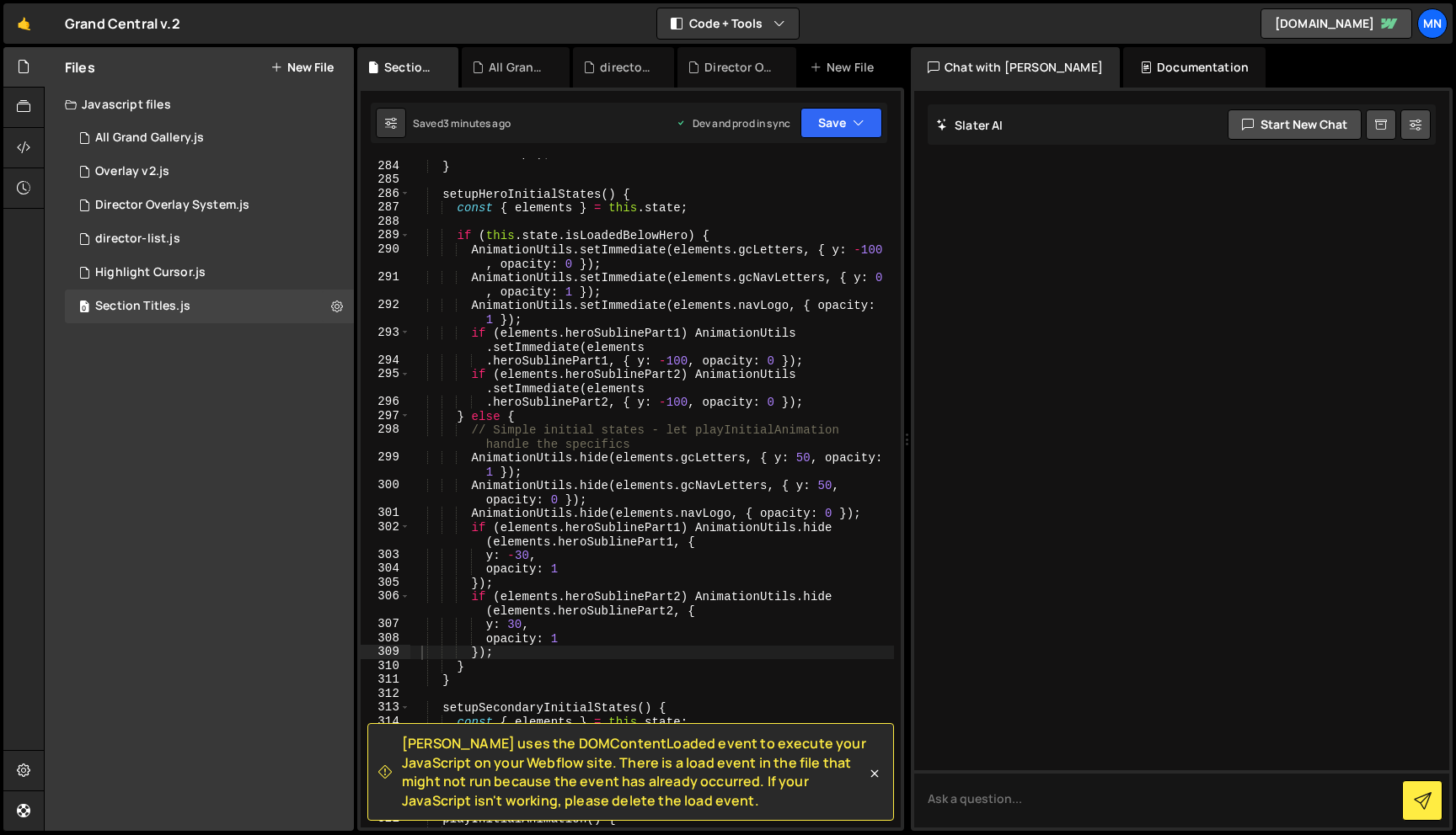
scroll to position [4485, 0]
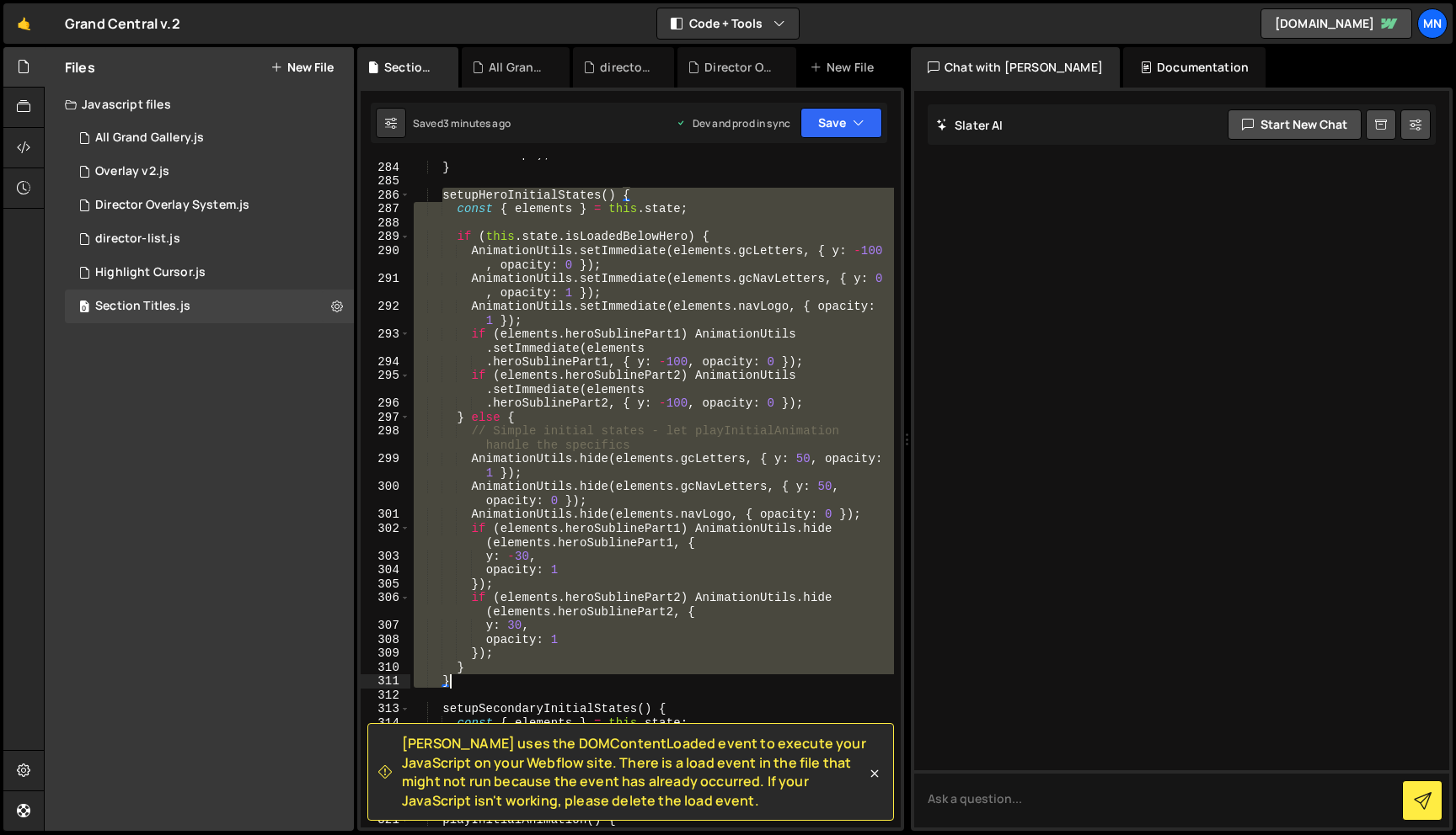
drag, startPoint x: 441, startPoint y: 192, endPoint x: 510, endPoint y: 688, distance: 500.8
click at [510, 688] on div "setTimeout (( ) => this . init ( ) , CONFIG . performance . retryDelay * attemp…" at bounding box center [651, 487] width 483 height 712
paste textarea
type textarea "}"
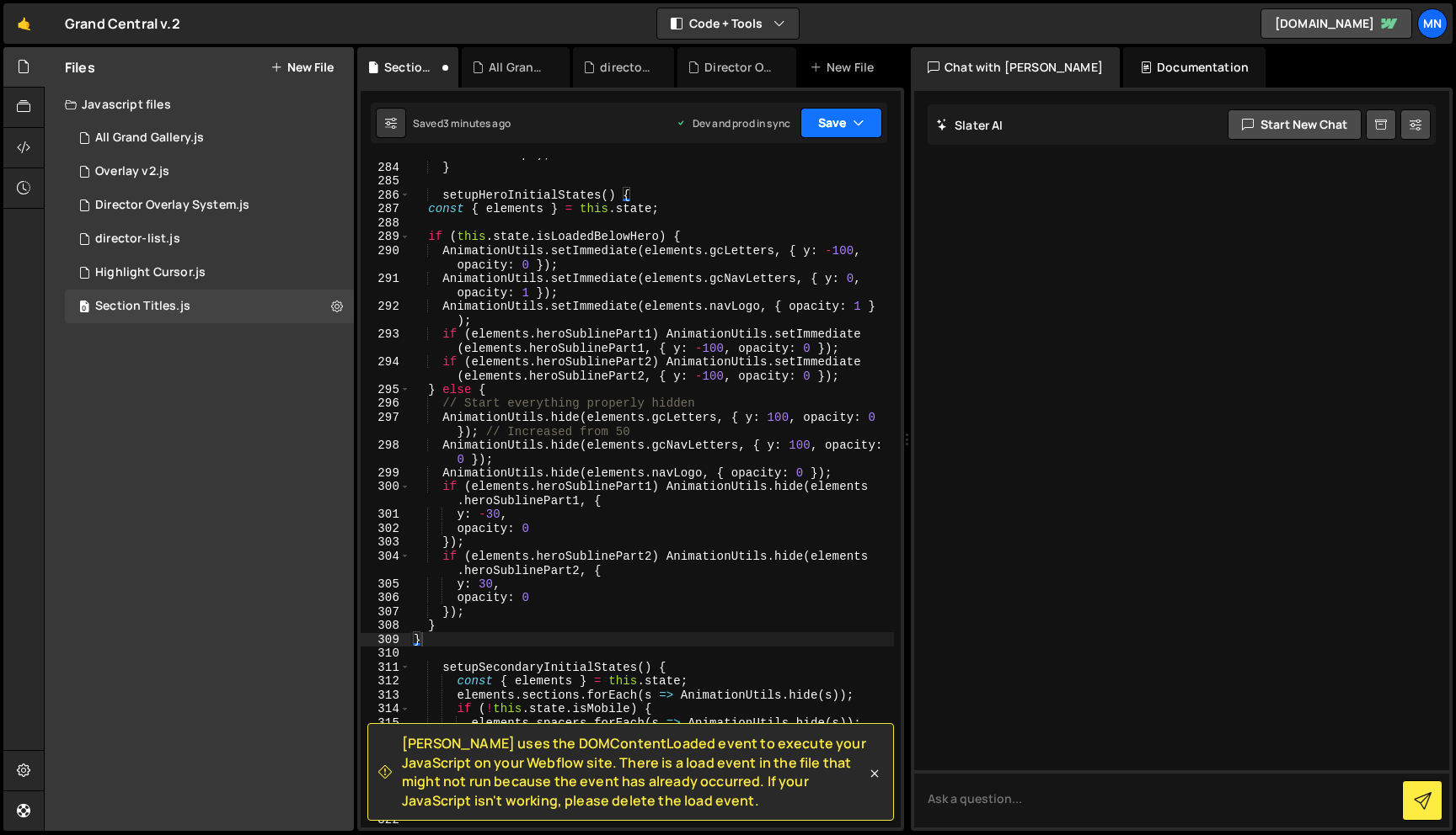
drag, startPoint x: 854, startPoint y: 124, endPoint x: 832, endPoint y: 155, distance: 38.0
click at [854, 124] on icon "button" at bounding box center [858, 122] width 11 height 17
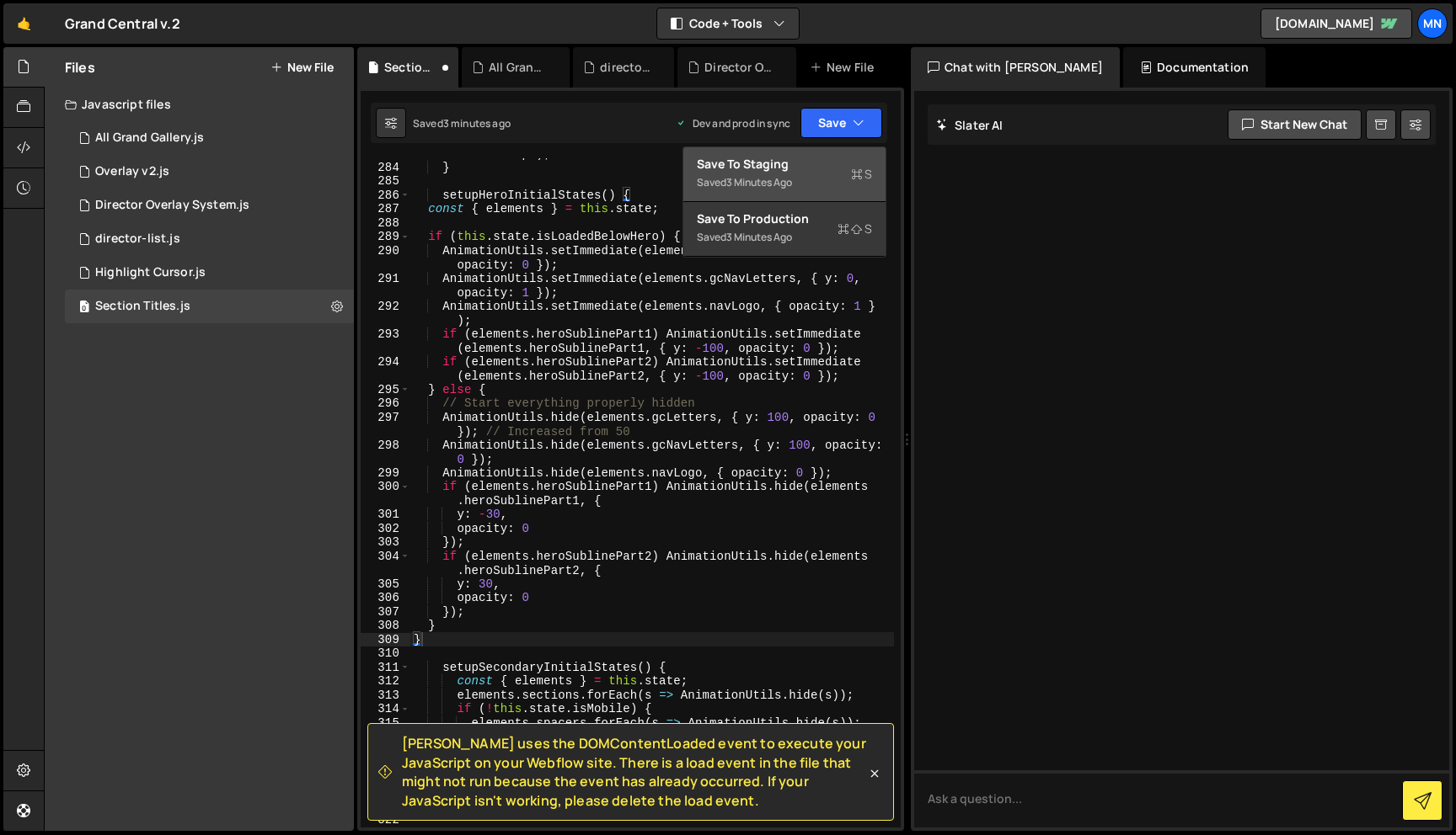
click at [830, 169] on div "Save to Staging S" at bounding box center [784, 163] width 176 height 17
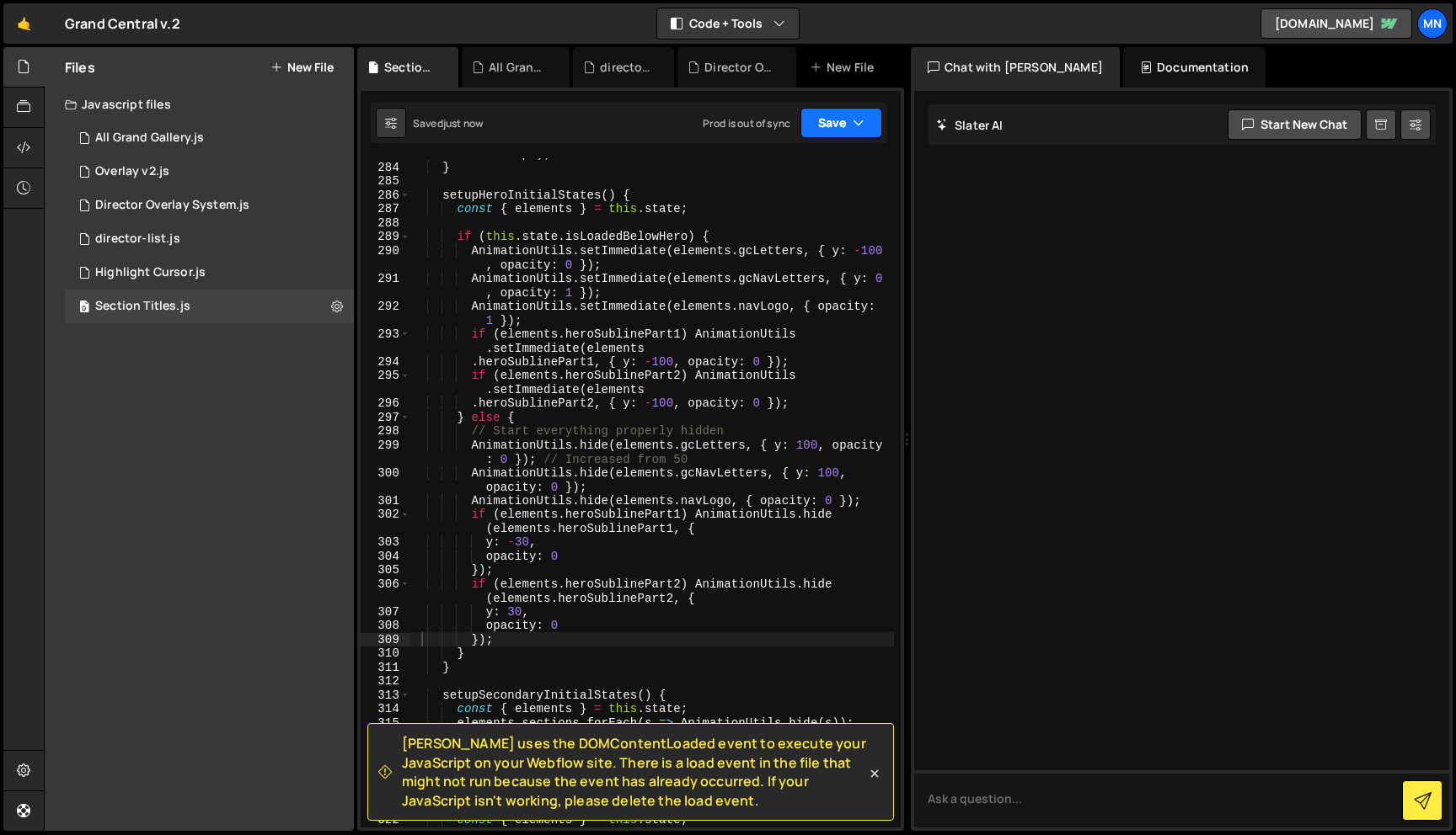
click at [856, 124] on icon "button" at bounding box center [858, 122] width 11 height 17
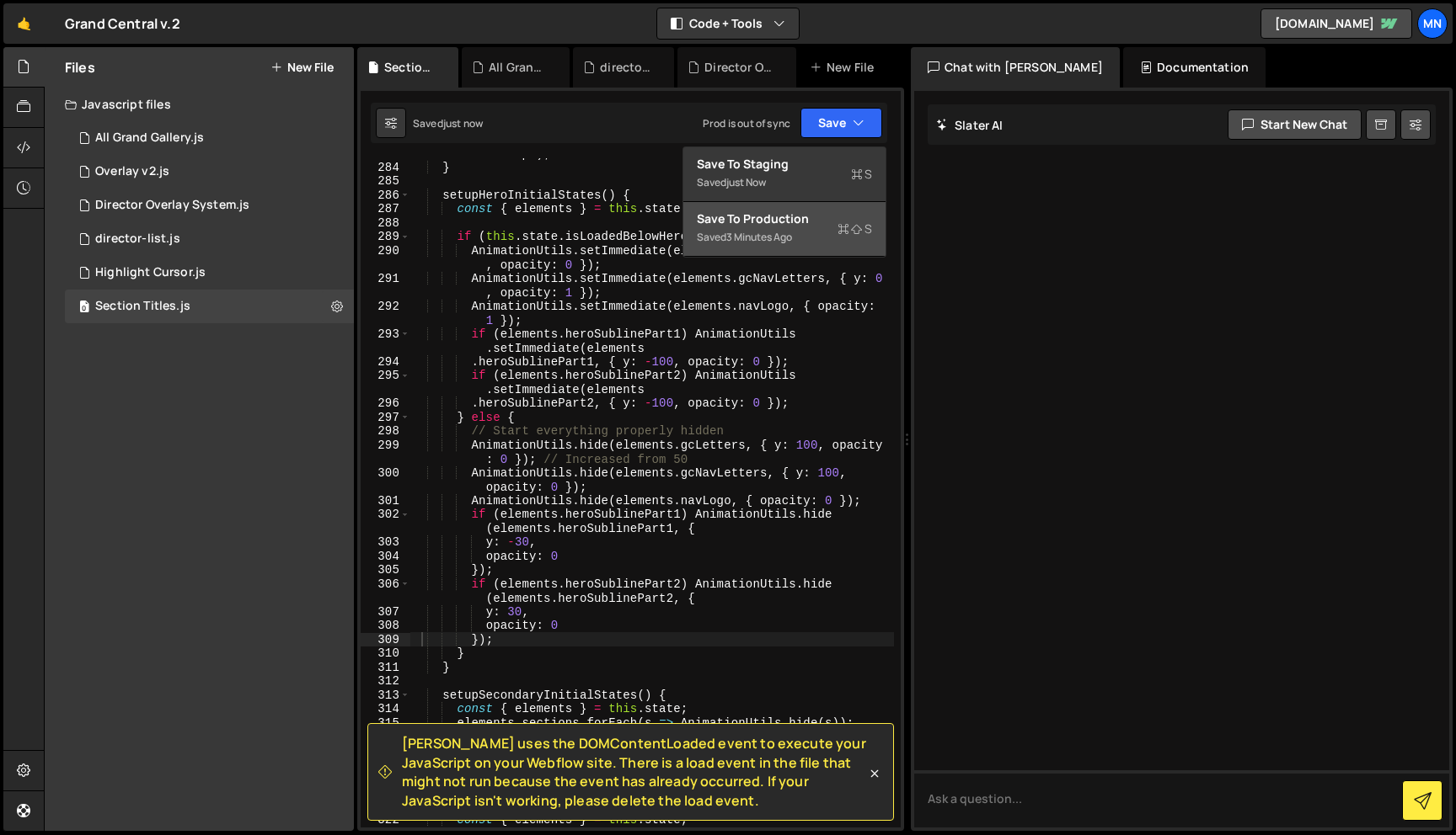
click at [813, 239] on div "Saved 3 minutes ago" at bounding box center [784, 237] width 176 height 20
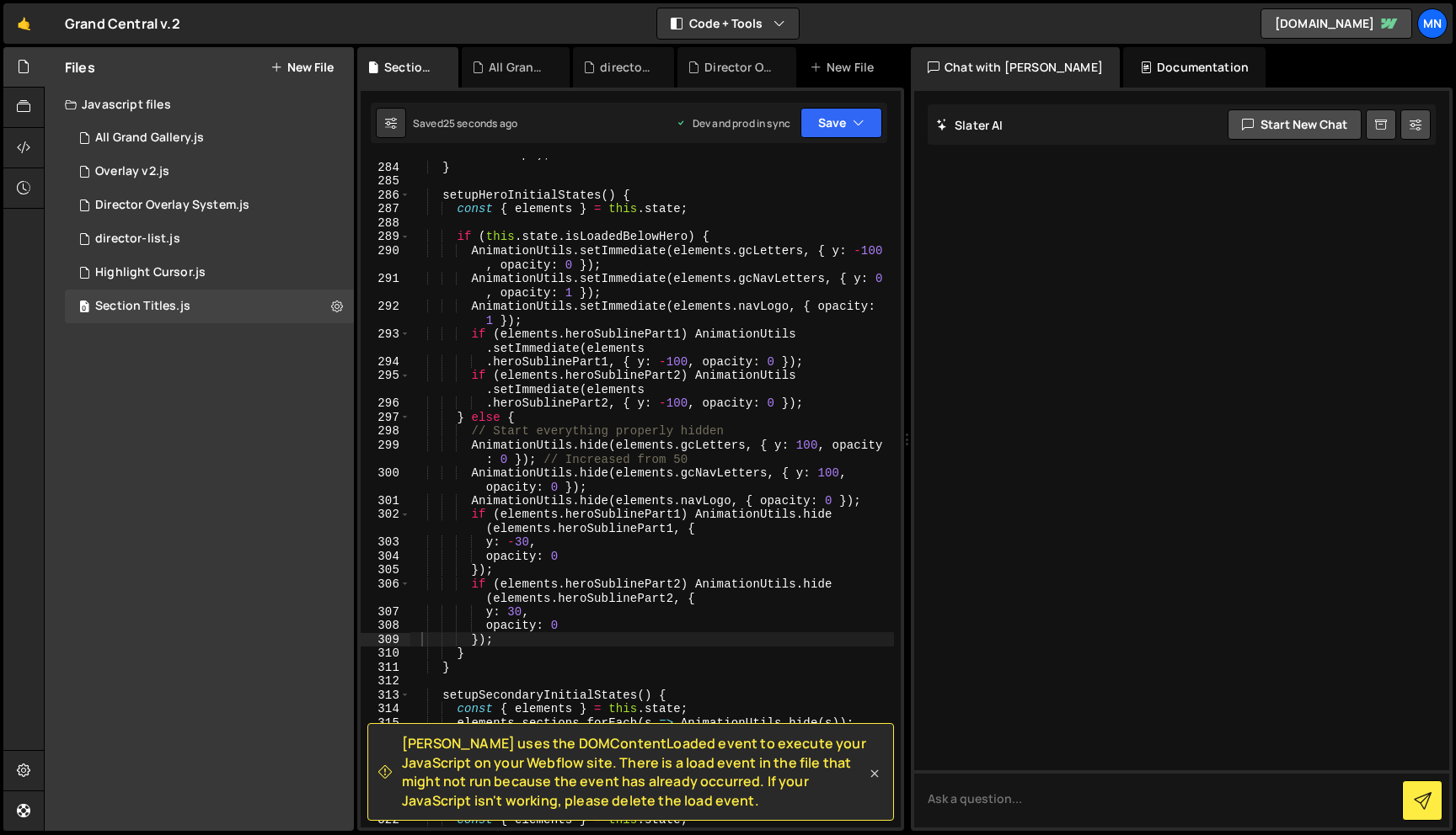
click at [873, 770] on icon at bounding box center [874, 773] width 17 height 17
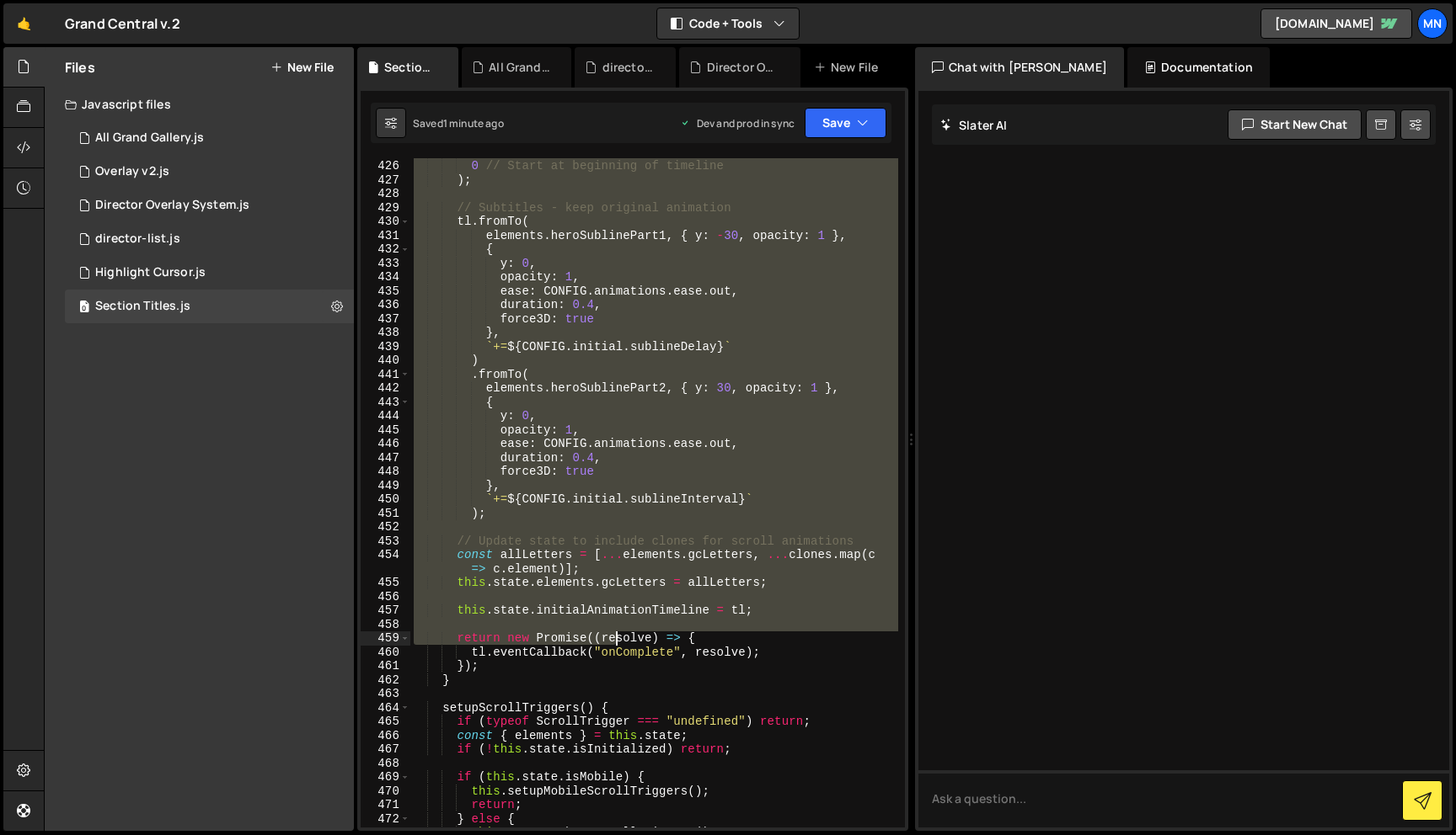
scroll to position [6632, 0]
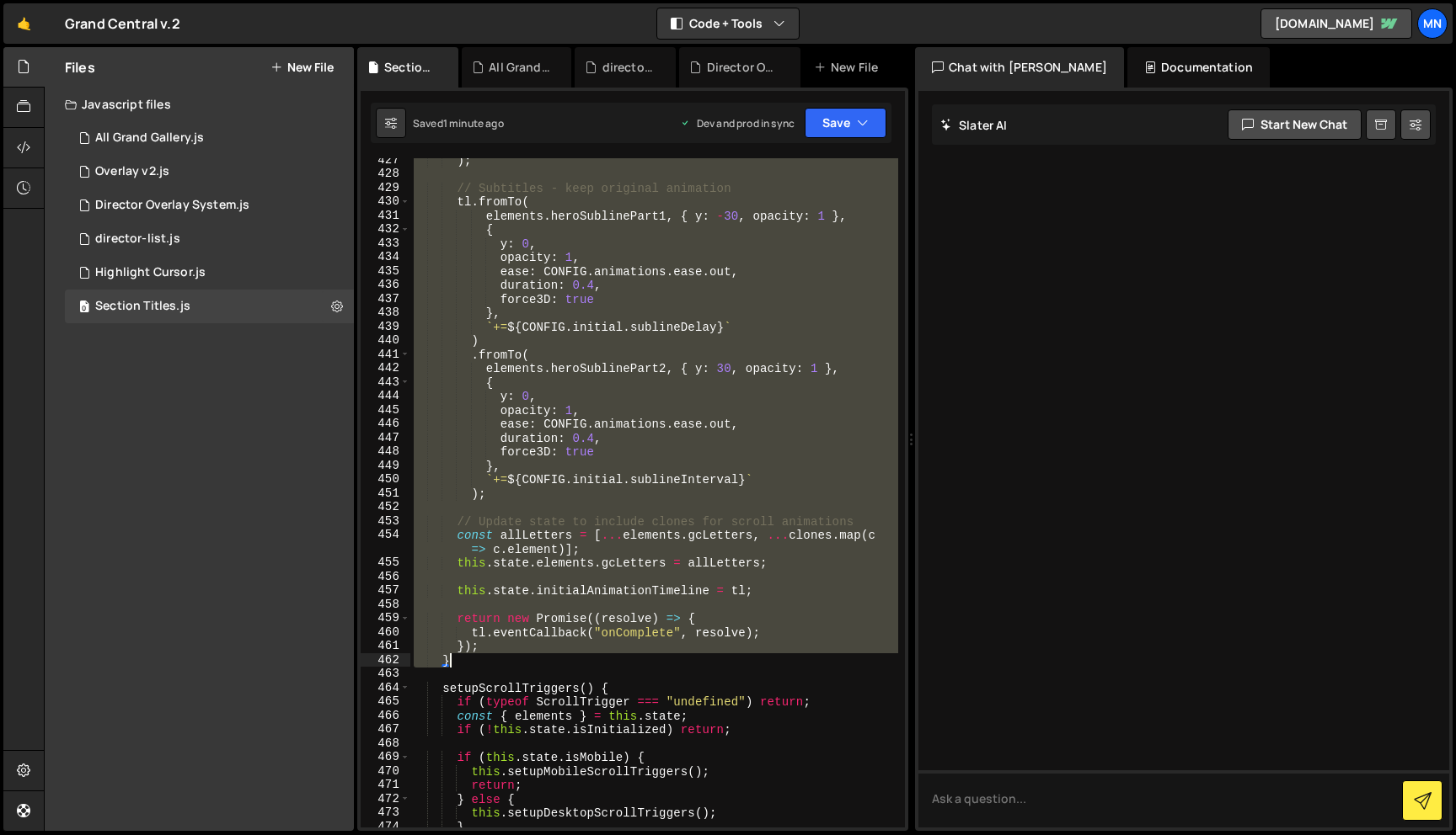
drag, startPoint x: 443, startPoint y: 388, endPoint x: 458, endPoint y: 662, distance: 274.4
click at [458, 662] on div ") ; // Subtitles - keep original animation tl . fromTo ( elements . heroSubline…" at bounding box center [654, 501] width 488 height 697
paste textarea
type textarea "}"
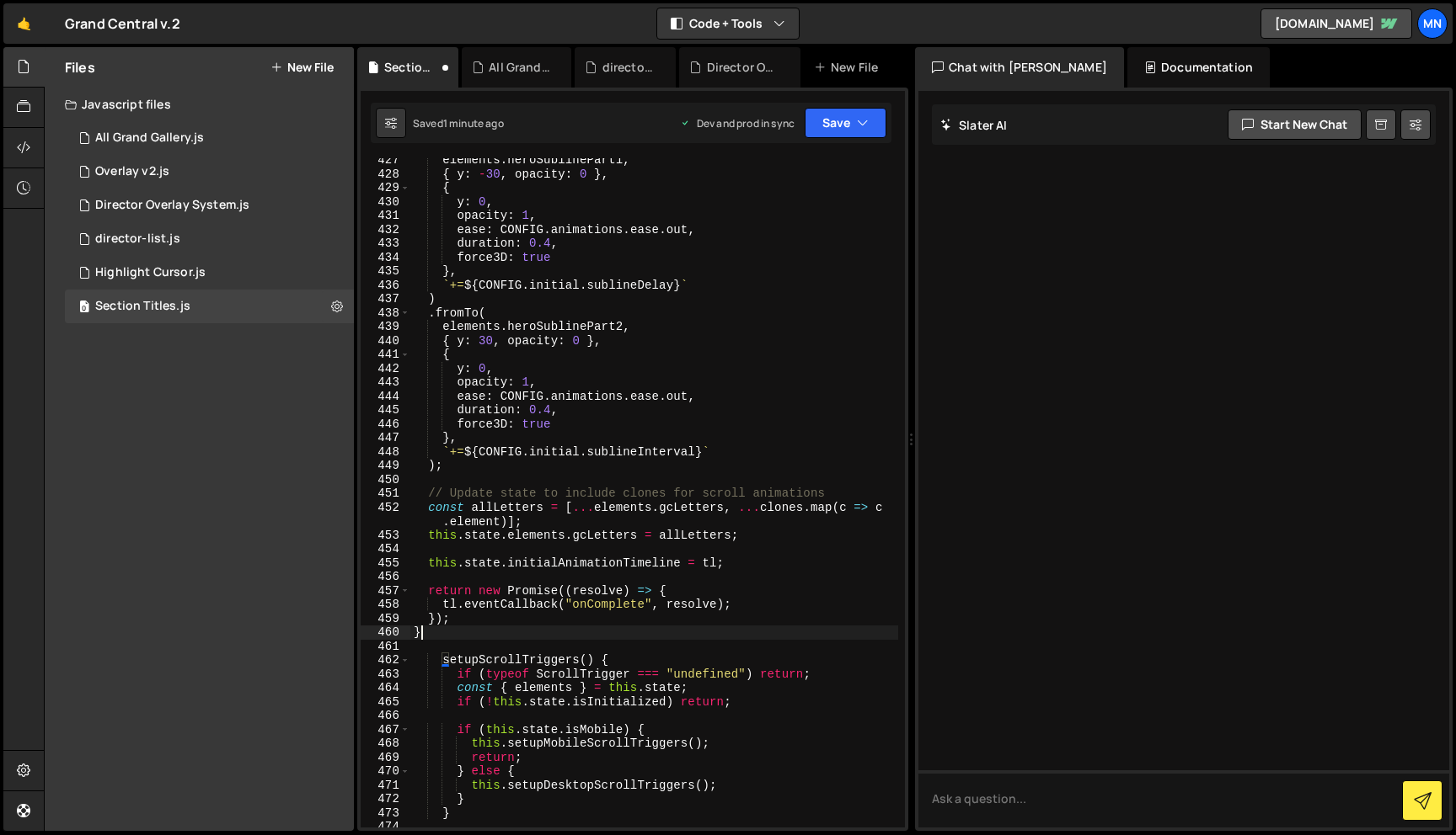
scroll to position [6646, 0]
click at [855, 123] on button "Save" at bounding box center [846, 122] width 82 height 31
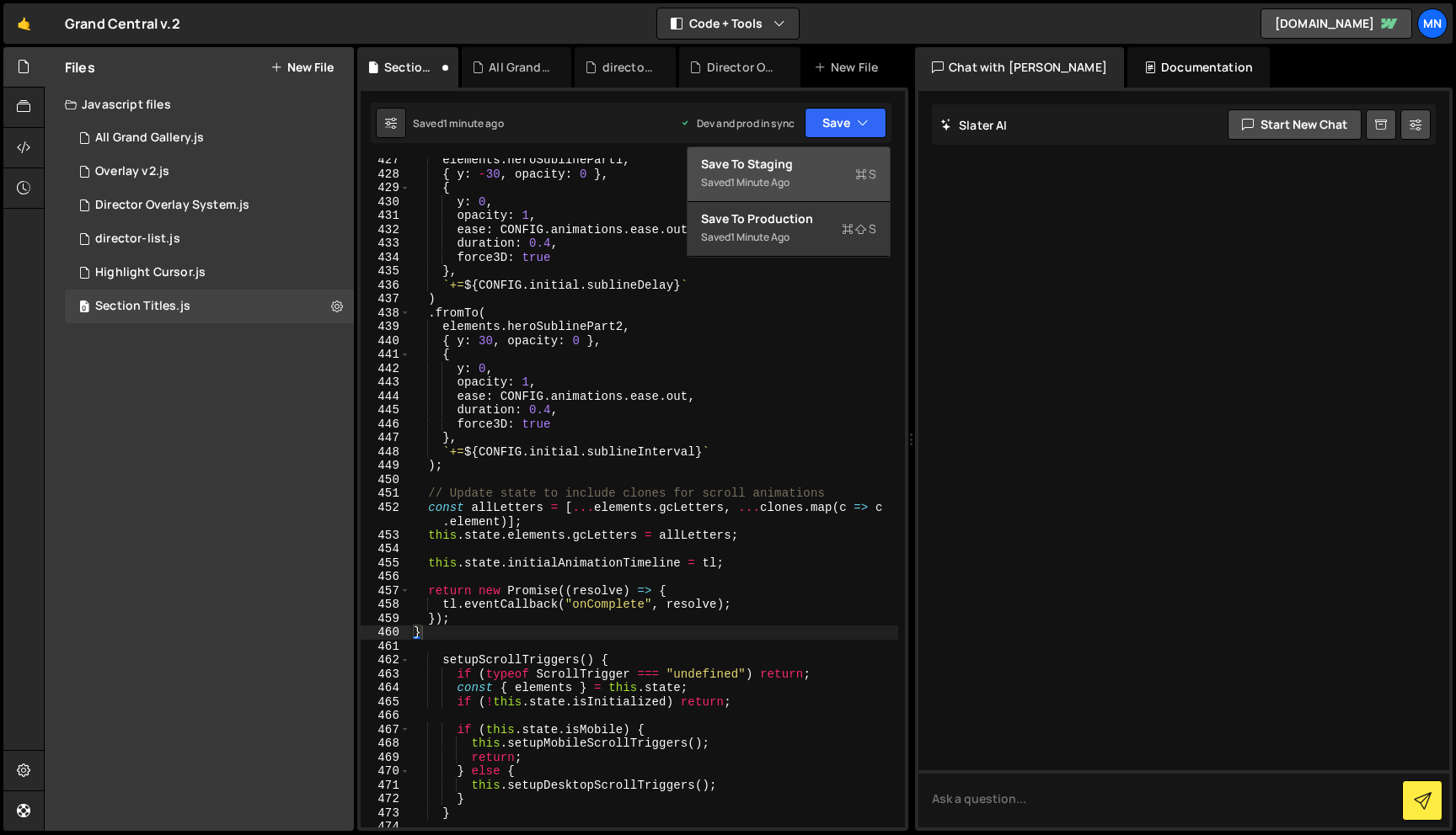
click at [843, 155] on div "Save to Staging S" at bounding box center [788, 163] width 176 height 17
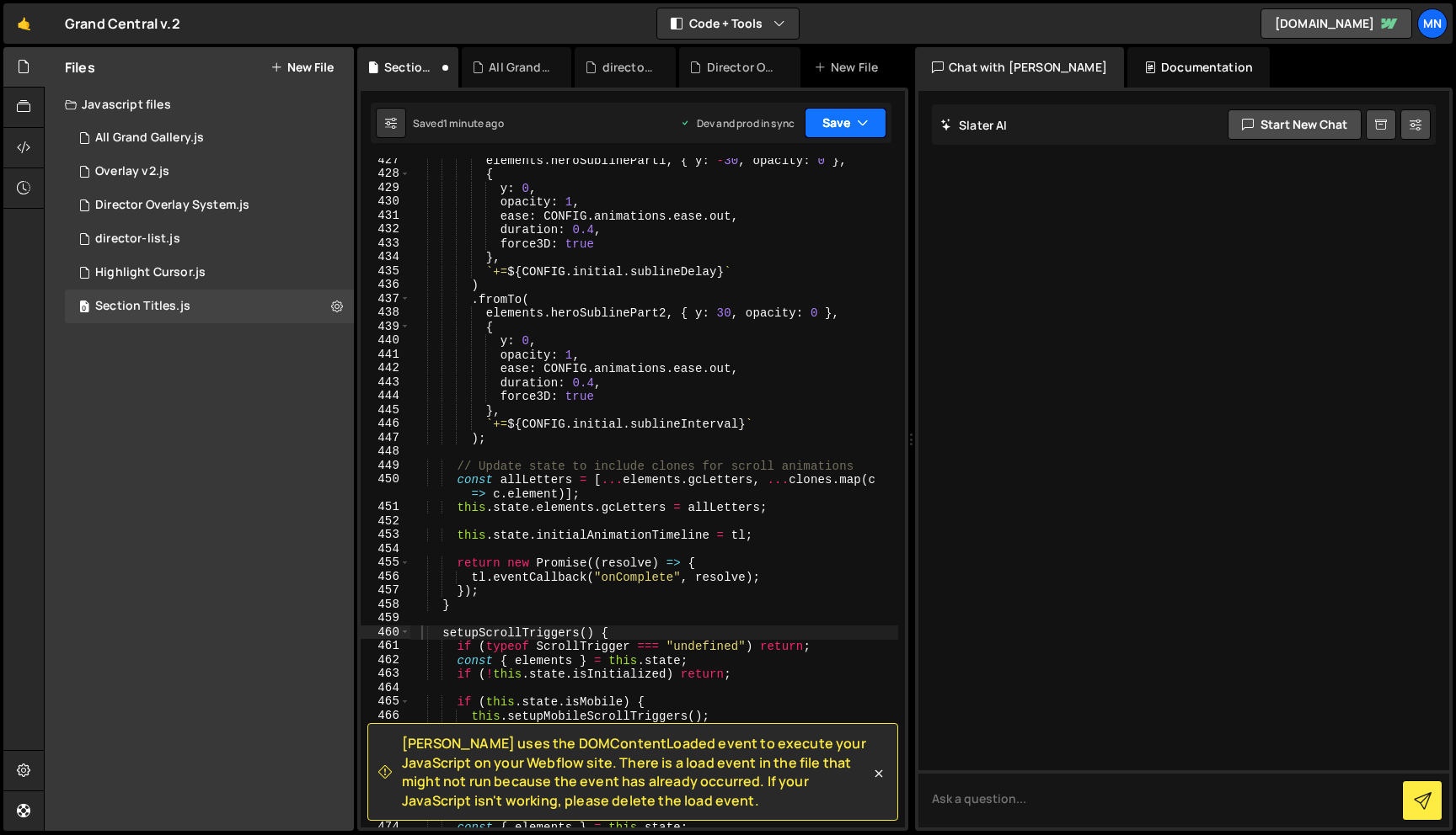
scroll to position [6660, 0]
click at [863, 124] on icon "button" at bounding box center [862, 122] width 11 height 17
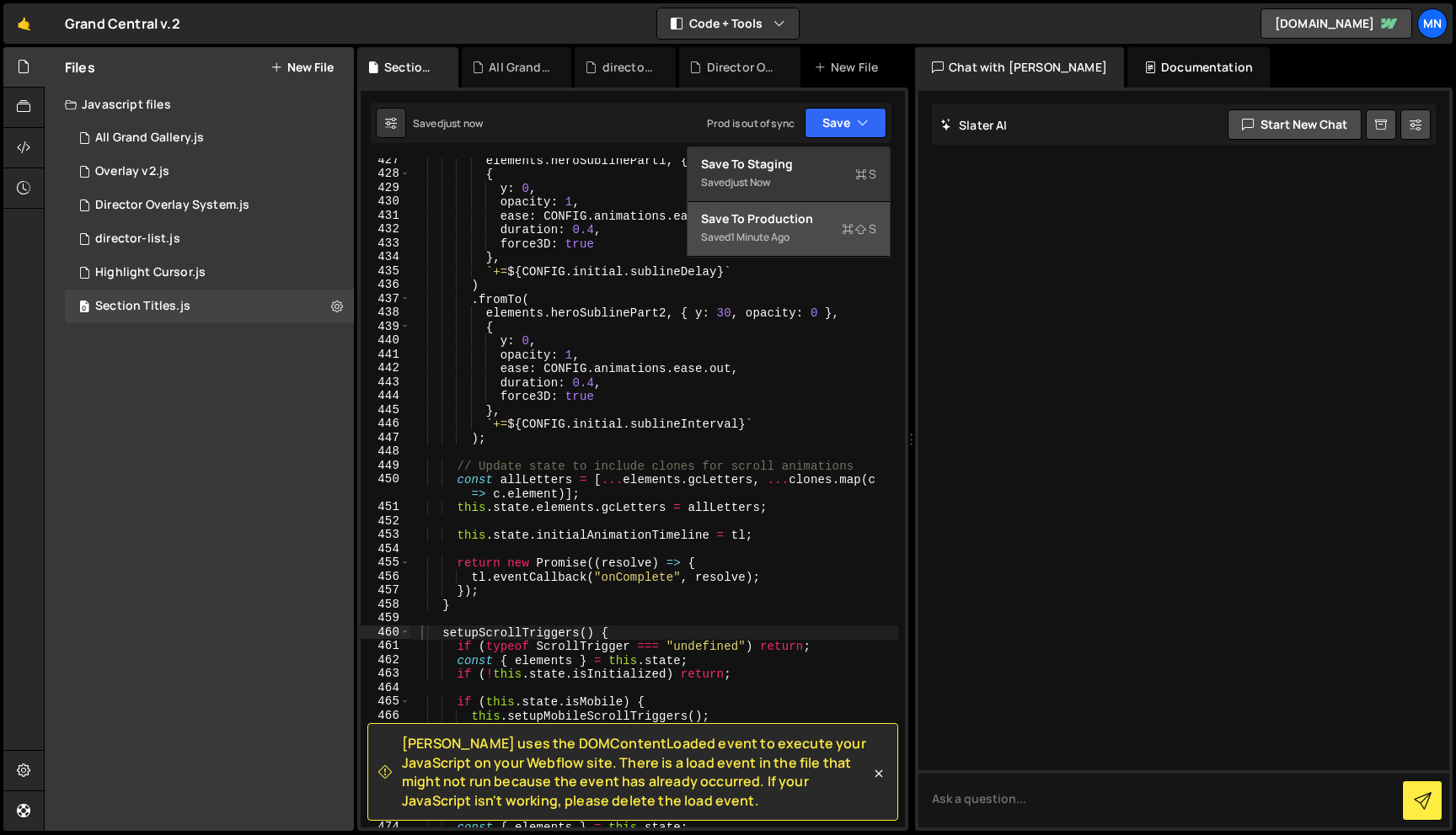
click at [835, 238] on div "Saved 1 minute ago" at bounding box center [788, 237] width 176 height 20
